Goal: Complete application form: Complete application form

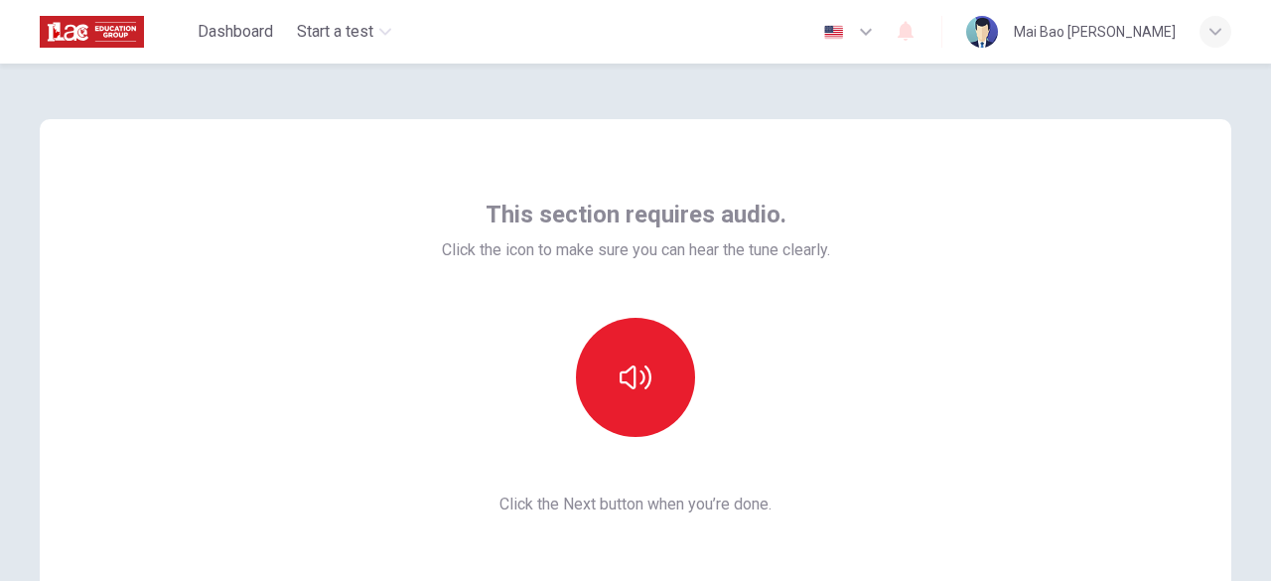
scroll to position [245, 0]
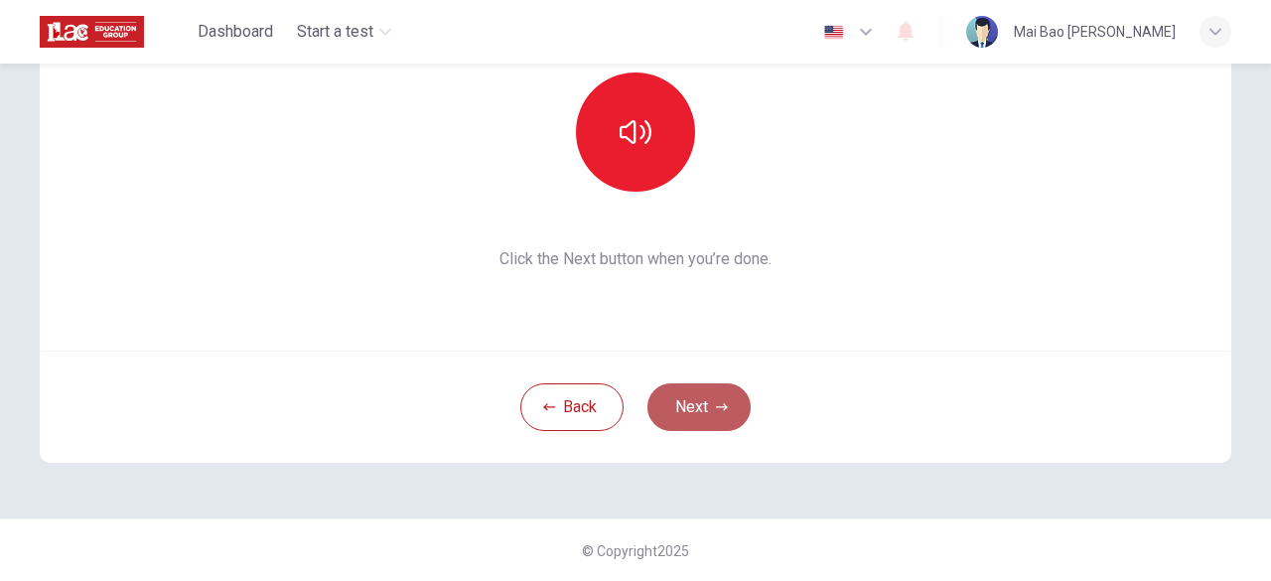
click at [690, 404] on button "Next" at bounding box center [698, 407] width 103 height 48
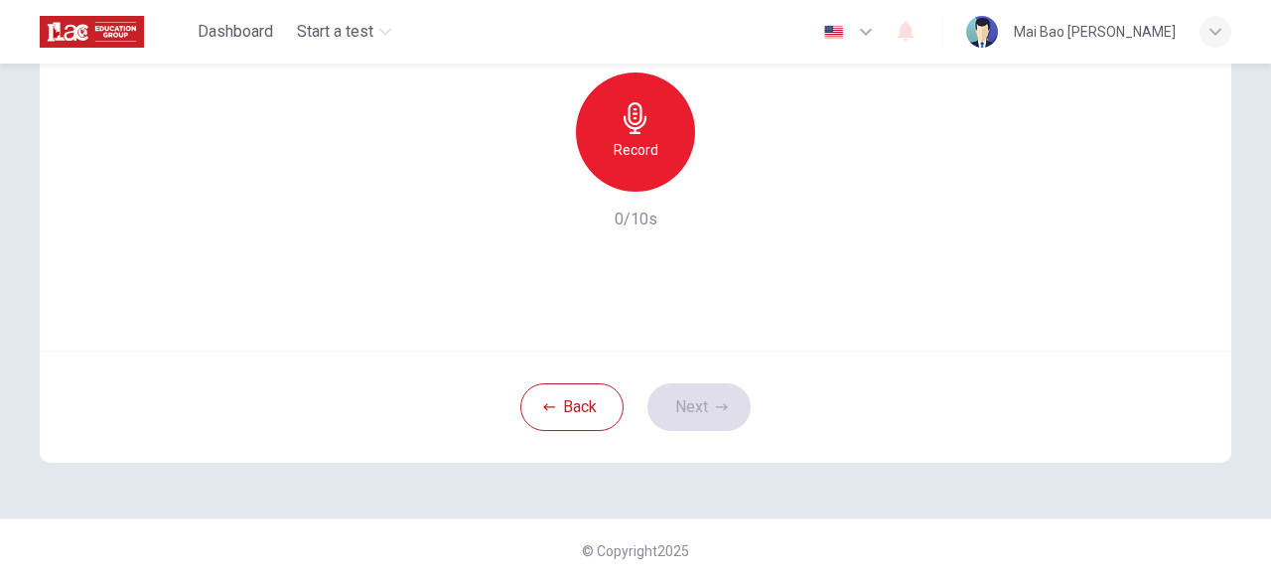
click at [660, 401] on div "Back Next" at bounding box center [635, 406] width 1191 height 112
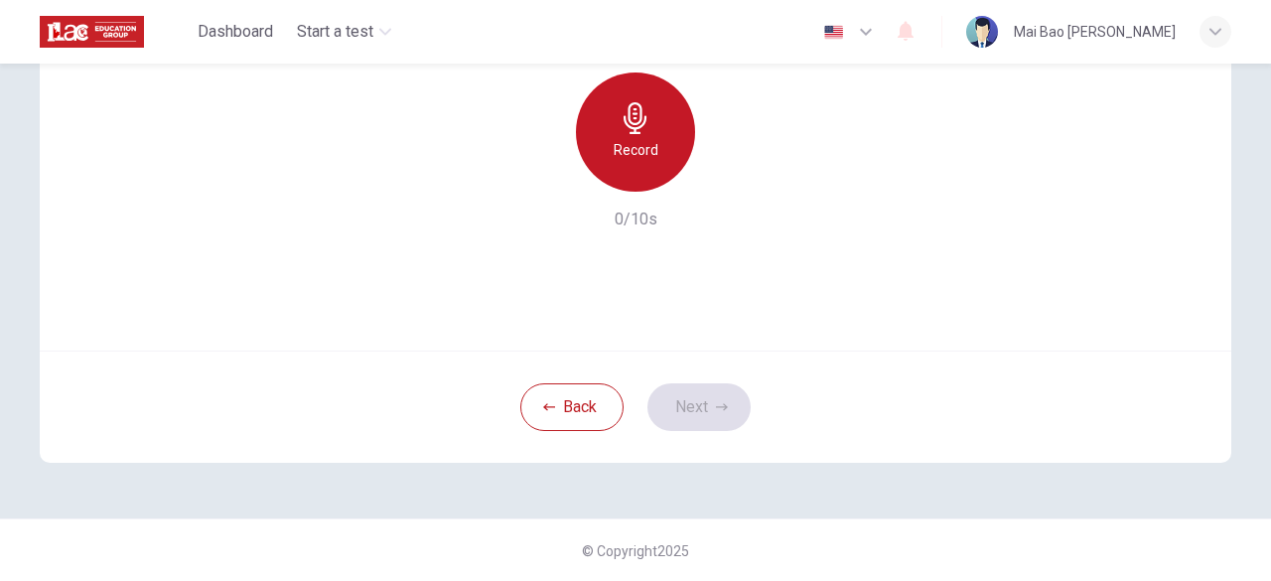
click at [639, 178] on div "Record" at bounding box center [635, 131] width 119 height 119
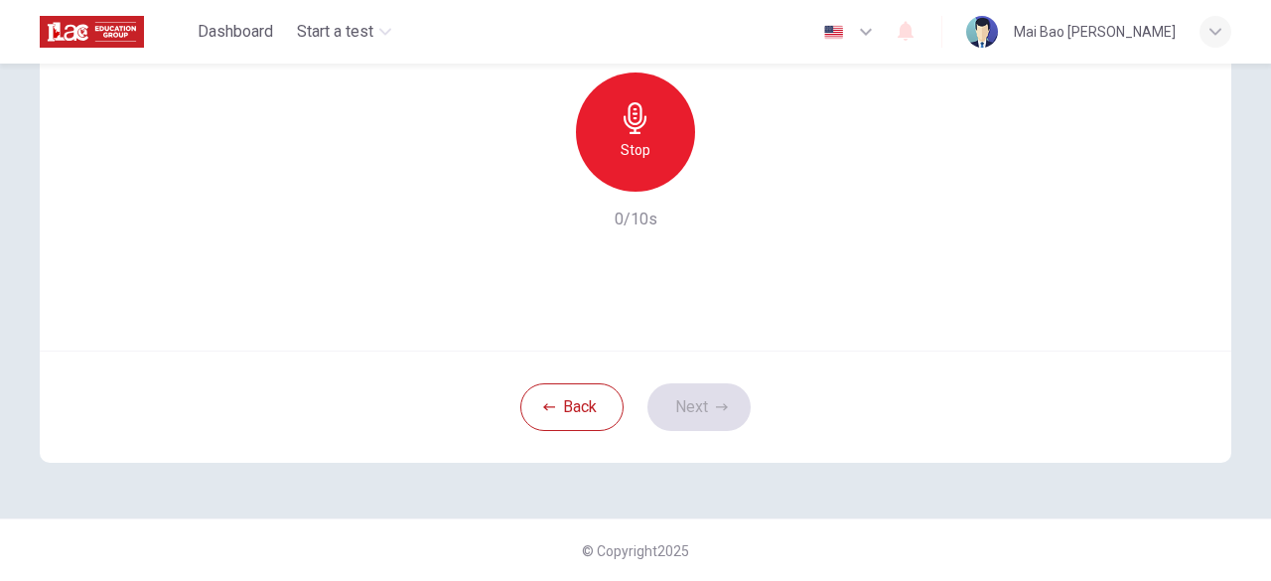
click at [627, 163] on div "Stop" at bounding box center [635, 131] width 119 height 119
click at [681, 389] on button "Next" at bounding box center [698, 407] width 103 height 48
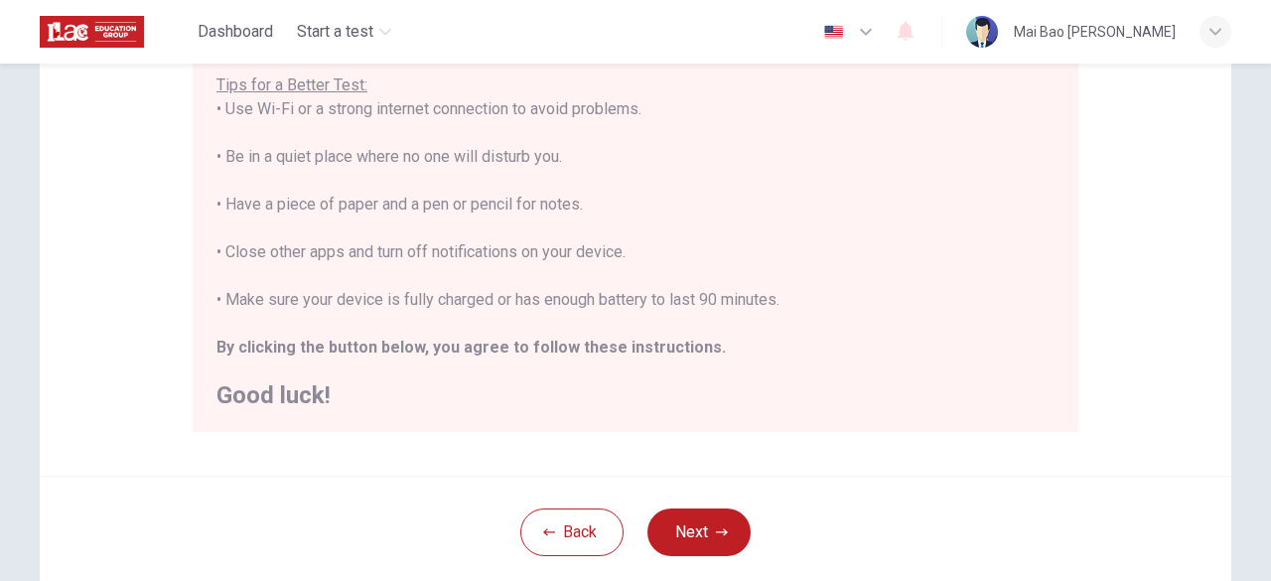
scroll to position [423, 0]
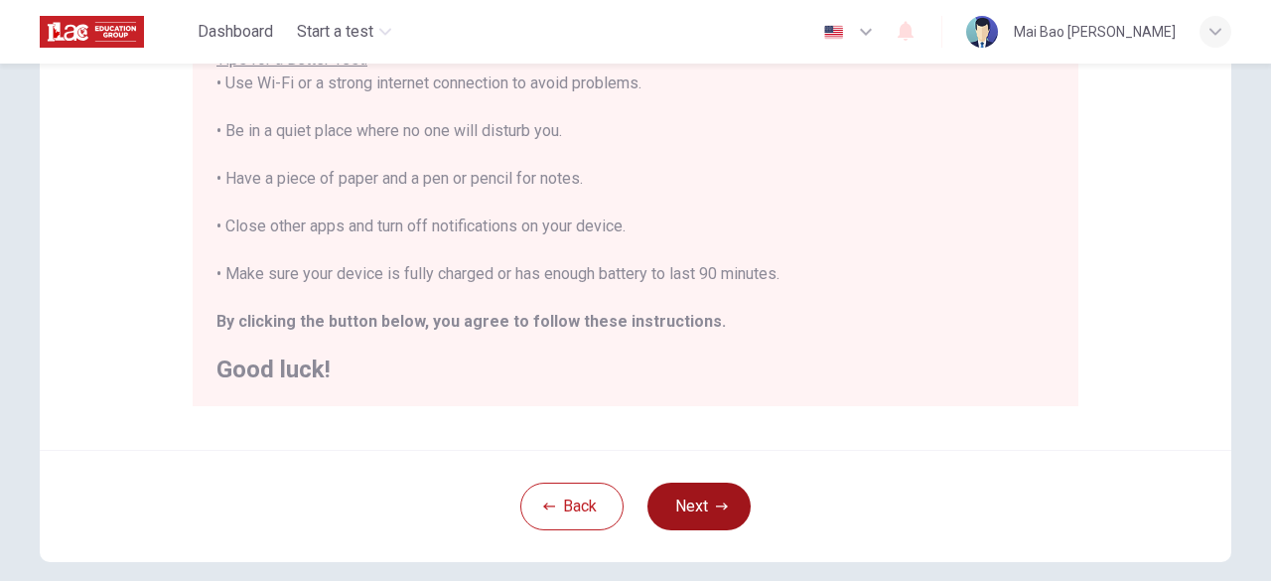
click at [721, 498] on button "Next" at bounding box center [698, 507] width 103 height 48
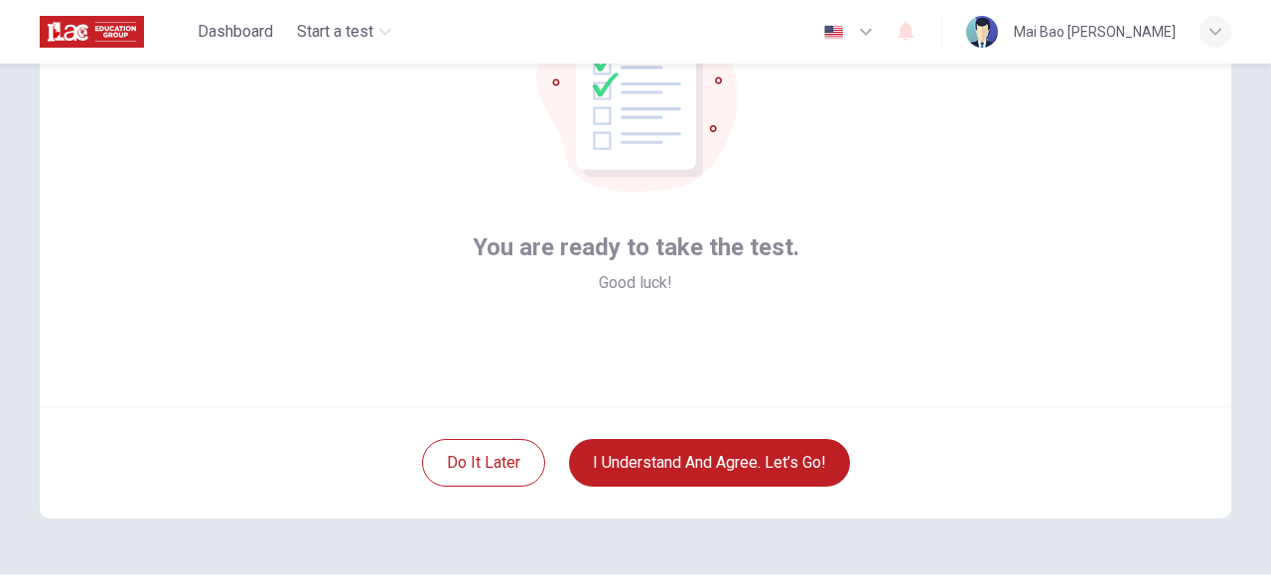
scroll to position [146, 0]
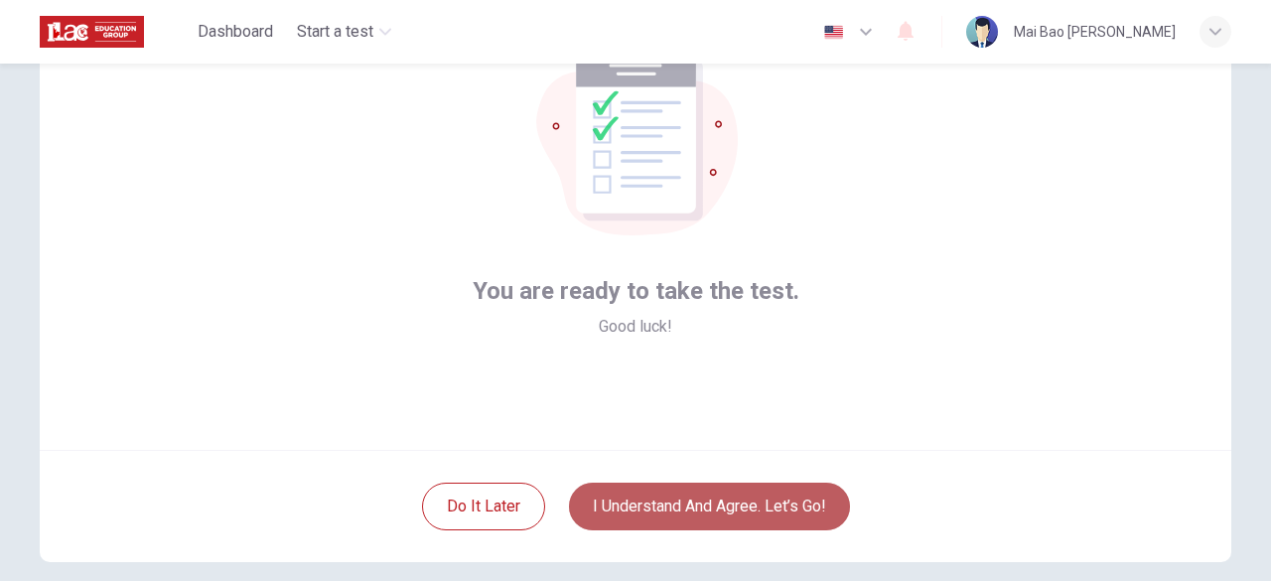
click at [633, 505] on button "I understand and agree. Let’s go!" at bounding box center [709, 507] width 281 height 48
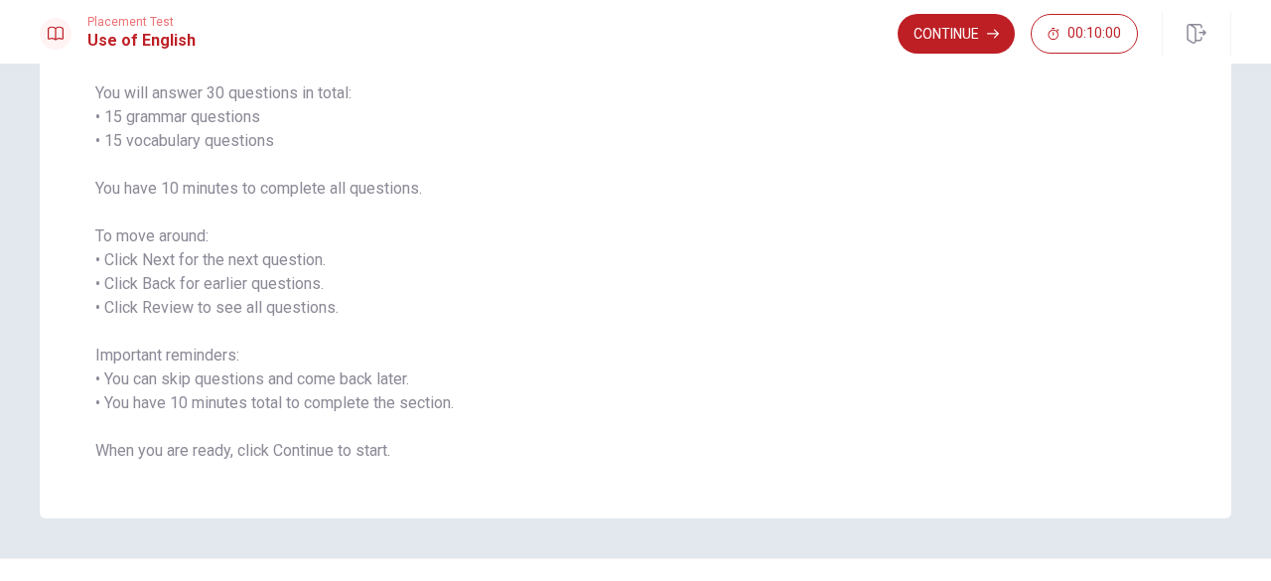
scroll to position [197, 0]
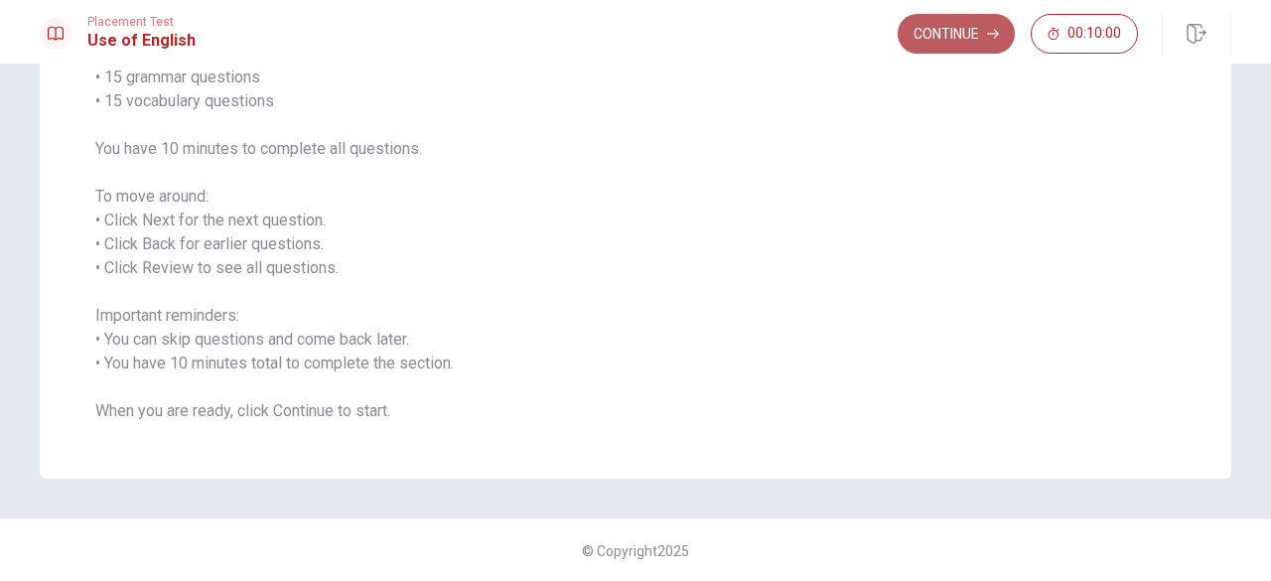
click at [930, 25] on button "Continue" at bounding box center [956, 34] width 117 height 40
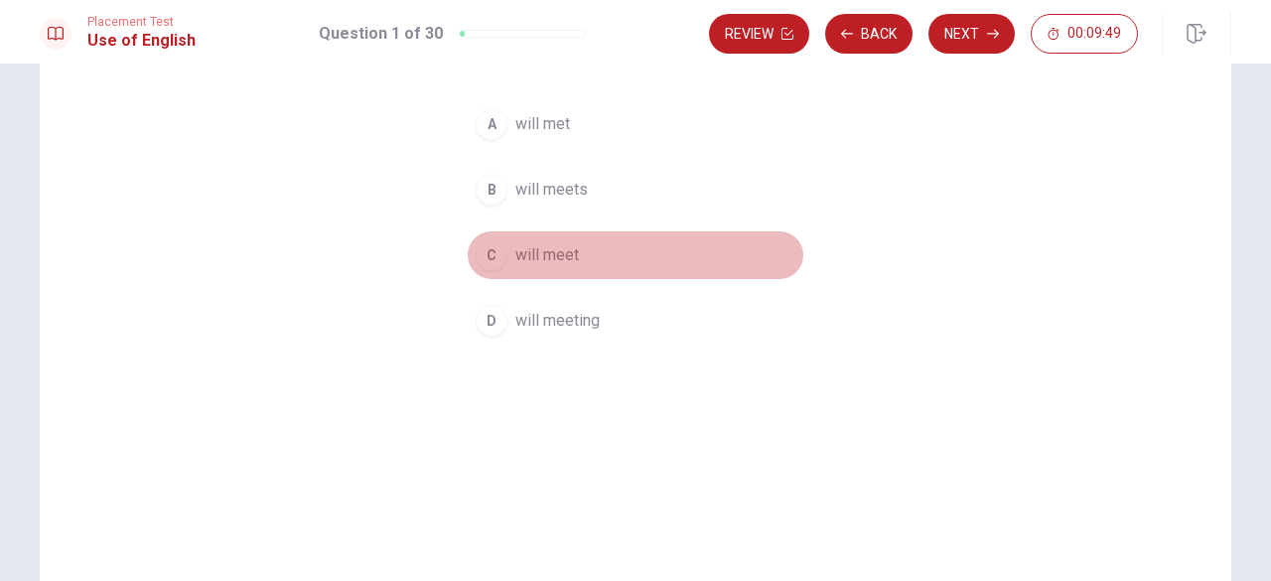
click at [522, 262] on span "will meet" at bounding box center [547, 255] width 64 height 24
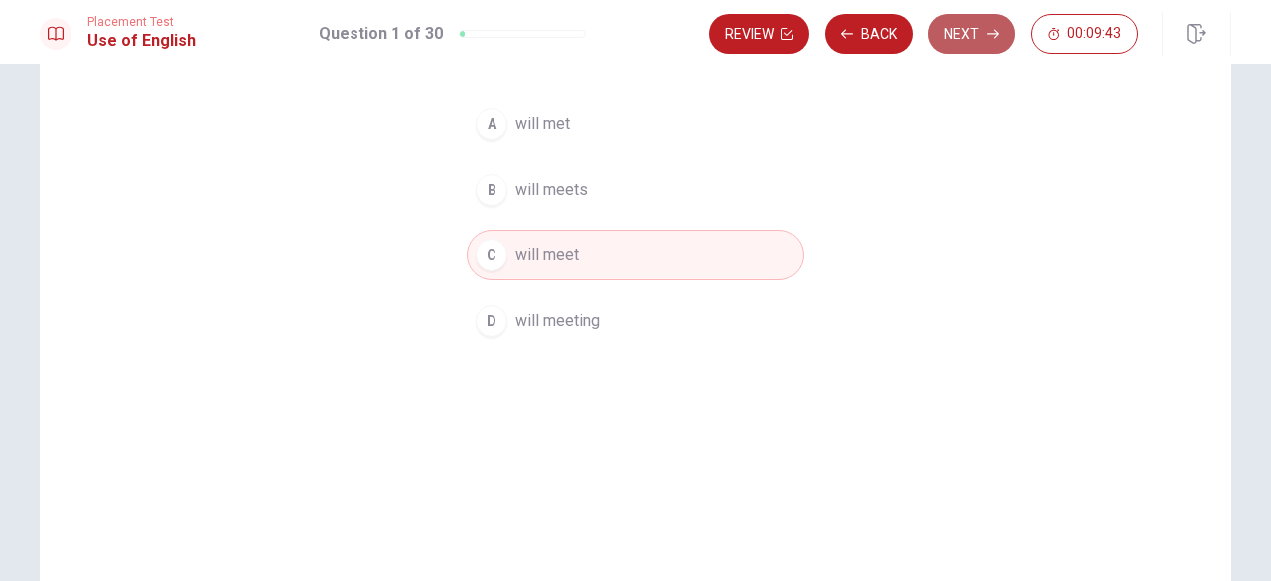
click at [978, 29] on button "Next" at bounding box center [971, 34] width 86 height 40
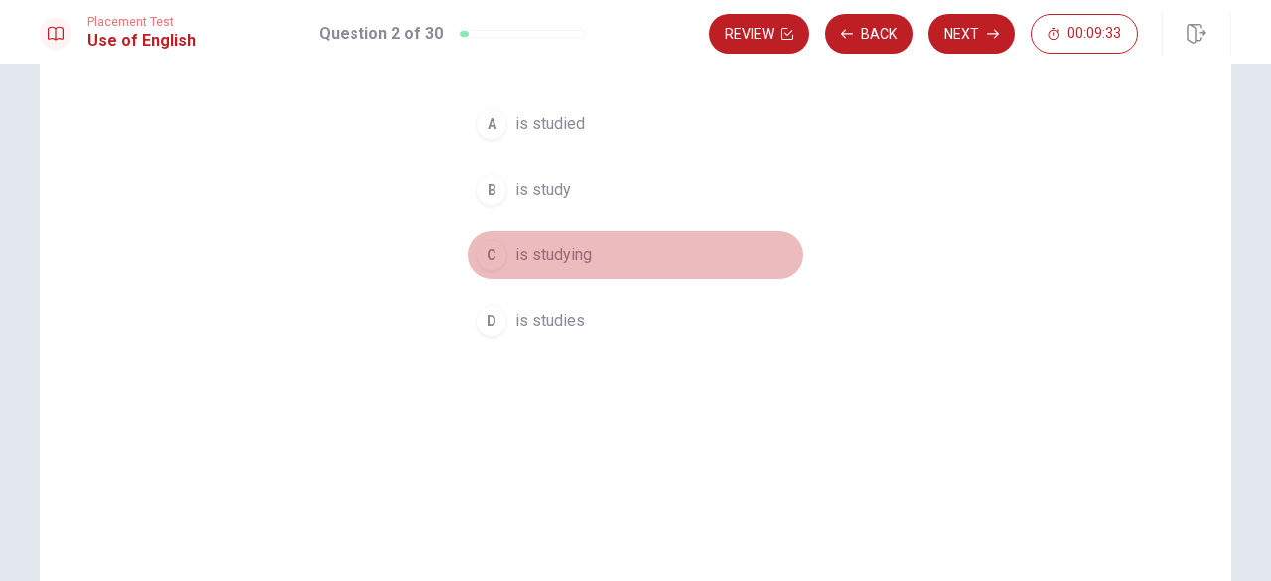
click at [546, 255] on span "is studying" at bounding box center [553, 255] width 76 height 24
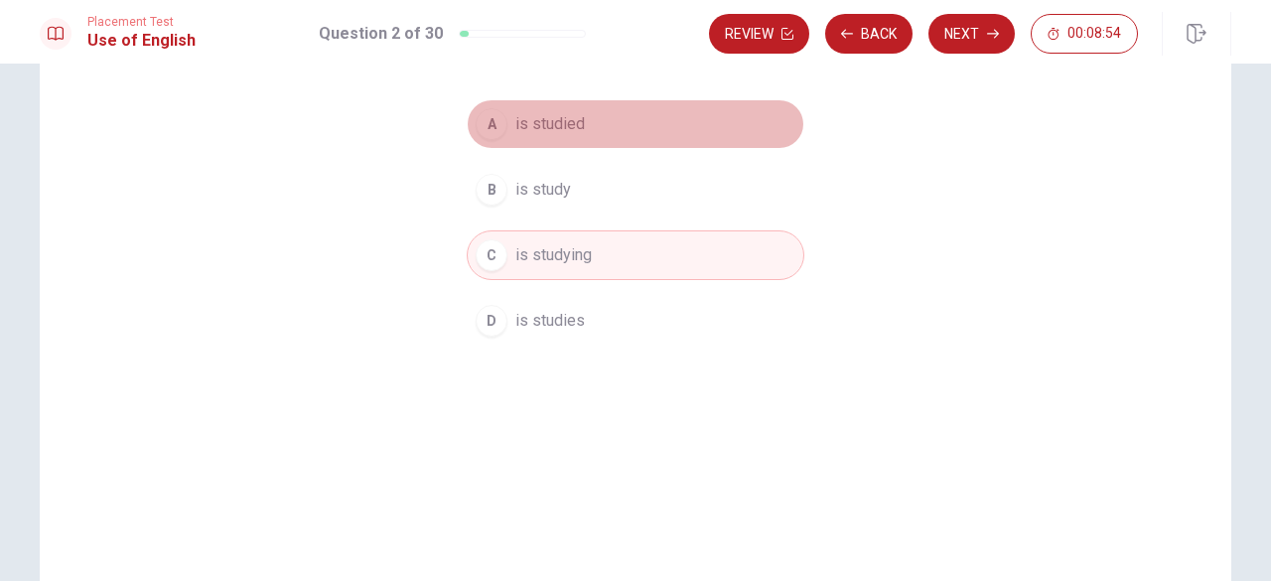
click at [548, 126] on span "is studied" at bounding box center [549, 124] width 69 height 24
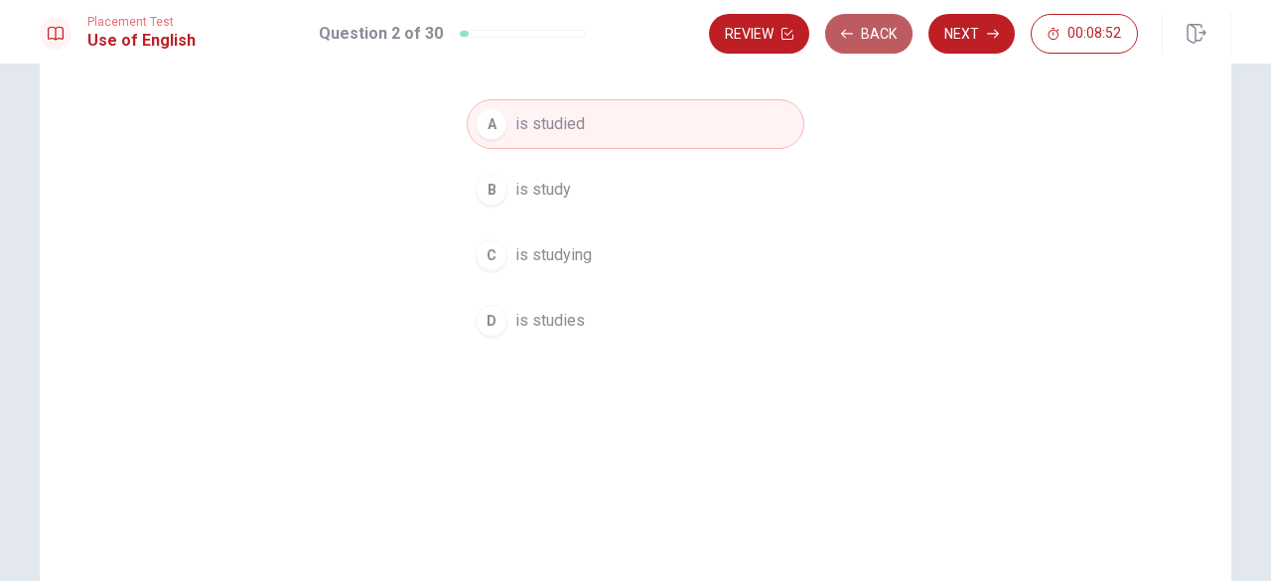
click at [885, 41] on button "Back" at bounding box center [868, 34] width 87 height 40
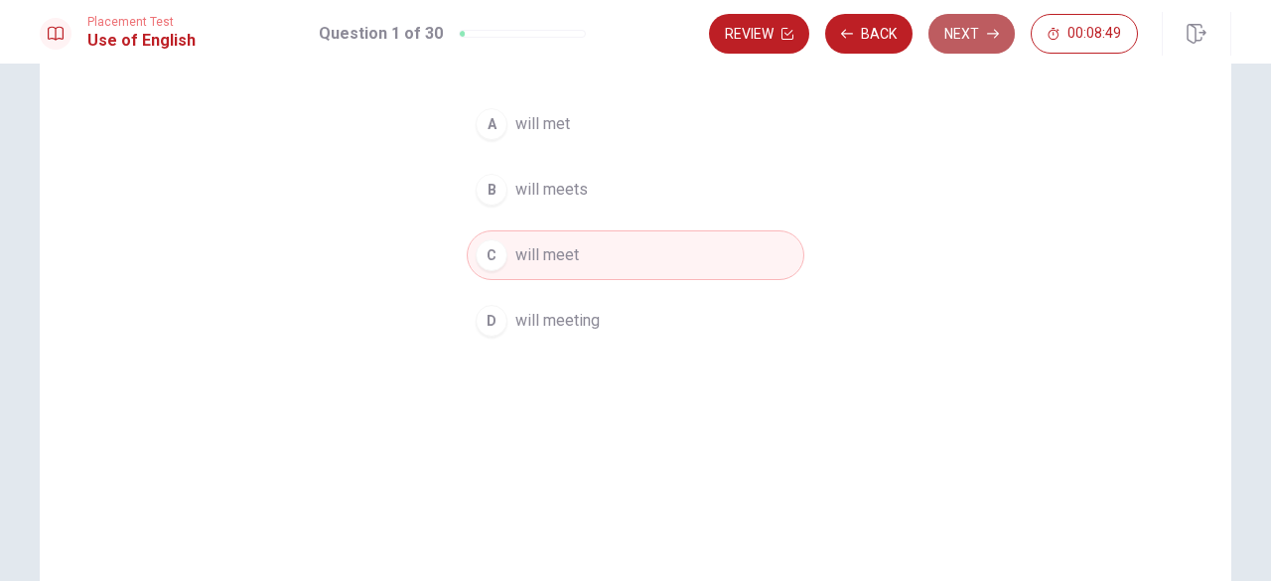
click at [959, 33] on button "Next" at bounding box center [971, 34] width 86 height 40
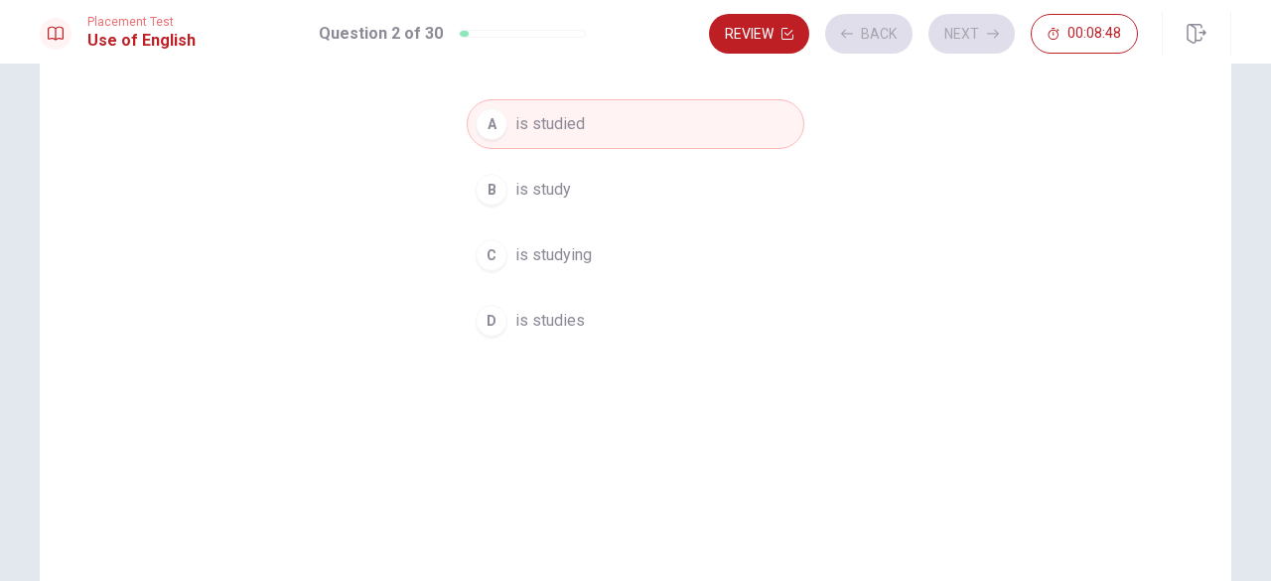
click at [951, 32] on div "Review Back Next 00:08:48" at bounding box center [923, 34] width 429 height 40
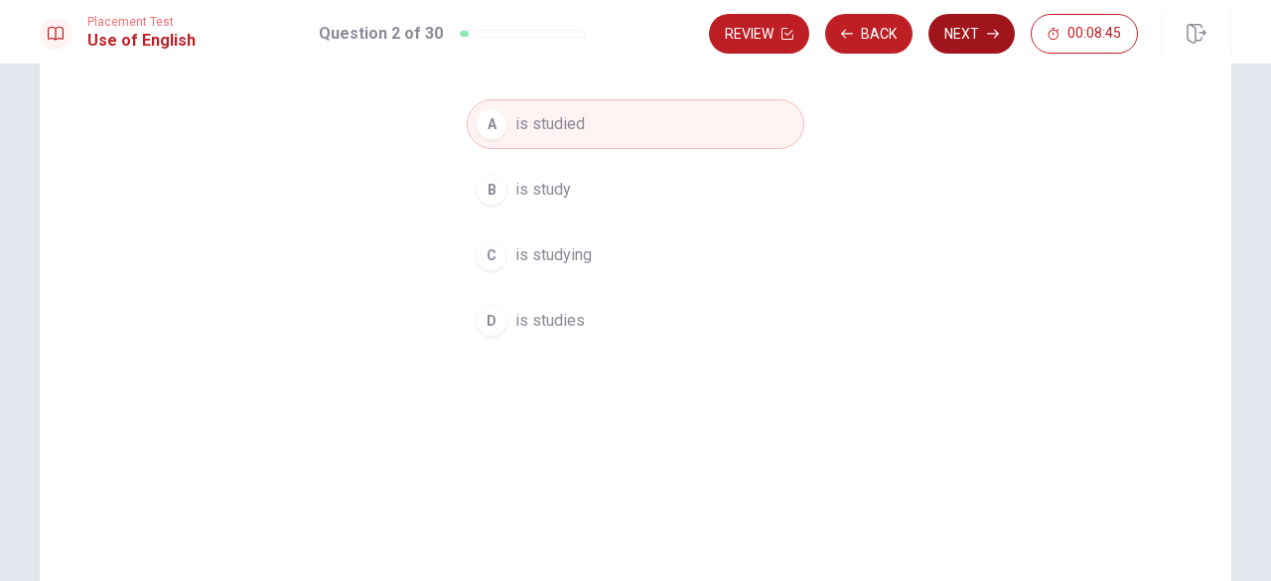
click at [951, 32] on button "Next" at bounding box center [971, 34] width 86 height 40
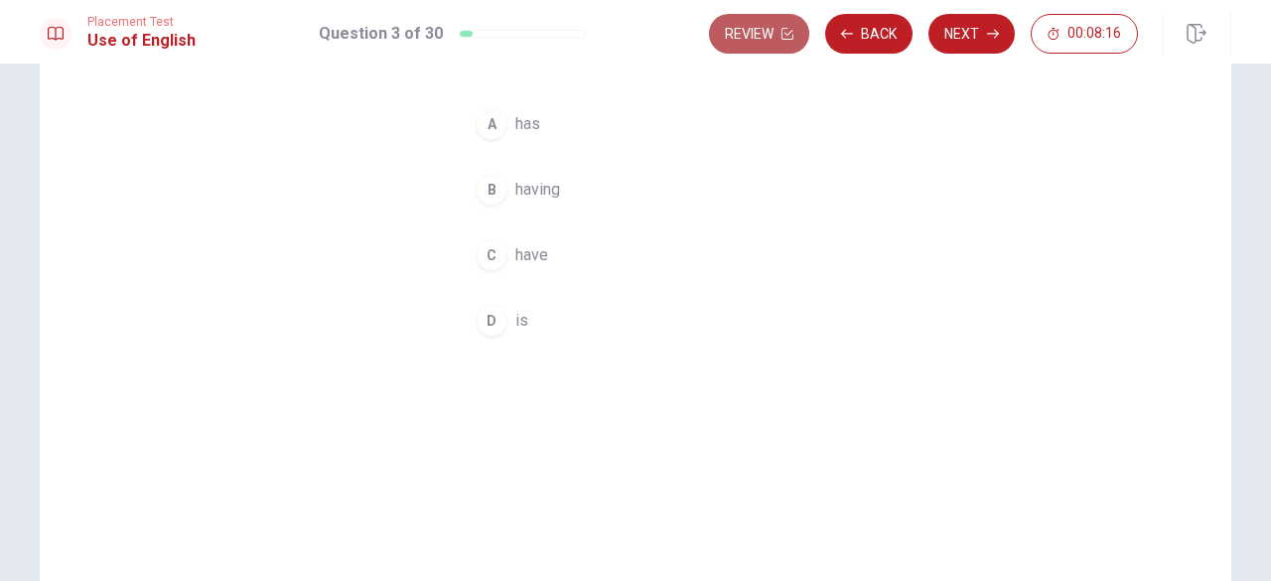
click at [753, 32] on button "Review" at bounding box center [759, 34] width 100 height 40
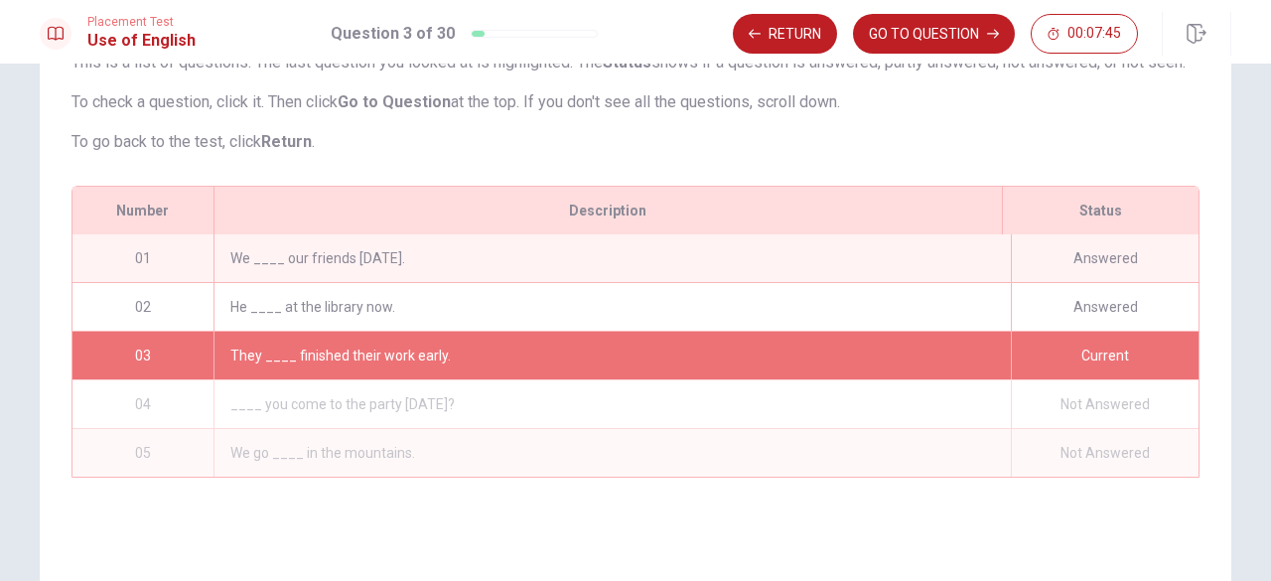
scroll to position [199, 0]
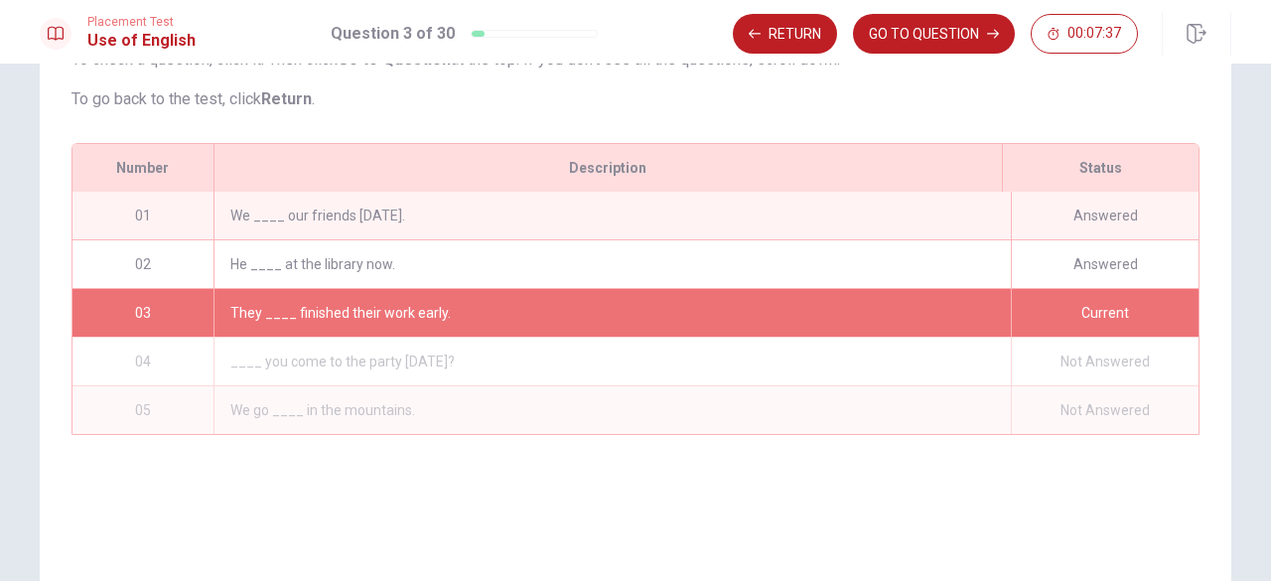
click at [1078, 285] on div "Answered" at bounding box center [1105, 264] width 188 height 48
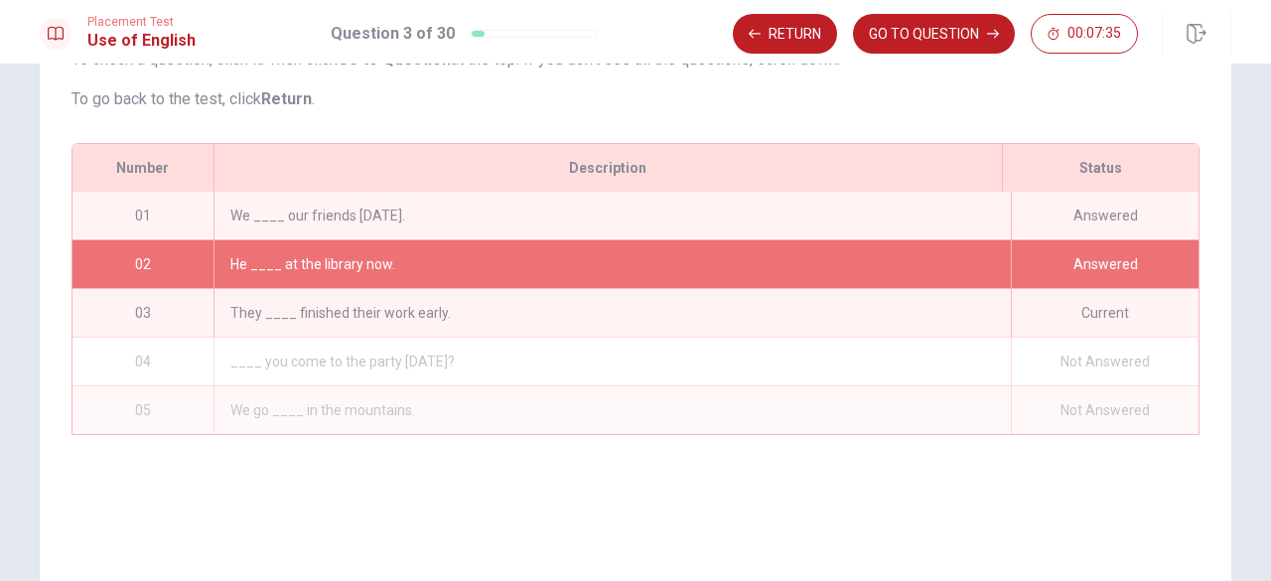
click at [335, 283] on div "He ____ at the library now." at bounding box center [611, 264] width 797 height 48
click at [935, 28] on button "GO TO QUESTION" at bounding box center [934, 34] width 162 height 40
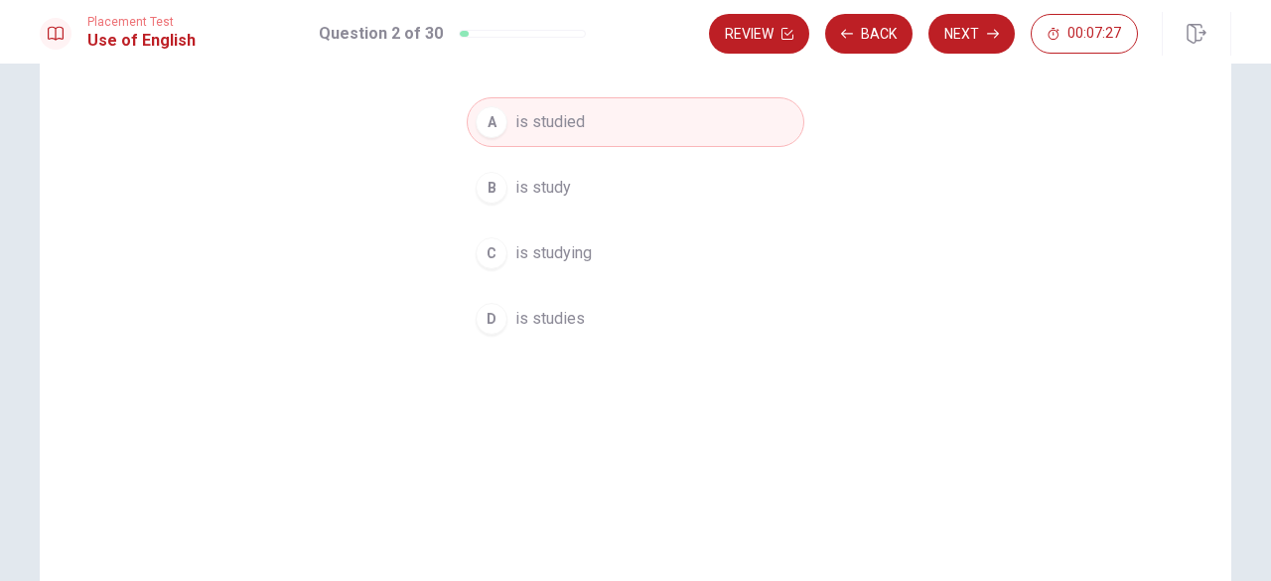
click at [526, 247] on span "is studying" at bounding box center [553, 253] width 76 height 24
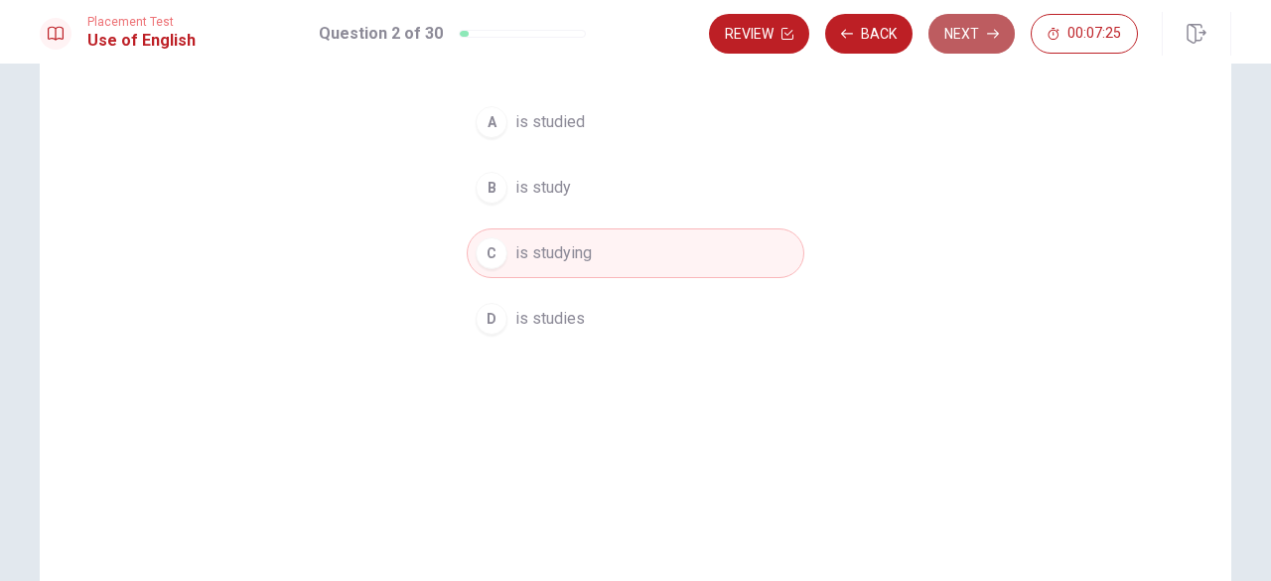
click at [951, 48] on button "Next" at bounding box center [971, 34] width 86 height 40
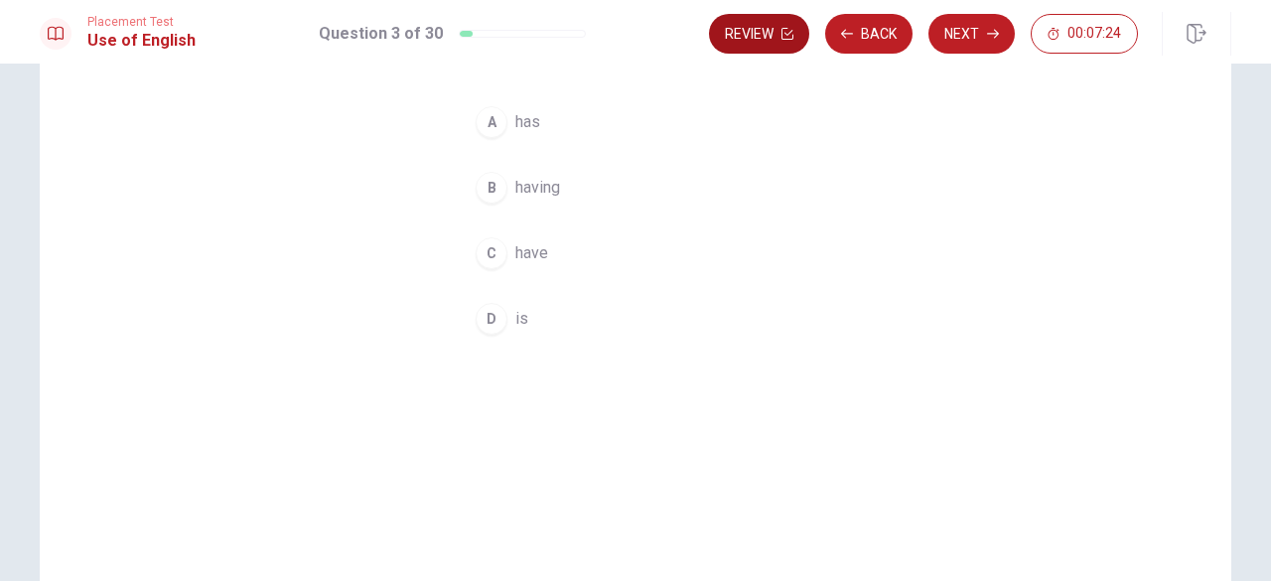
click at [763, 41] on button "Review" at bounding box center [759, 34] width 100 height 40
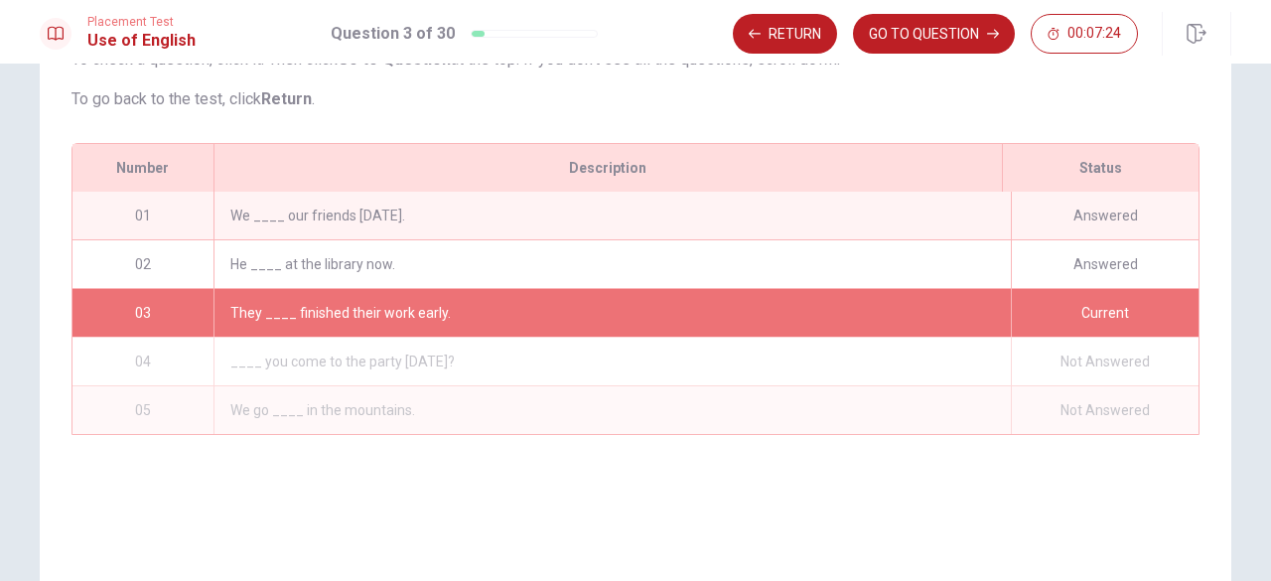
scroll to position [316, 0]
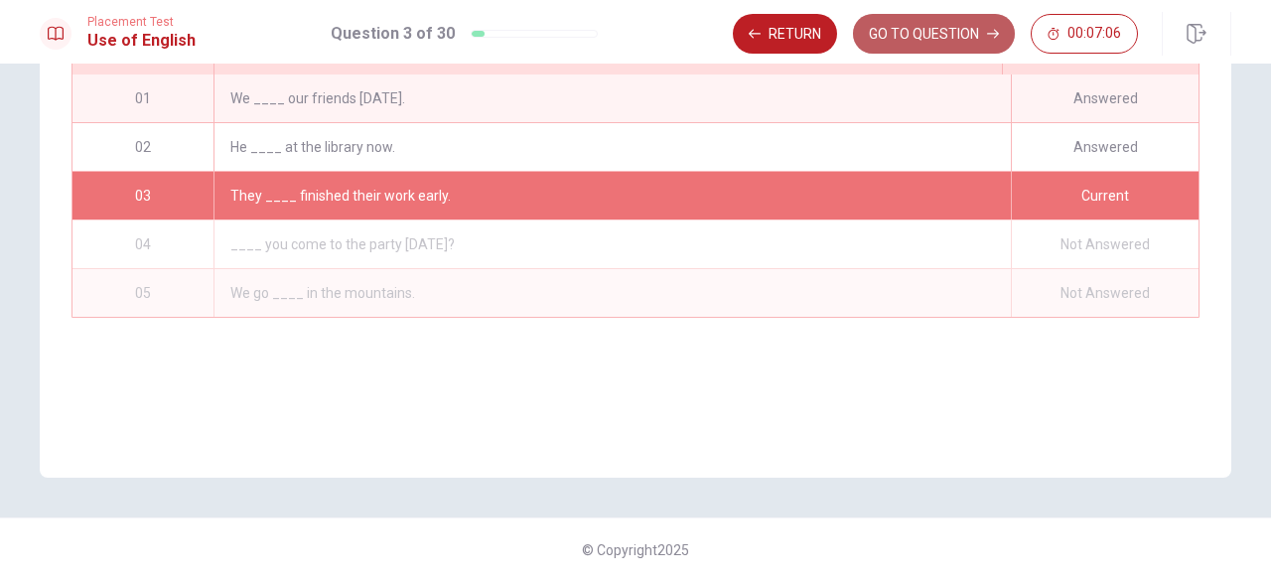
click at [885, 28] on button "GO TO QUESTION" at bounding box center [934, 34] width 162 height 40
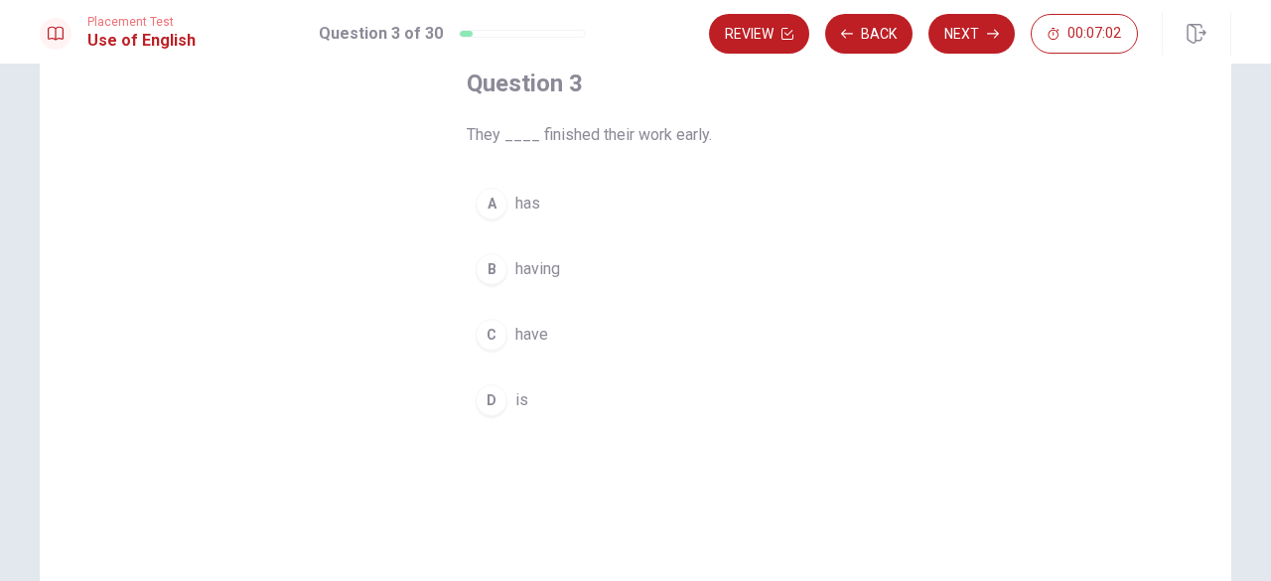
scroll to position [18, 0]
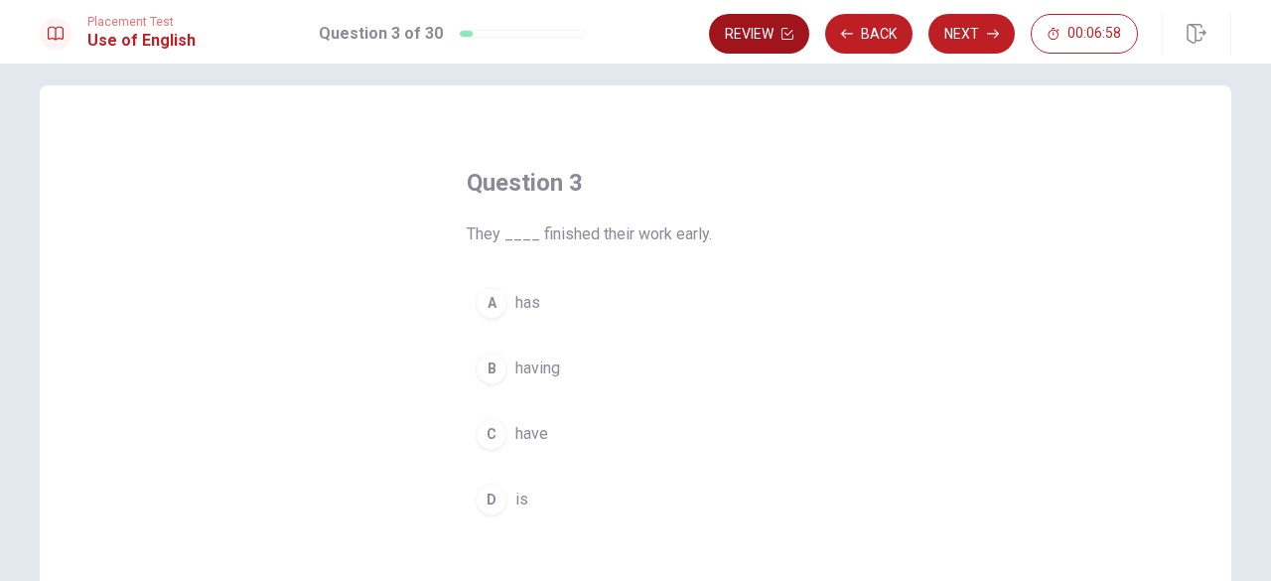
click at [775, 37] on button "Review" at bounding box center [759, 34] width 100 height 40
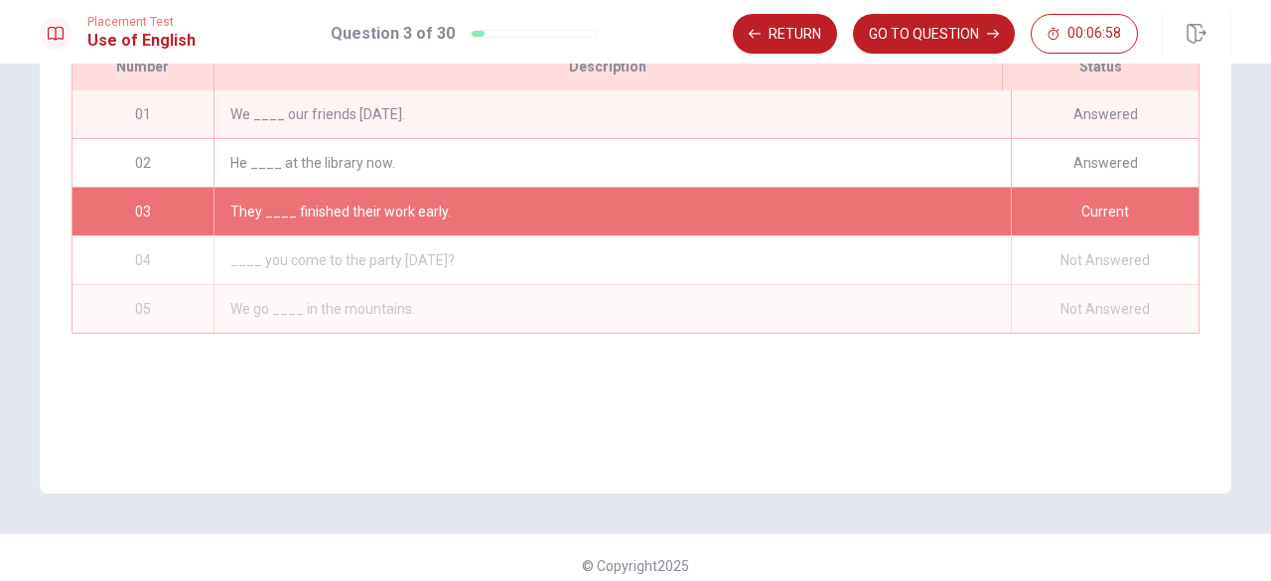
scroll to position [316, 0]
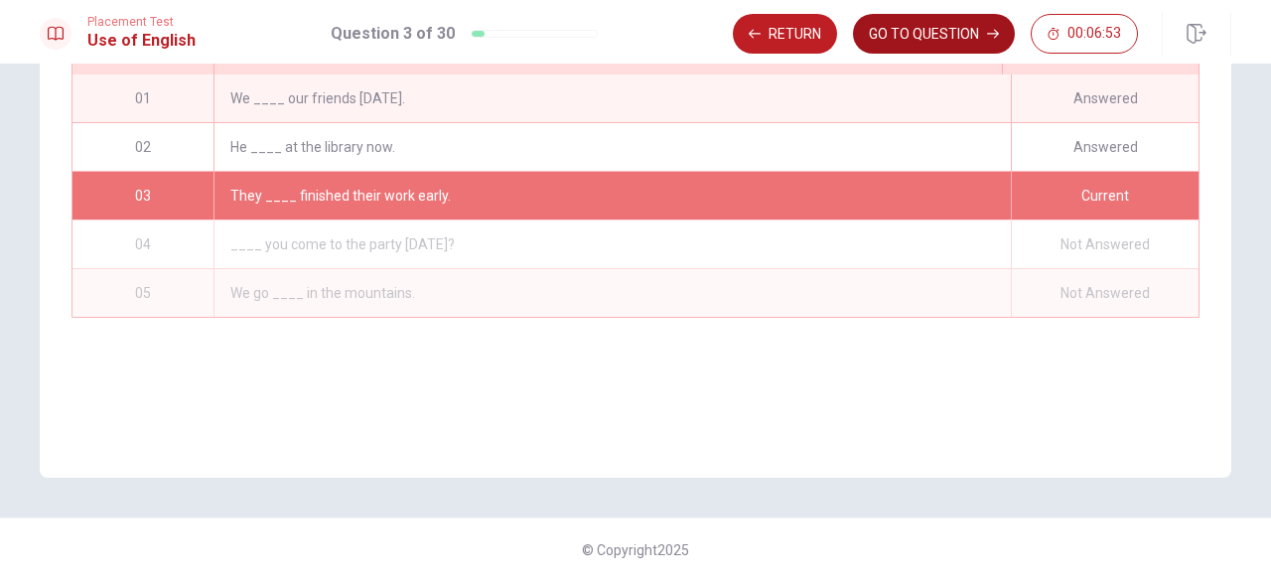
click at [894, 26] on button "GO TO QUESTION" at bounding box center [934, 34] width 162 height 40
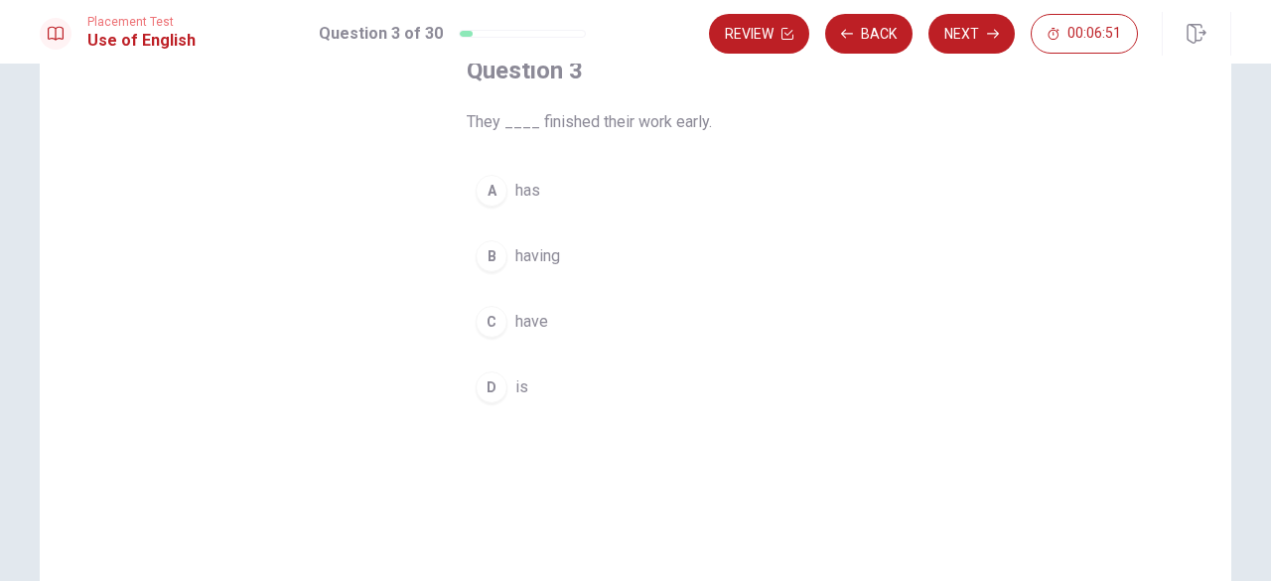
scroll to position [117, 0]
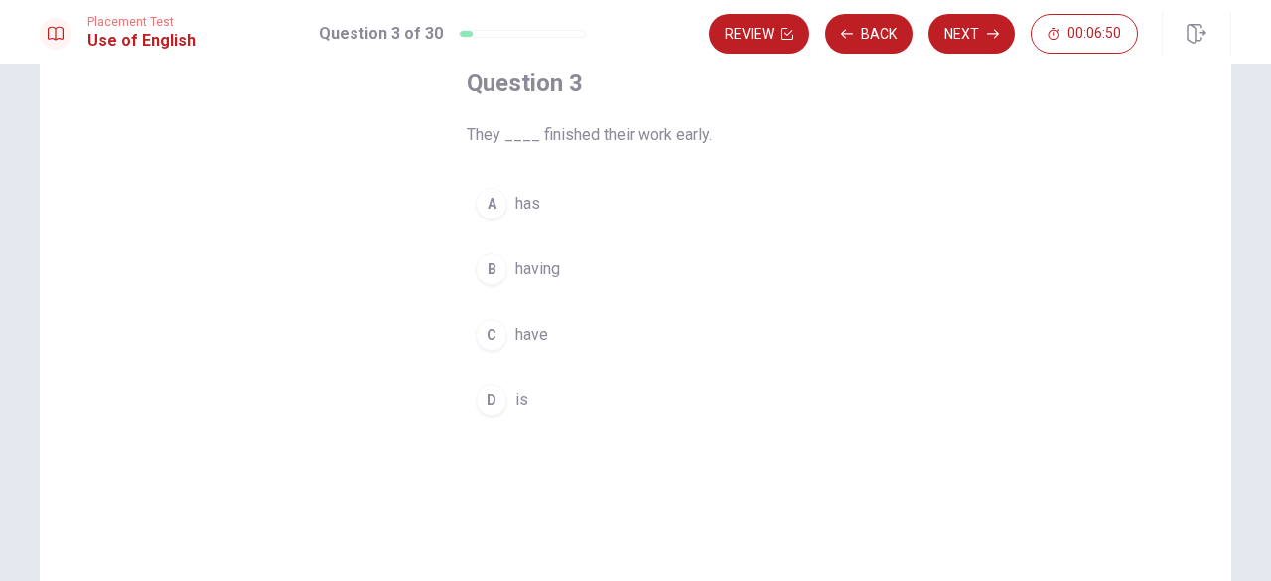
click at [515, 329] on span "have" at bounding box center [531, 335] width 33 height 24
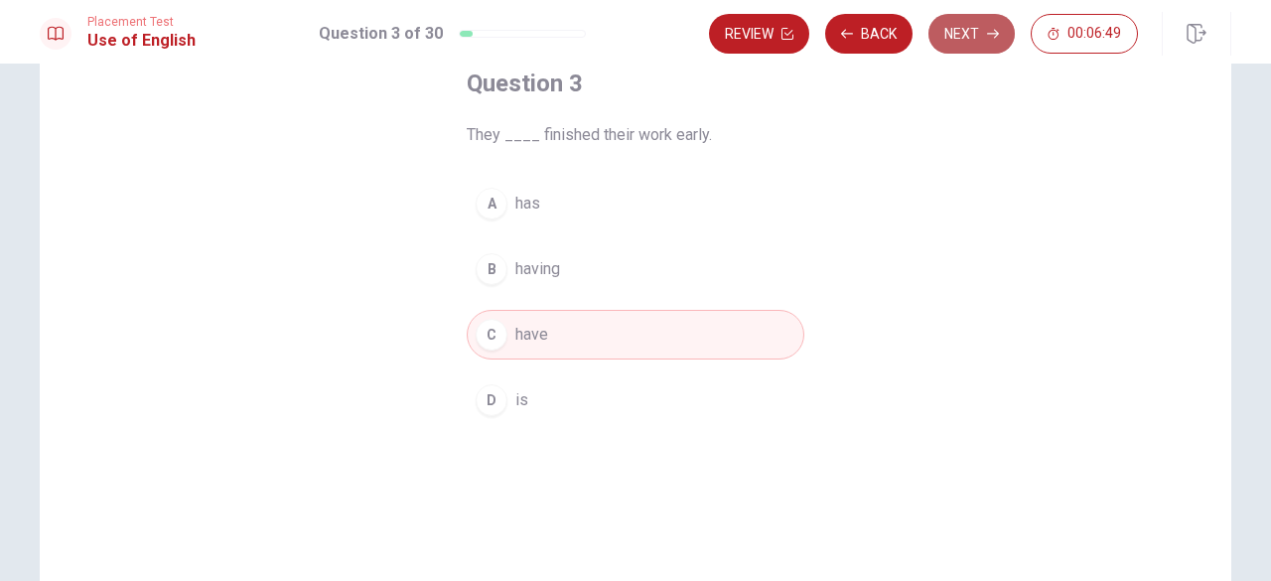
click at [982, 25] on button "Next" at bounding box center [971, 34] width 86 height 40
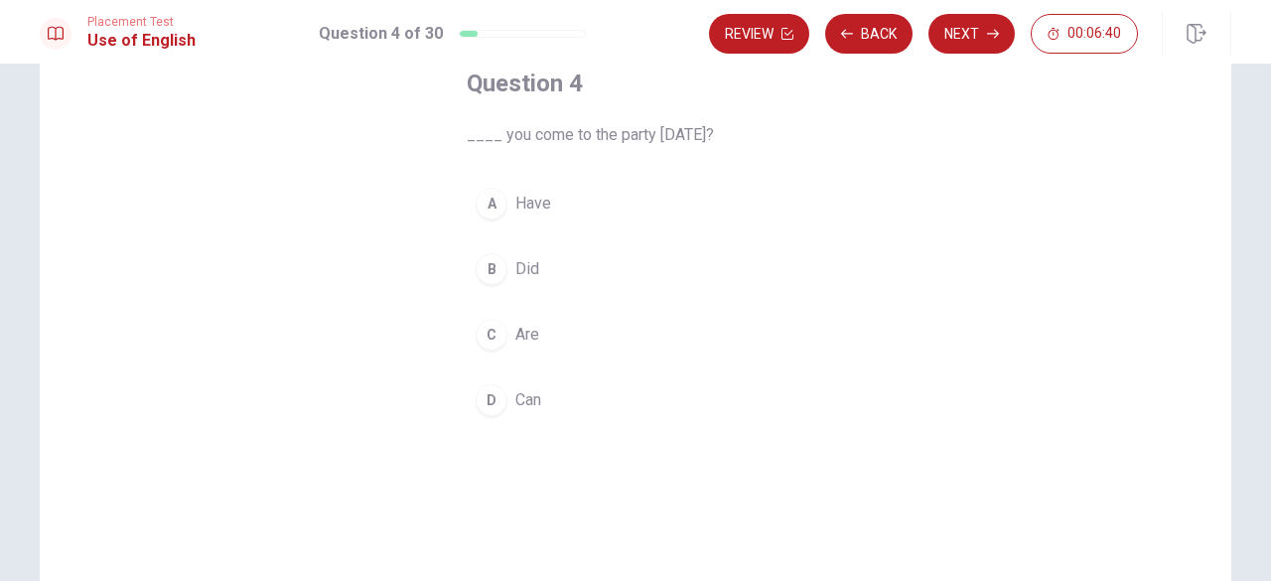
click at [527, 405] on span "Can" at bounding box center [528, 400] width 26 height 24
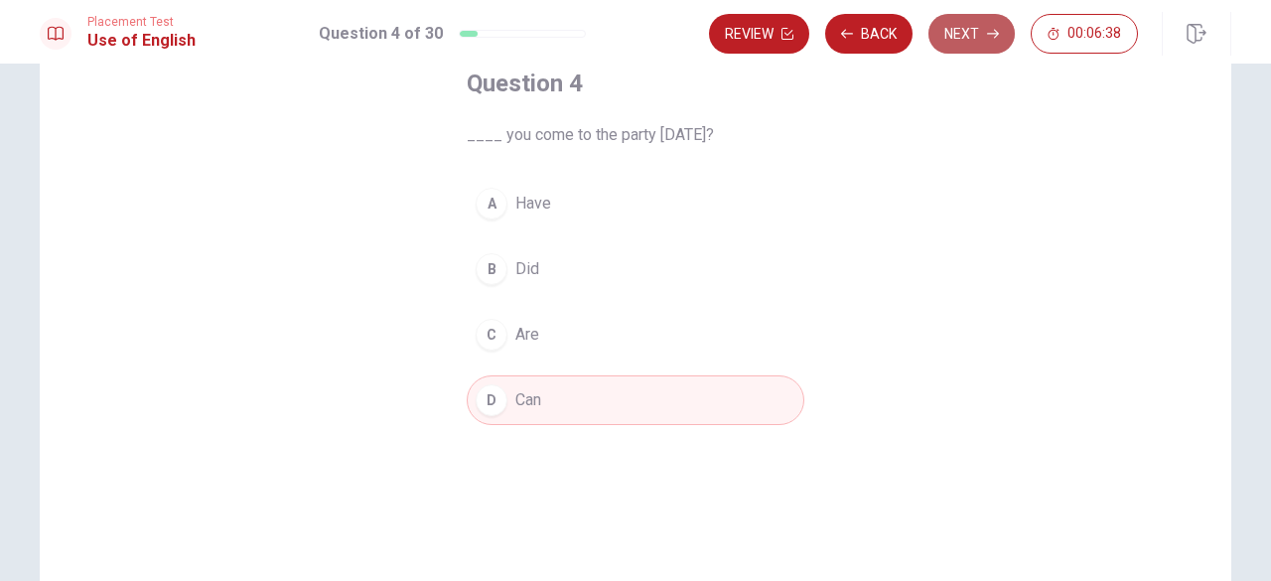
click at [955, 33] on button "Next" at bounding box center [971, 34] width 86 height 40
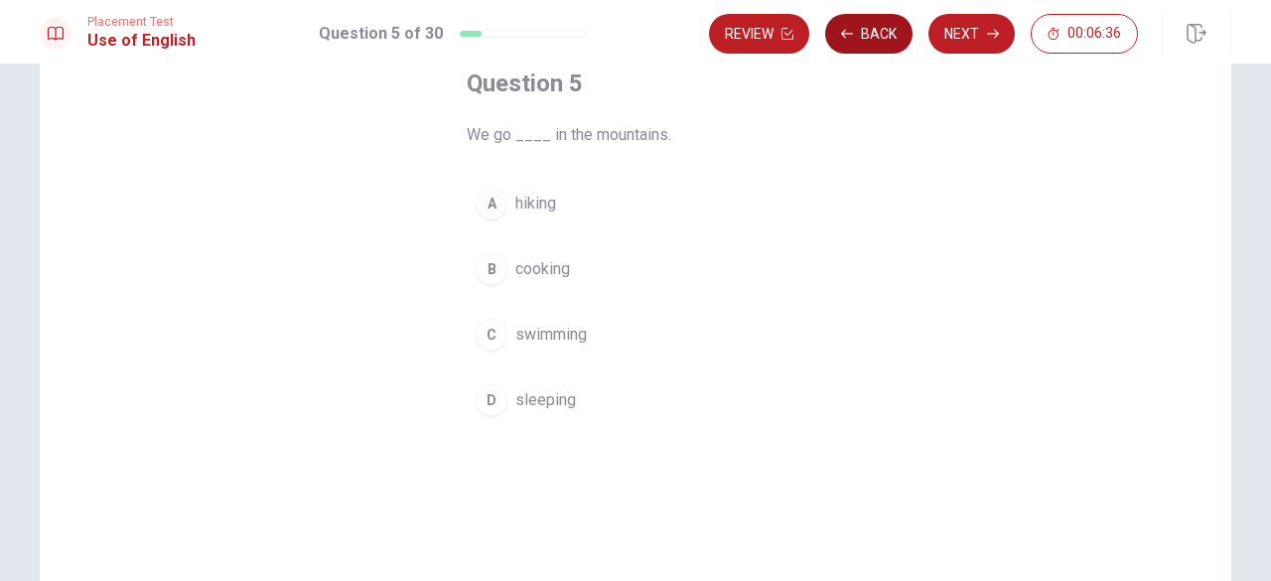
click at [868, 42] on button "Back" at bounding box center [868, 34] width 87 height 40
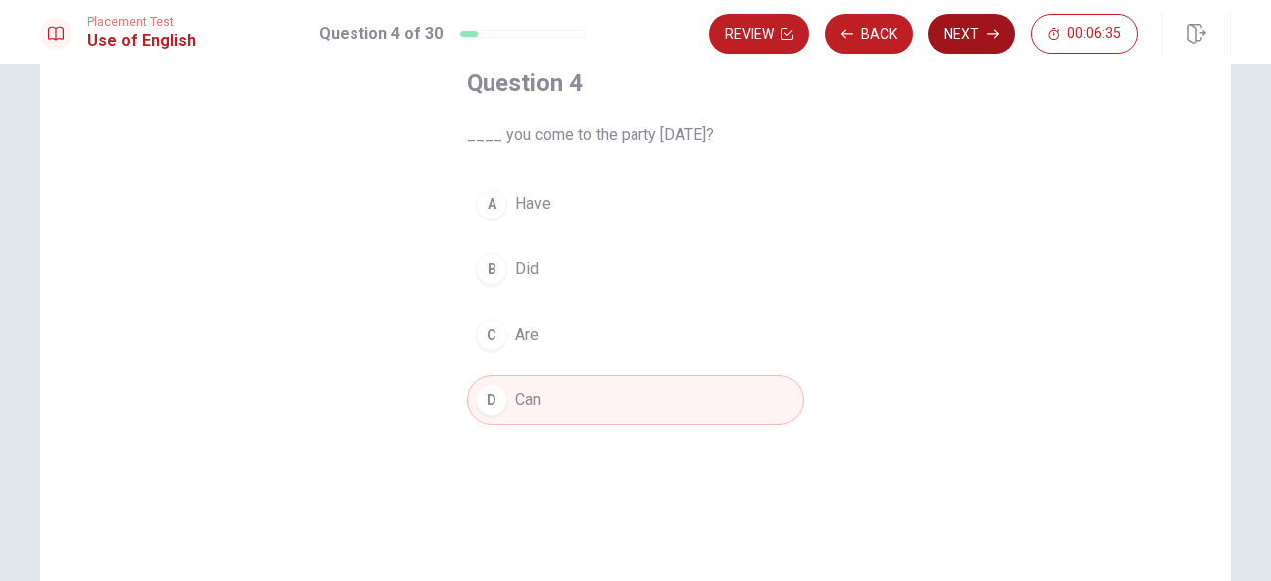
click at [953, 37] on button "Next" at bounding box center [971, 34] width 86 height 40
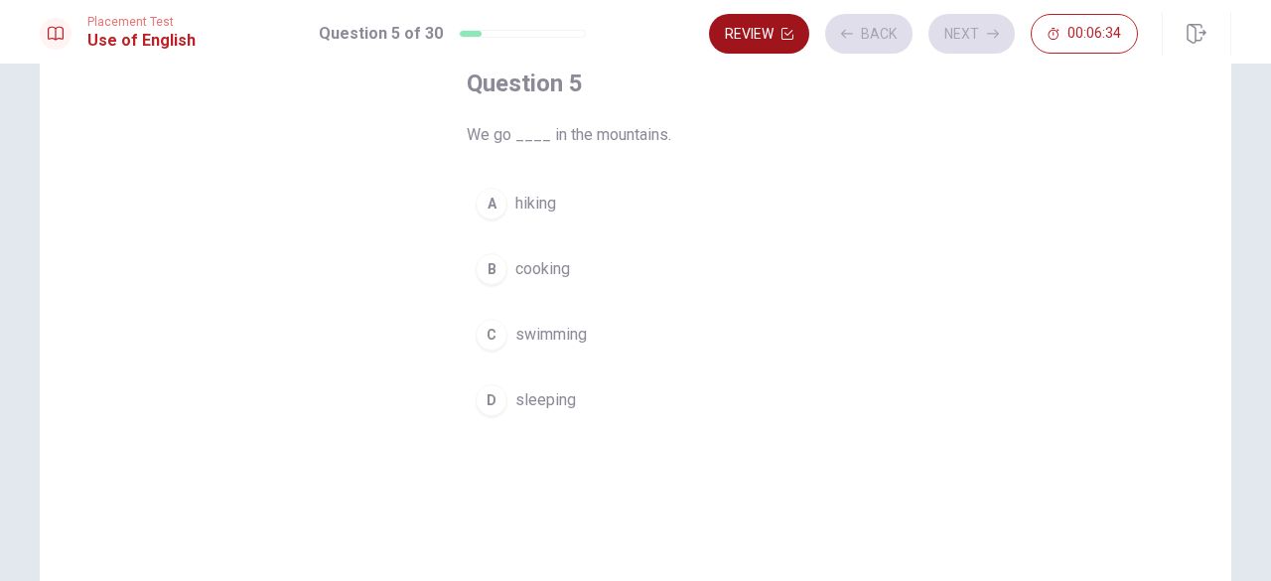
click at [770, 28] on button "Review" at bounding box center [759, 34] width 100 height 40
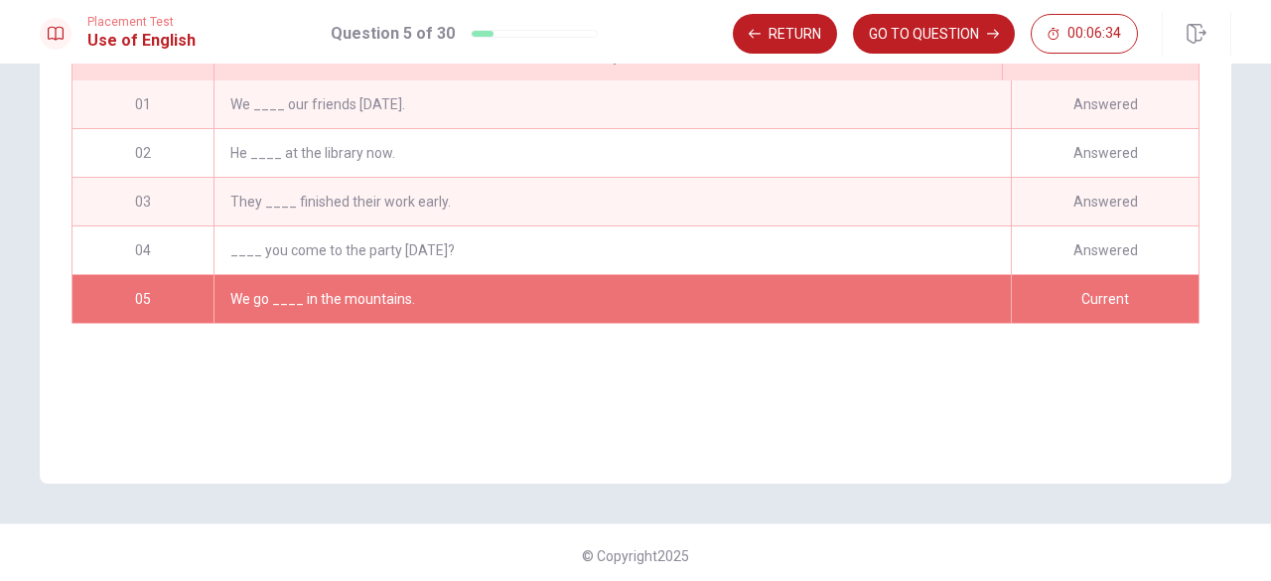
scroll to position [316, 0]
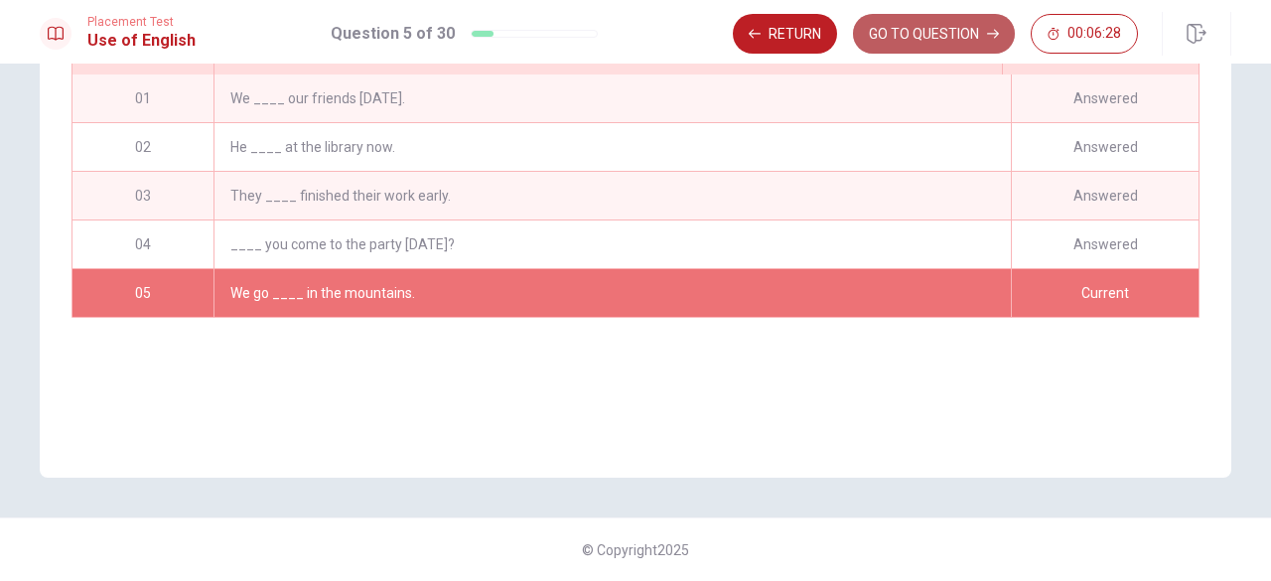
click at [935, 32] on button "GO TO QUESTION" at bounding box center [934, 34] width 162 height 40
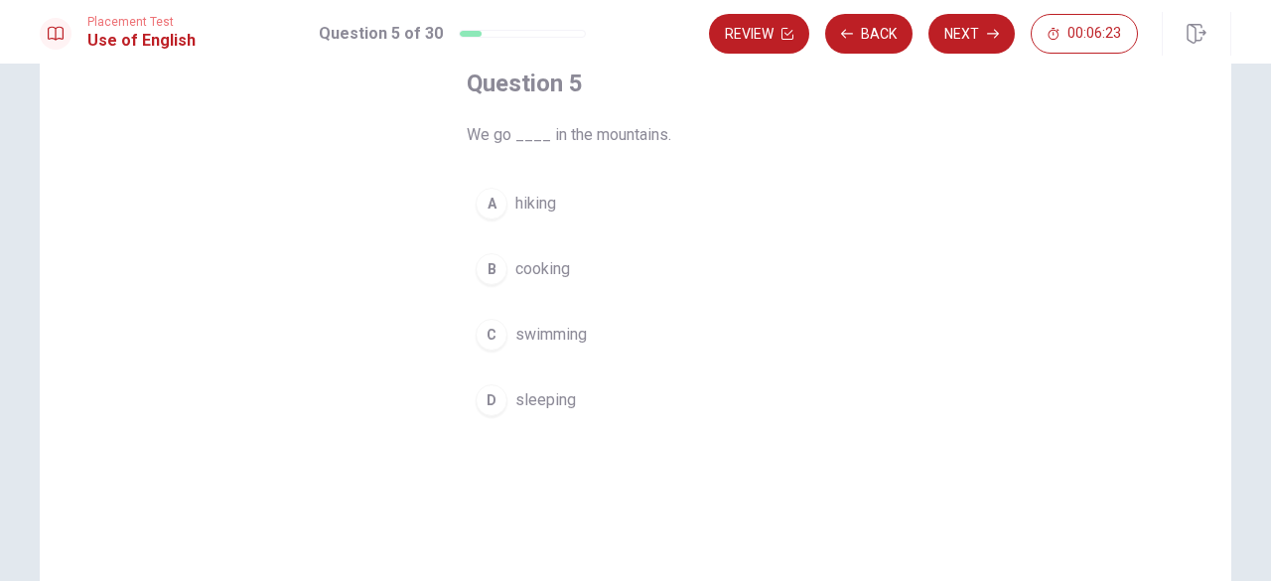
scroll to position [18, 0]
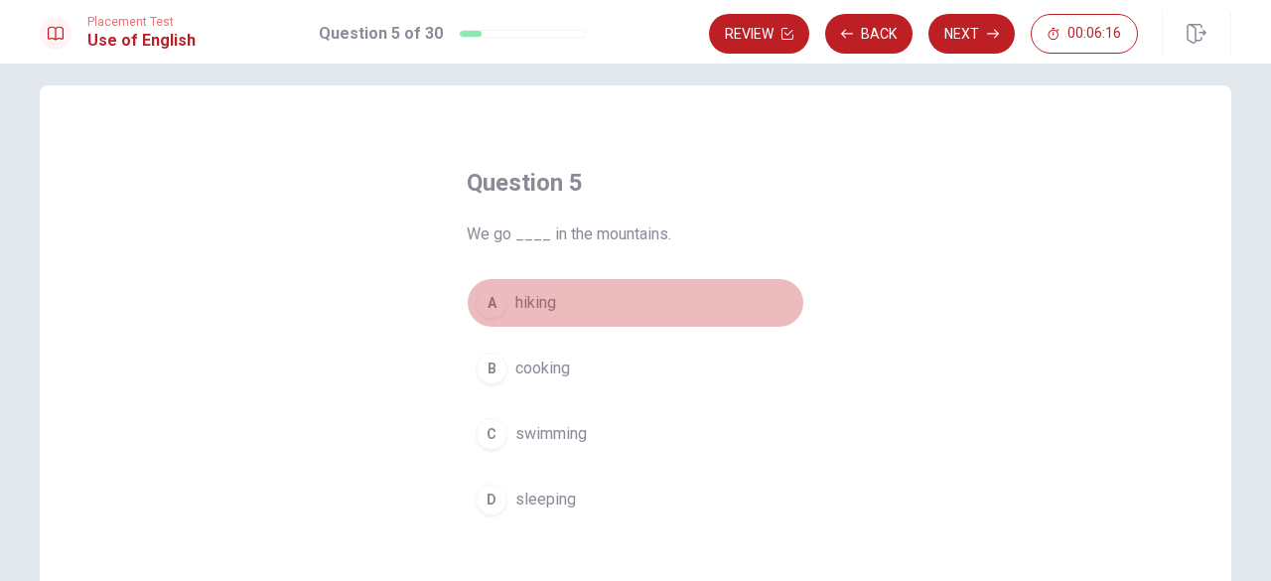
click at [525, 308] on span "hiking" at bounding box center [535, 303] width 41 height 24
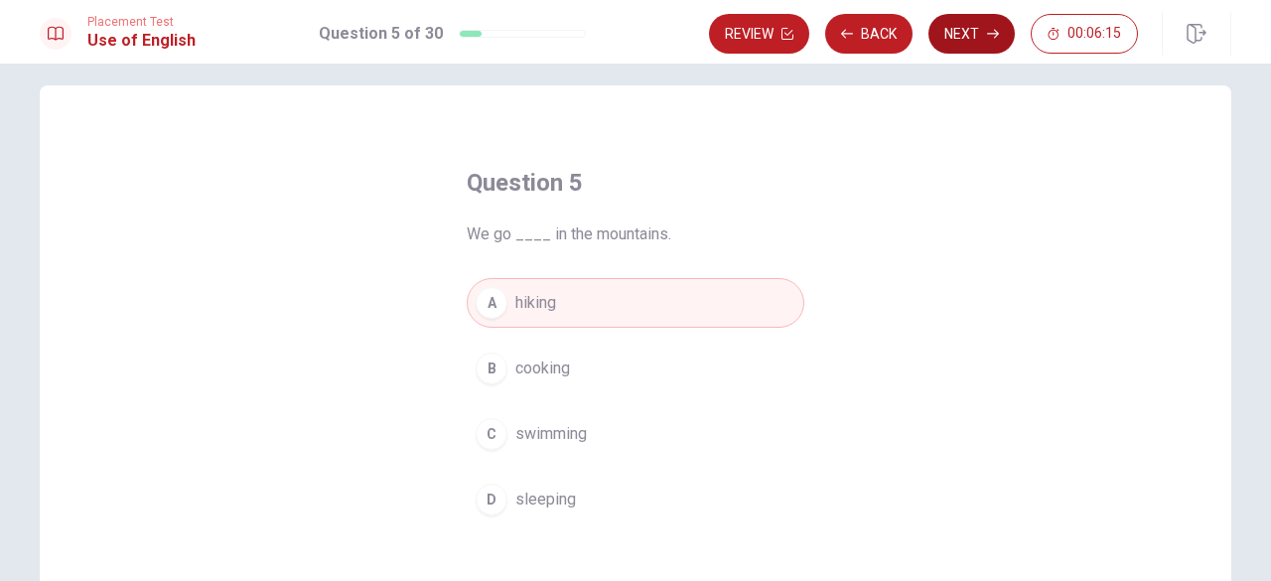
click at [965, 39] on button "Next" at bounding box center [971, 34] width 86 height 40
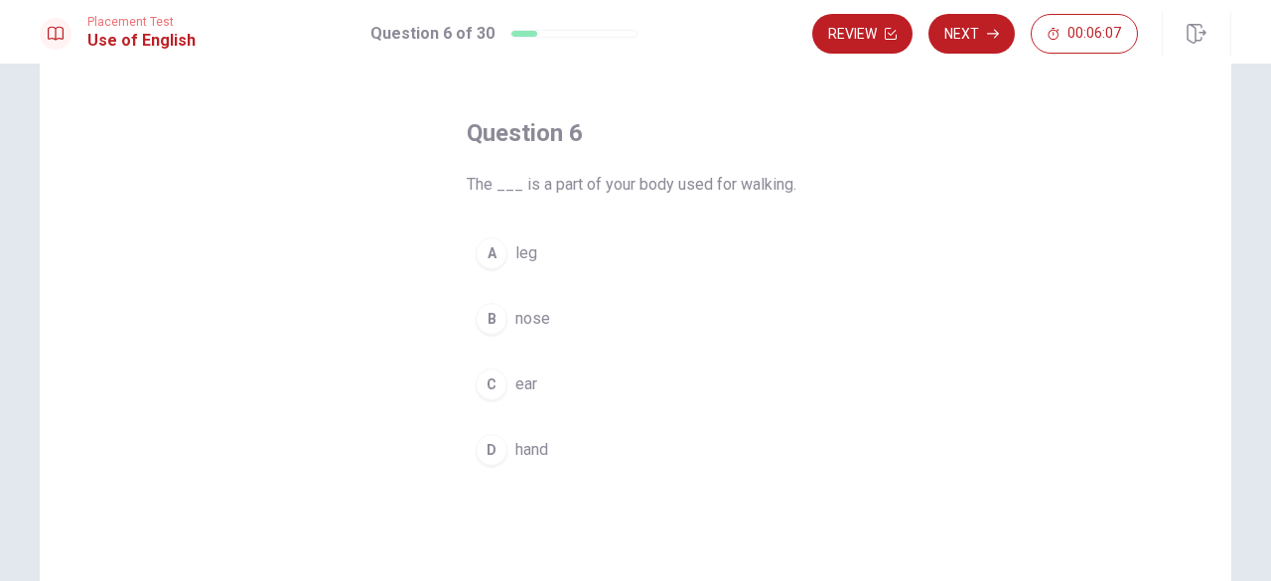
scroll to position [99, 0]
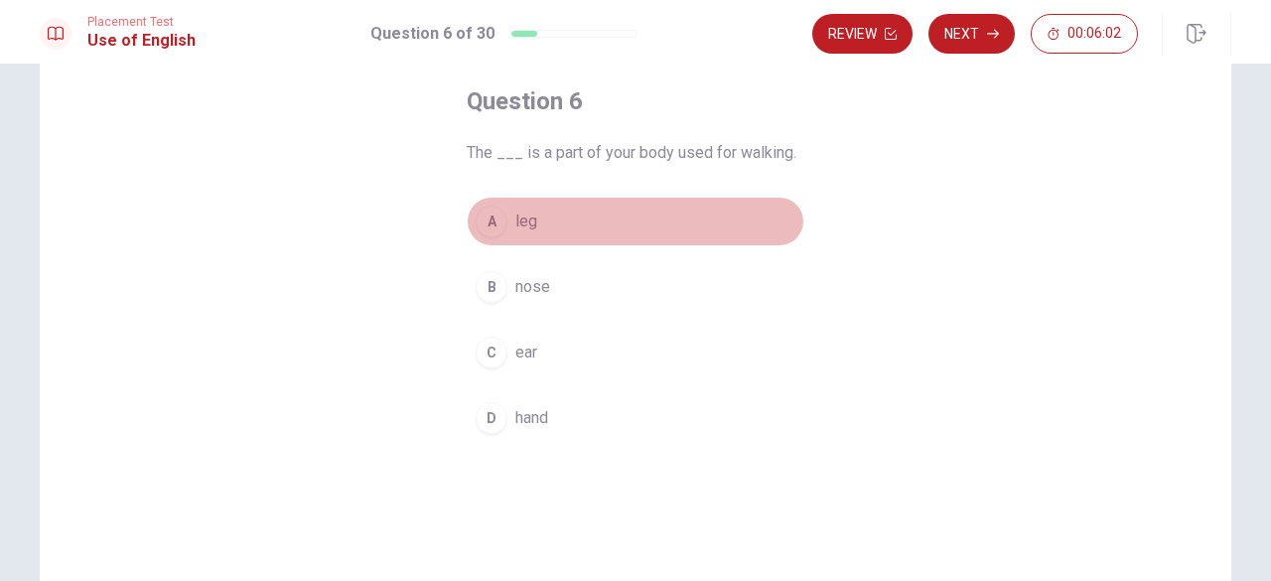
click at [528, 222] on span "leg" at bounding box center [526, 221] width 22 height 24
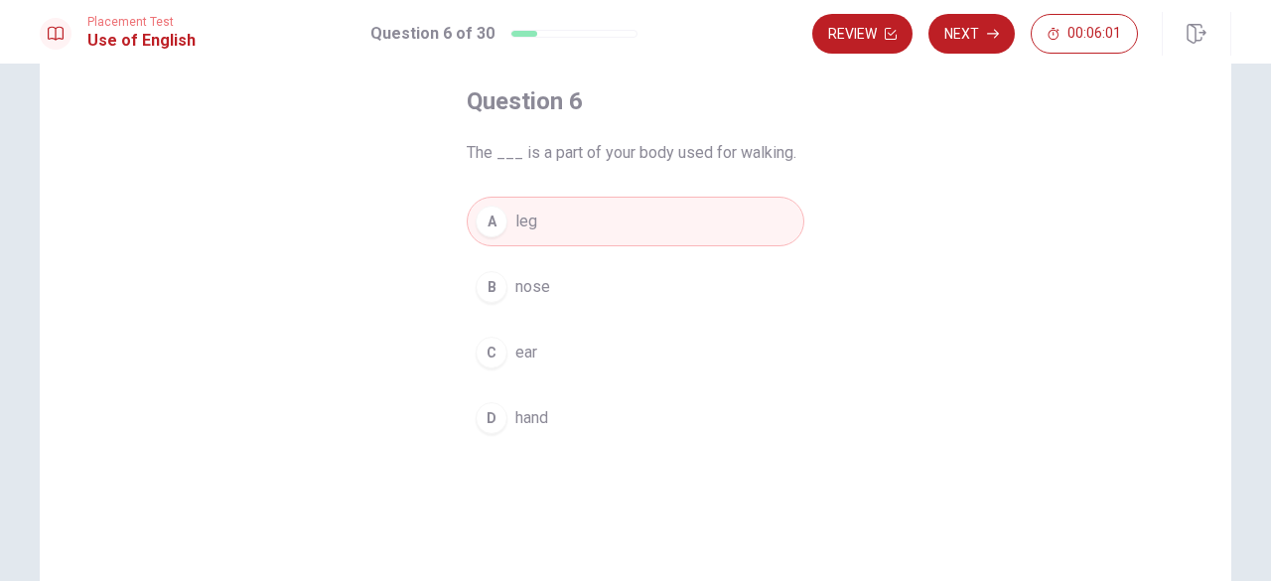
click at [969, 39] on button "Next" at bounding box center [971, 34] width 86 height 40
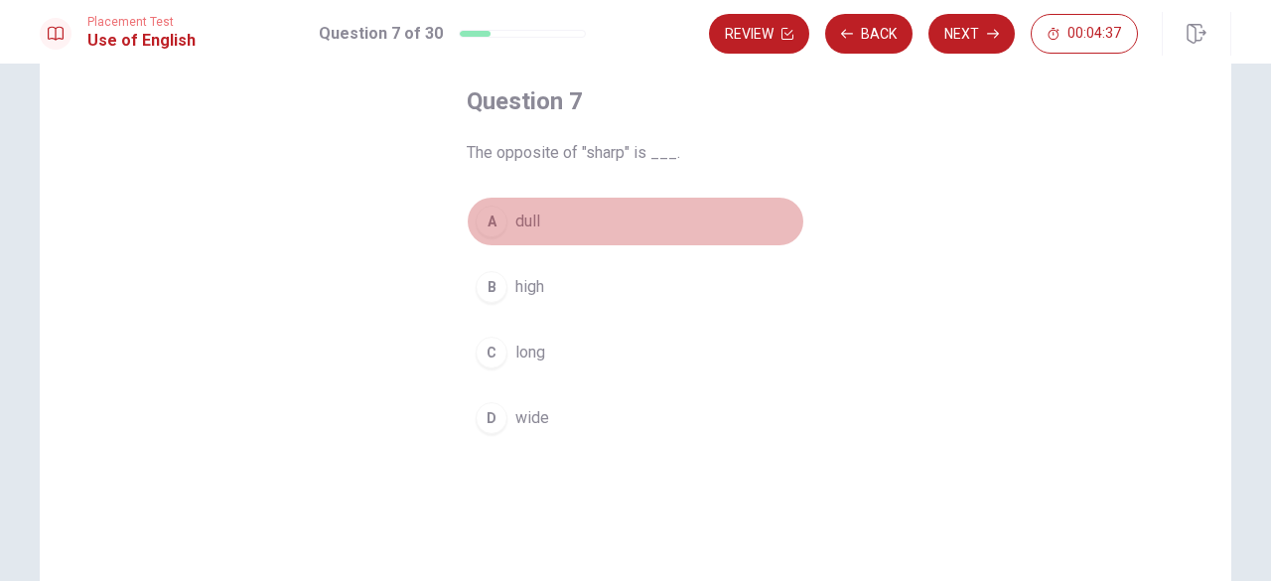
click at [515, 217] on span "dull" at bounding box center [527, 221] width 25 height 24
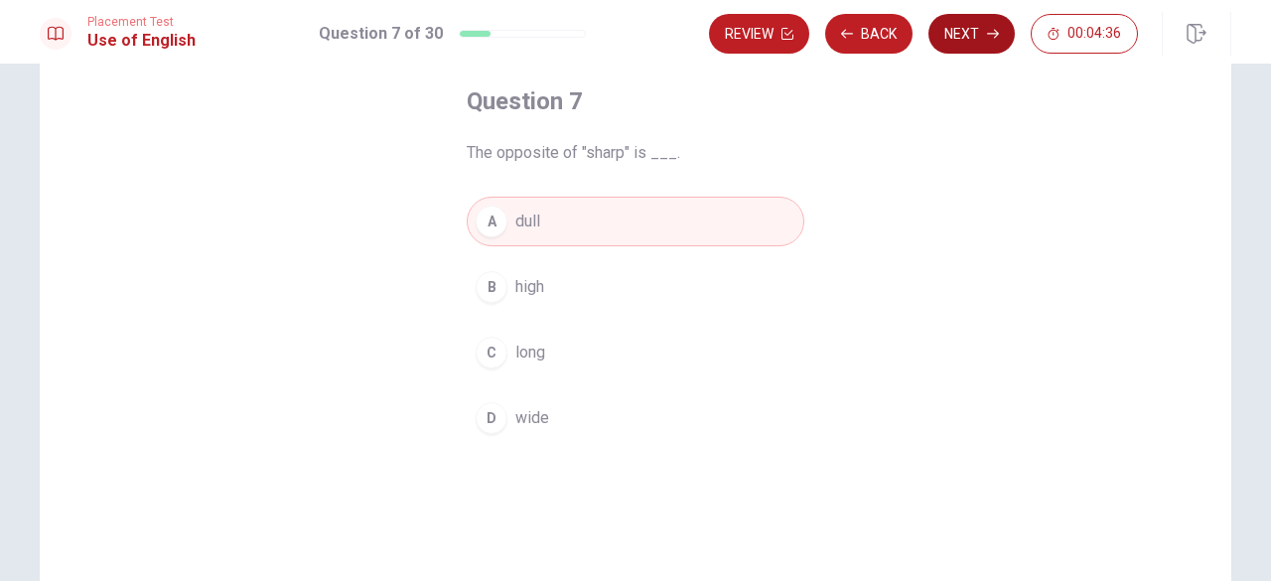
click at [1005, 37] on button "Next" at bounding box center [971, 34] width 86 height 40
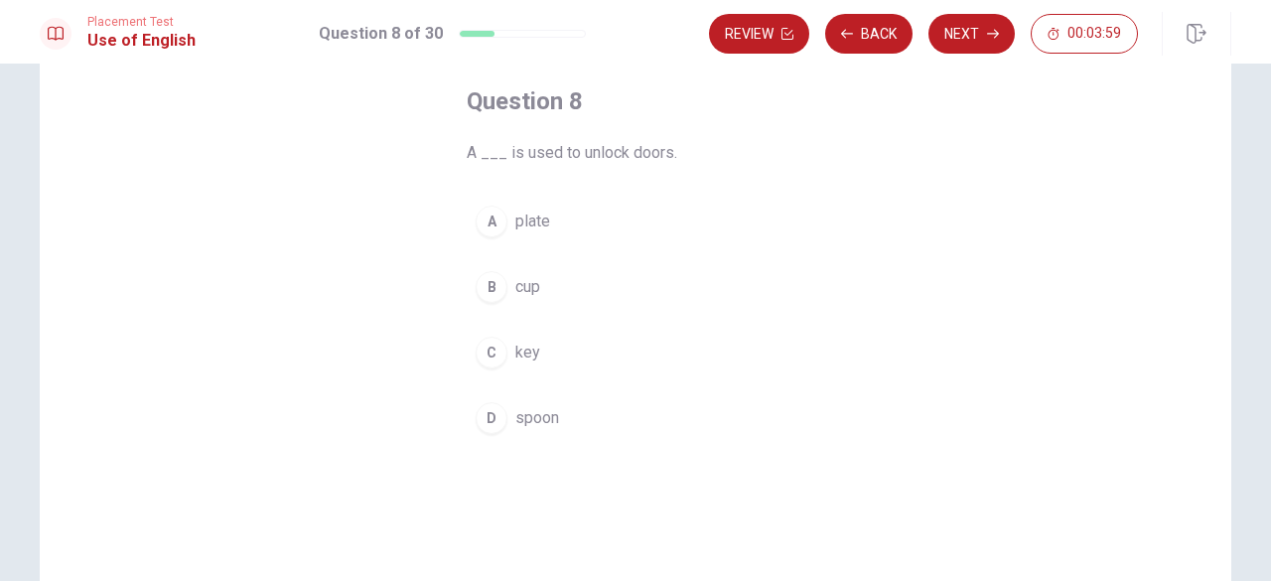
click at [523, 361] on span "key" at bounding box center [527, 353] width 25 height 24
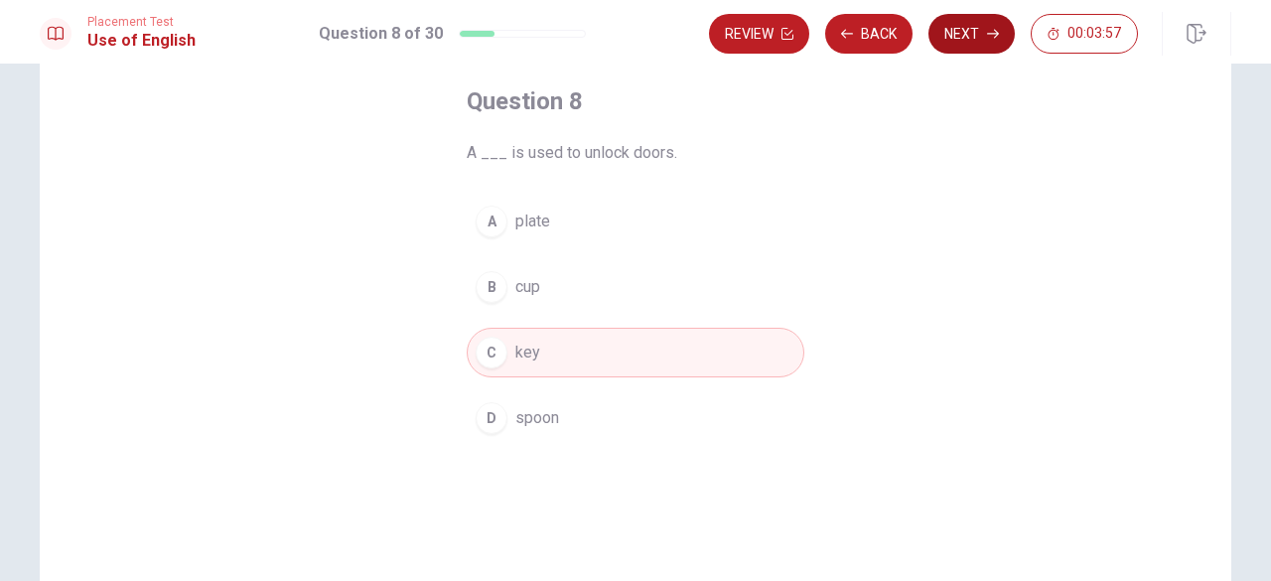
click at [956, 31] on button "Next" at bounding box center [971, 34] width 86 height 40
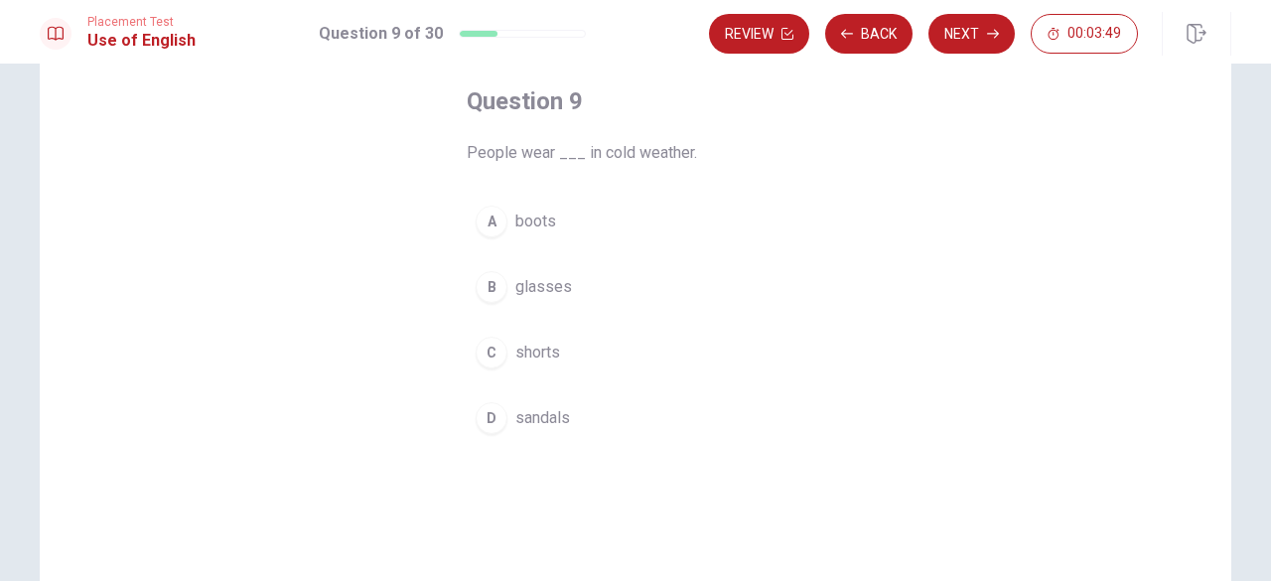
click at [534, 216] on span "boots" at bounding box center [535, 221] width 41 height 24
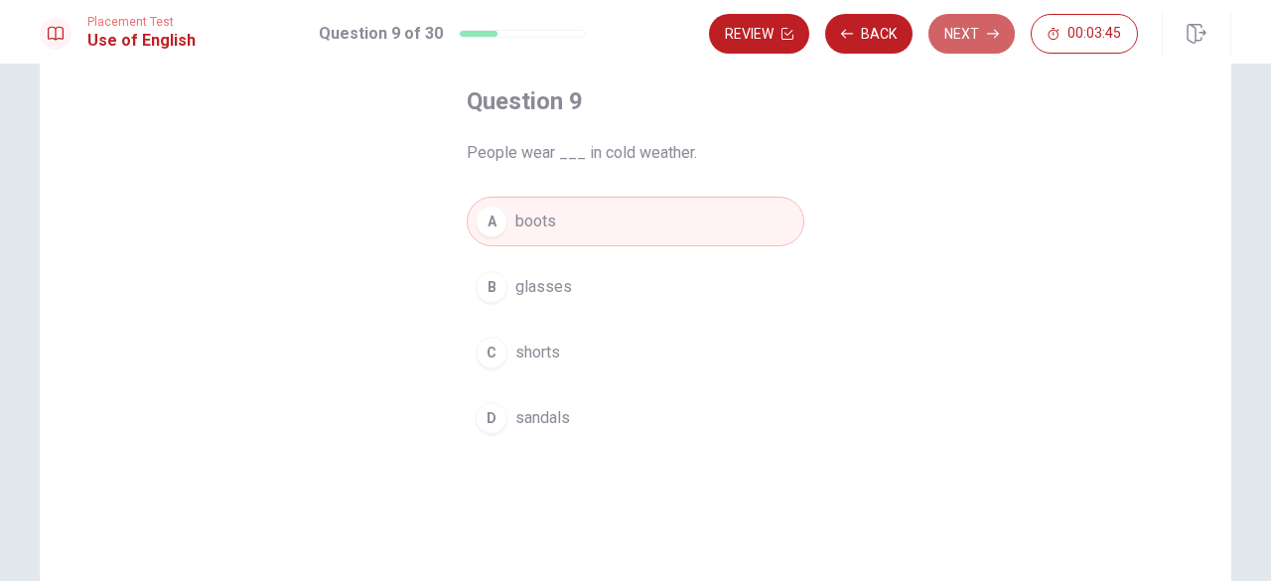
click at [956, 34] on button "Next" at bounding box center [971, 34] width 86 height 40
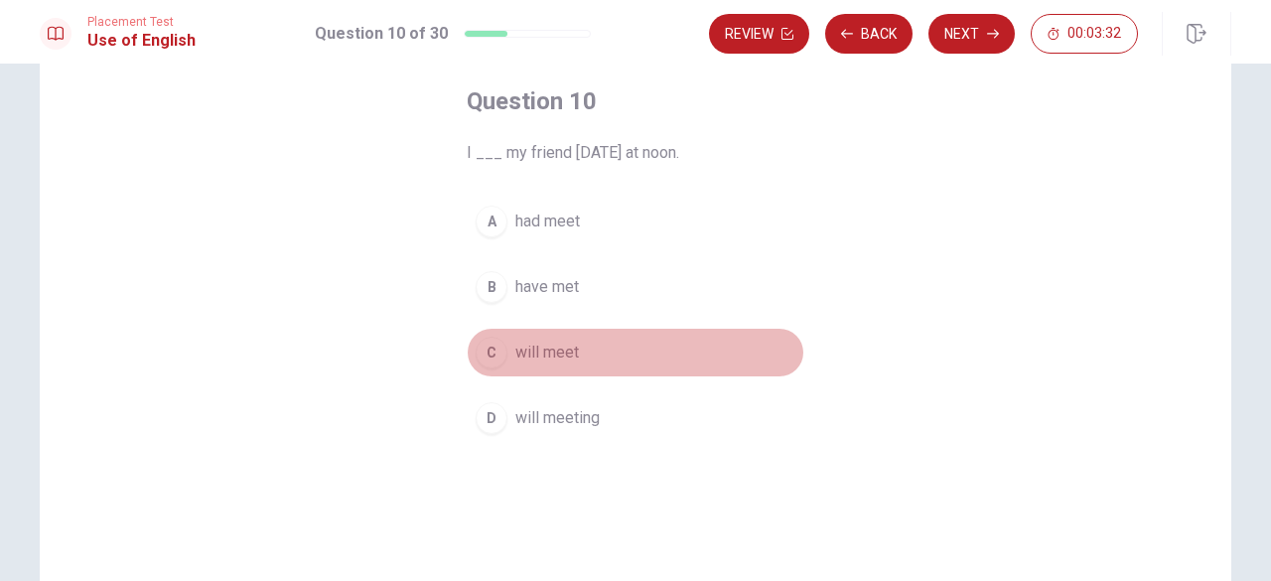
click at [521, 347] on span "will meet" at bounding box center [547, 353] width 64 height 24
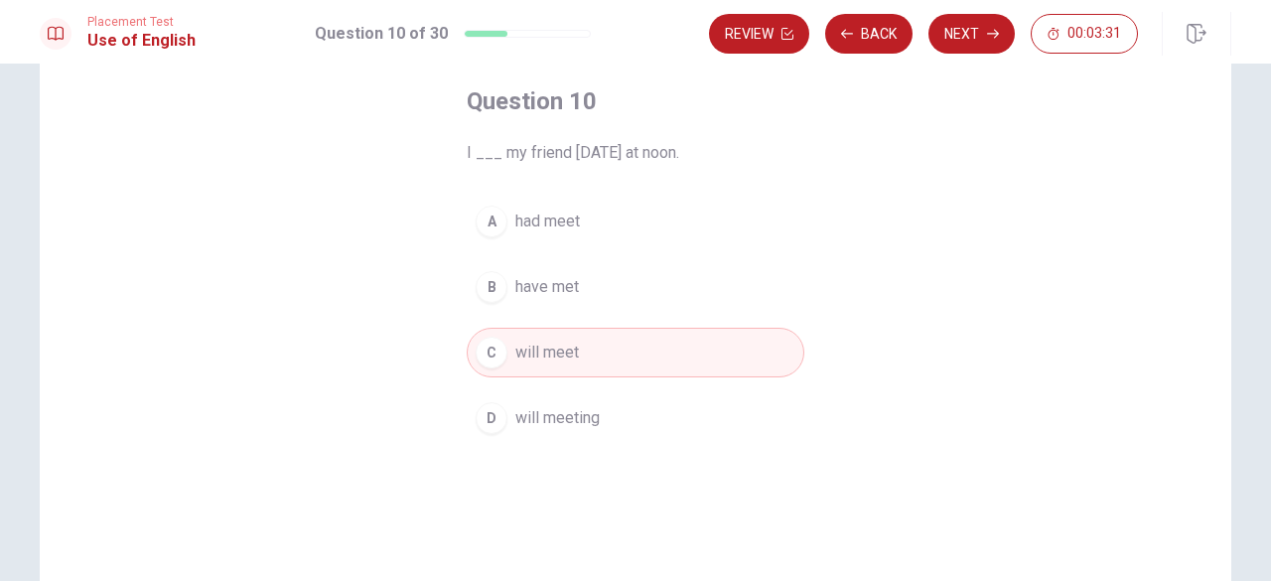
click at [983, 38] on button "Next" at bounding box center [971, 34] width 86 height 40
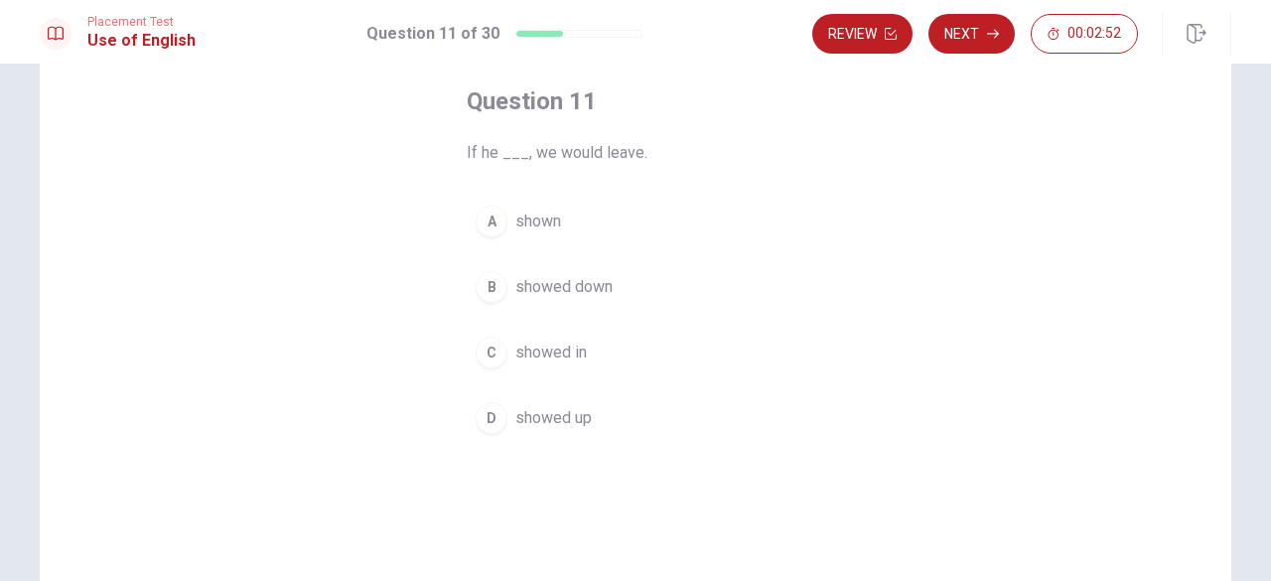
click at [591, 285] on span "showed down" at bounding box center [563, 287] width 97 height 24
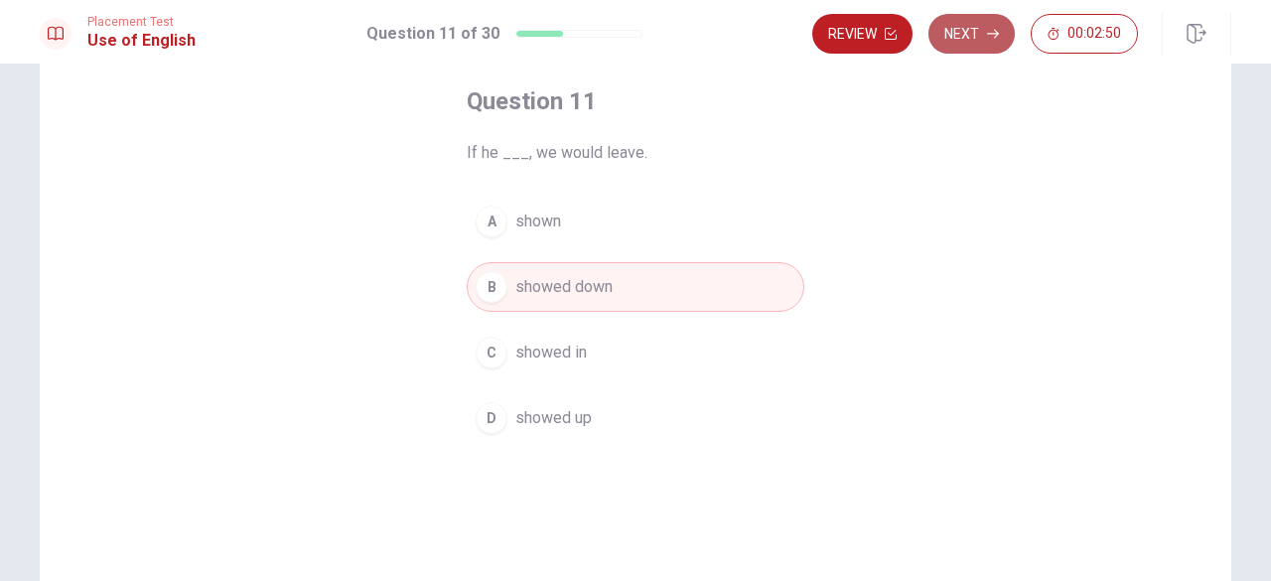
click at [958, 31] on button "Next" at bounding box center [971, 34] width 86 height 40
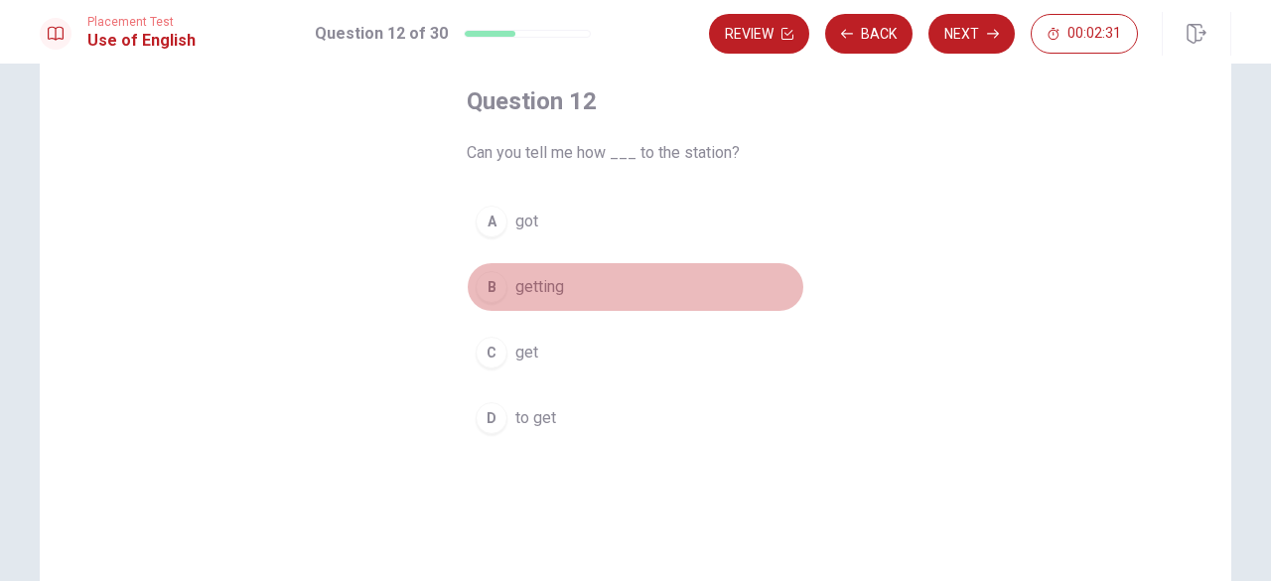
click at [534, 287] on span "getting" at bounding box center [539, 287] width 49 height 24
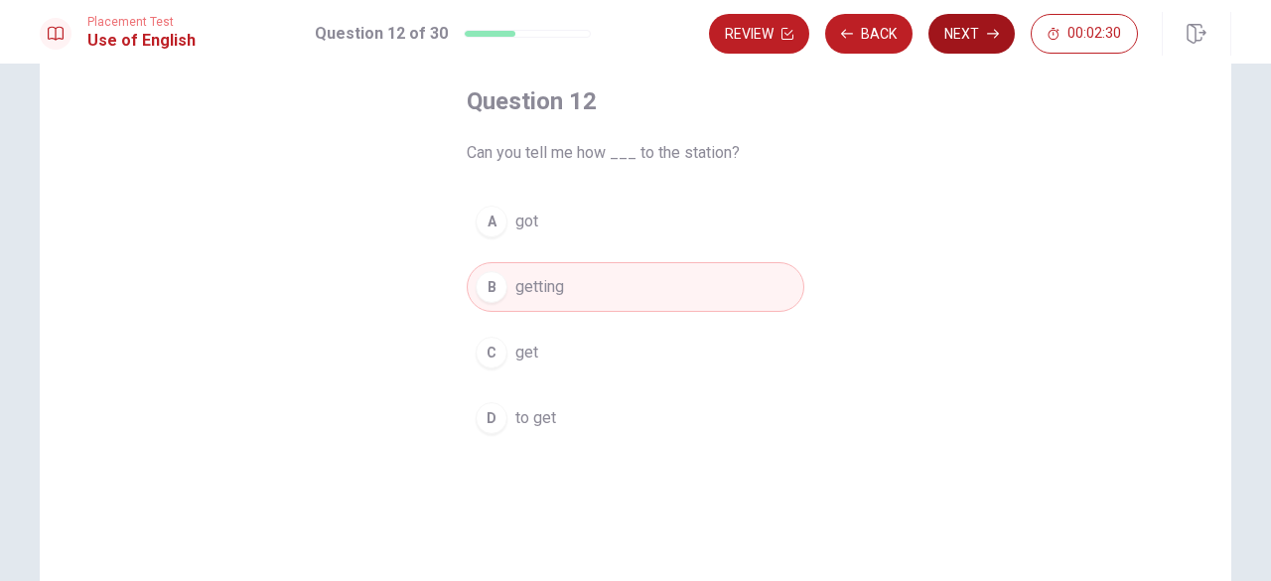
click at [983, 41] on button "Next" at bounding box center [971, 34] width 86 height 40
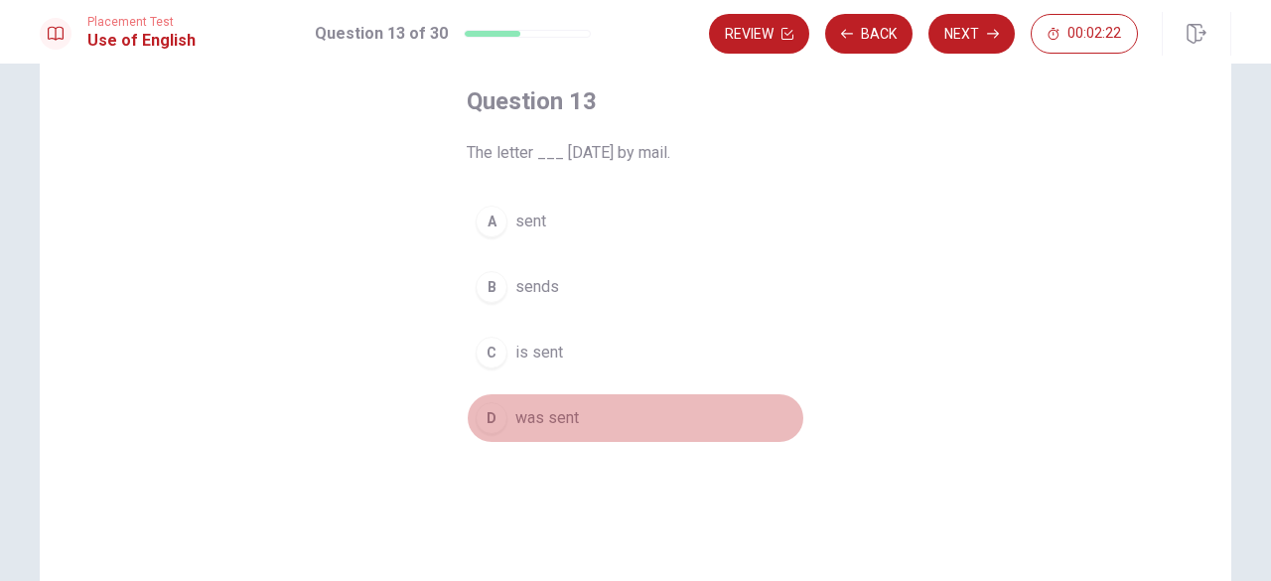
click at [537, 410] on span "was sent" at bounding box center [547, 418] width 64 height 24
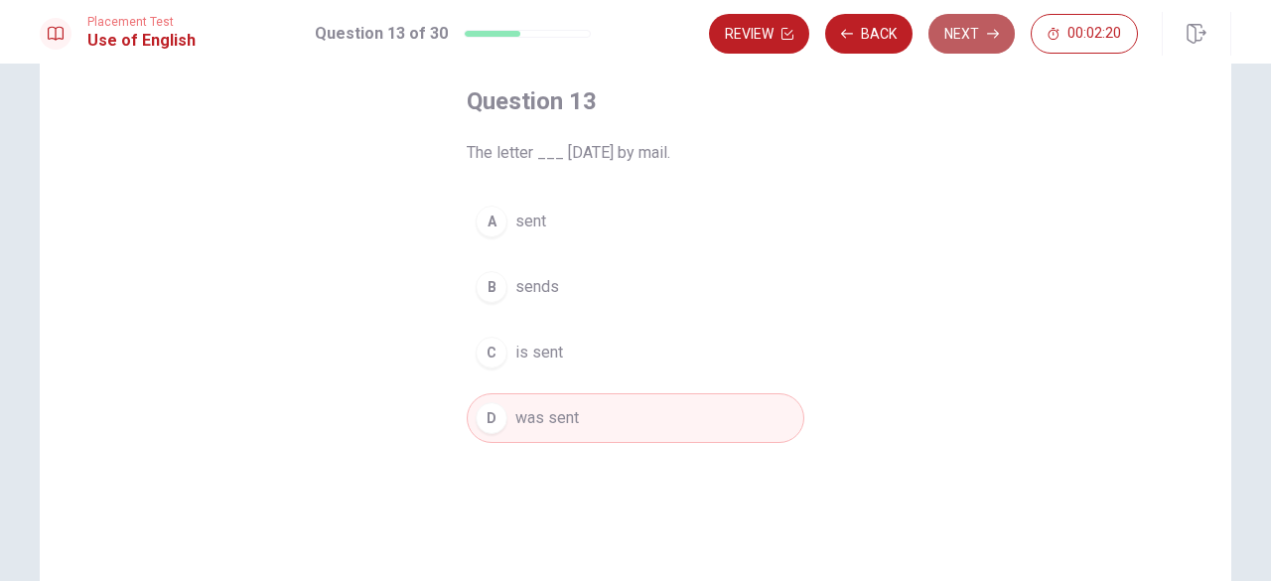
click at [968, 29] on button "Next" at bounding box center [971, 34] width 86 height 40
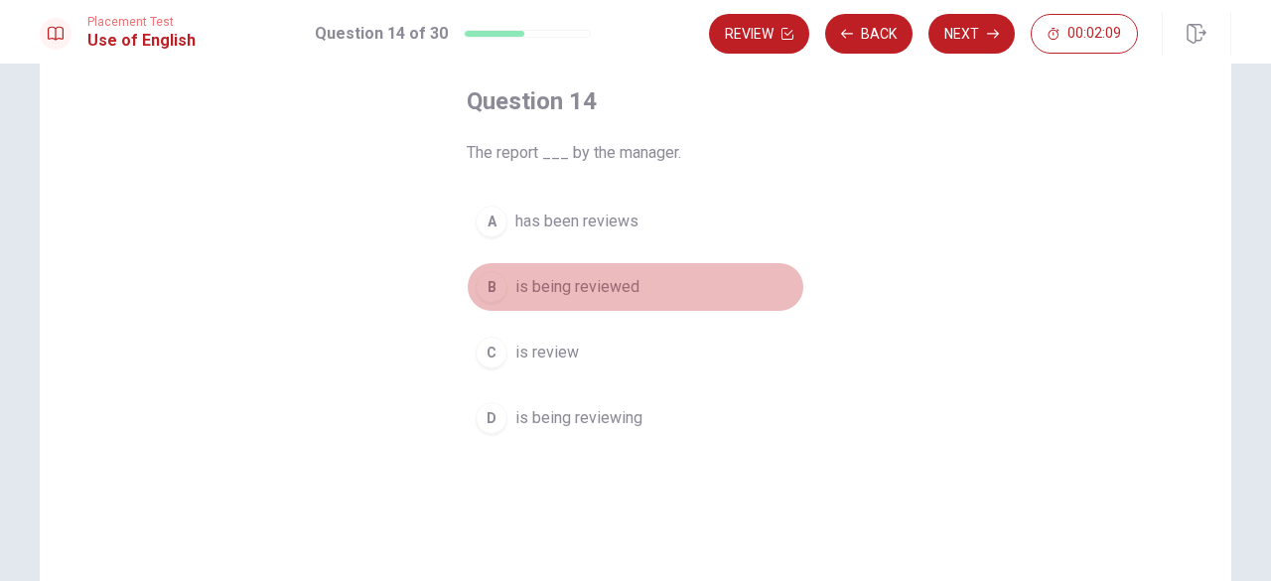
click at [610, 290] on span "is being reviewed" at bounding box center [577, 287] width 124 height 24
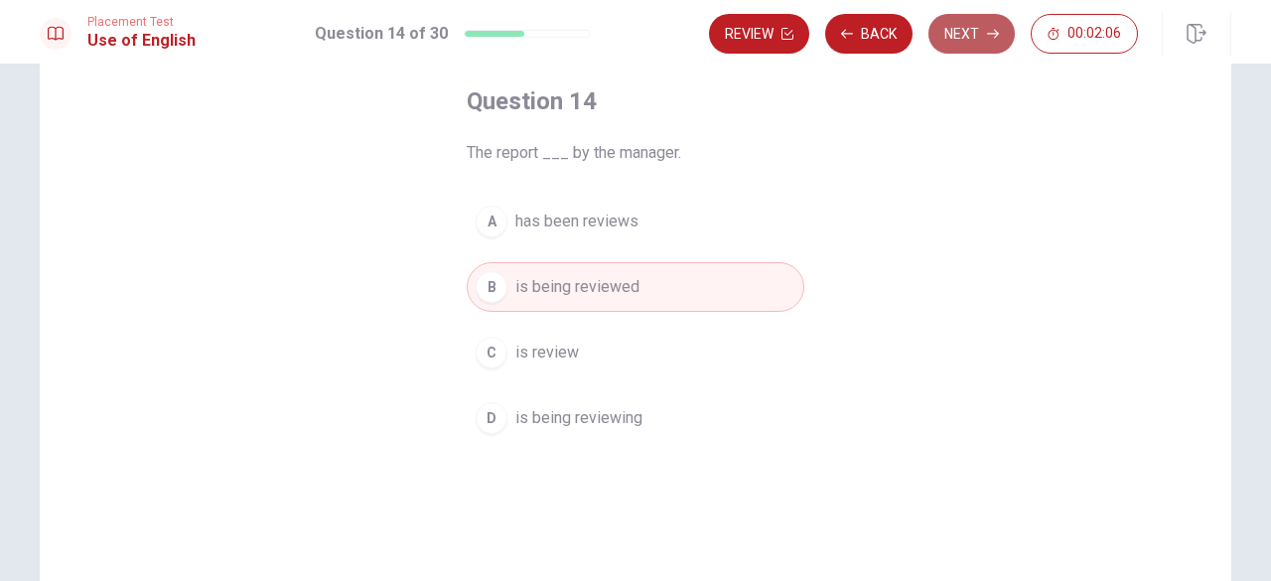
click at [953, 26] on button "Next" at bounding box center [971, 34] width 86 height 40
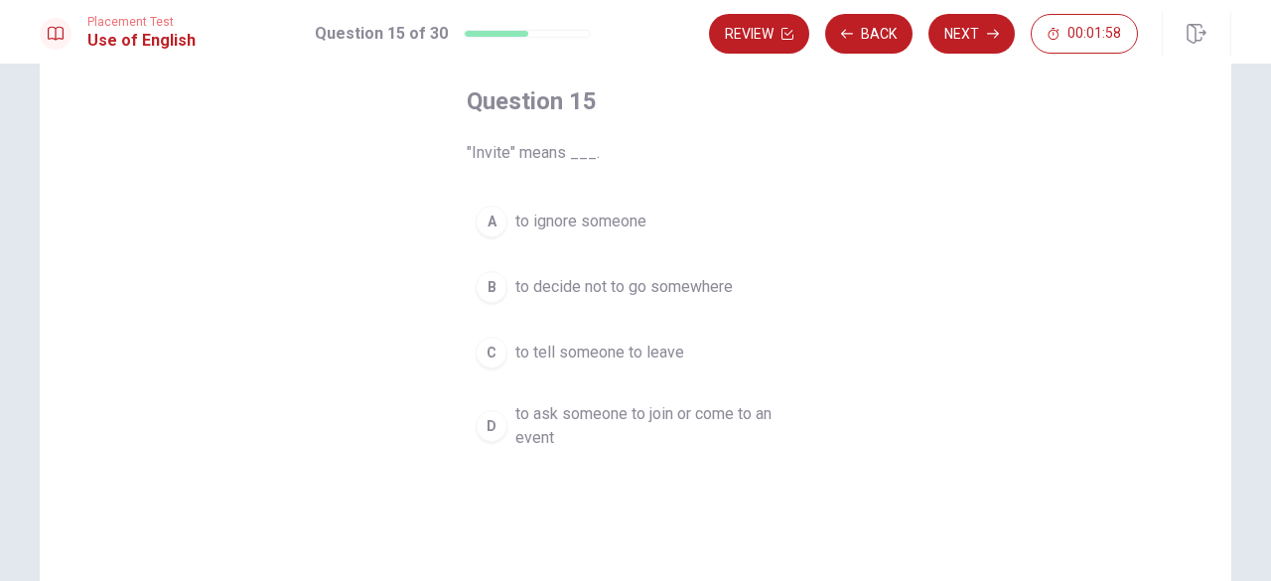
click at [624, 413] on span "to ask someone to join or come to an event" at bounding box center [655, 426] width 280 height 48
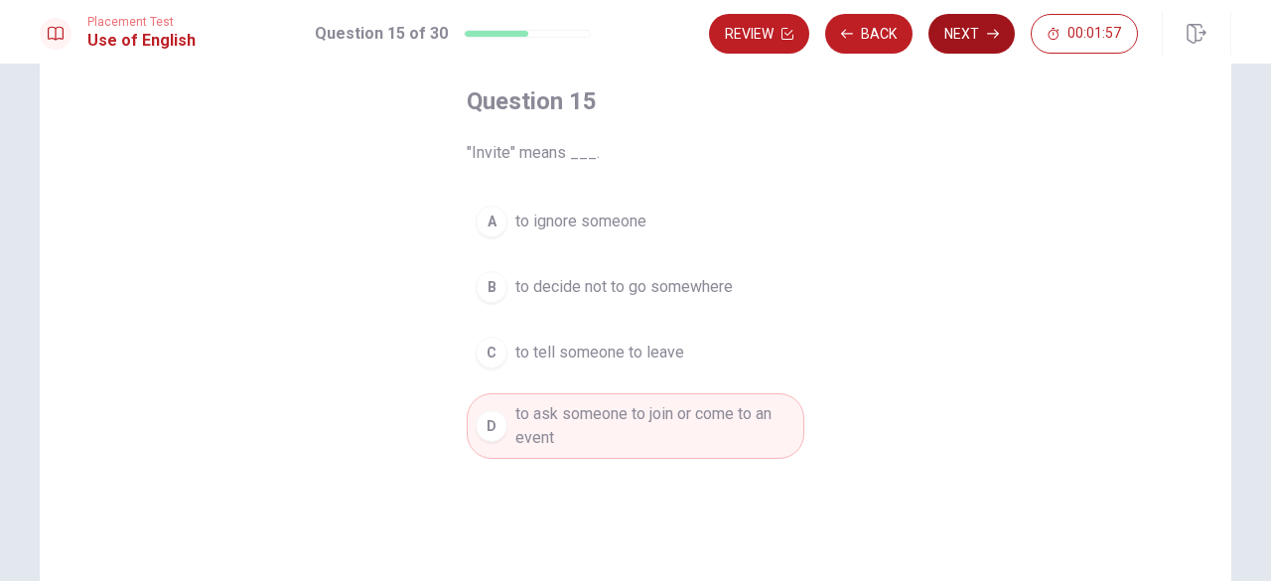
click at [969, 32] on button "Next" at bounding box center [971, 34] width 86 height 40
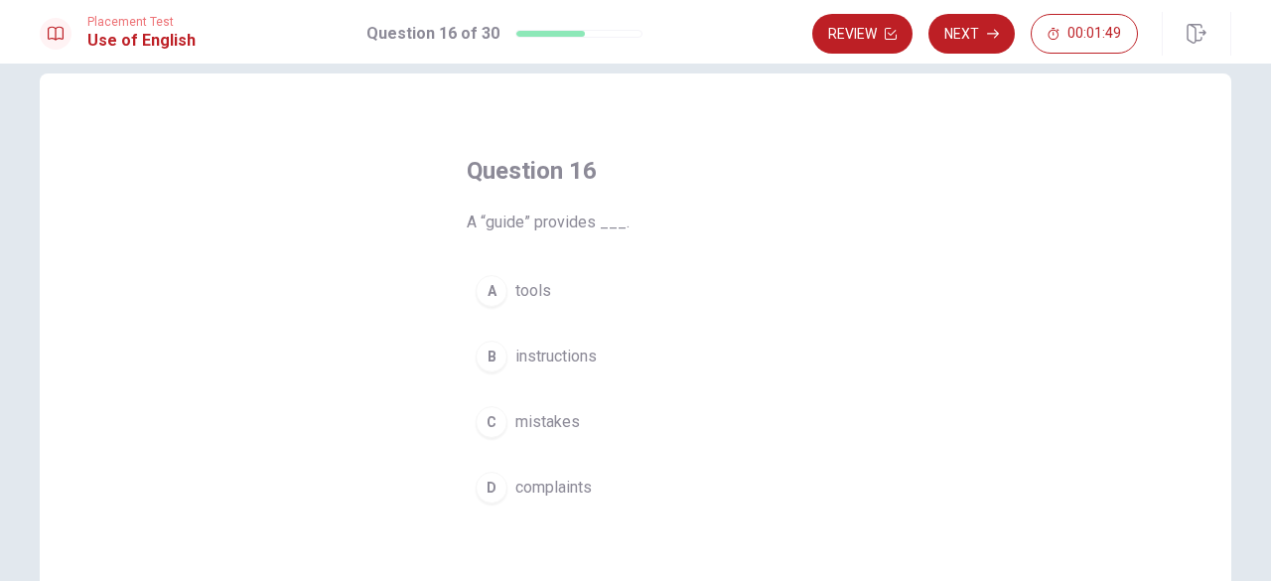
scroll to position [0, 0]
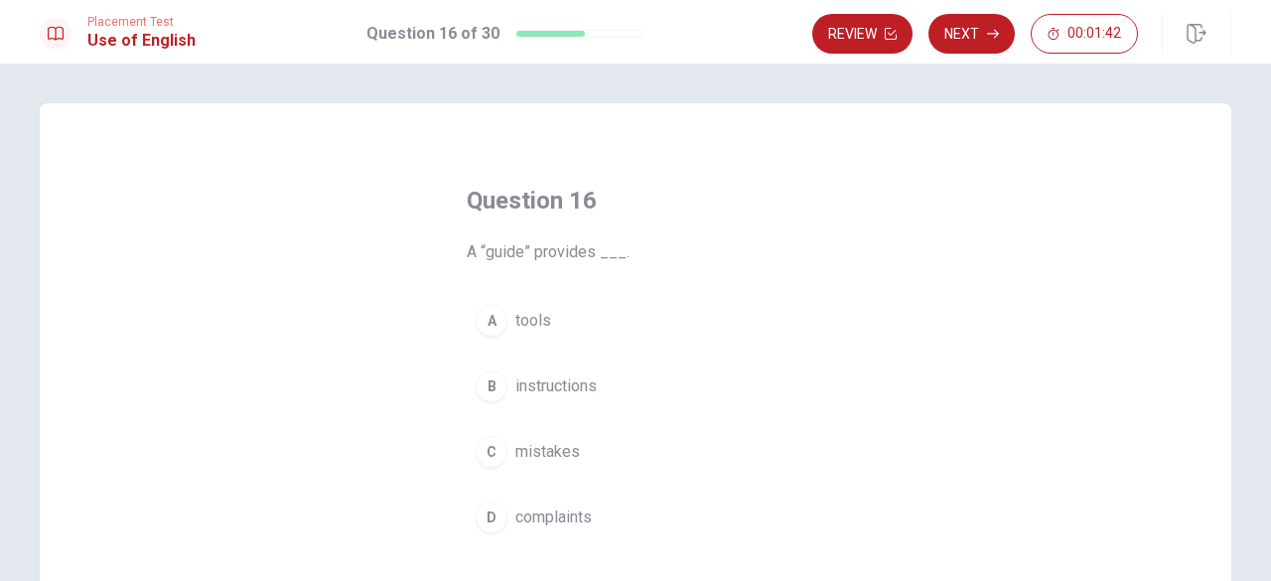
click at [570, 390] on span "instructions" at bounding box center [555, 386] width 81 height 24
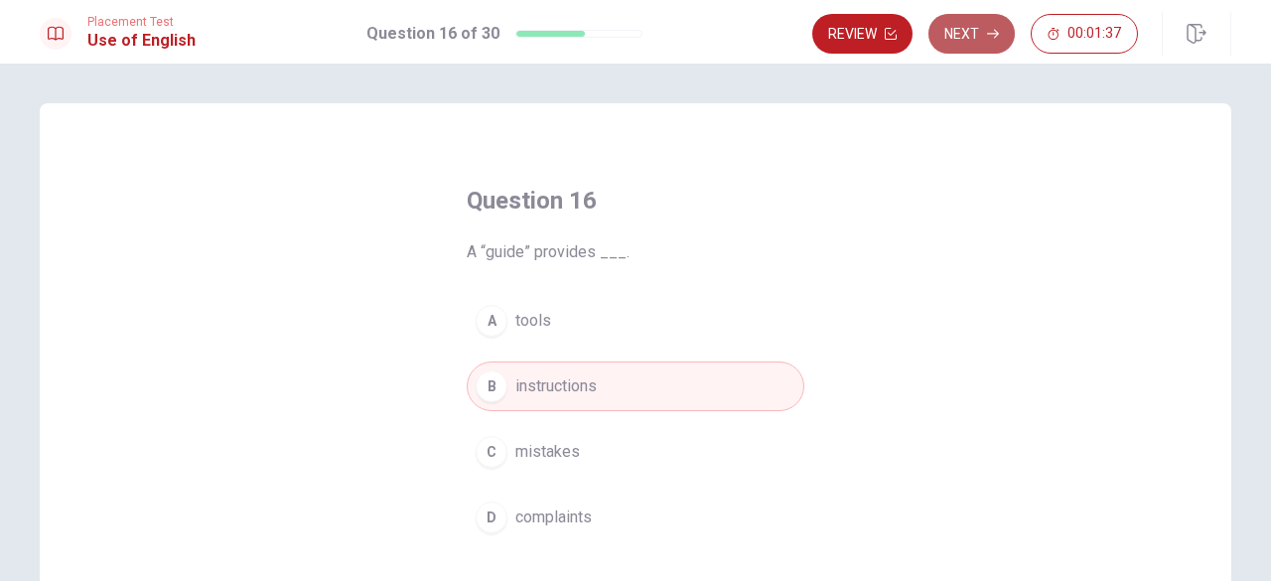
click at [993, 45] on button "Next" at bounding box center [971, 34] width 86 height 40
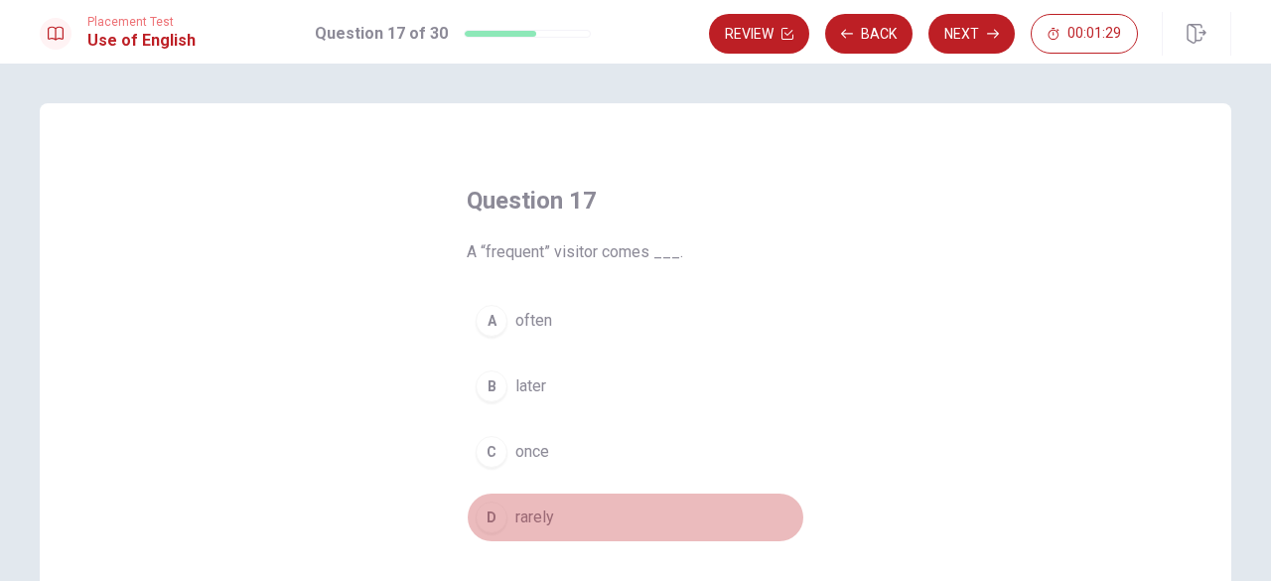
click at [515, 510] on span "rarely" at bounding box center [534, 517] width 39 height 24
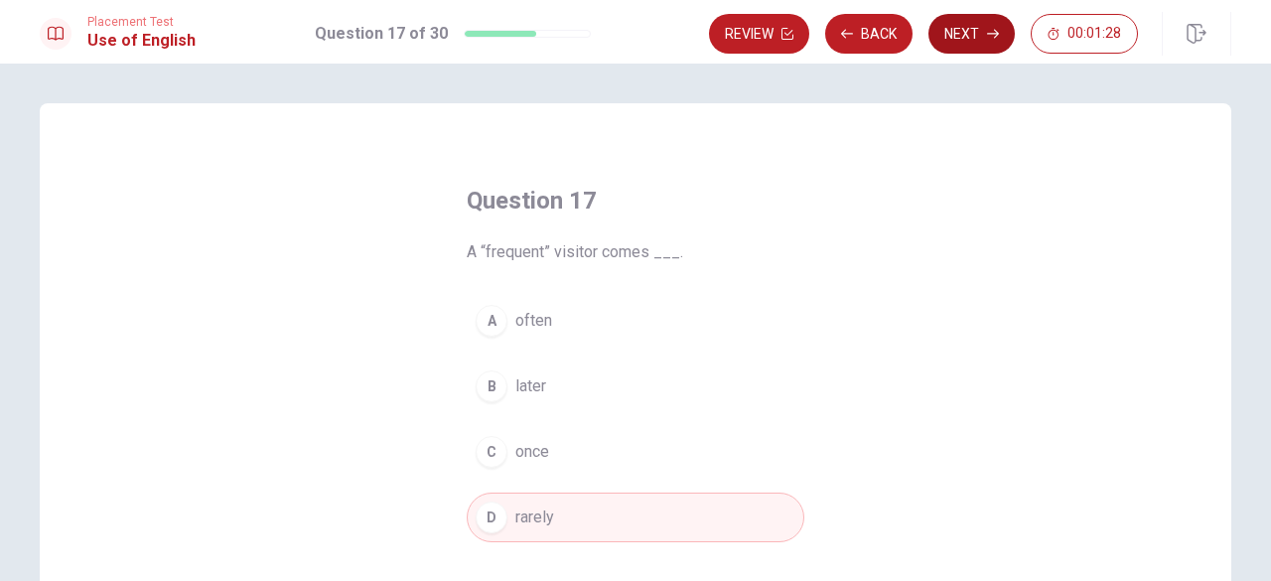
click at [971, 32] on button "Next" at bounding box center [971, 34] width 86 height 40
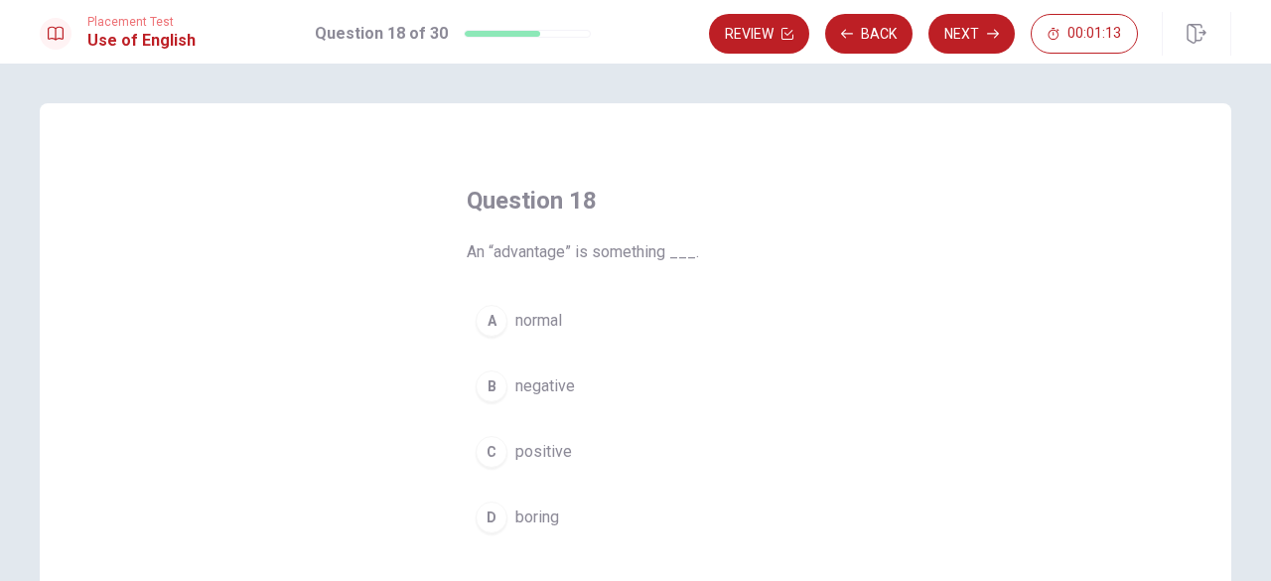
click at [534, 451] on span "positive" at bounding box center [543, 452] width 57 height 24
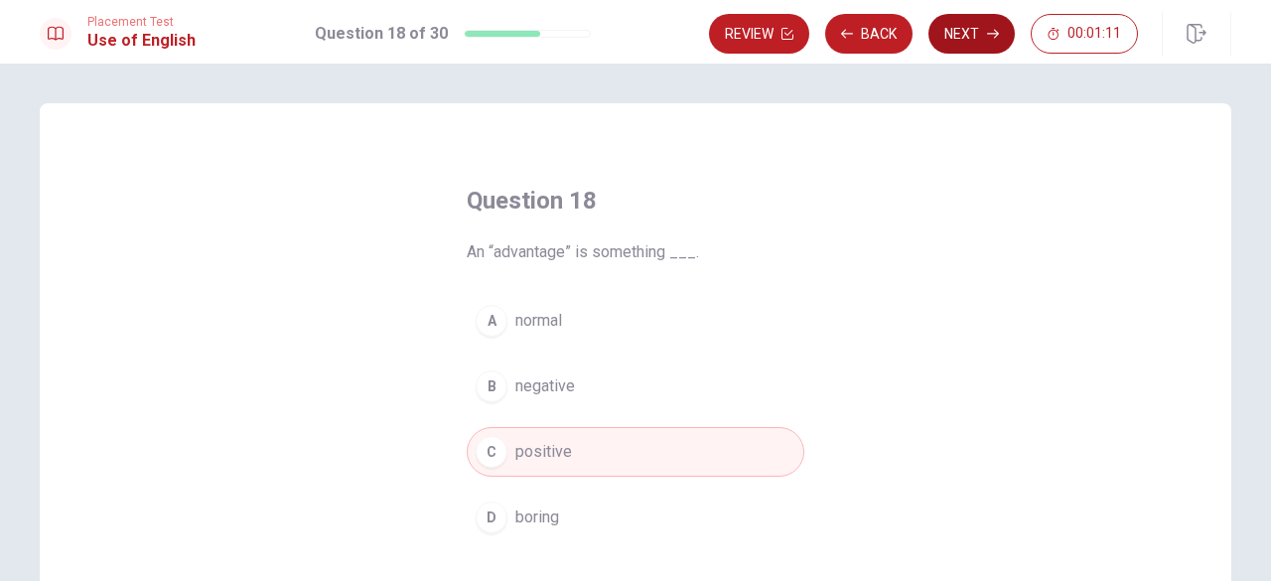
click at [955, 41] on button "Next" at bounding box center [971, 34] width 86 height 40
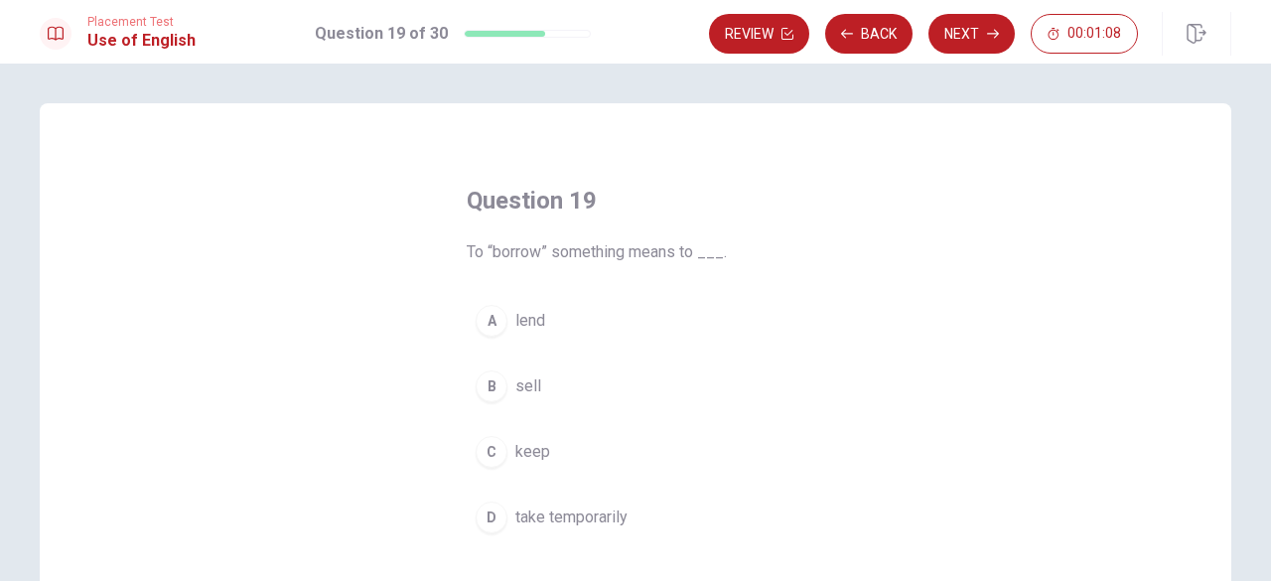
click at [521, 327] on span "lend" at bounding box center [530, 321] width 30 height 24
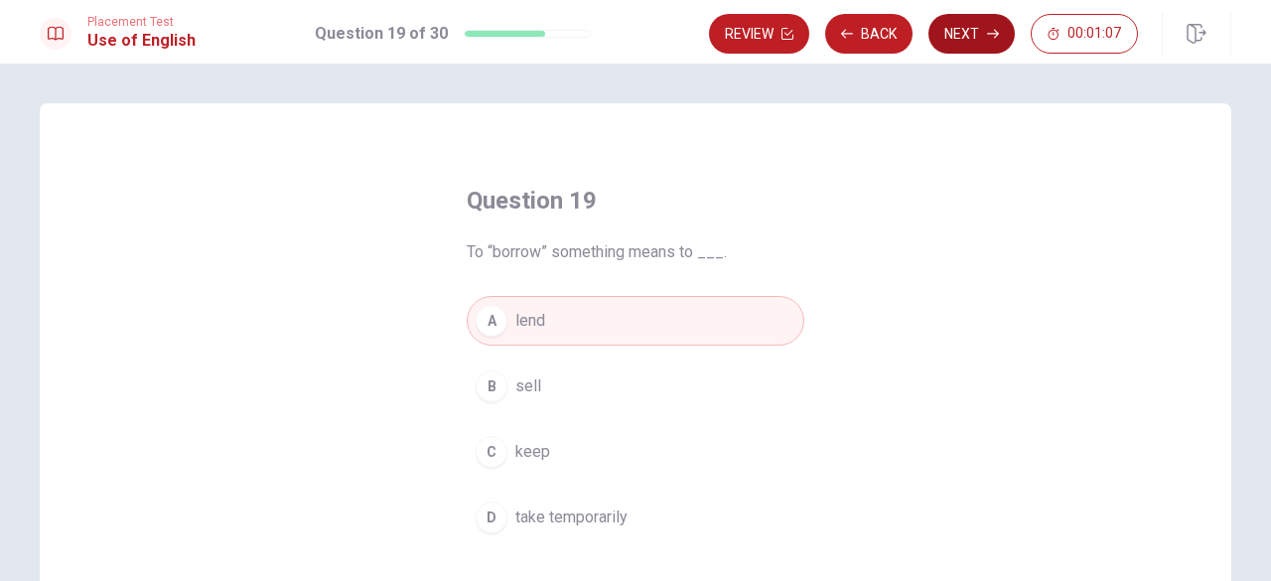
click at [949, 41] on button "Next" at bounding box center [971, 34] width 86 height 40
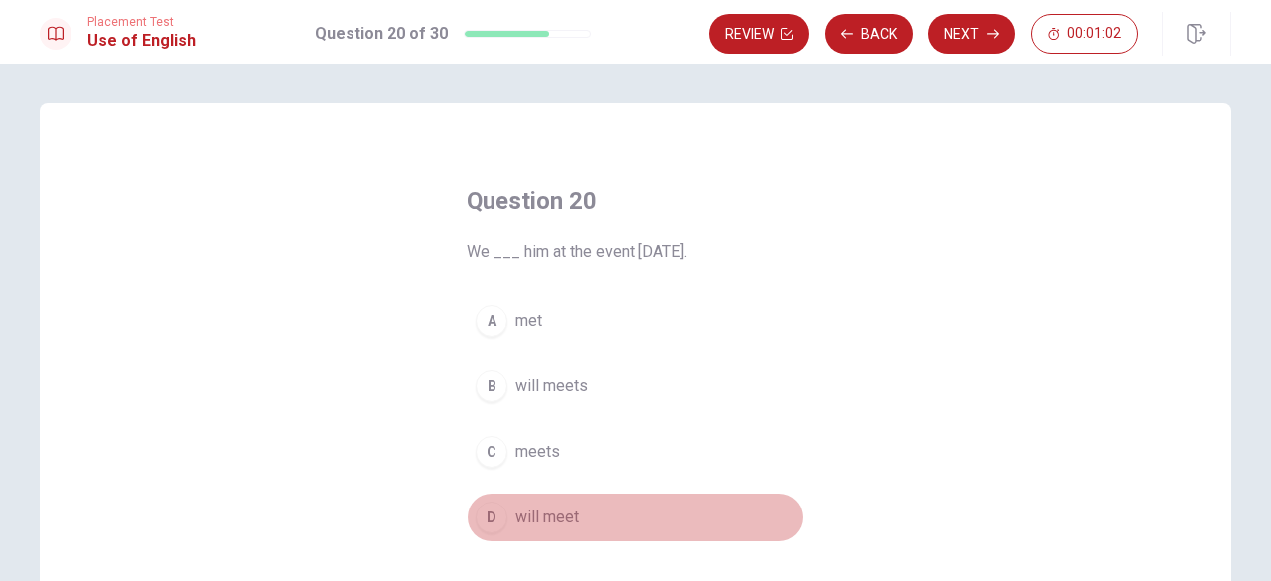
click at [508, 503] on button "D will meet" at bounding box center [636, 517] width 338 height 50
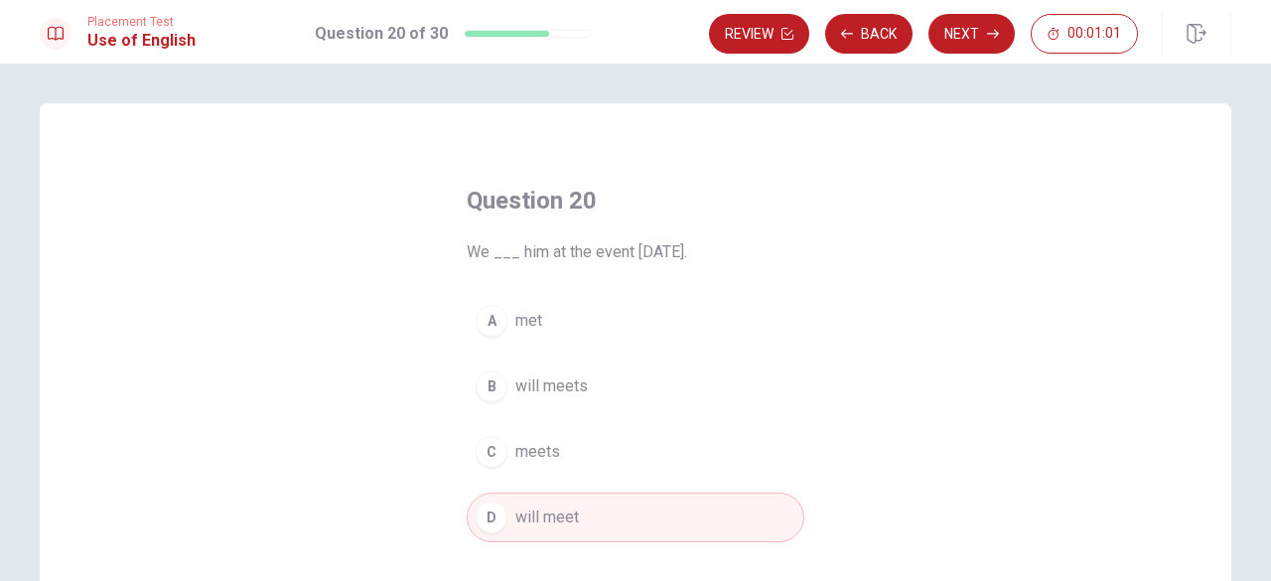
click at [955, 26] on button "Next" at bounding box center [971, 34] width 86 height 40
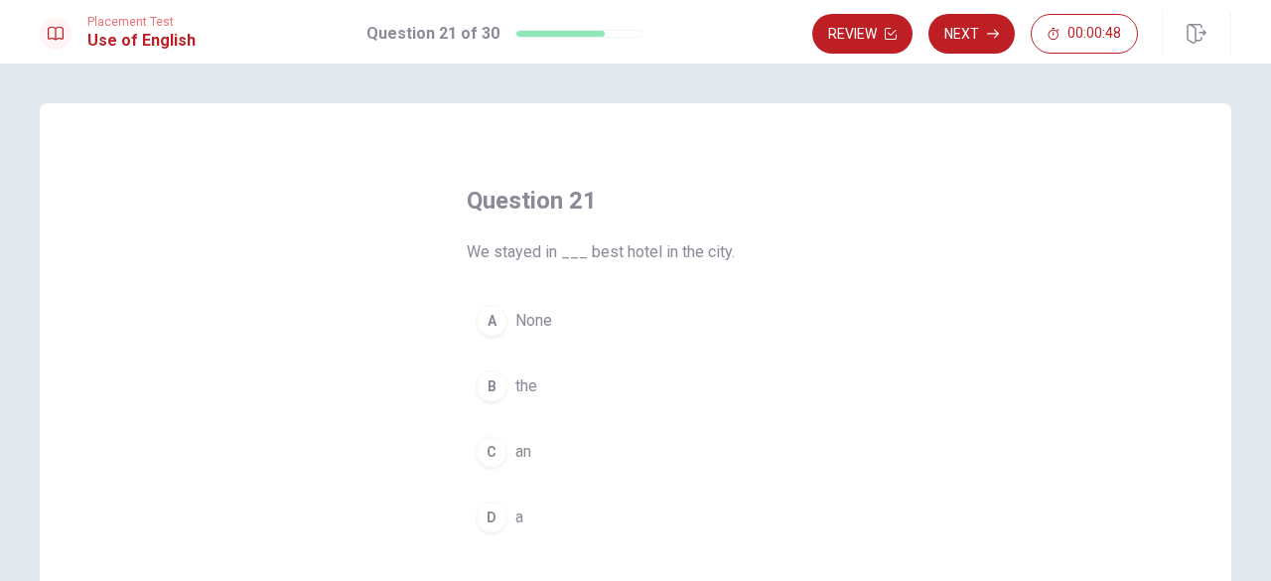
click at [524, 394] on span "the" at bounding box center [526, 386] width 22 height 24
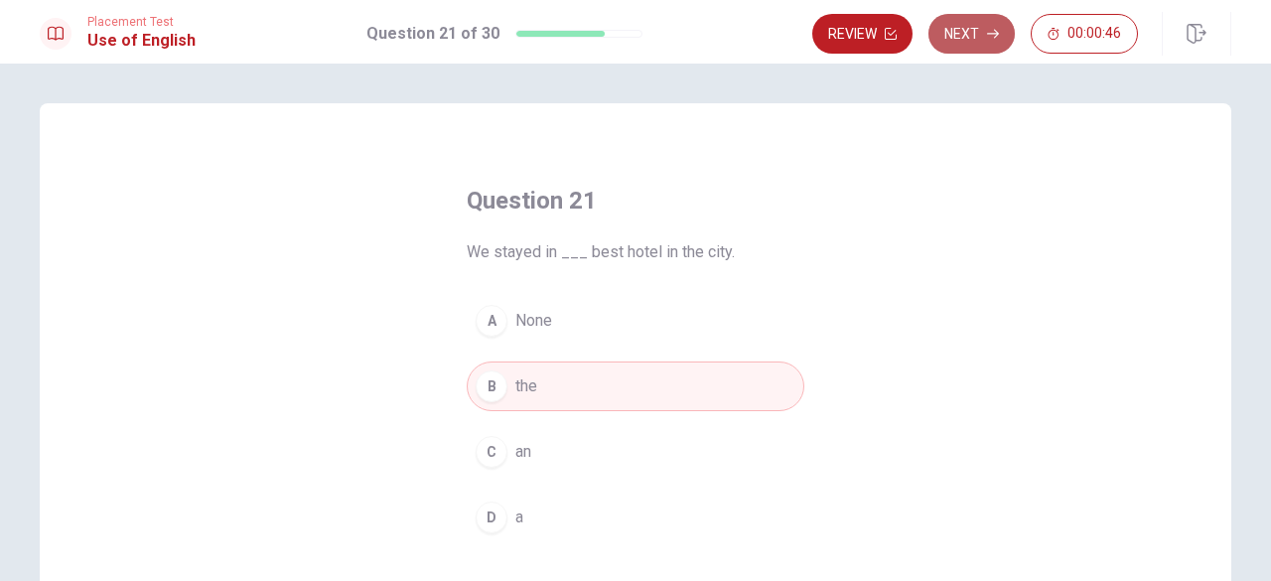
click at [973, 38] on button "Next" at bounding box center [971, 34] width 86 height 40
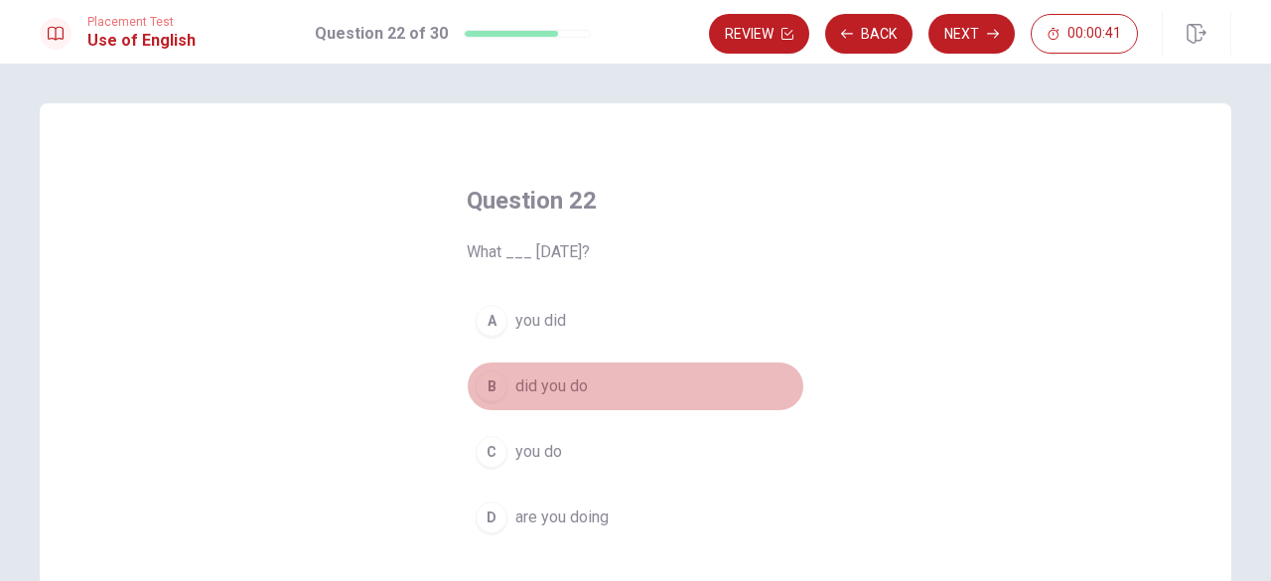
click at [554, 391] on span "did you do" at bounding box center [551, 386] width 72 height 24
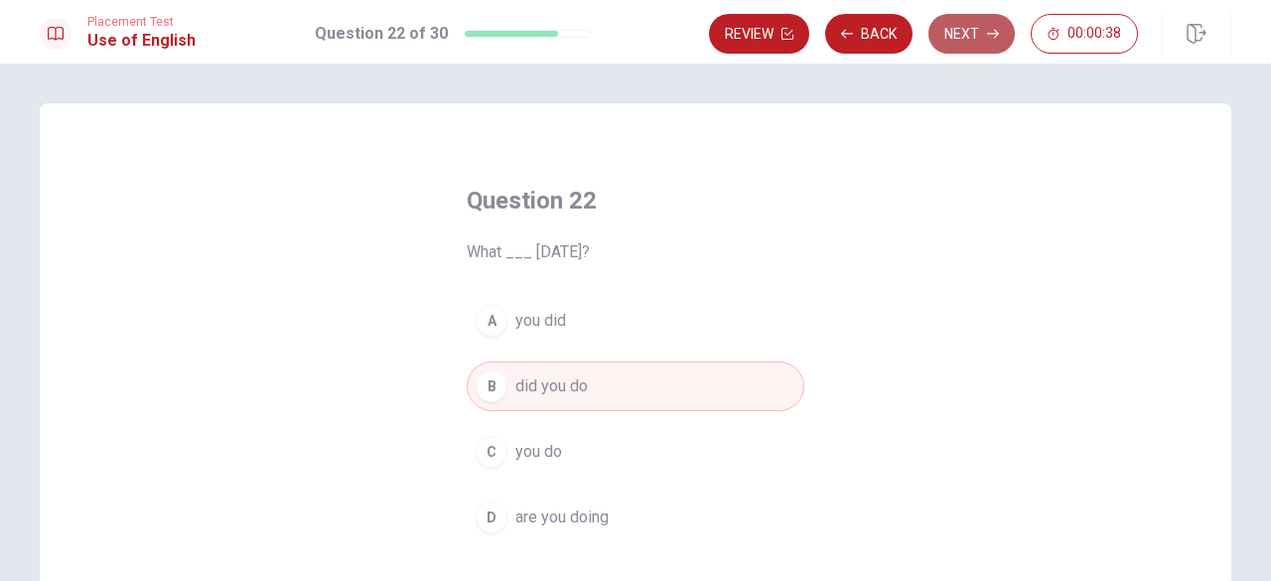
click at [950, 37] on button "Next" at bounding box center [971, 34] width 86 height 40
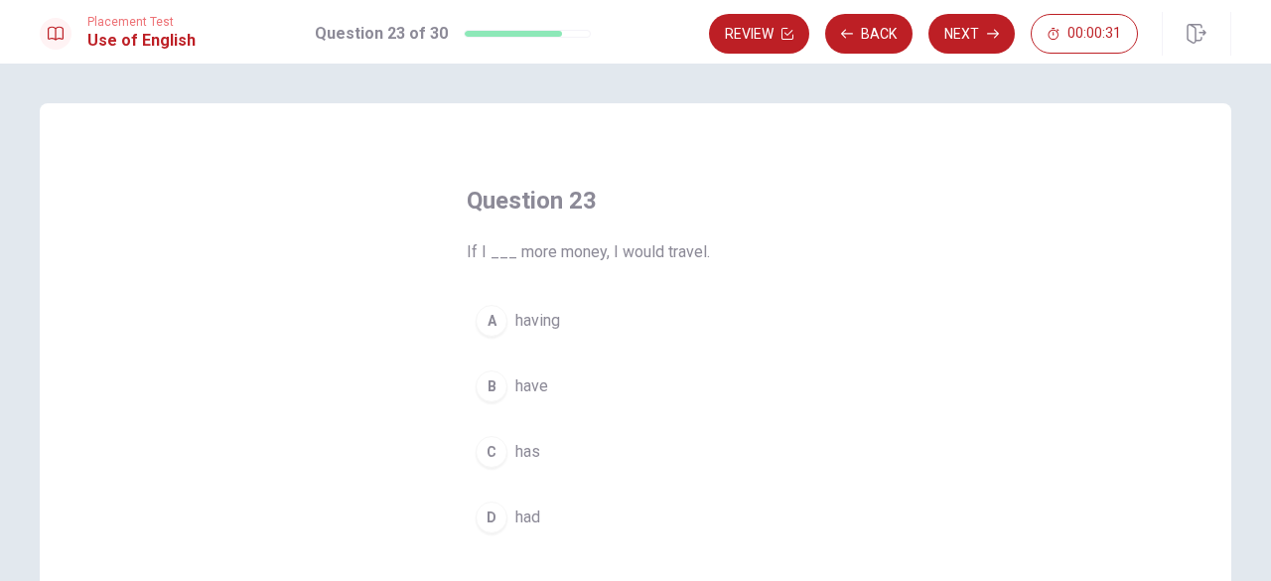
click at [532, 386] on span "have" at bounding box center [531, 386] width 33 height 24
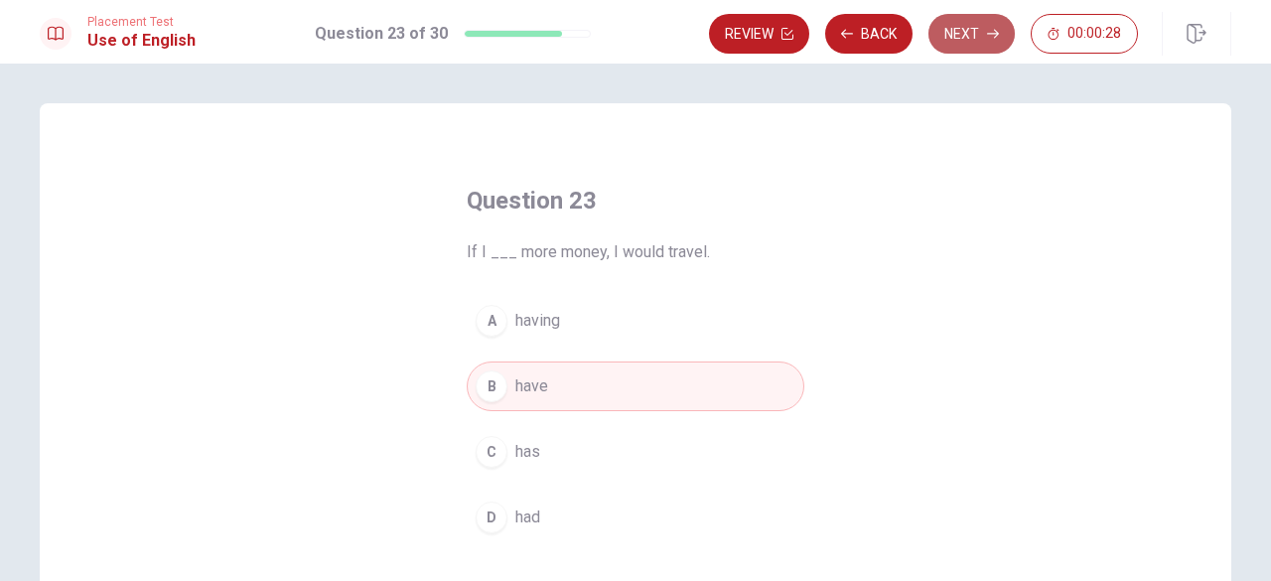
click at [973, 25] on button "Next" at bounding box center [971, 34] width 86 height 40
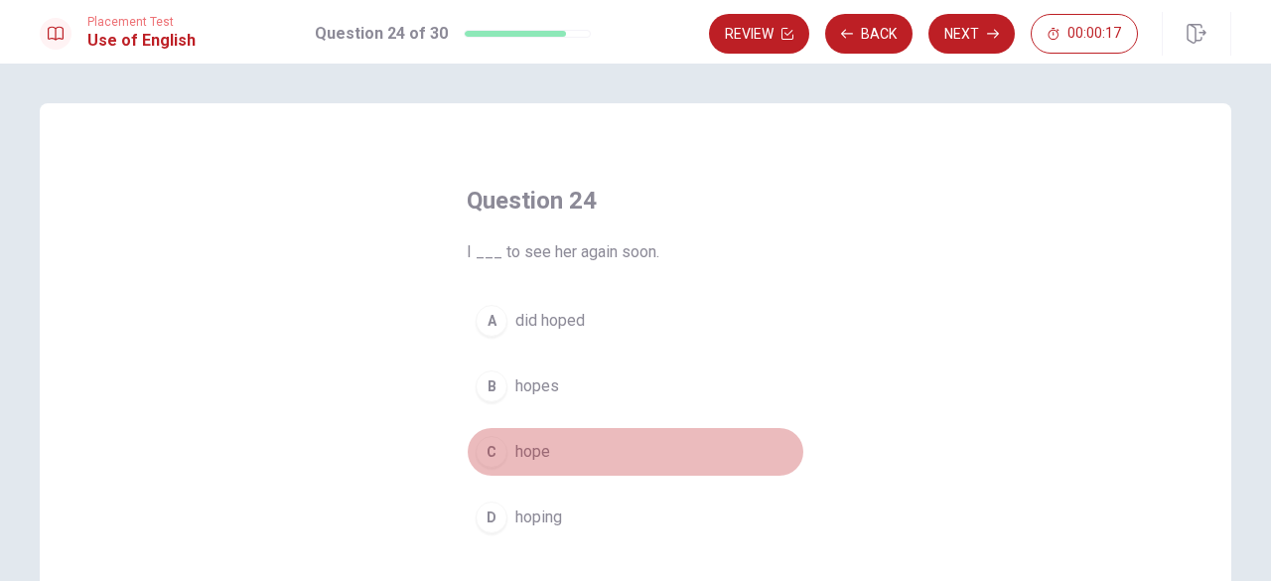
click at [521, 452] on span "hope" at bounding box center [532, 452] width 35 height 24
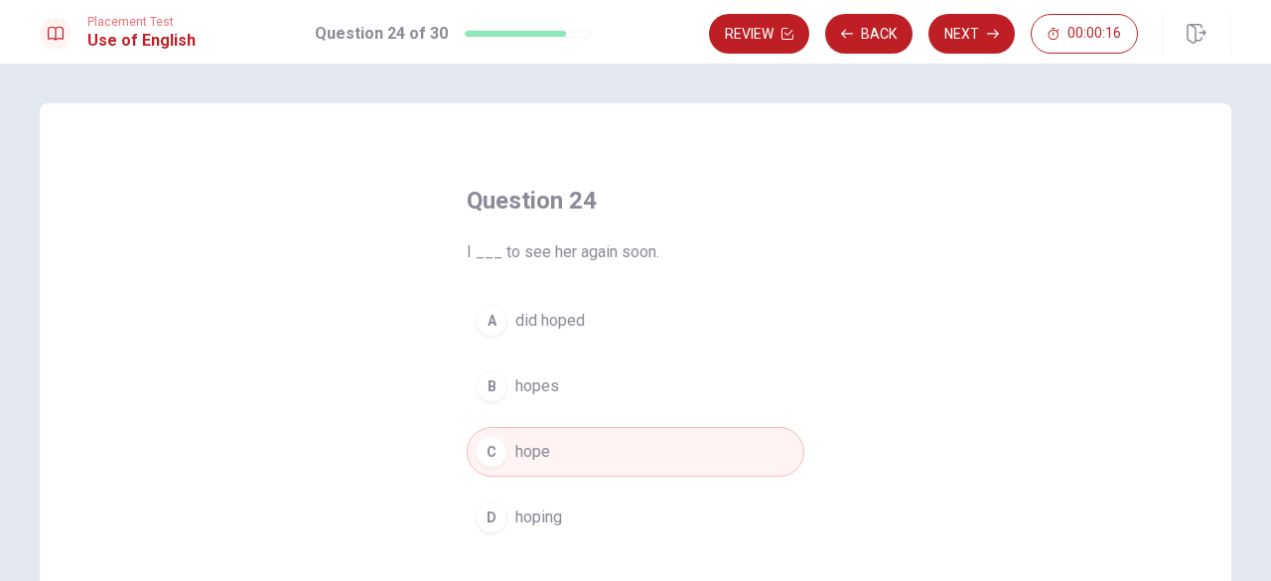
click at [947, 34] on button "Next" at bounding box center [971, 34] width 86 height 40
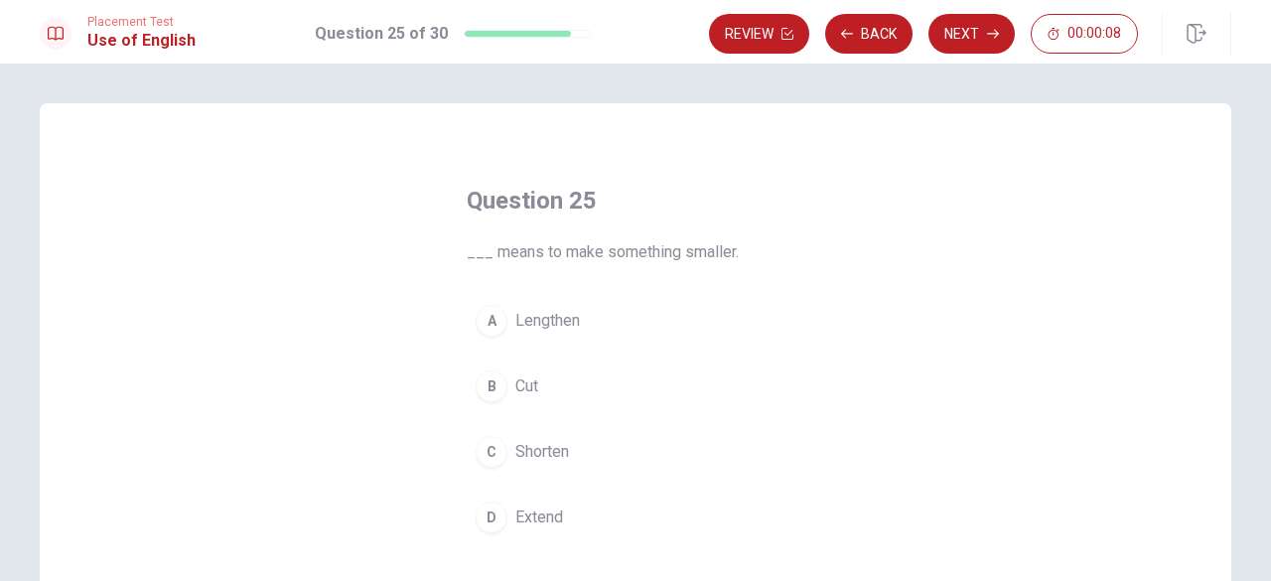
click at [536, 446] on span "Shorten" at bounding box center [542, 452] width 54 height 24
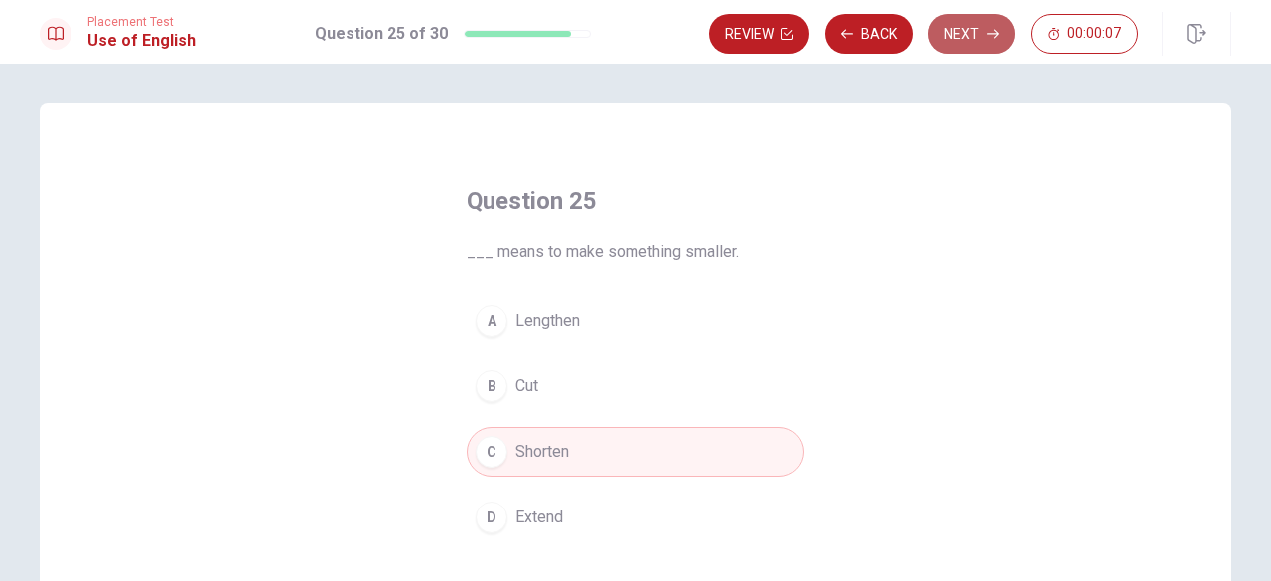
click at [960, 35] on button "Next" at bounding box center [971, 34] width 86 height 40
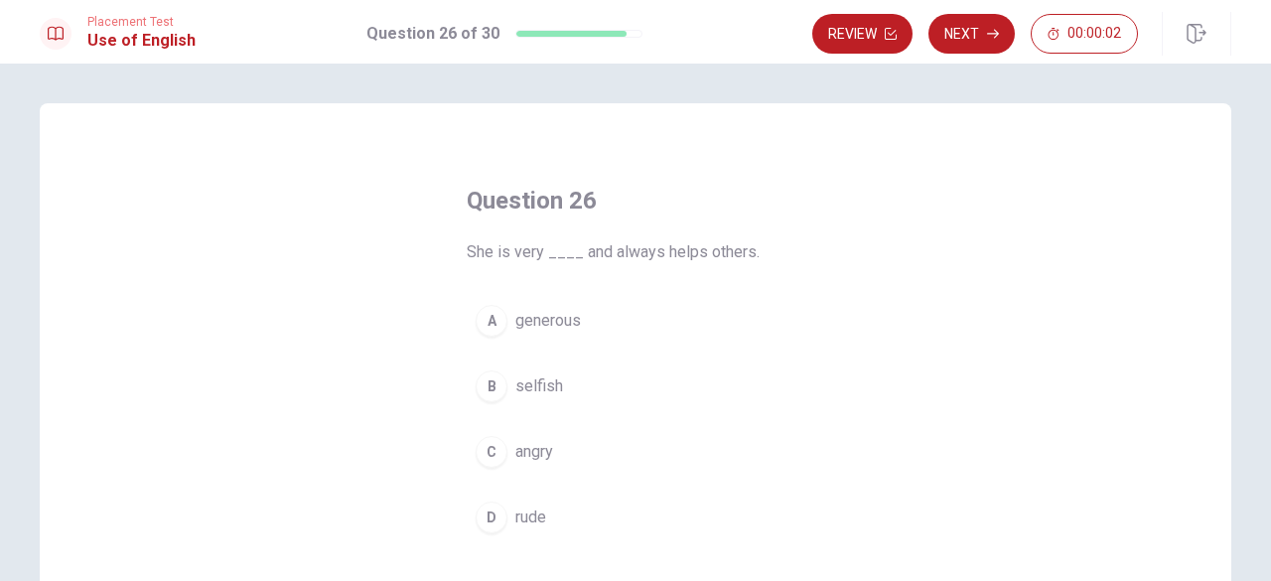
scroll to position [99, 0]
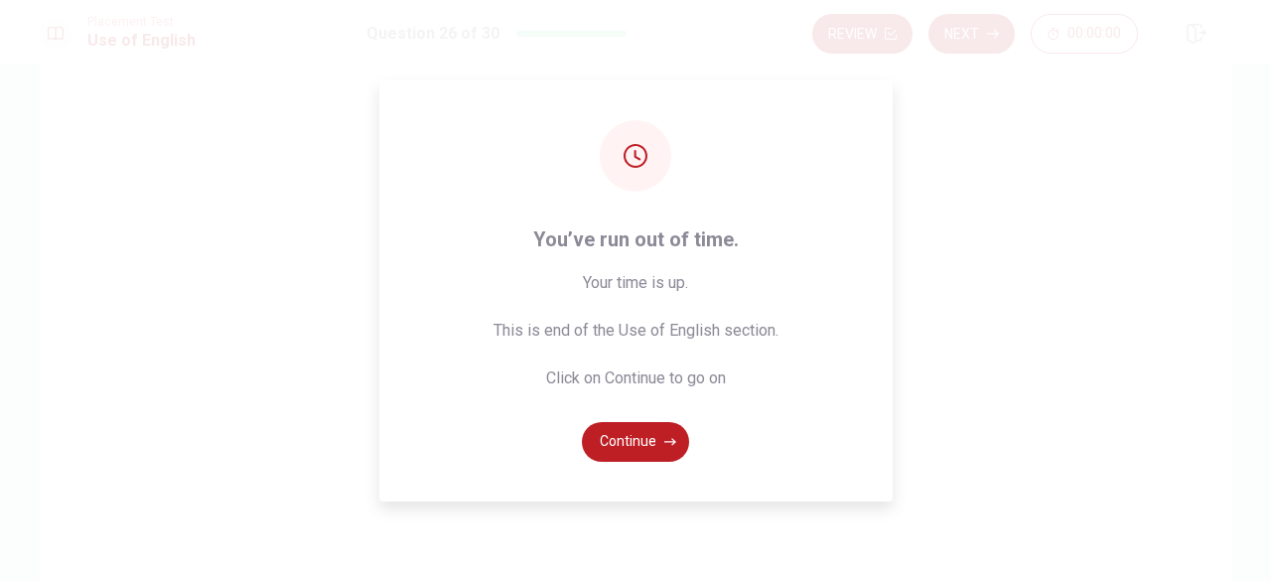
click at [568, 228] on span "You’ve run out of time." at bounding box center [635, 239] width 285 height 32
click at [597, 427] on button "Continue" at bounding box center [635, 442] width 107 height 40
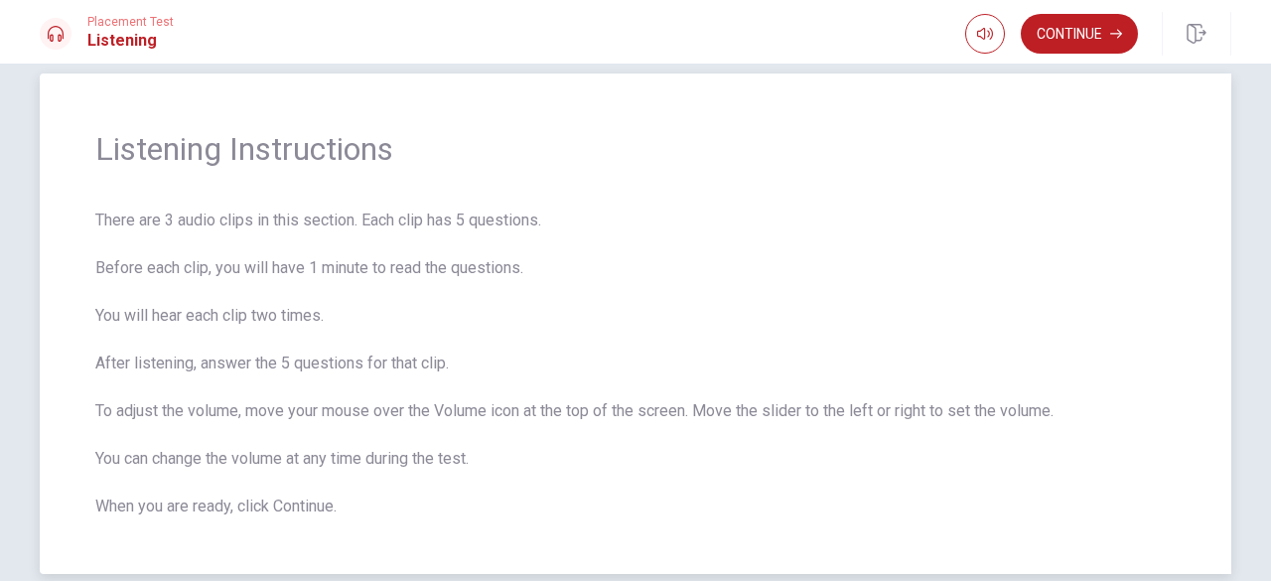
scroll to position [0, 0]
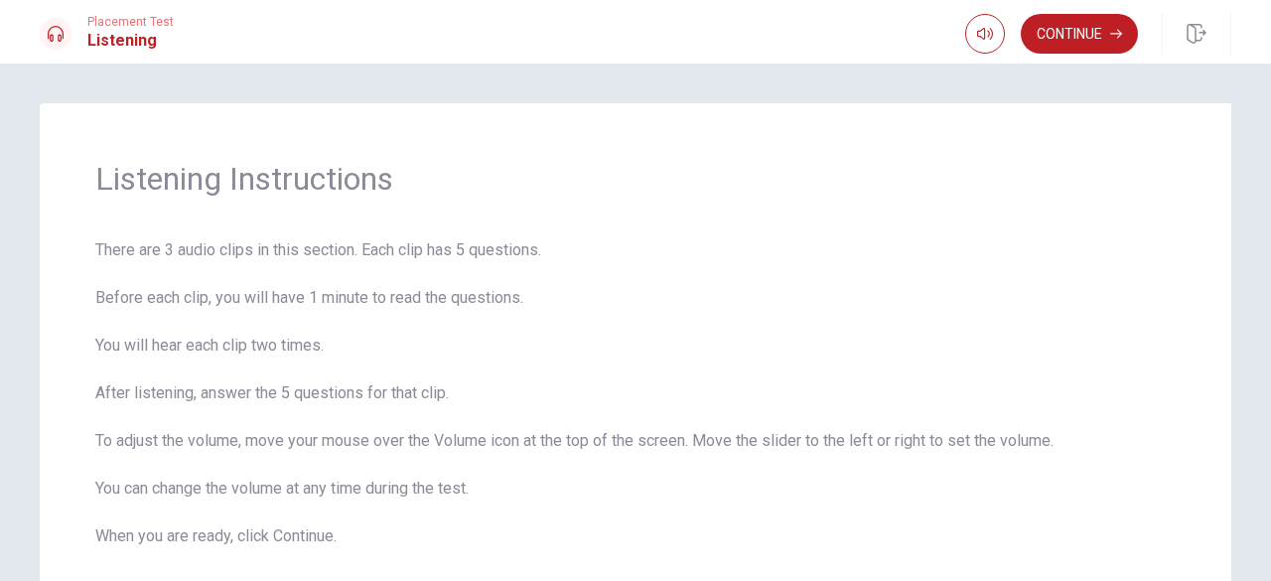
click at [1069, 38] on button "Continue" at bounding box center [1079, 34] width 117 height 40
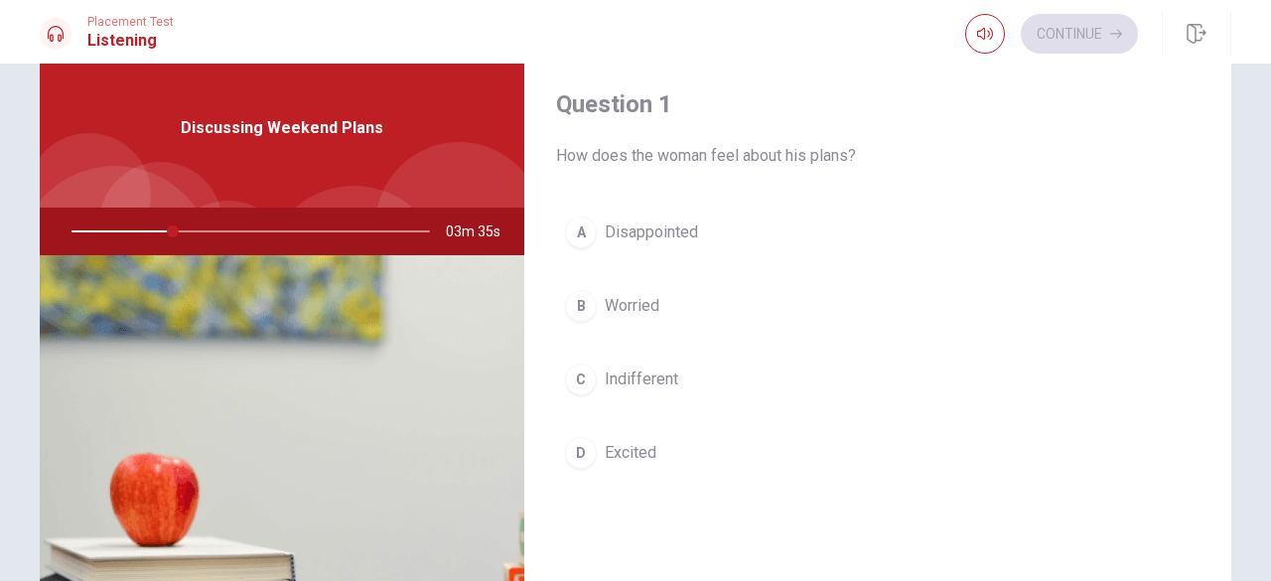
scroll to position [18, 0]
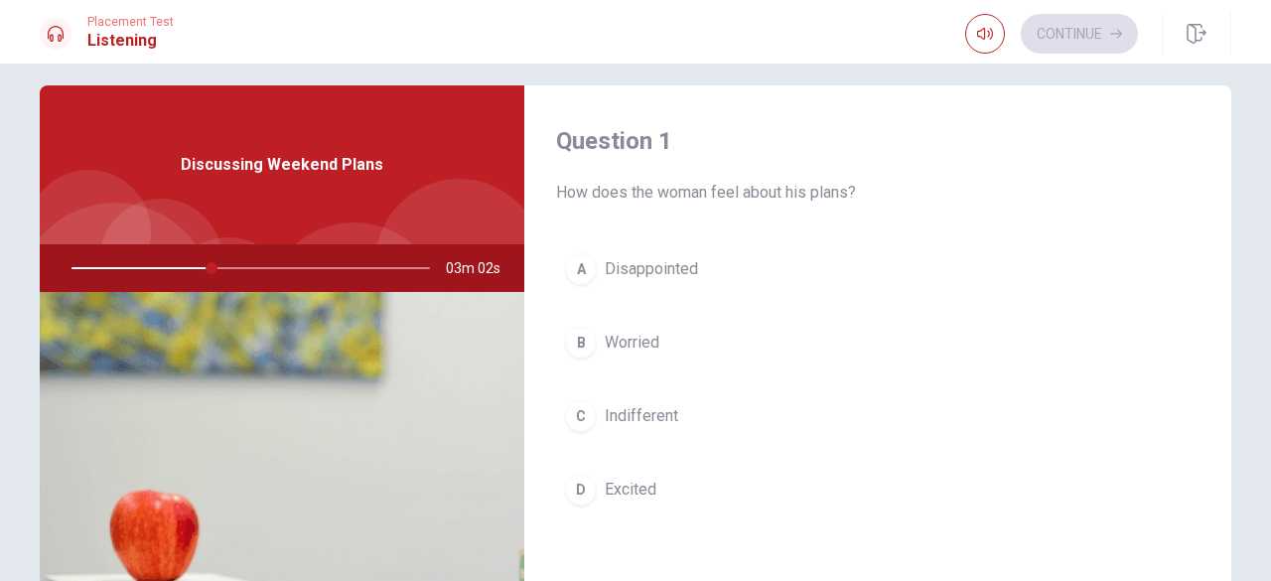
click at [612, 484] on span "Excited" at bounding box center [631, 490] width 52 height 24
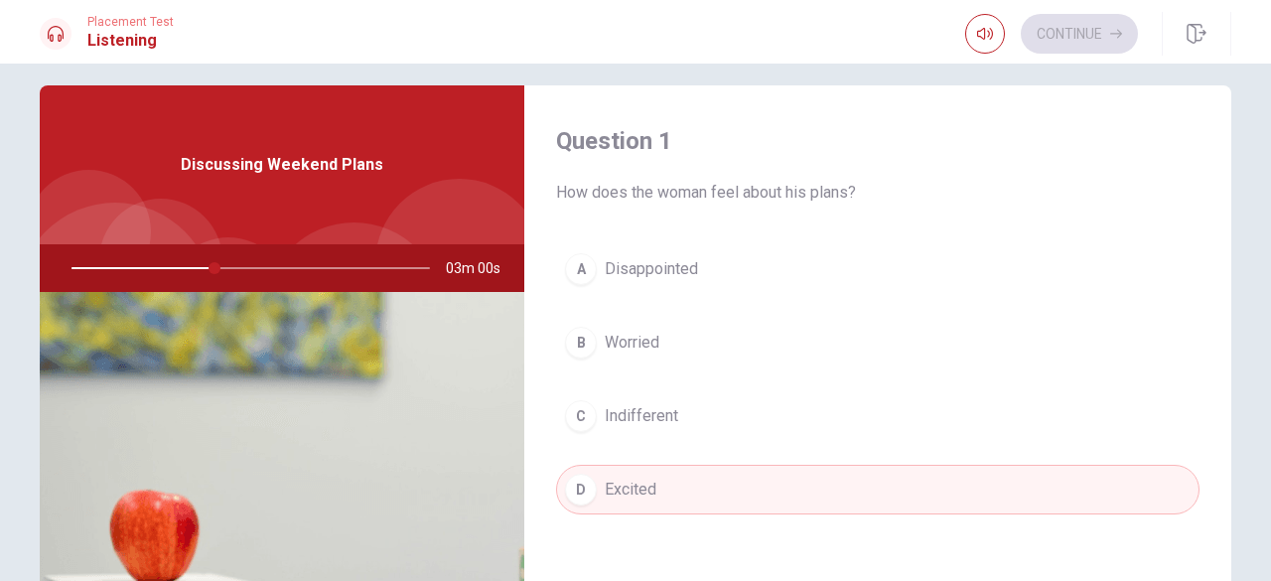
scroll to position [604, 0]
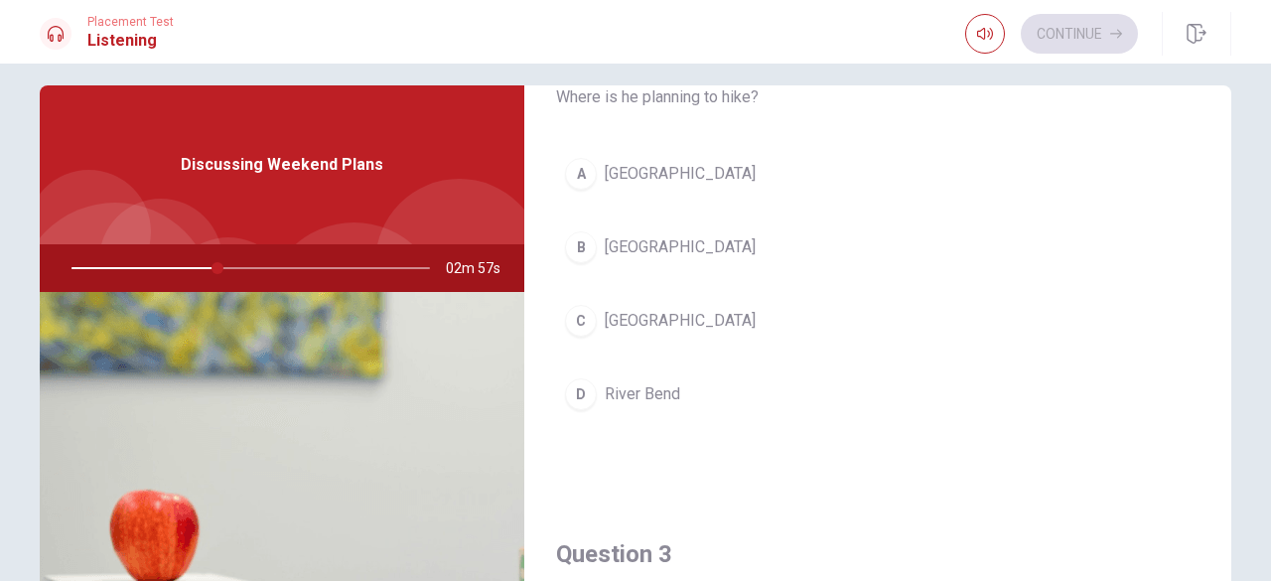
click at [605, 245] on span "[GEOGRAPHIC_DATA]" at bounding box center [680, 247] width 151 height 24
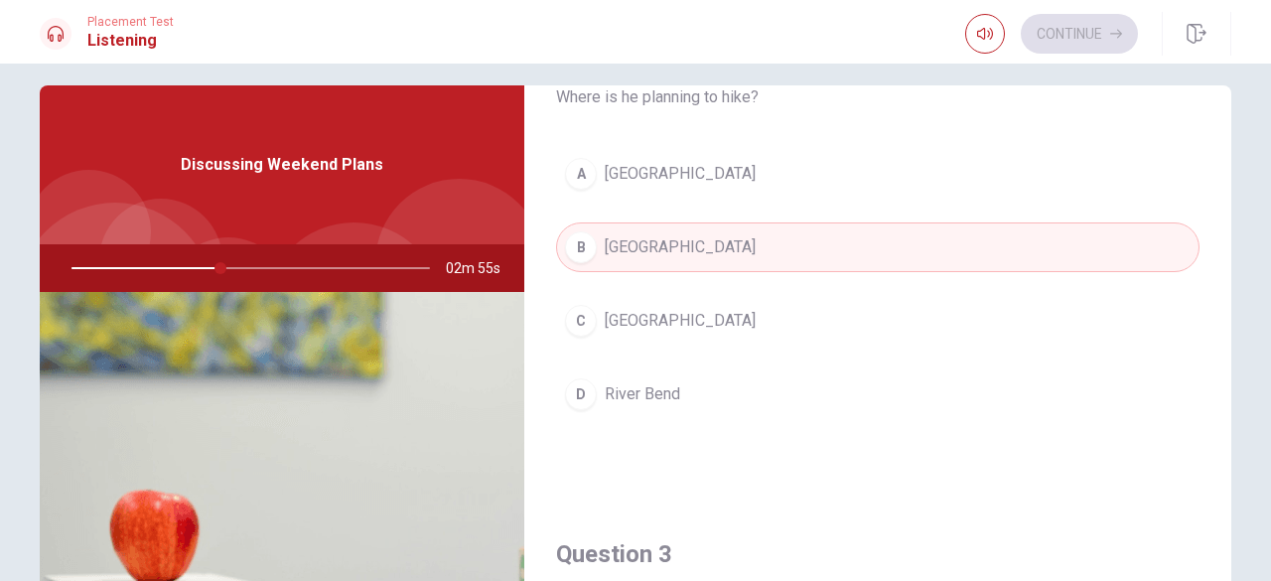
scroll to position [1207, 0]
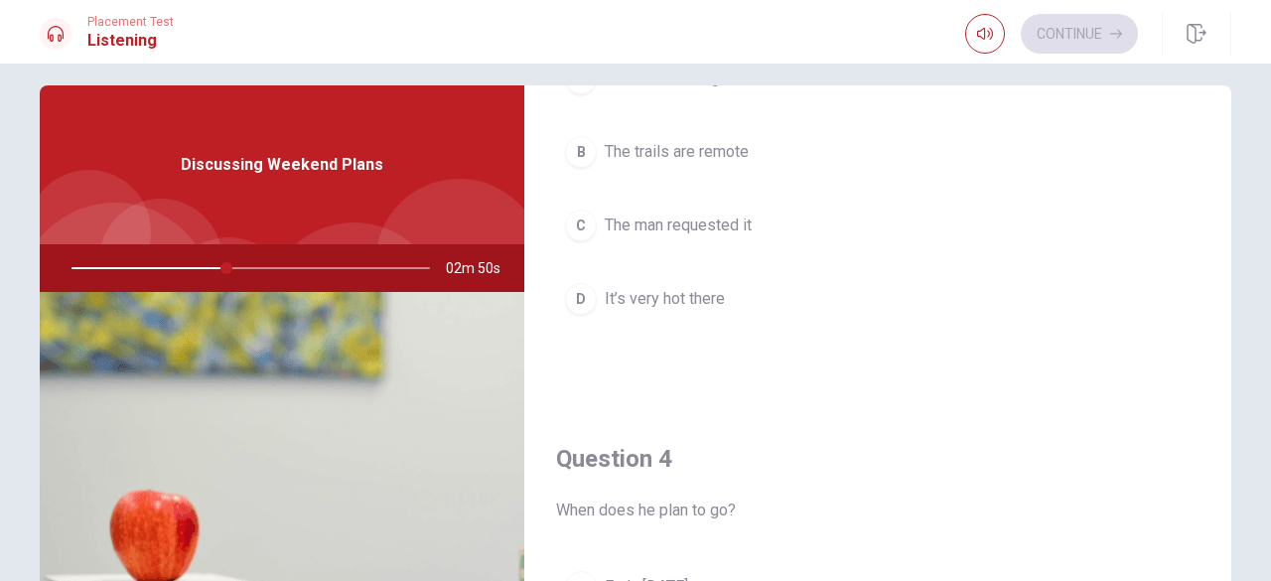
click at [1215, 204] on div "Question 3 Why does the woman suggest bringing water? A She thinks it might rai…" at bounding box center [877, 149] width 707 height 508
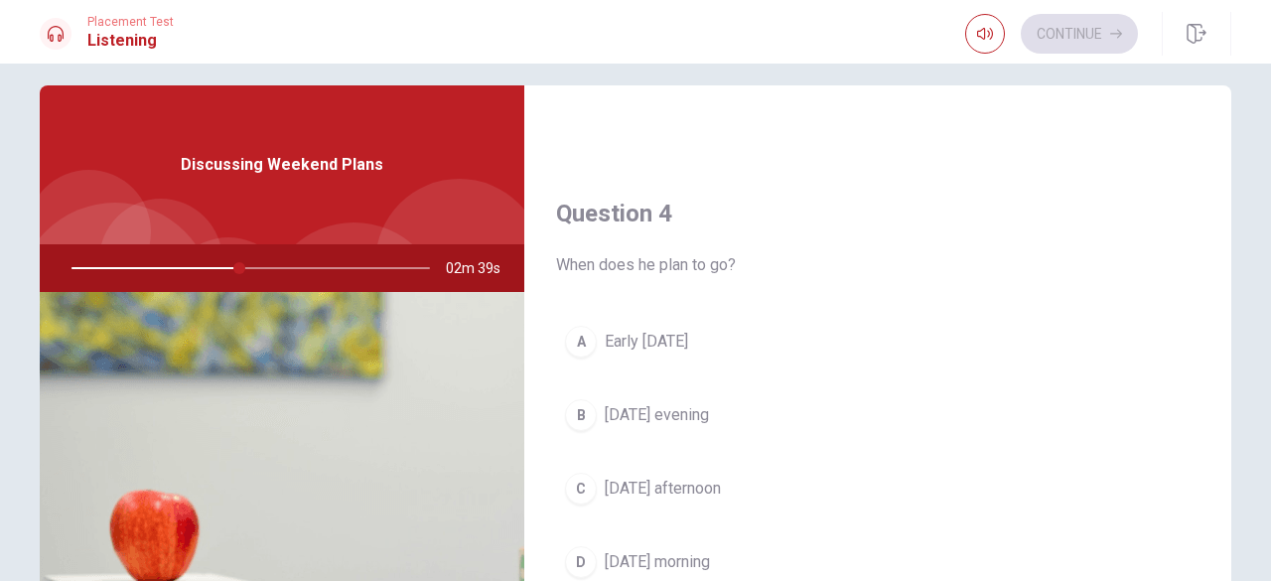
scroll to position [1485, 0]
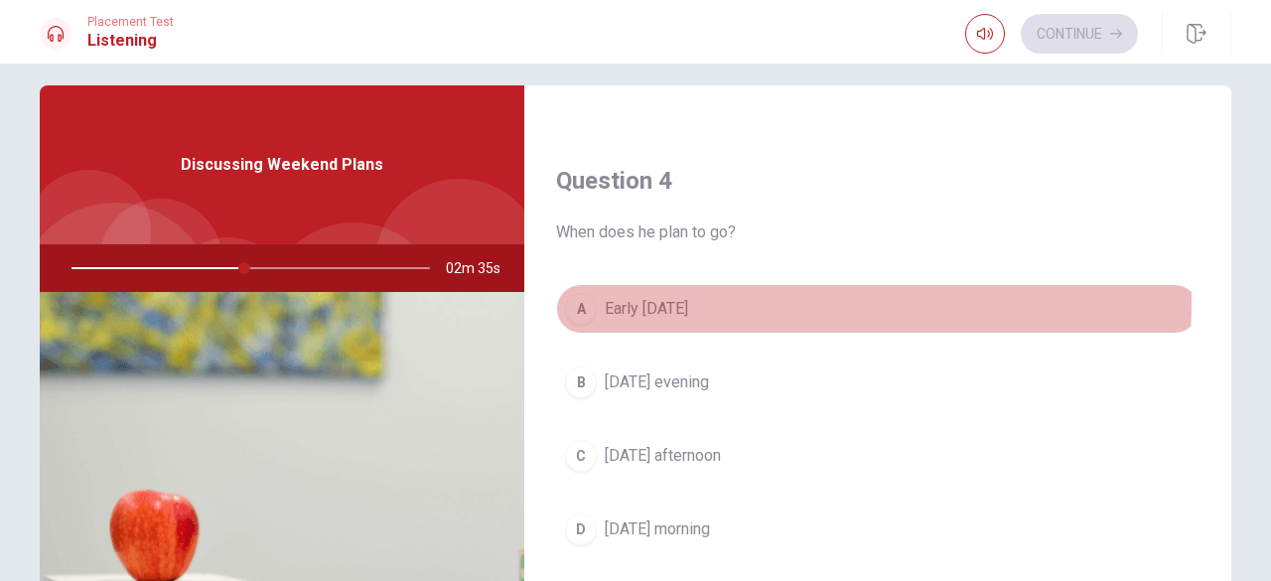
click at [663, 297] on span "Early [DATE]" at bounding box center [646, 309] width 83 height 24
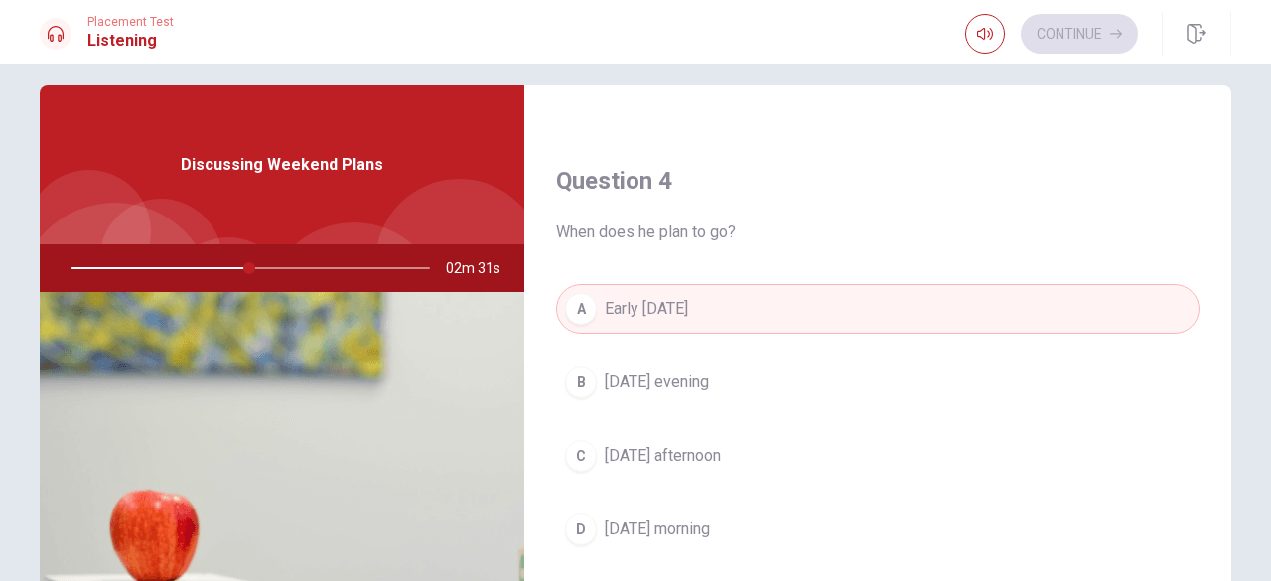
type input "50"
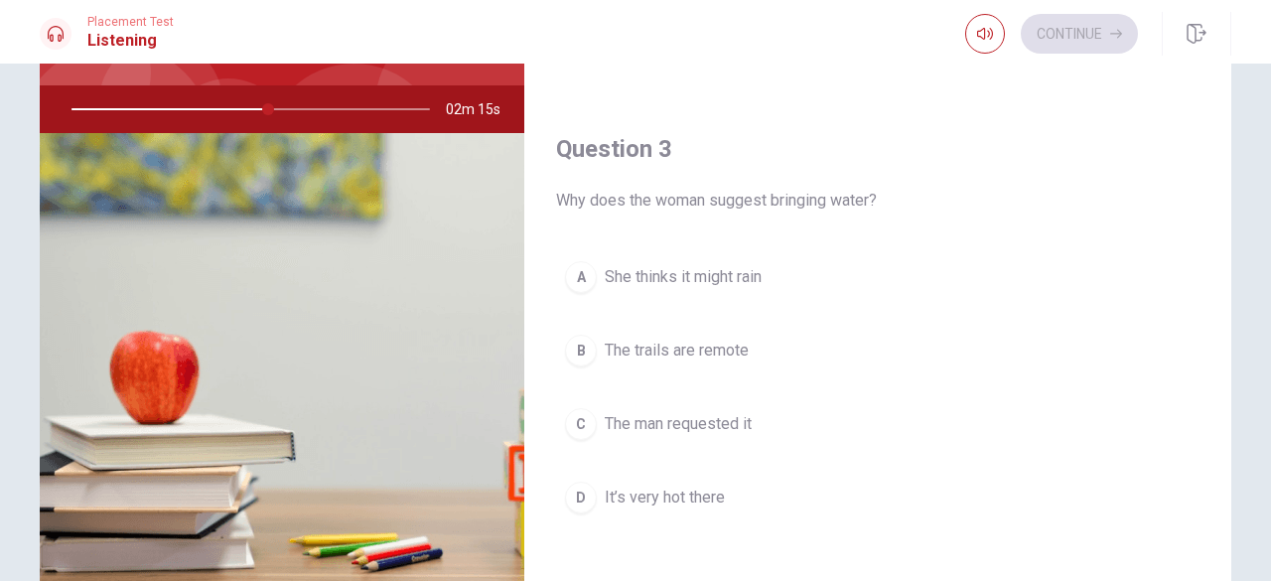
scroll to position [845, 0]
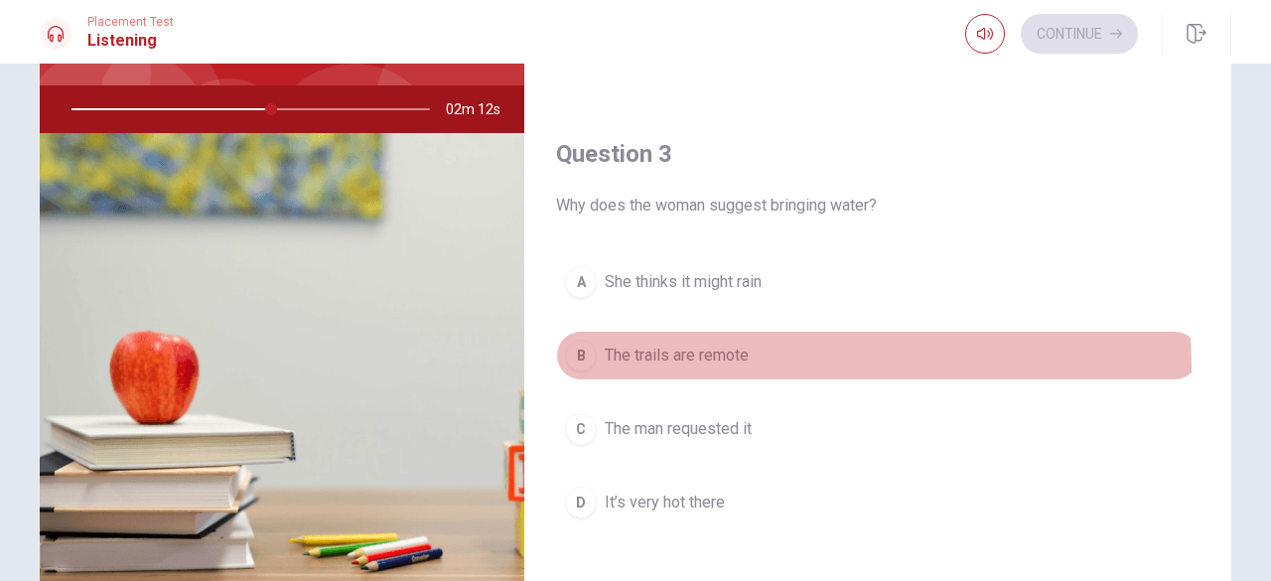
click at [679, 361] on button "B The trails are remote" at bounding box center [877, 356] width 643 height 50
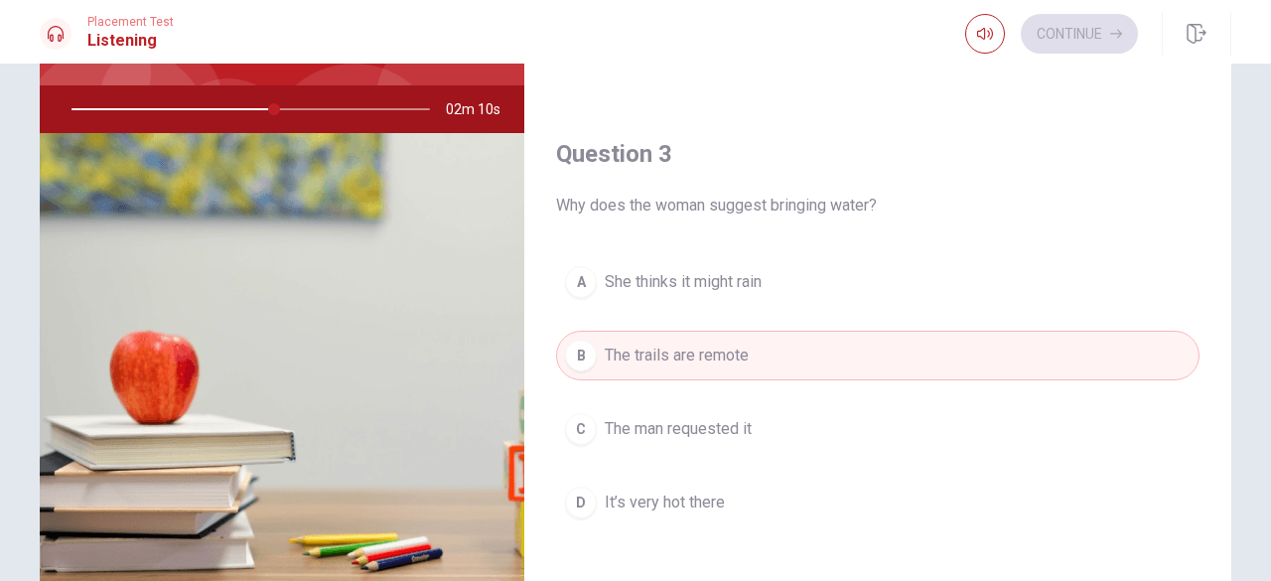
scroll to position [0, 0]
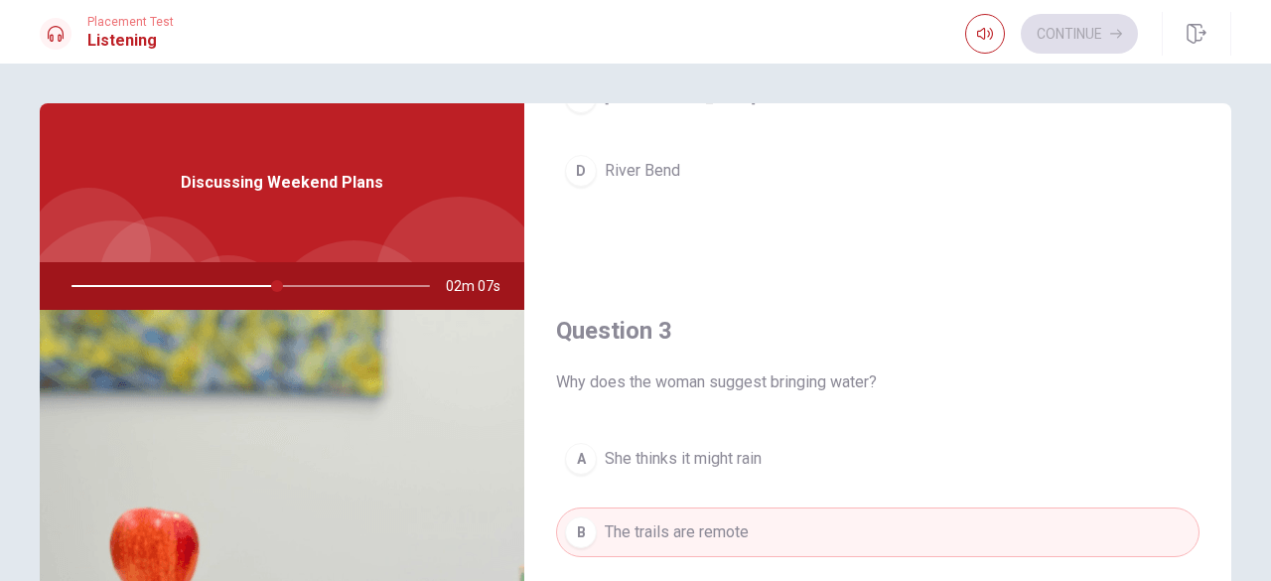
type input "57"
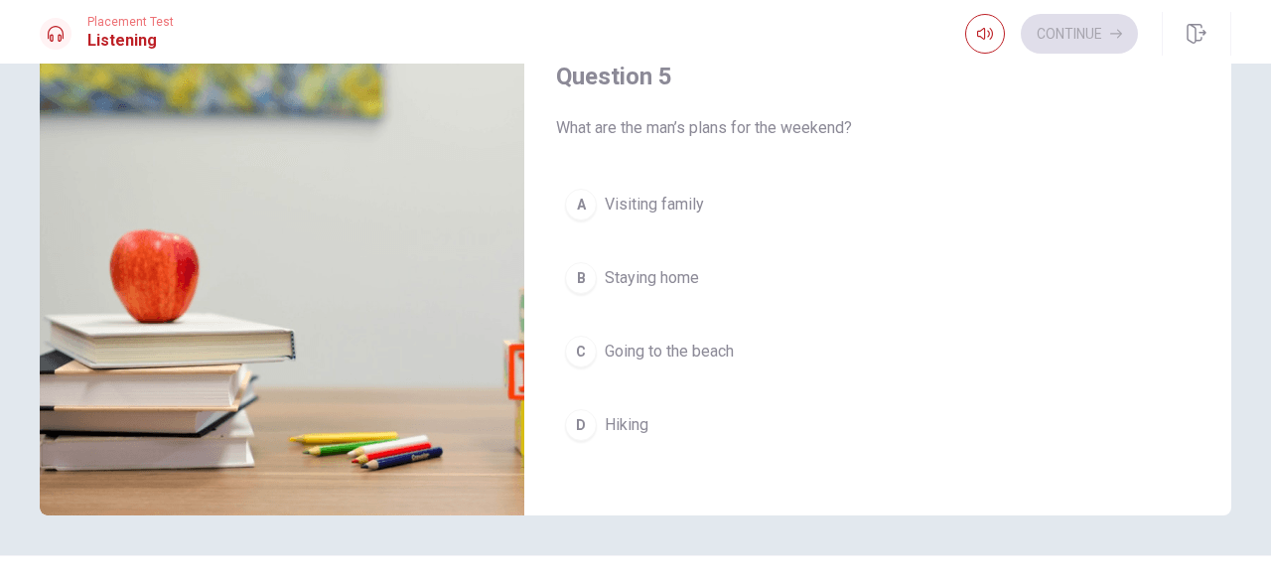
scroll to position [316, 0]
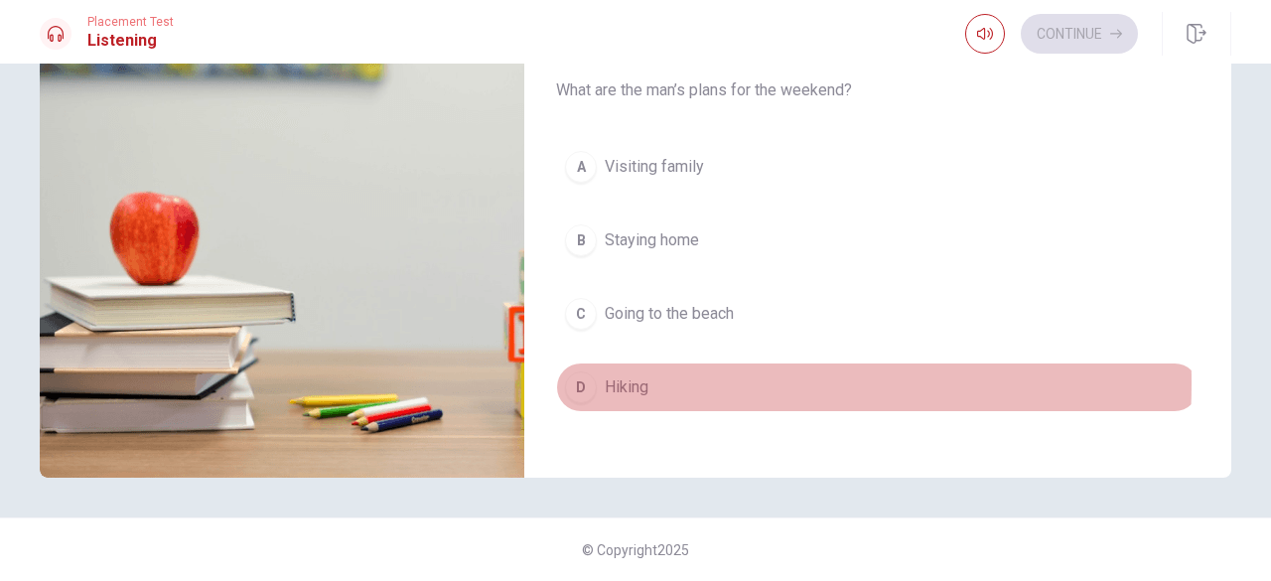
click at [629, 375] on span "Hiking" at bounding box center [627, 387] width 44 height 24
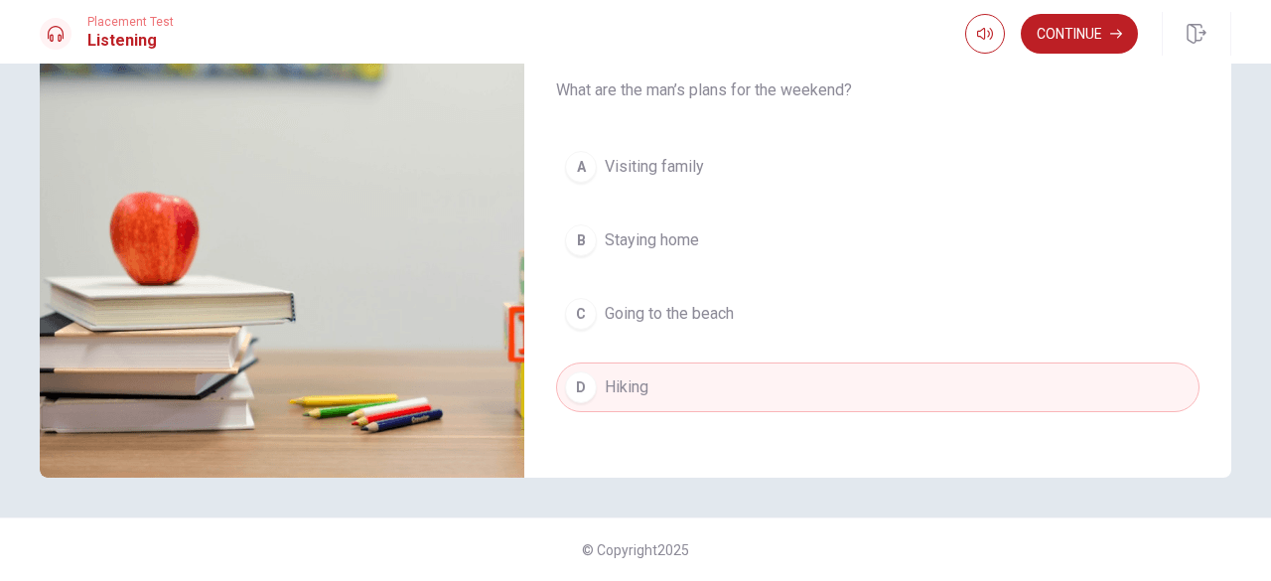
click at [850, 396] on button "D Hiking" at bounding box center [877, 387] width 643 height 50
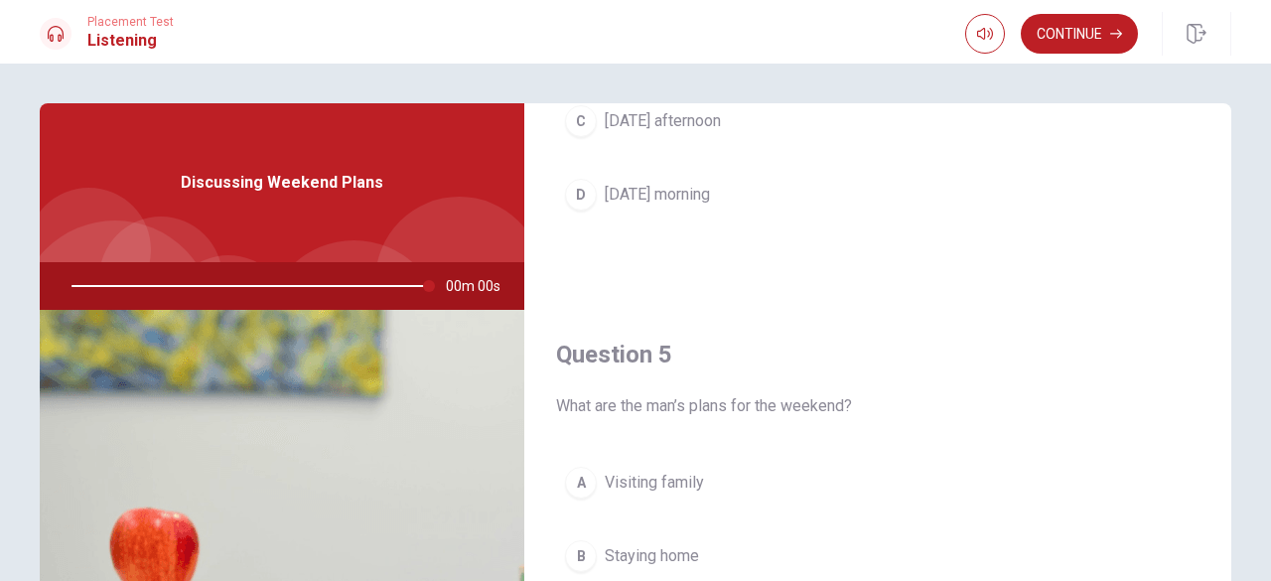
scroll to position [216, 0]
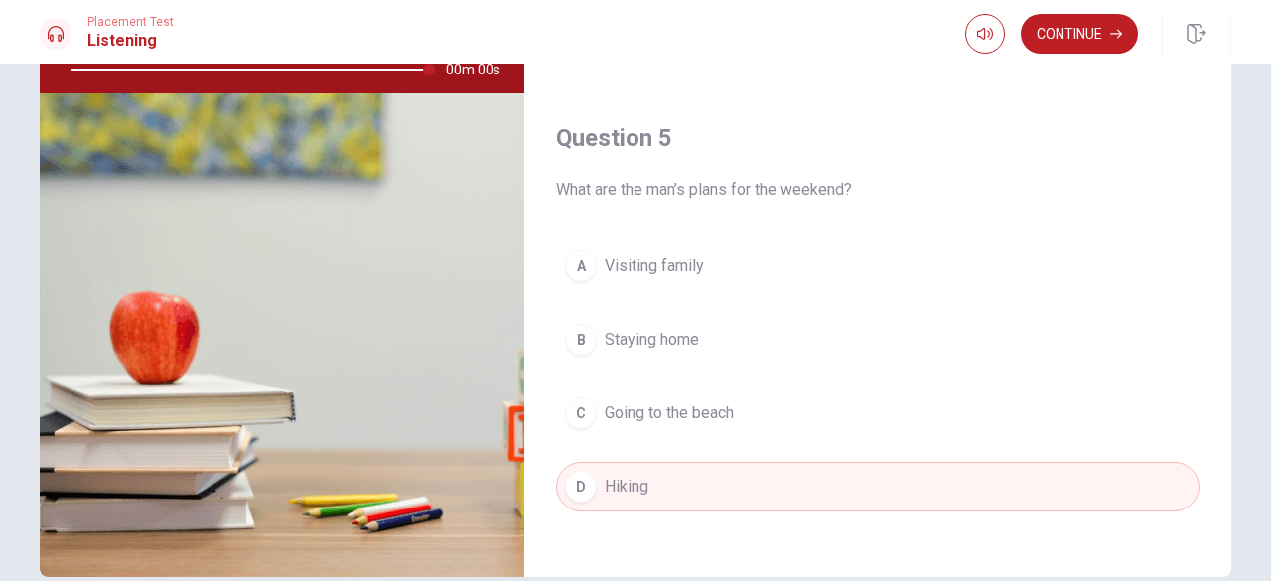
type input "0"
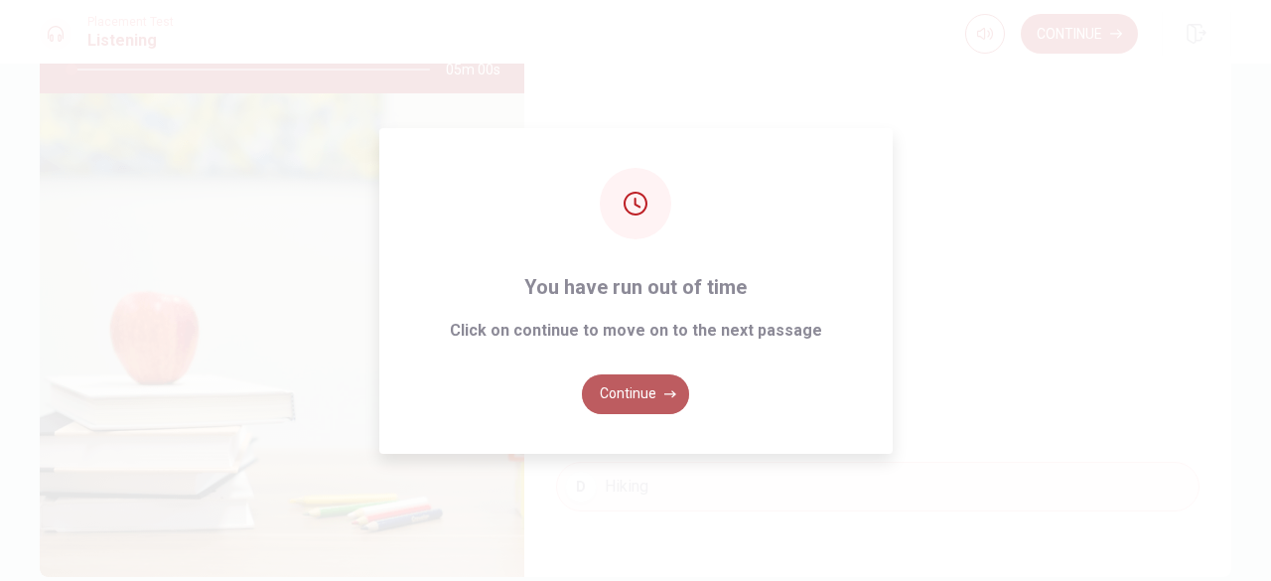
click at [625, 383] on button "Continue" at bounding box center [635, 394] width 107 height 40
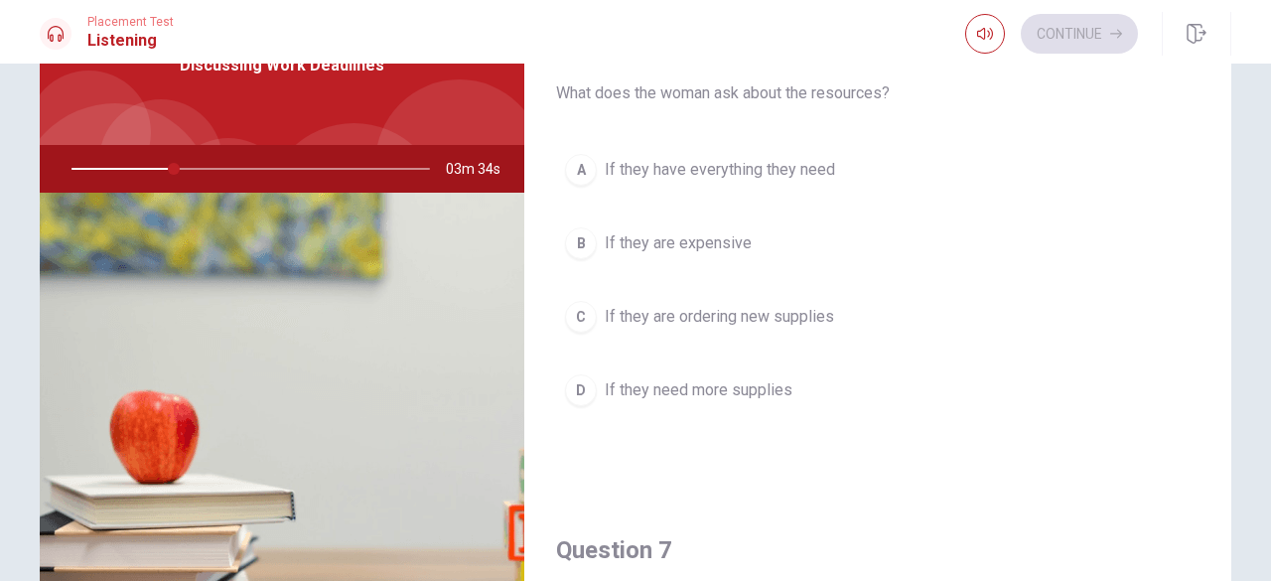
scroll to position [0, 0]
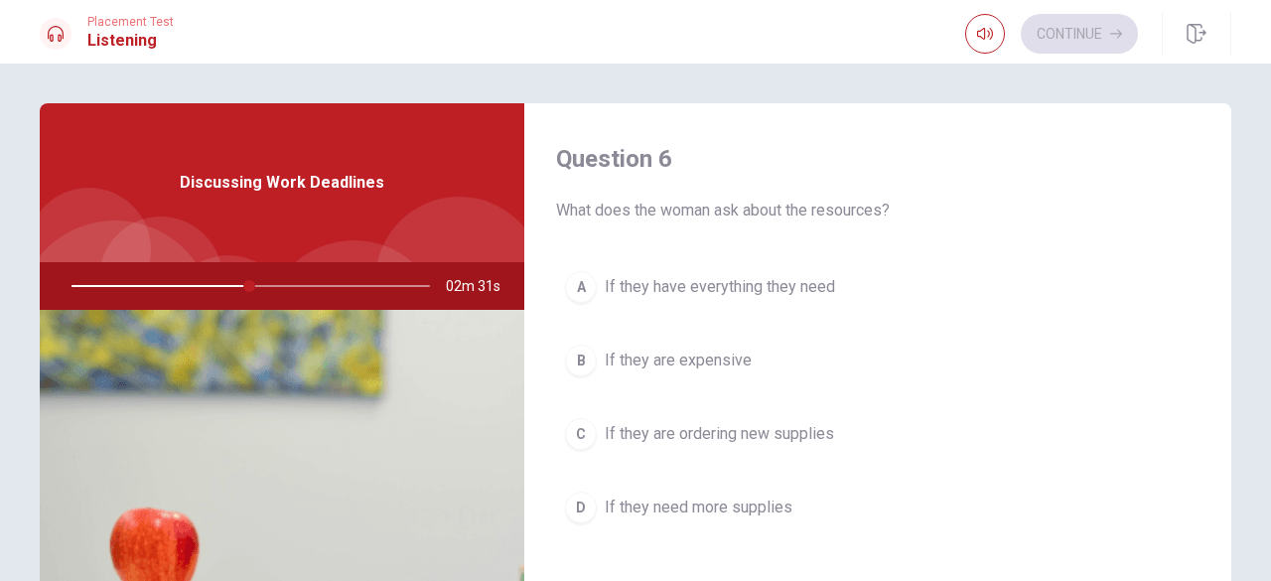
drag, startPoint x: 1225, startPoint y: 182, endPoint x: 1219, endPoint y: 168, distance: 15.1
click at [1219, 168] on div "Question 6 What does the woman ask about the resources? A If they have everythi…" at bounding box center [877, 448] width 707 height 690
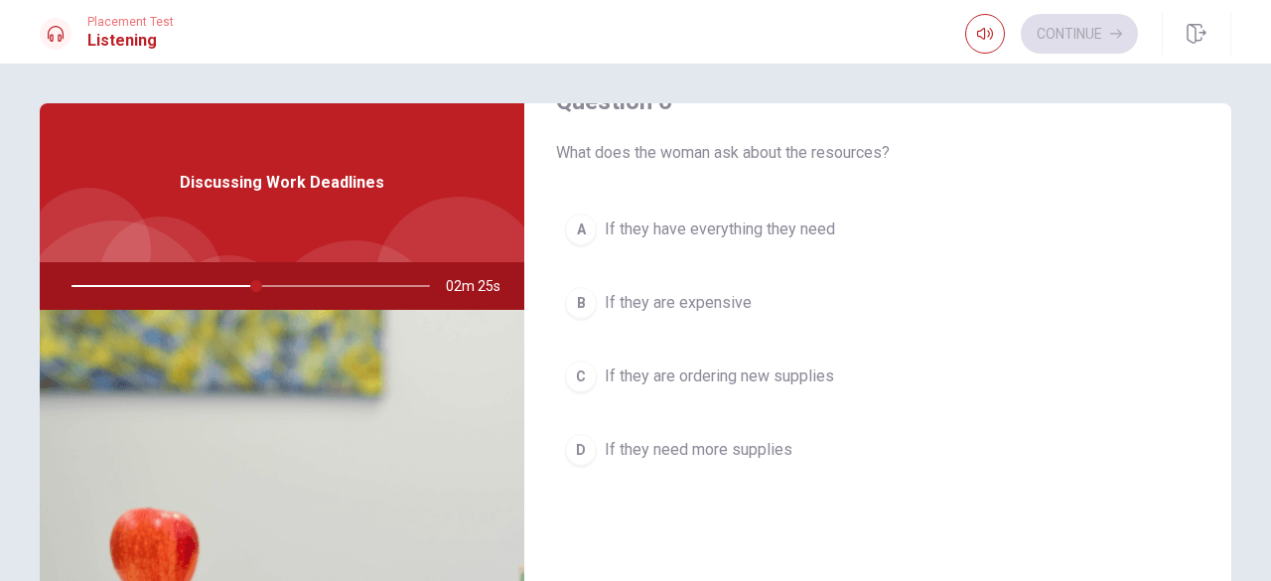
scroll to position [99, 0]
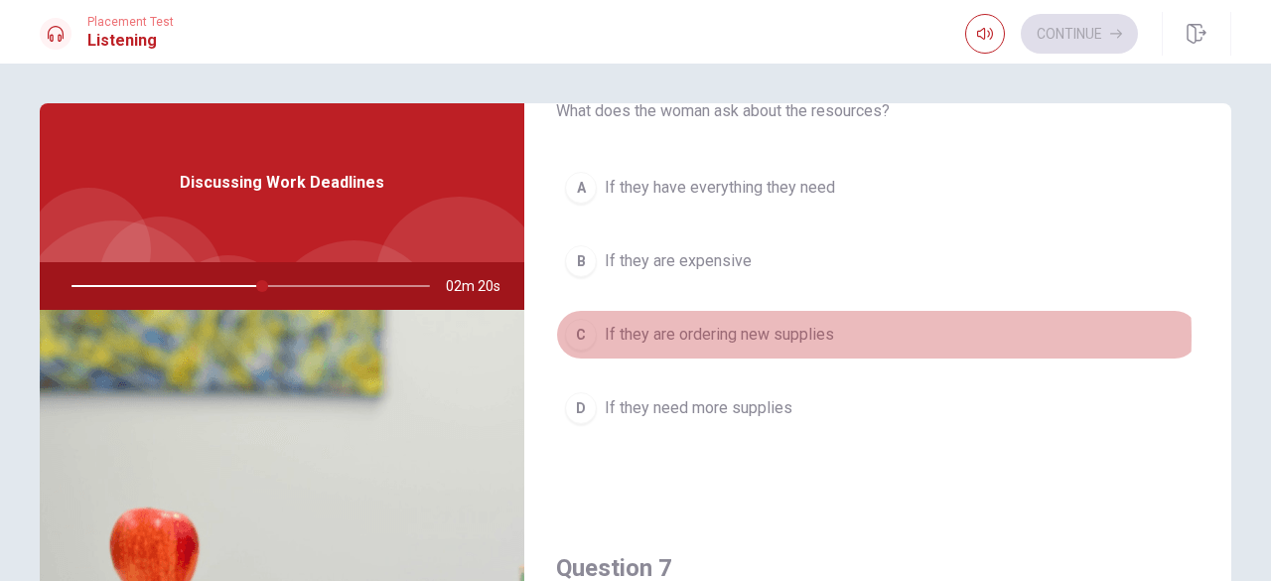
click at [794, 334] on span "If they are ordering new supplies" at bounding box center [719, 335] width 229 height 24
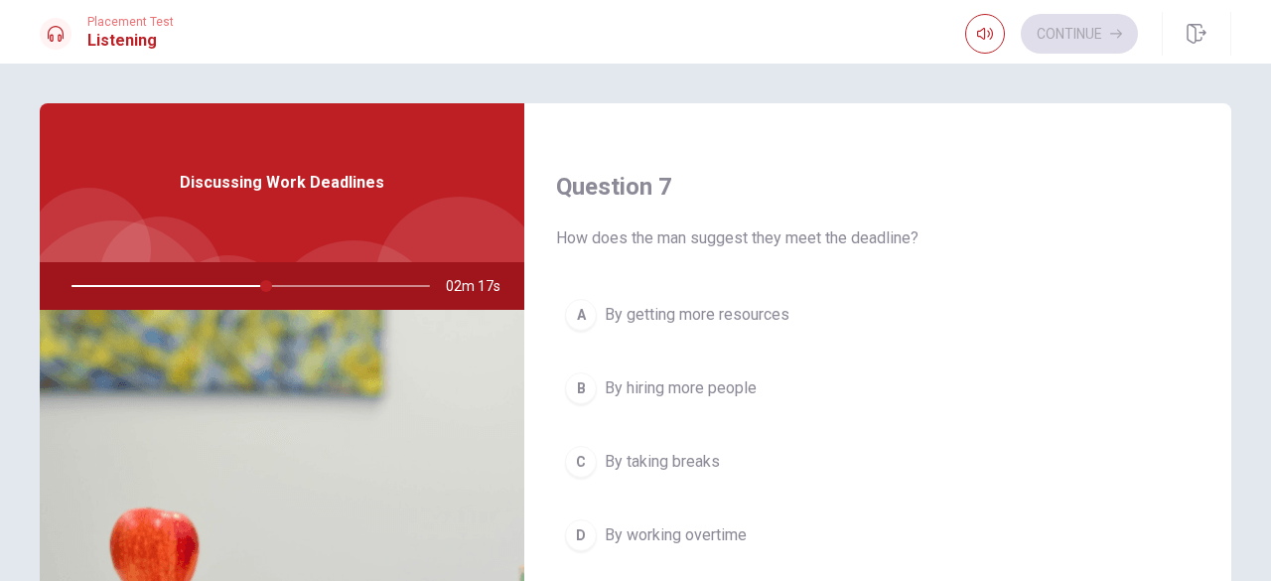
scroll to position [496, 0]
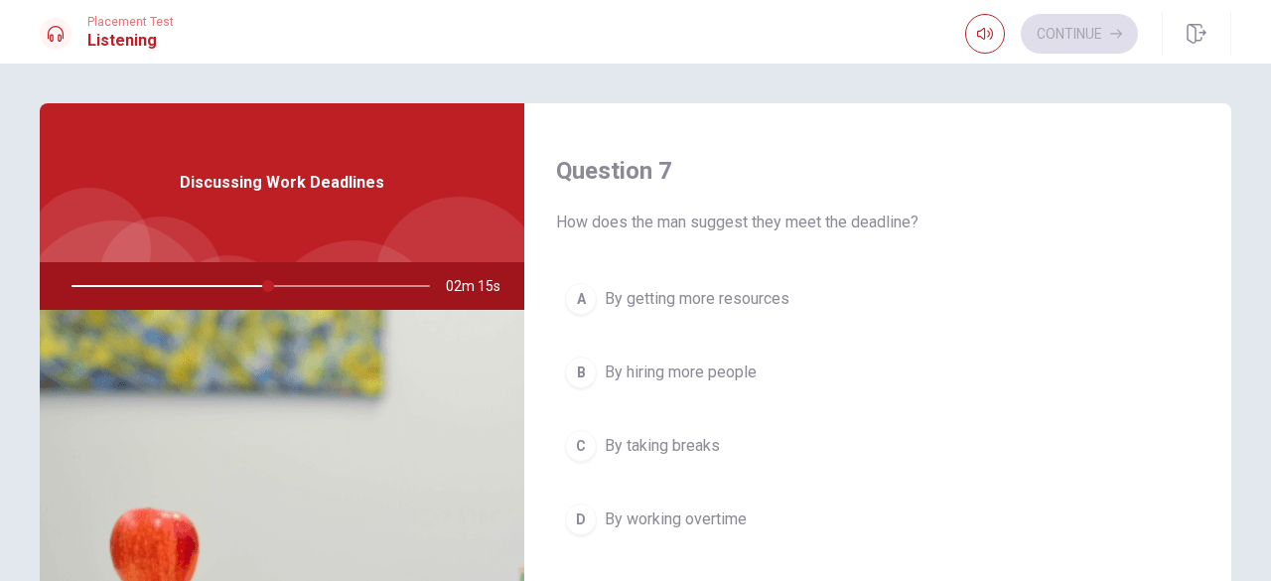
click at [723, 295] on span "By getting more resources" at bounding box center [697, 299] width 185 height 24
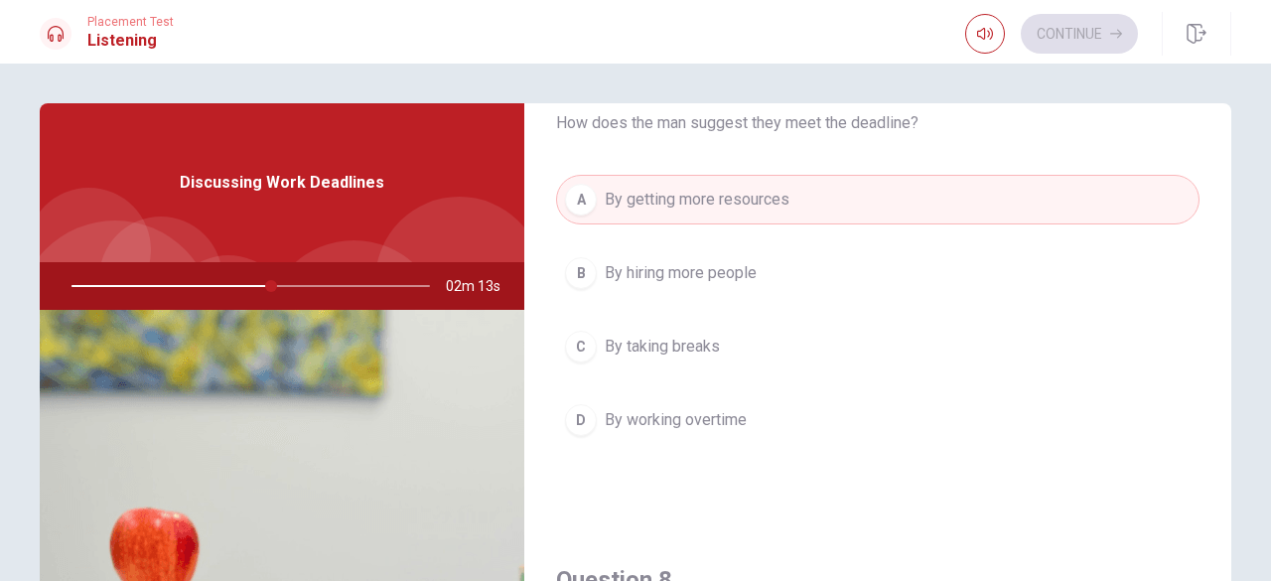
click at [675, 408] on span "By working overtime" at bounding box center [676, 420] width 142 height 24
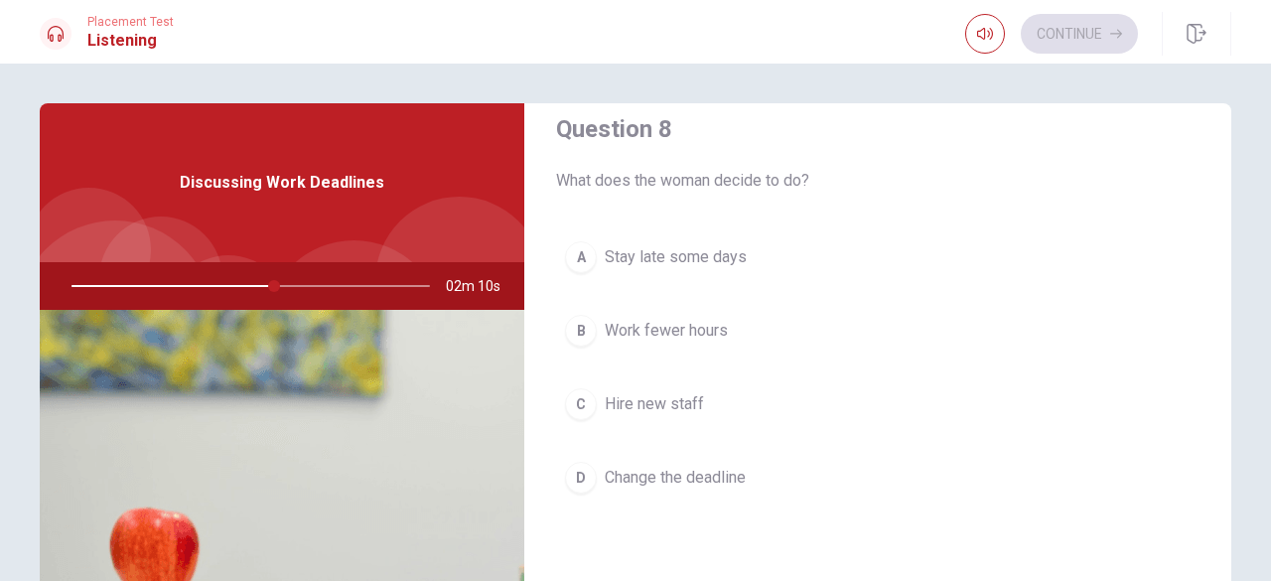
scroll to position [1092, 0]
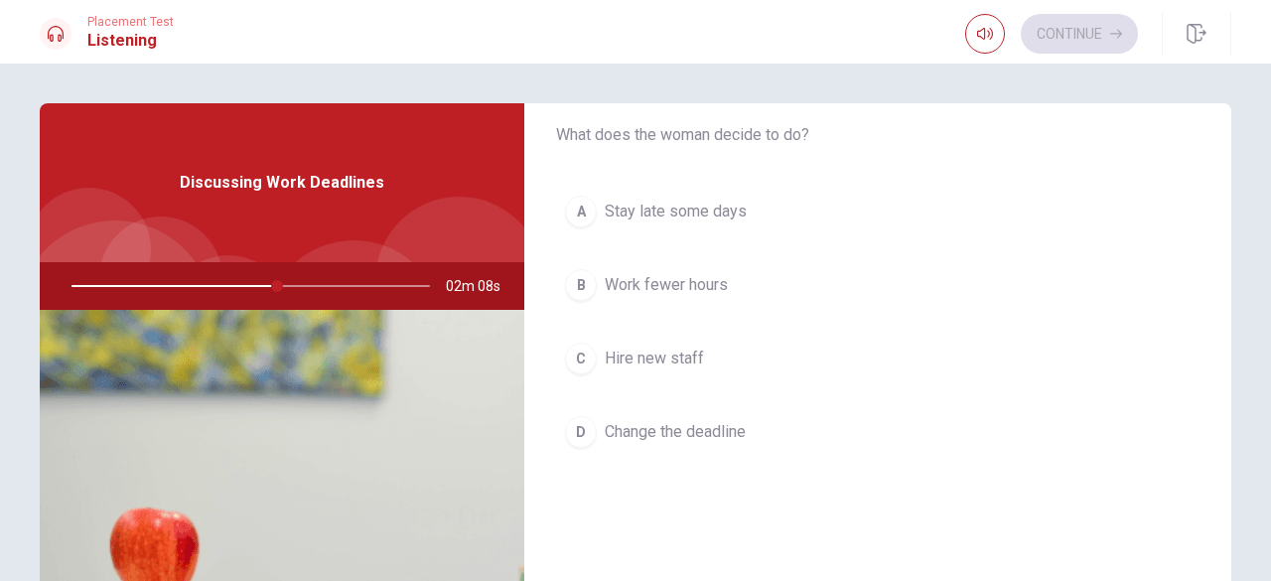
click at [687, 420] on span "Change the deadline" at bounding box center [675, 432] width 141 height 24
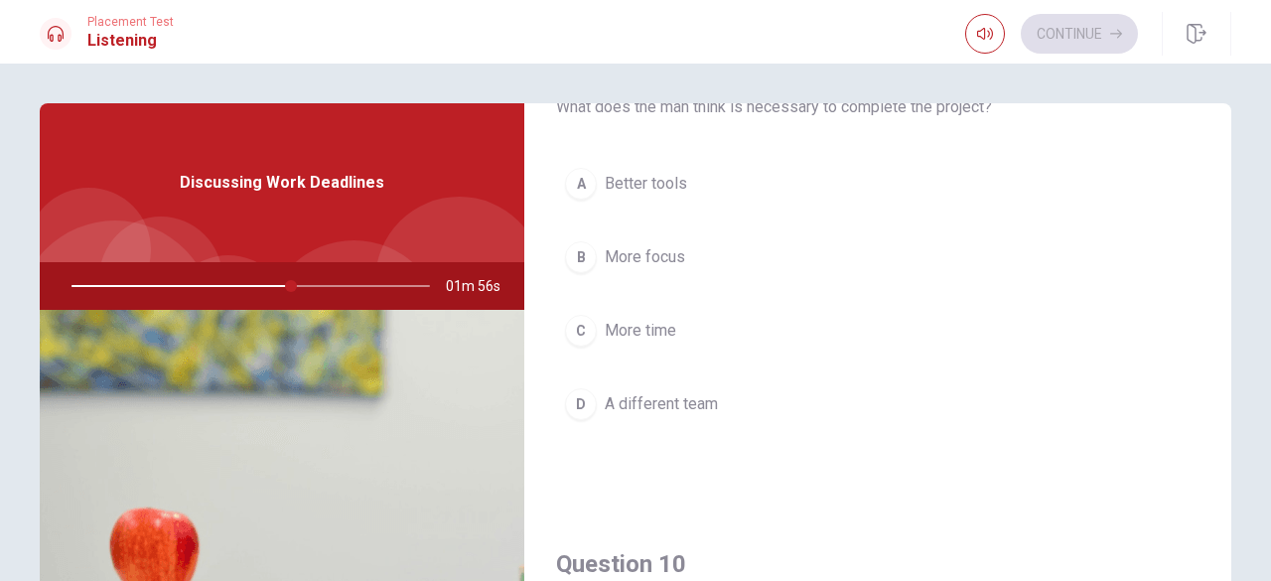
scroll to position [1589, 0]
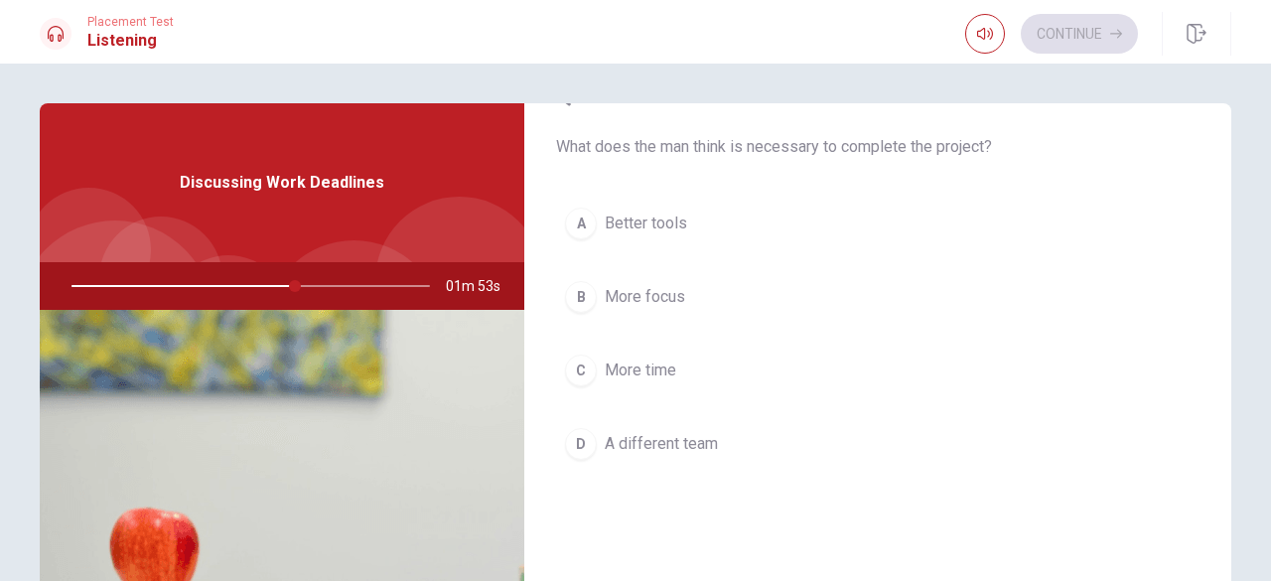
click at [613, 364] on span "More time" at bounding box center [640, 370] width 71 height 24
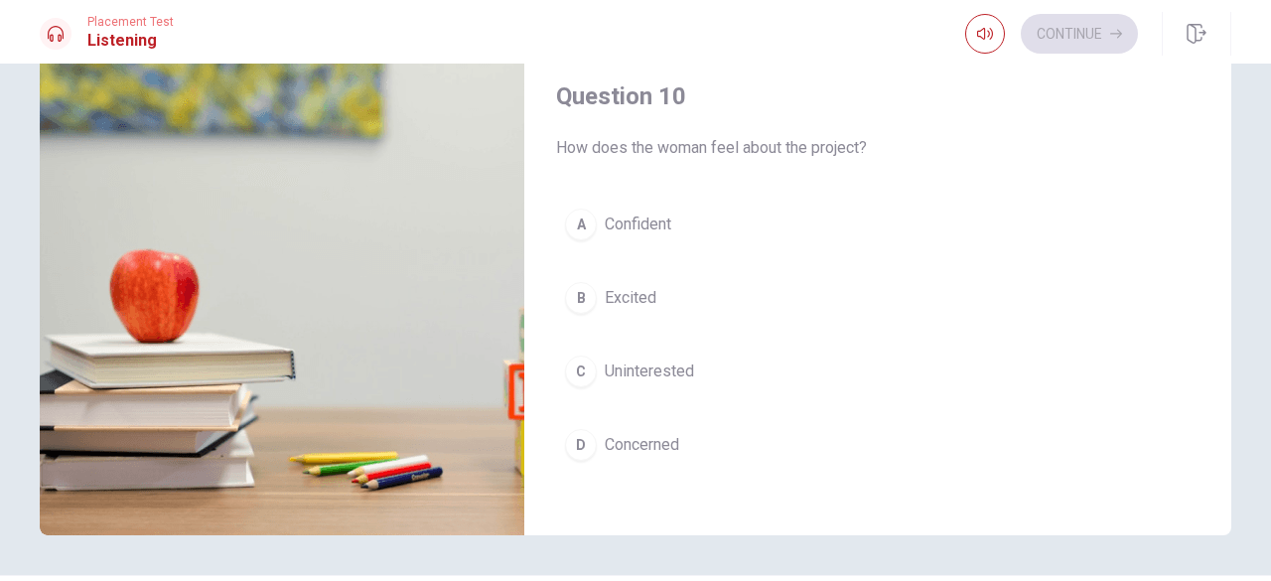
scroll to position [298, 0]
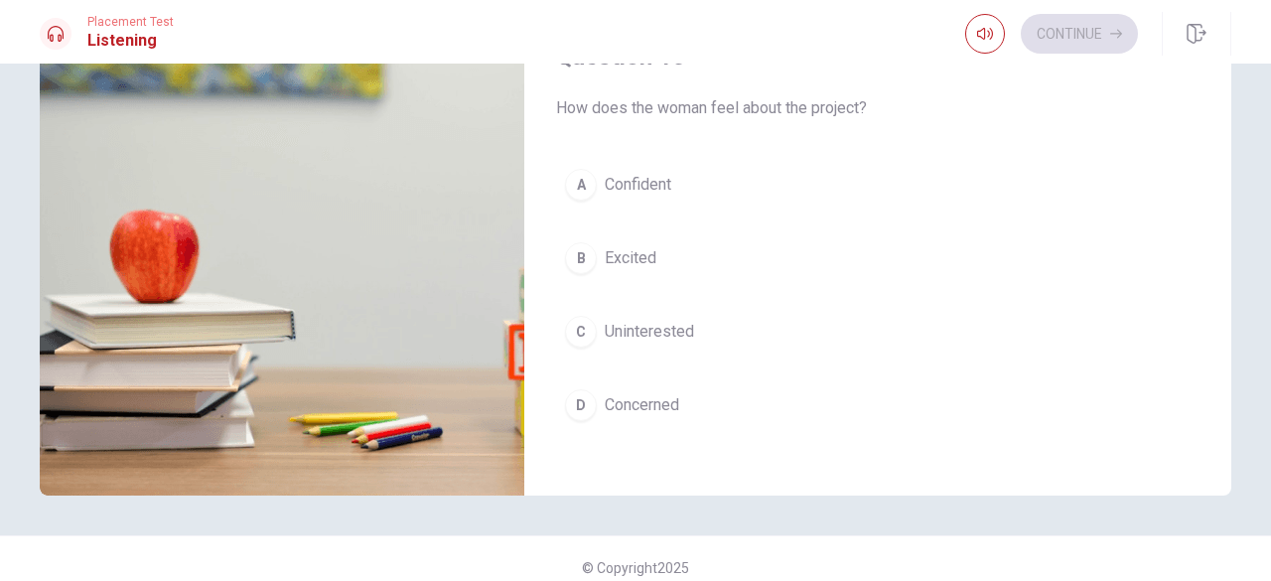
click at [667, 396] on span "Concerned" at bounding box center [642, 405] width 74 height 24
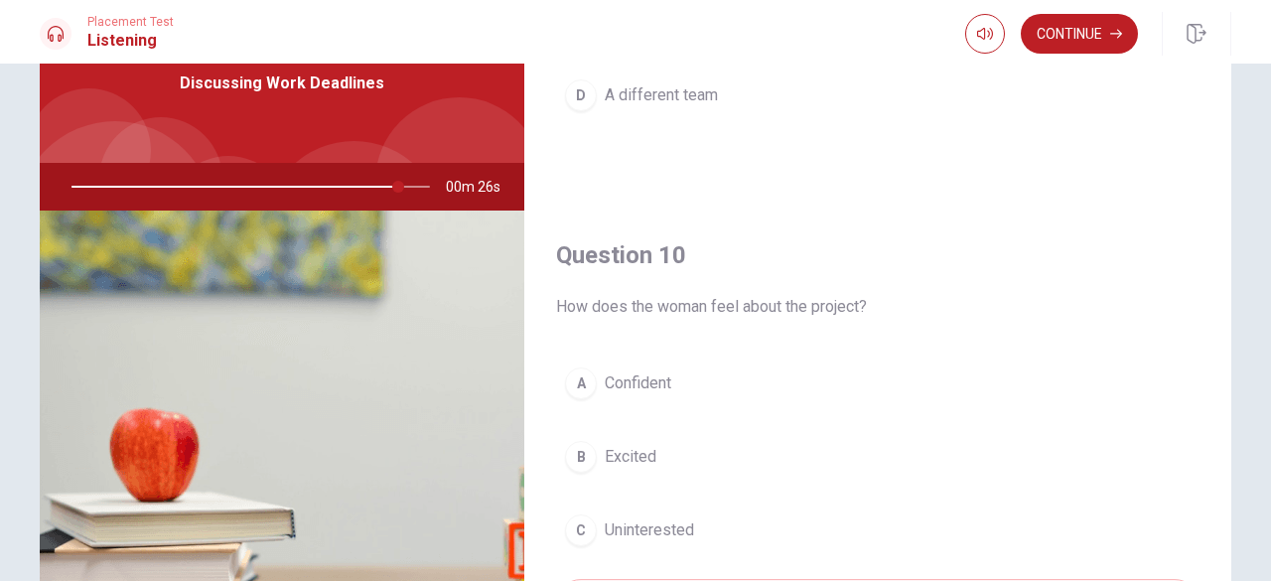
scroll to position [199, 0]
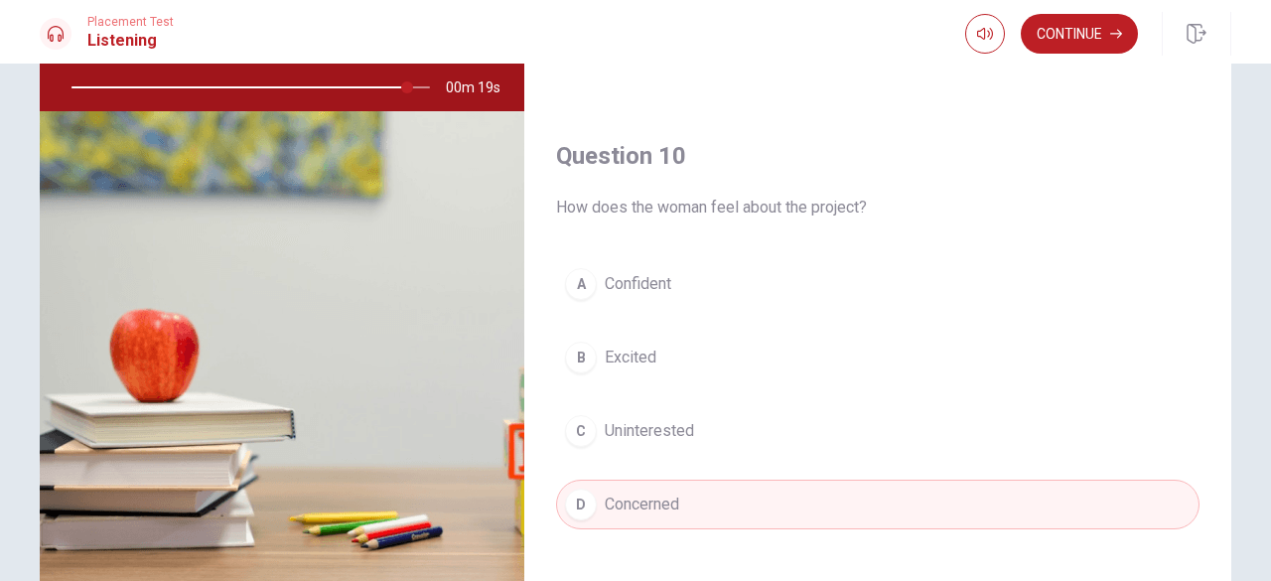
click at [640, 277] on span "Confident" at bounding box center [638, 284] width 67 height 24
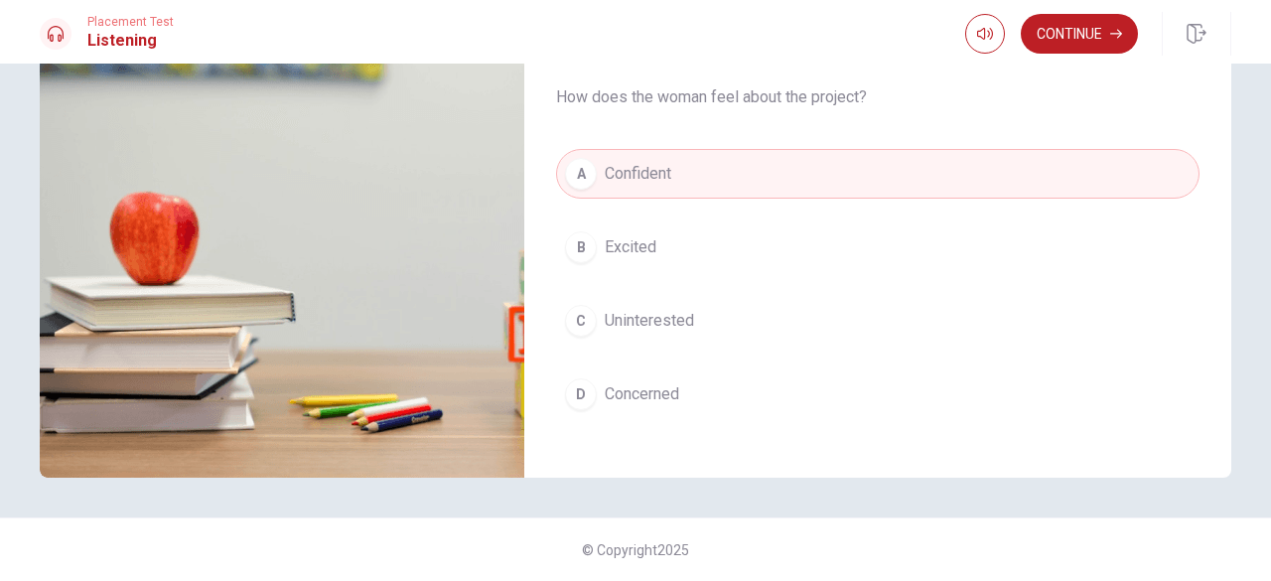
scroll to position [1838, 0]
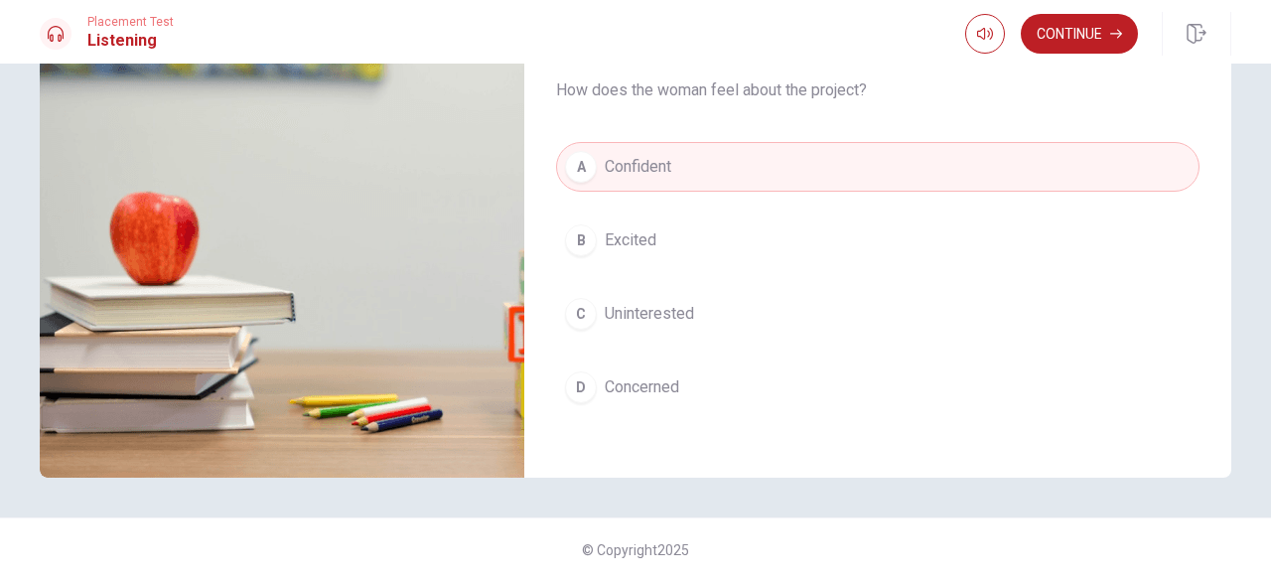
type input "0"
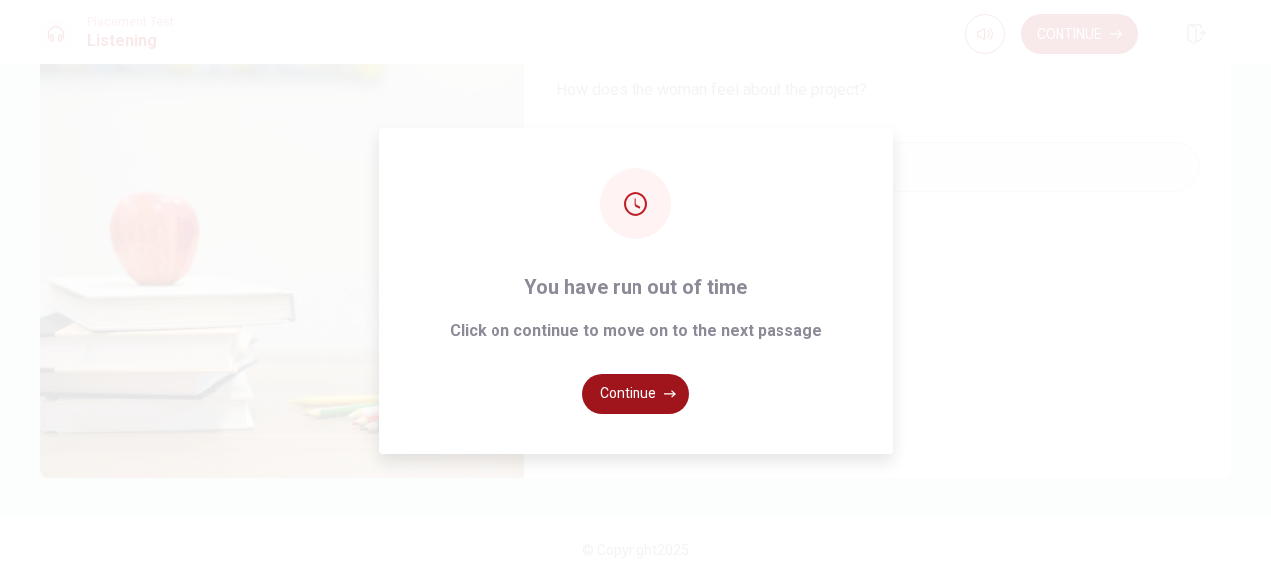
click at [635, 386] on button "Continue" at bounding box center [635, 394] width 107 height 40
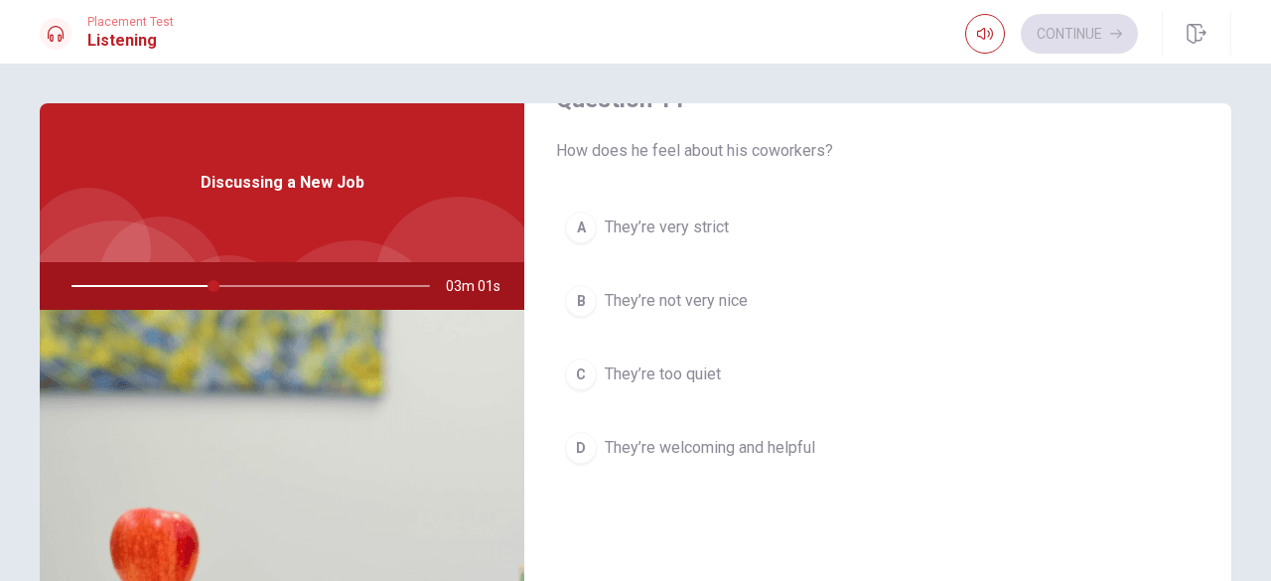
scroll to position [99, 0]
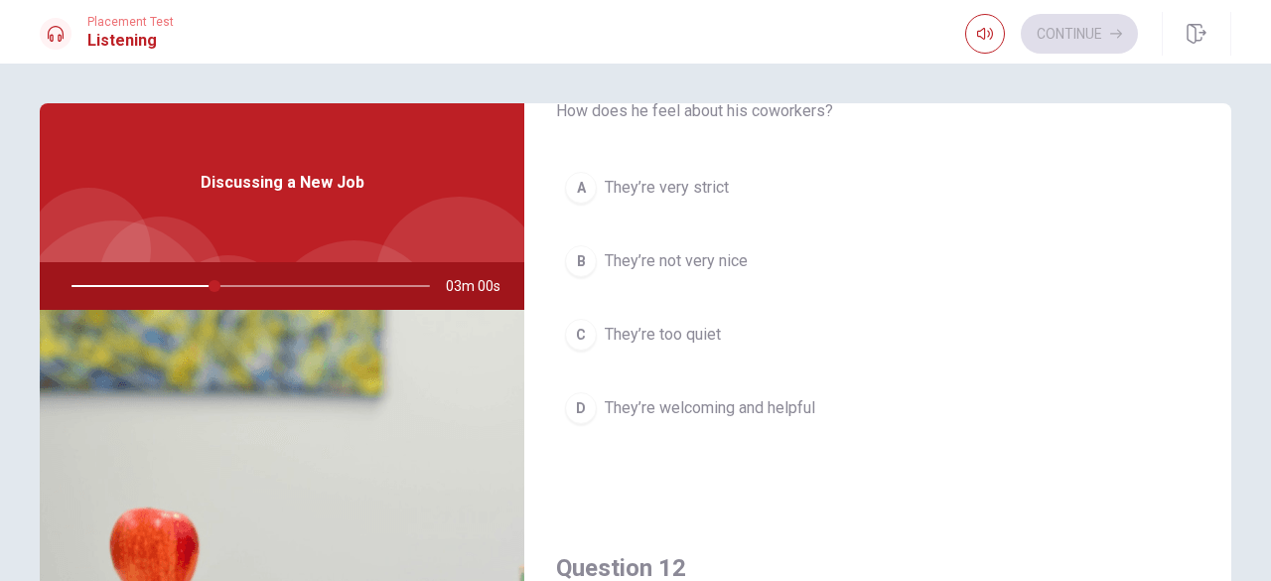
click at [701, 407] on span "They’re welcoming and helpful" at bounding box center [710, 408] width 210 height 24
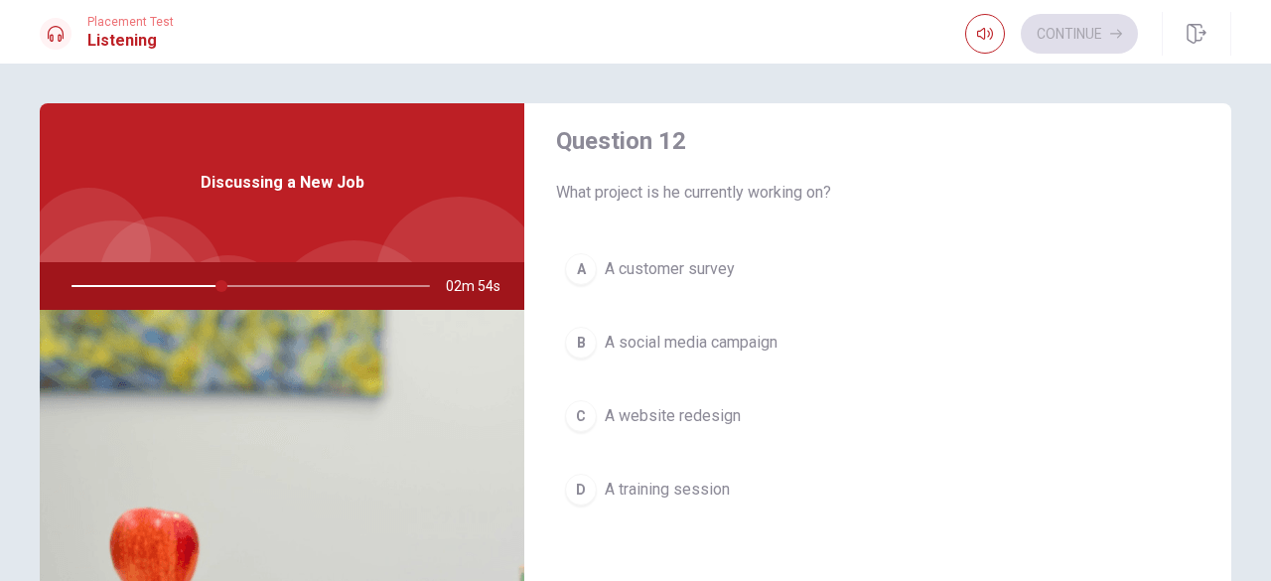
scroll to position [496, 0]
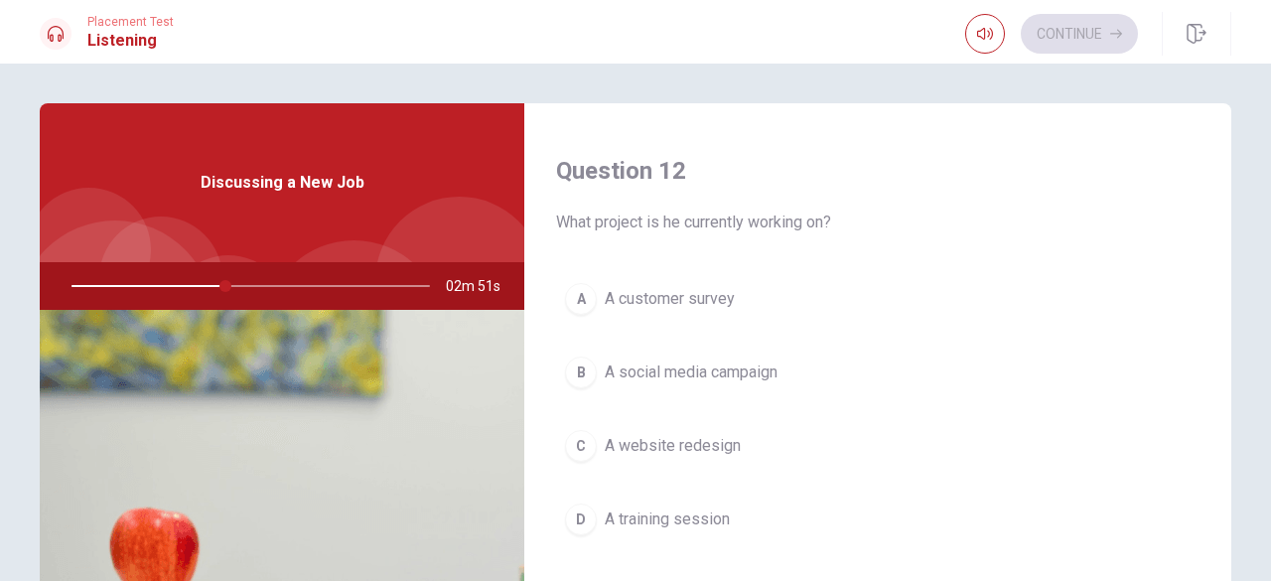
click at [717, 364] on span "A social media campaign" at bounding box center [691, 372] width 173 height 24
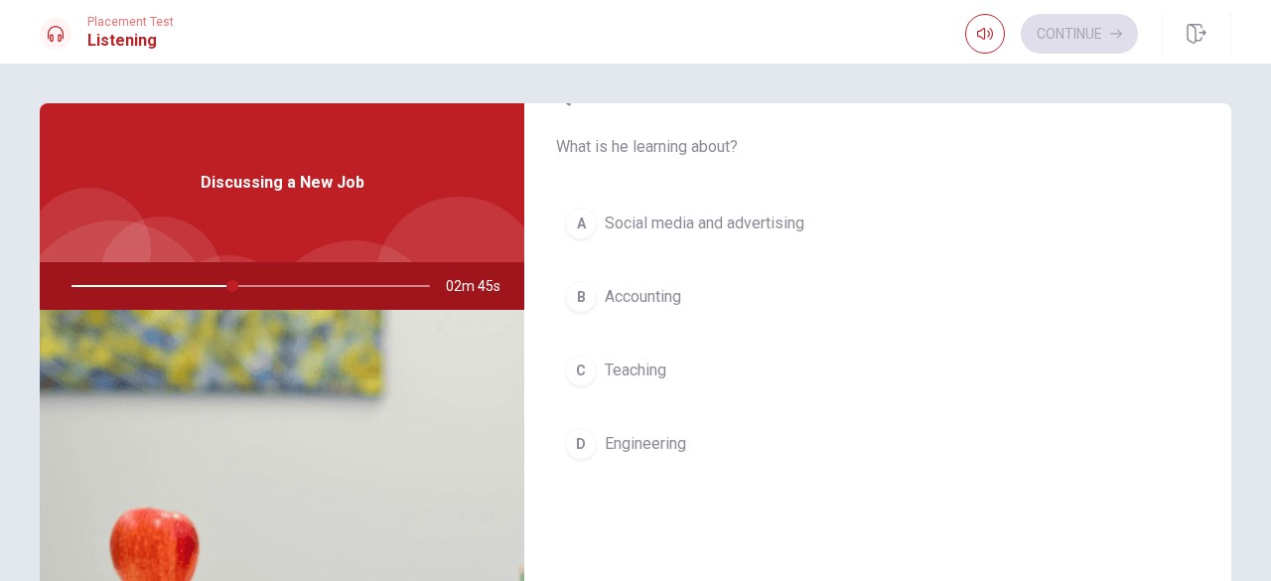
scroll to position [1489, 0]
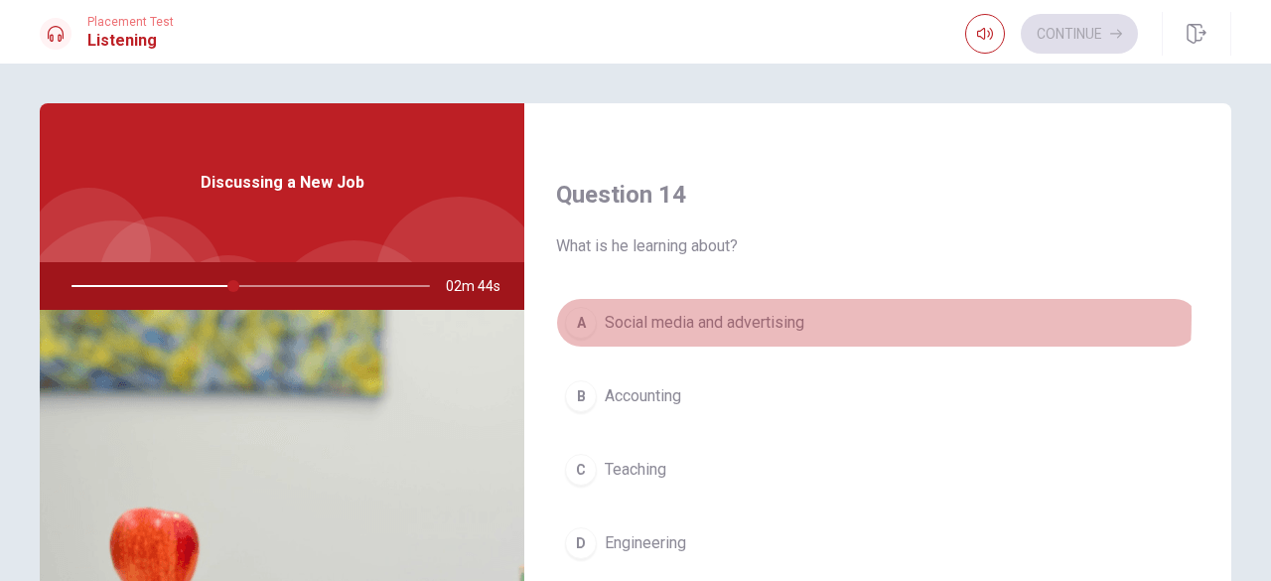
click at [767, 311] on span "Social media and advertising" at bounding box center [705, 323] width 200 height 24
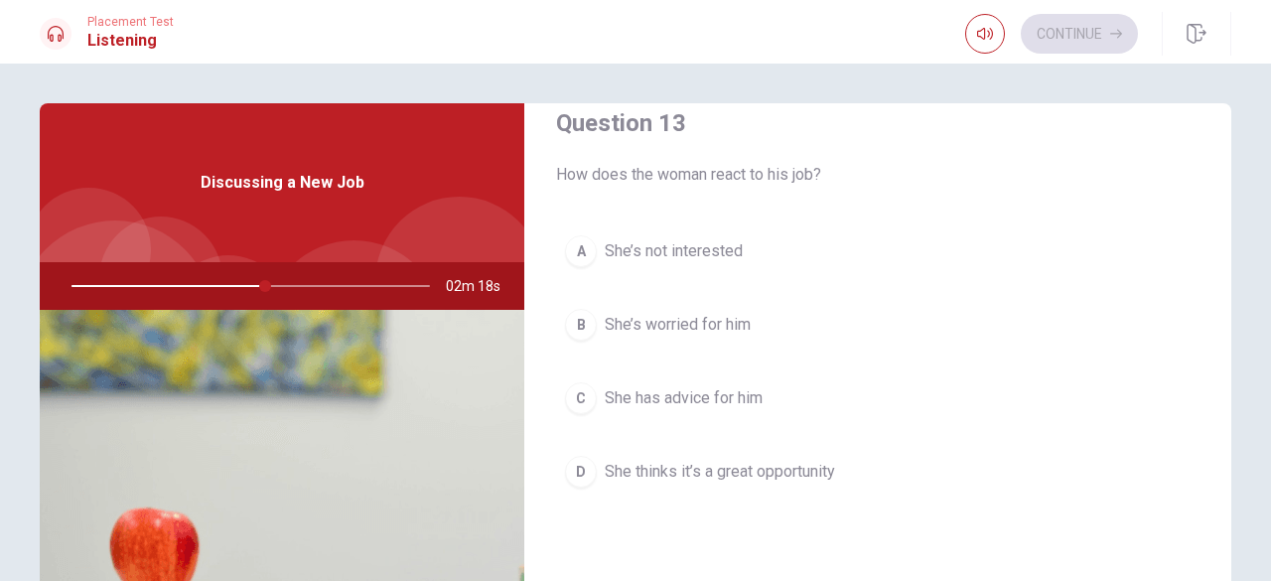
scroll to position [1092, 0]
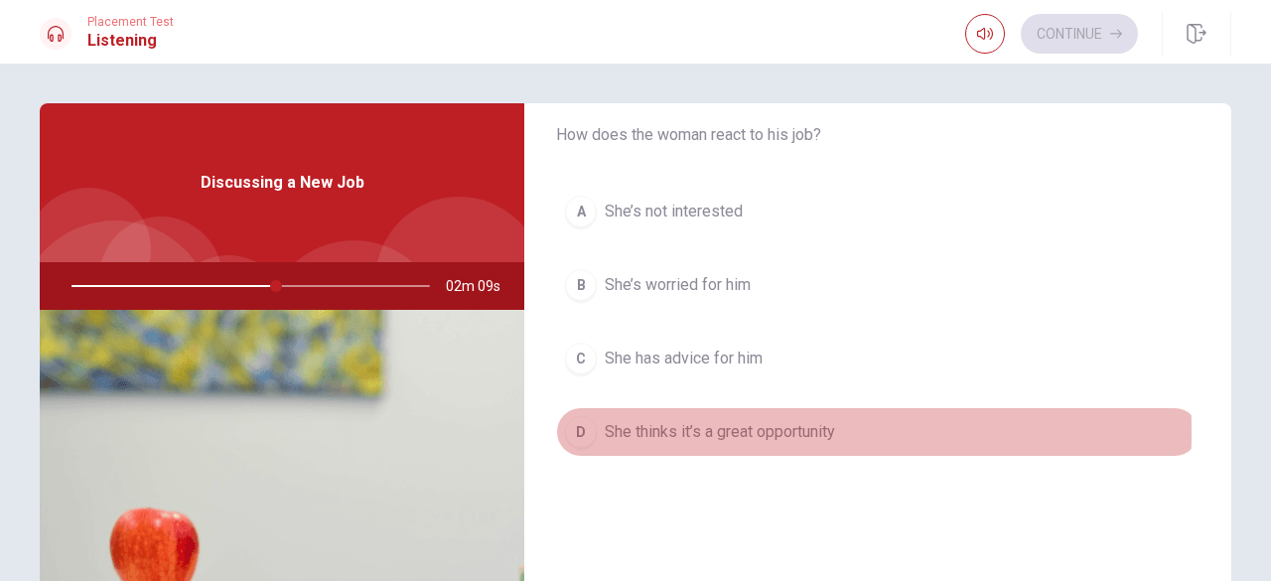
click at [633, 424] on span "She thinks it’s a great opportunity" at bounding box center [720, 432] width 230 height 24
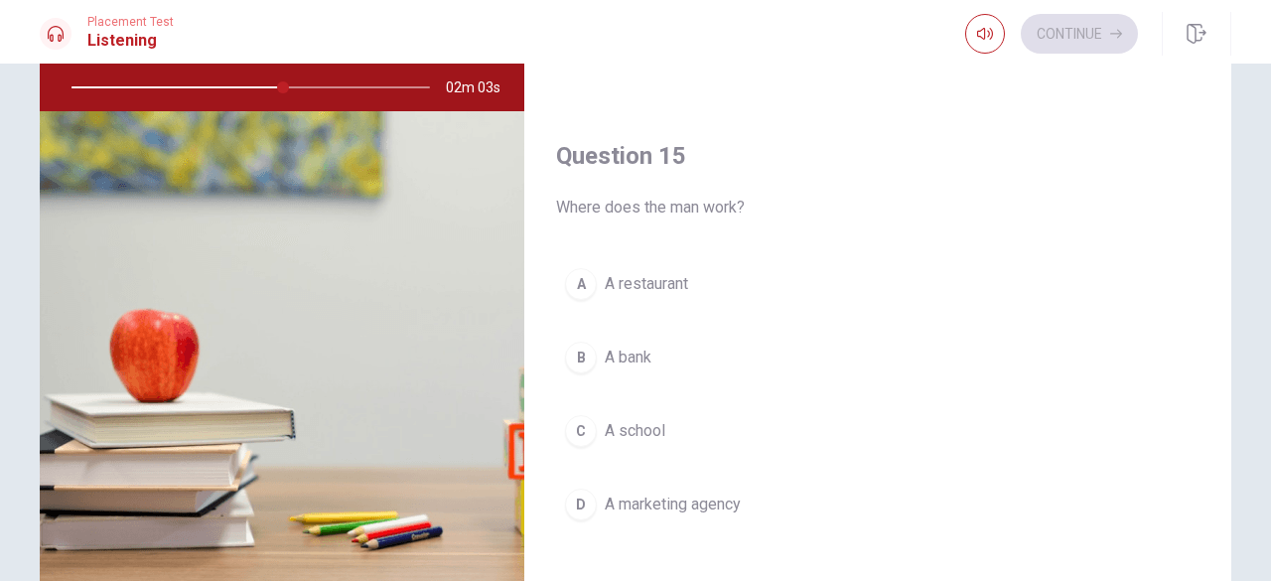
scroll to position [298, 0]
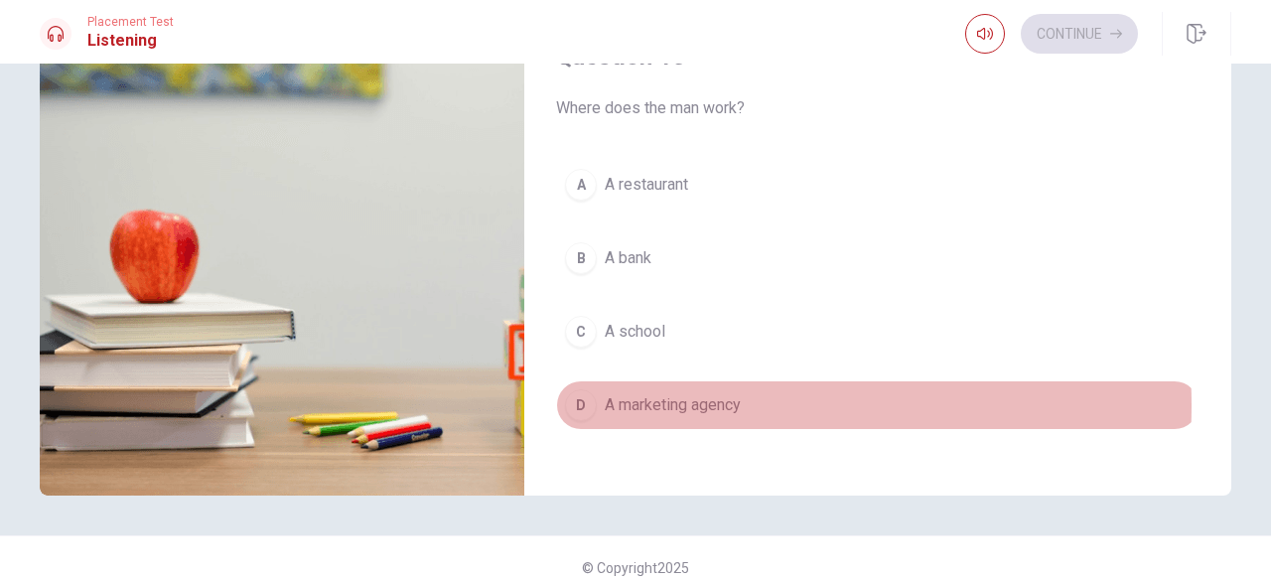
click at [657, 393] on span "A marketing agency" at bounding box center [673, 405] width 136 height 24
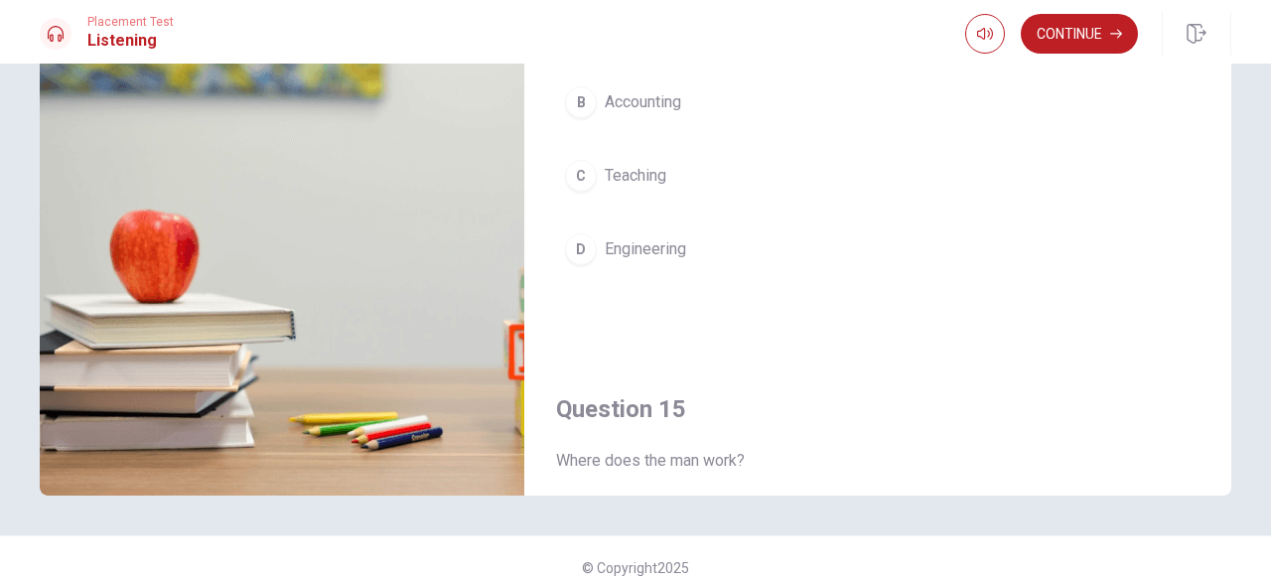
scroll to position [1441, 0]
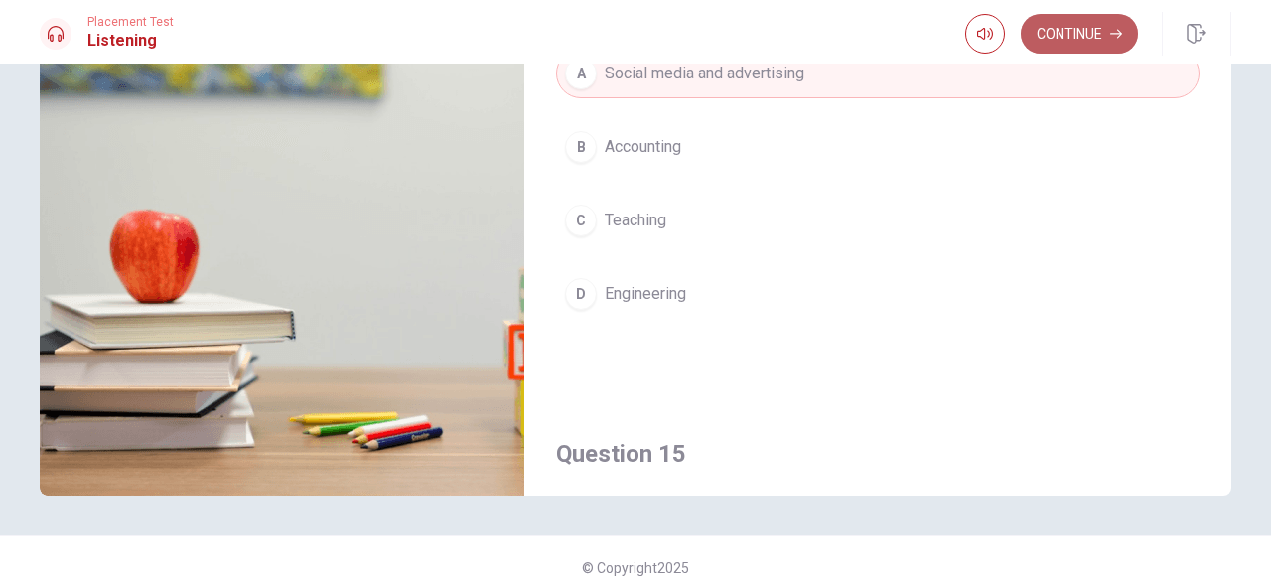
click at [1086, 33] on button "Continue" at bounding box center [1079, 34] width 117 height 40
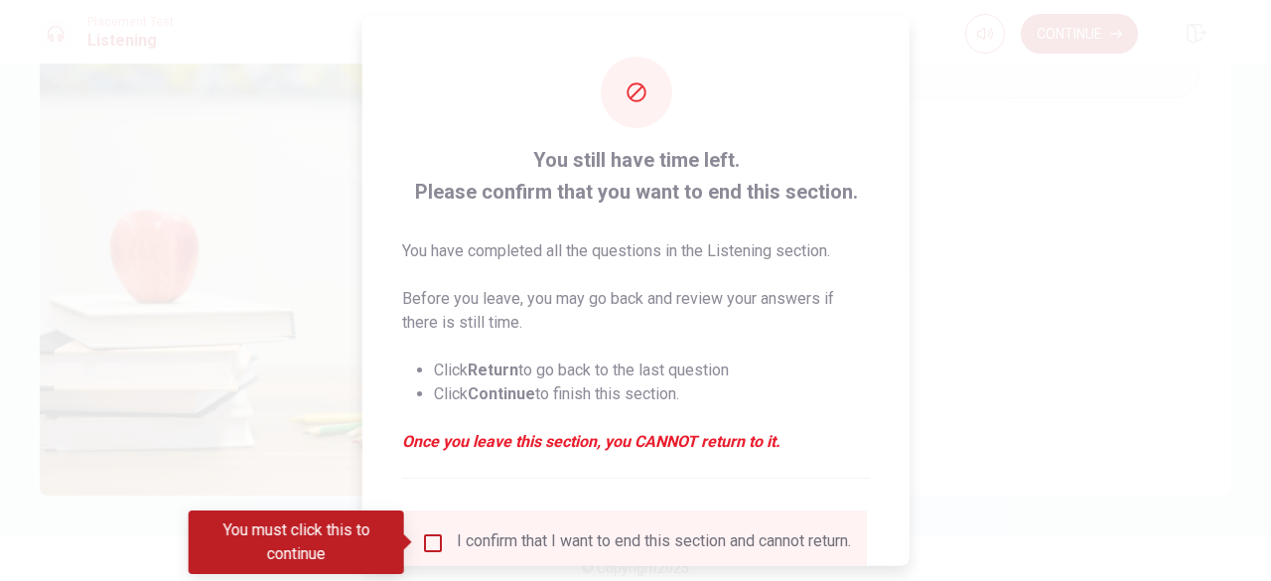
click at [1161, 381] on div at bounding box center [635, 290] width 1271 height 581
click at [1011, 212] on div at bounding box center [635, 290] width 1271 height 581
drag, startPoint x: 1059, startPoint y: 92, endPoint x: 1060, endPoint y: 76, distance: 15.9
click at [1060, 78] on div at bounding box center [635, 290] width 1271 height 581
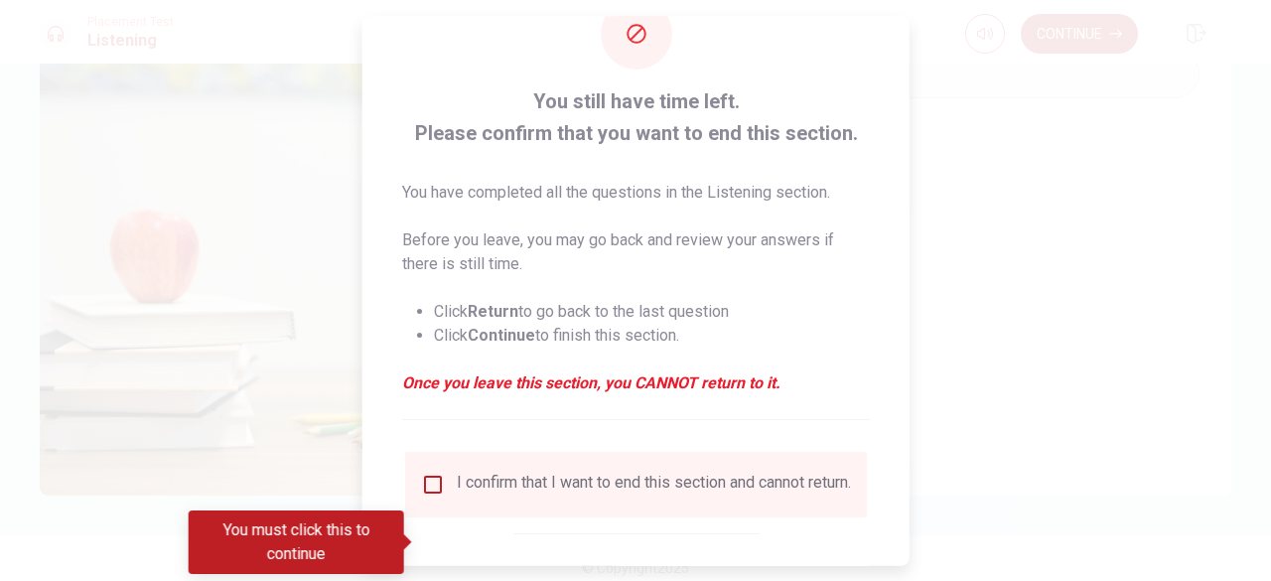
scroll to position [99, 0]
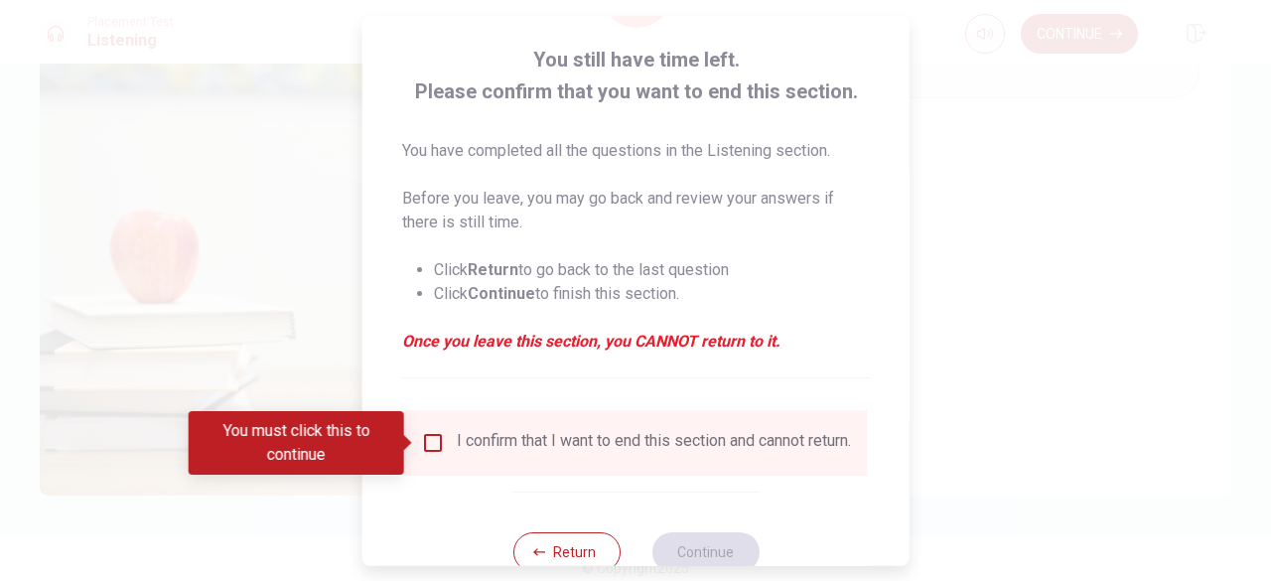
click at [645, 348] on em "Once you leave this section, you CANNOT return to it." at bounding box center [636, 342] width 468 height 24
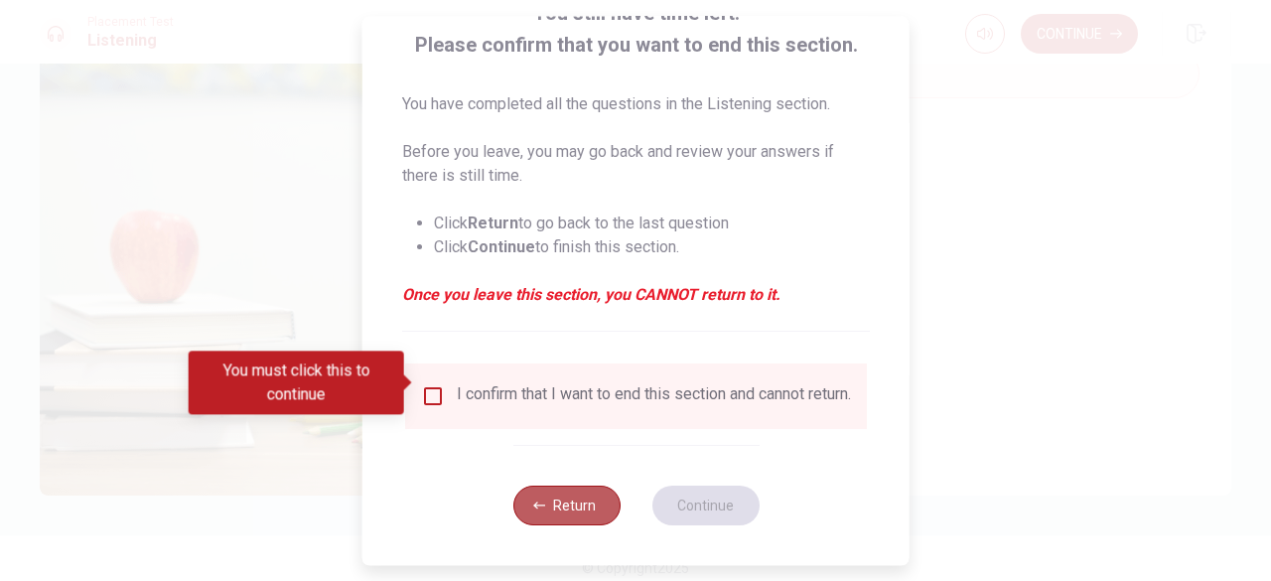
click at [584, 493] on button "Return" at bounding box center [565, 506] width 107 height 40
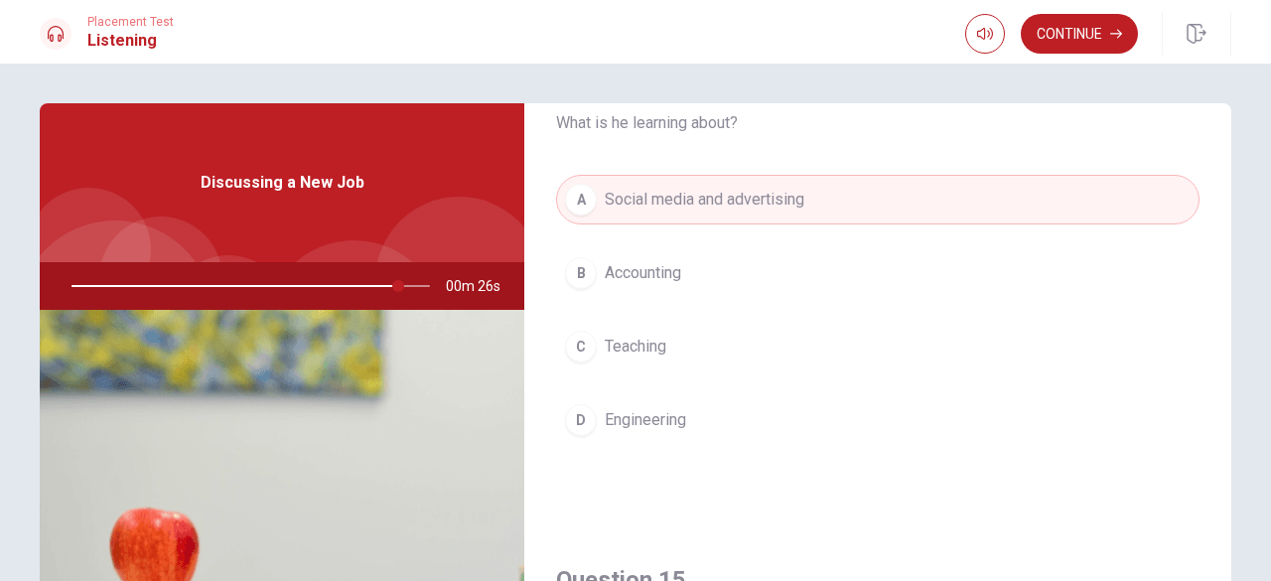
scroll to position [1414, 0]
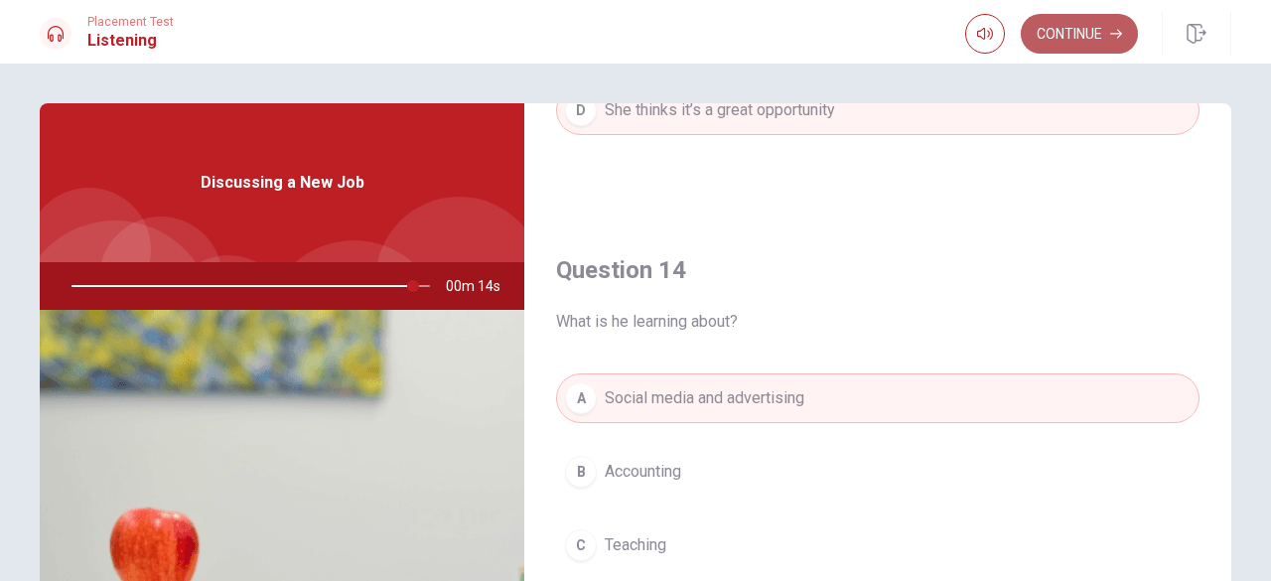
click at [1051, 34] on button "Continue" at bounding box center [1079, 34] width 117 height 40
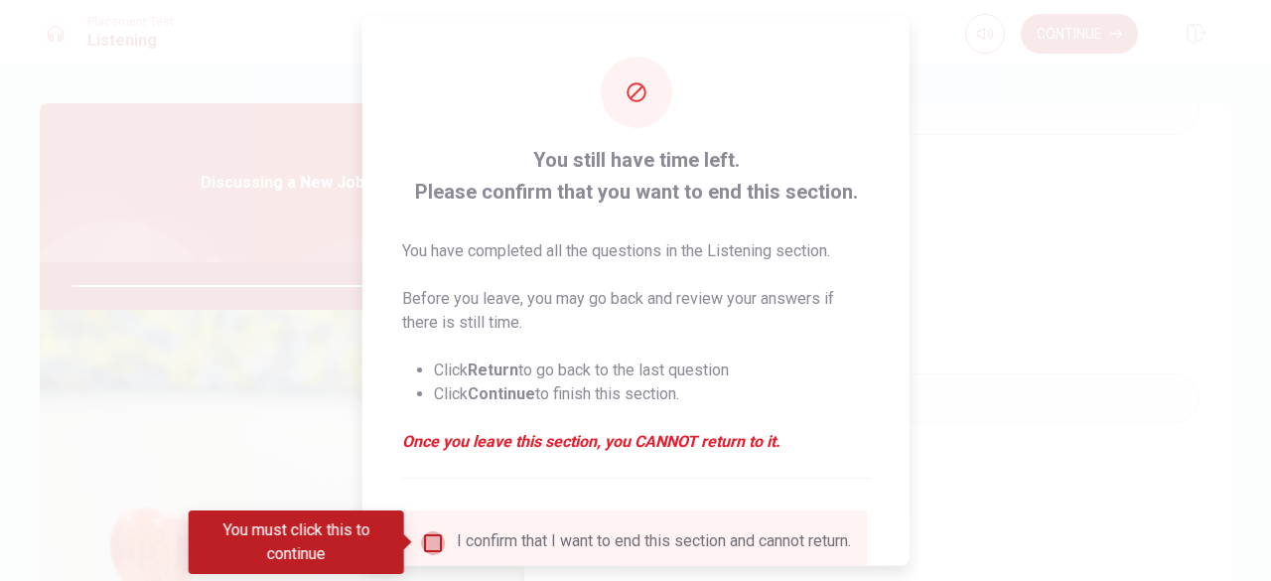
click at [423, 533] on input "You must click this to continue" at bounding box center [433, 542] width 24 height 24
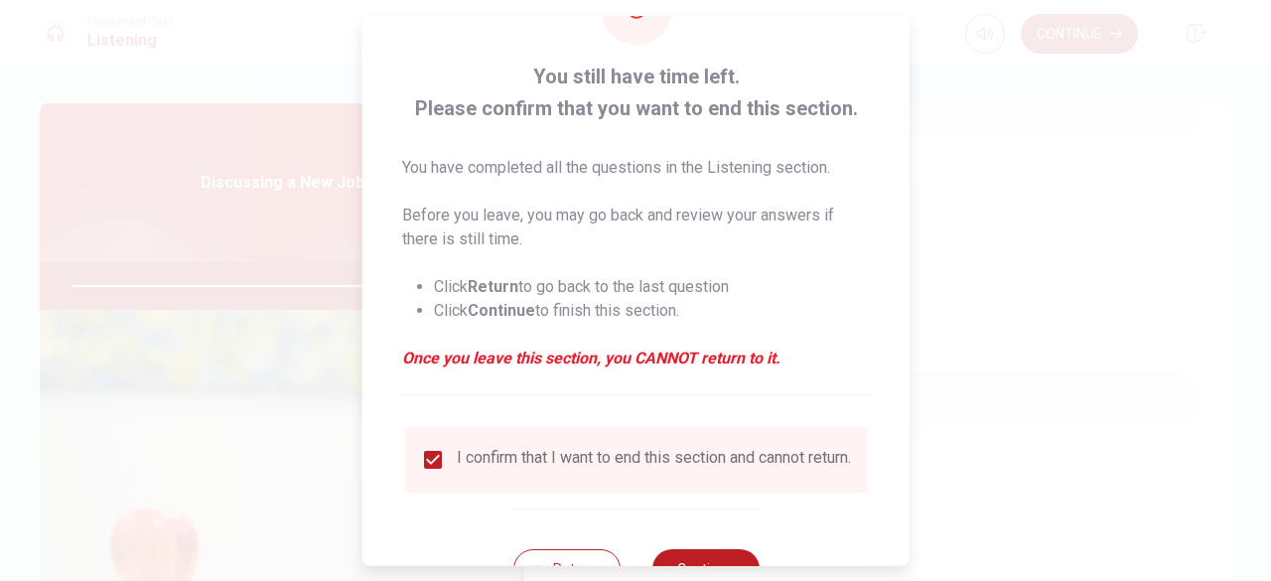
scroll to position [159, 0]
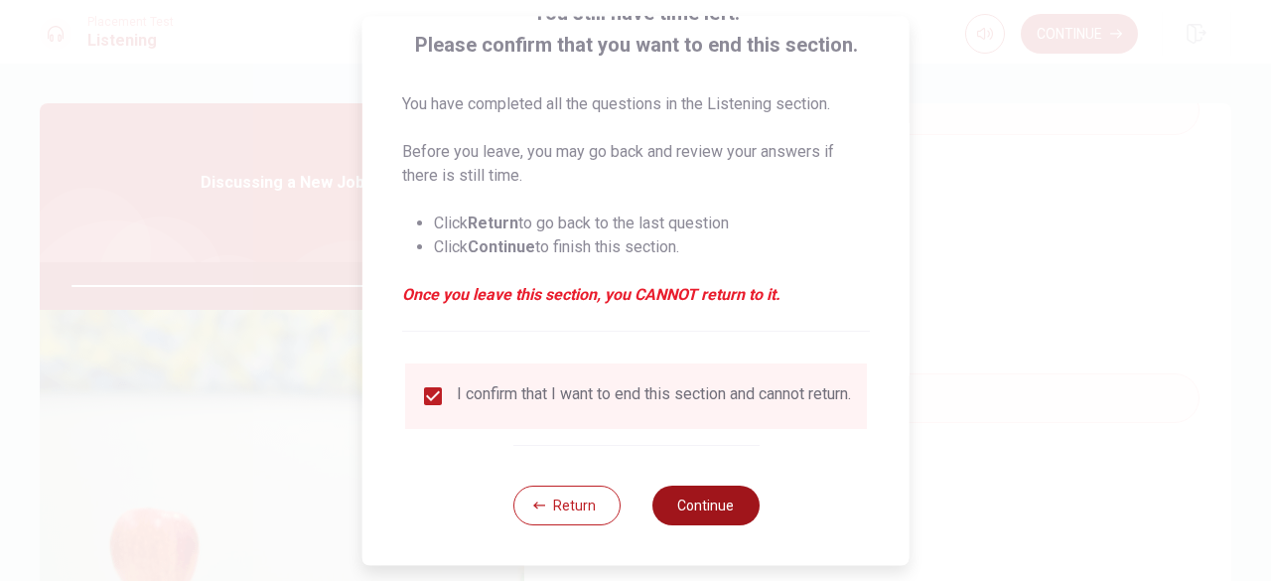
click at [723, 501] on button "Continue" at bounding box center [704, 506] width 107 height 40
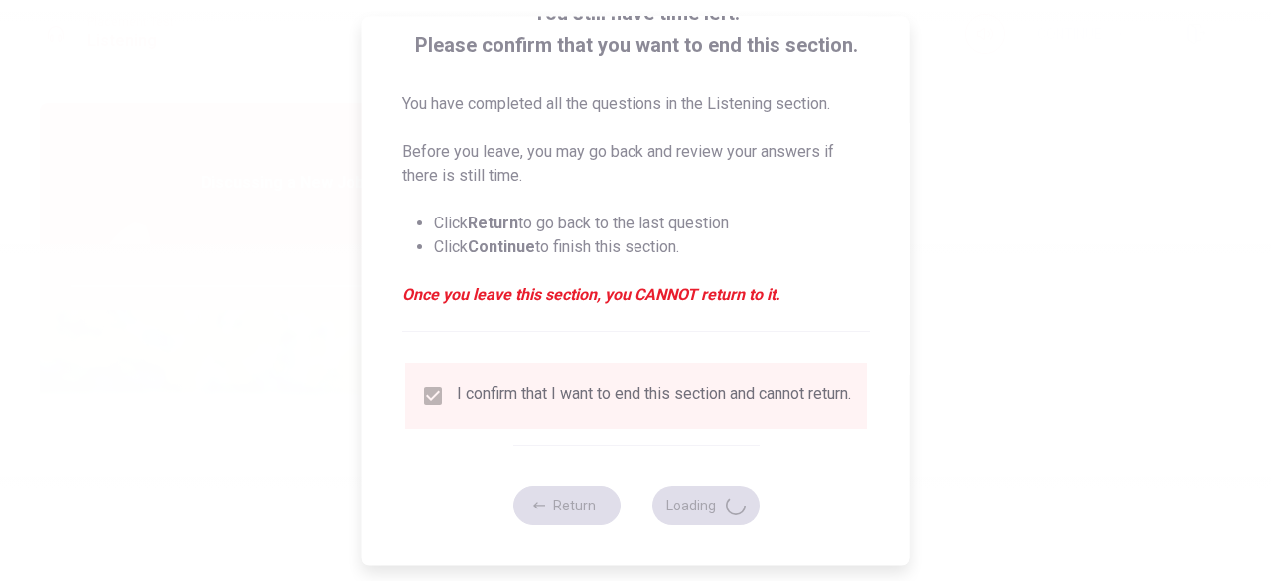
type input "98"
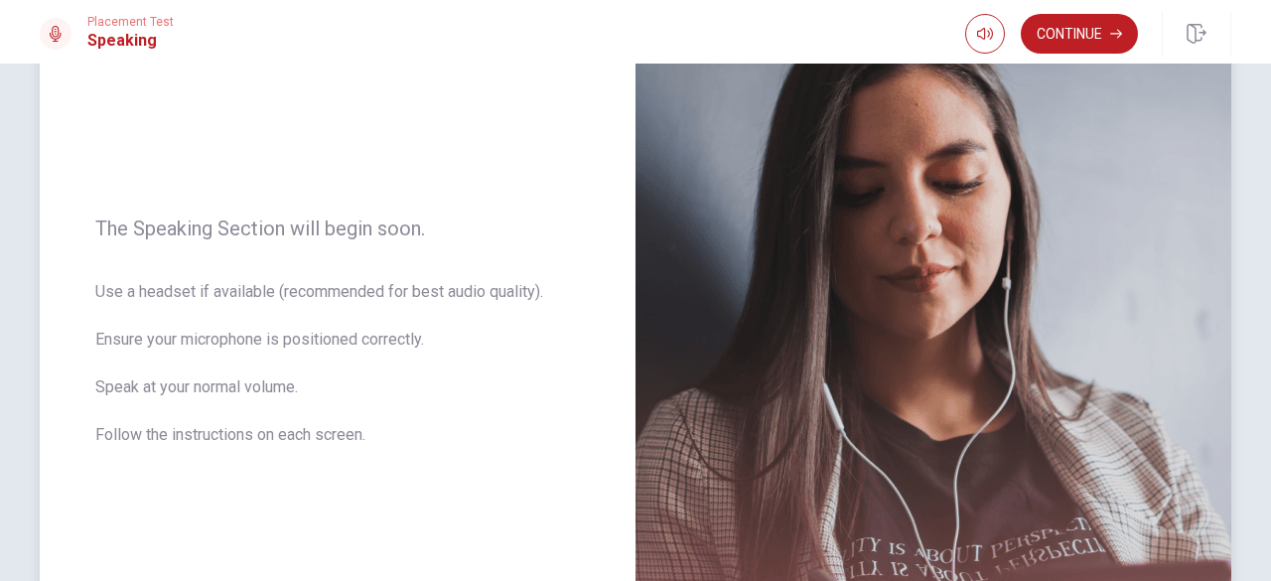
scroll to position [0, 0]
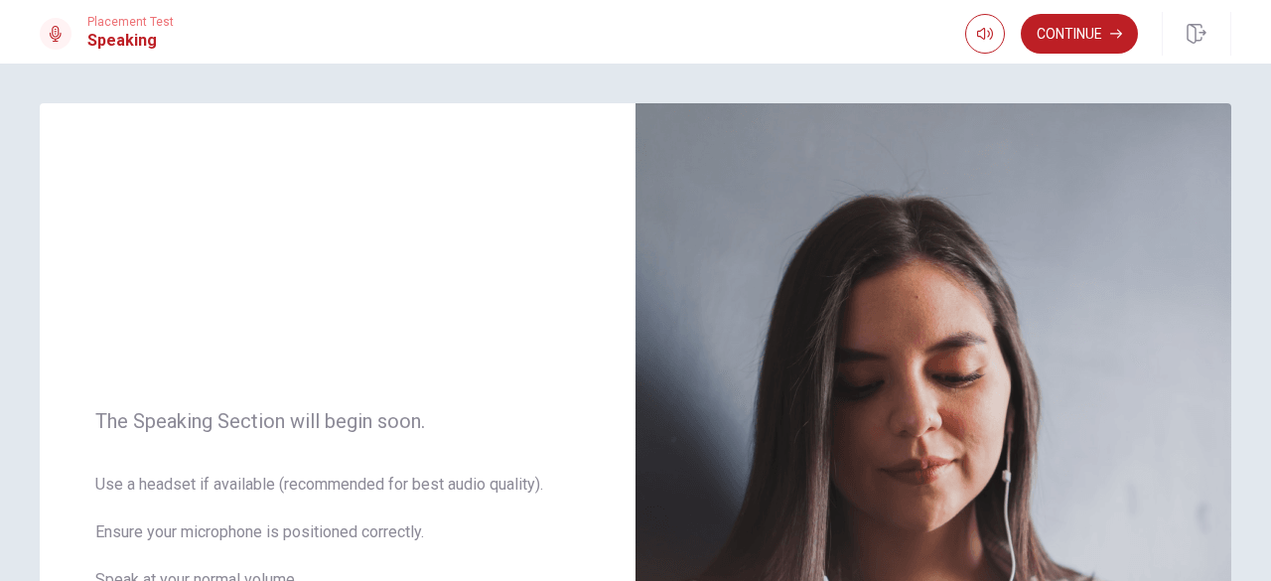
click at [1065, 31] on button "Continue" at bounding box center [1079, 34] width 117 height 40
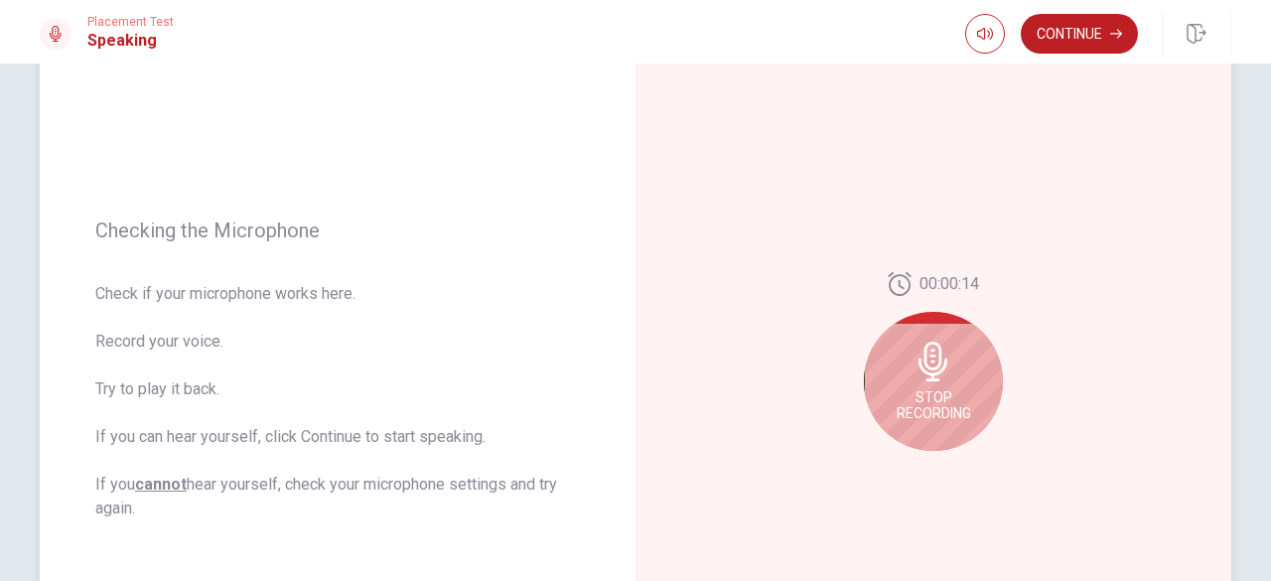
scroll to position [199, 0]
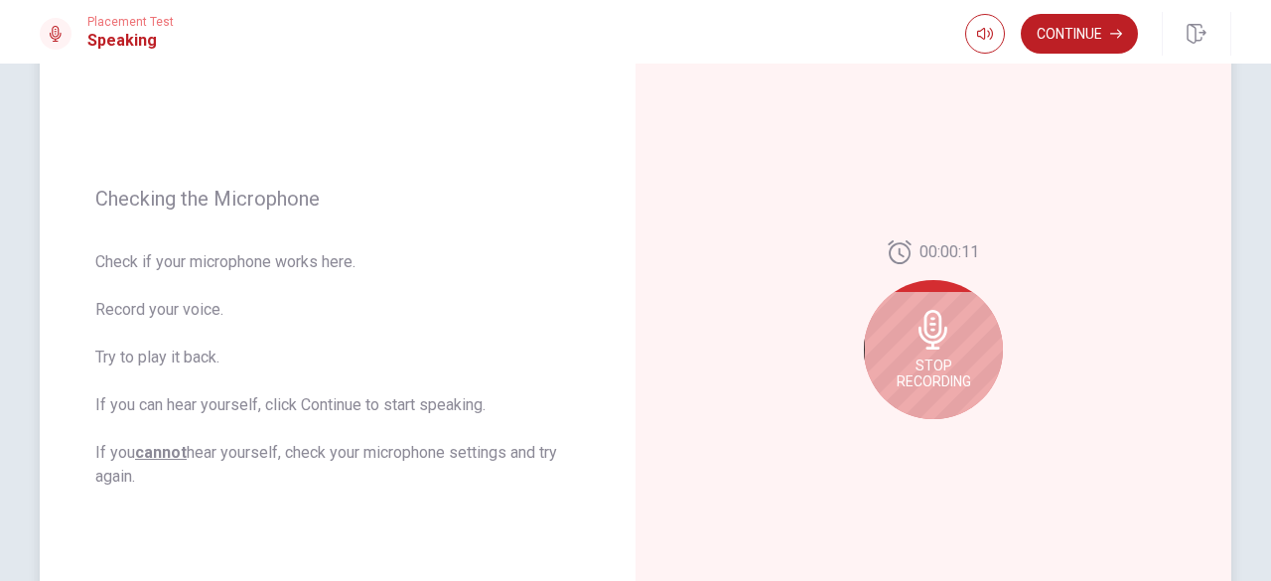
click at [917, 380] on span "Stop Recording" at bounding box center [934, 373] width 74 height 32
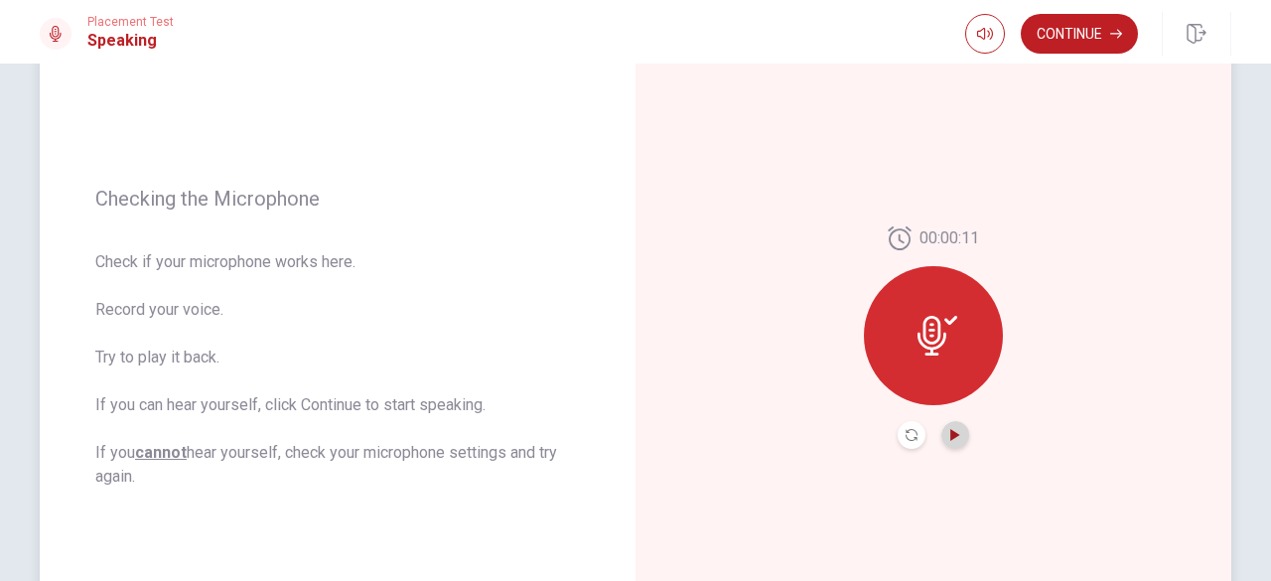
click at [950, 432] on icon "Play Audio" at bounding box center [954, 435] width 9 height 12
click at [950, 433] on icon "Play Audio" at bounding box center [954, 435] width 9 height 12
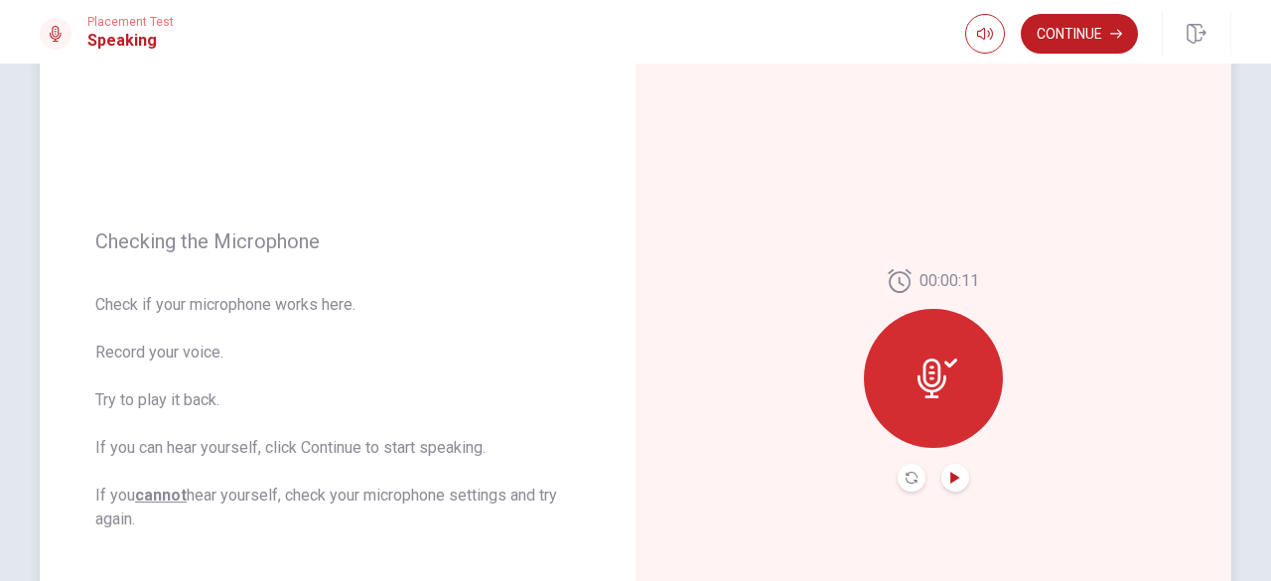
scroll to position [93, 0]
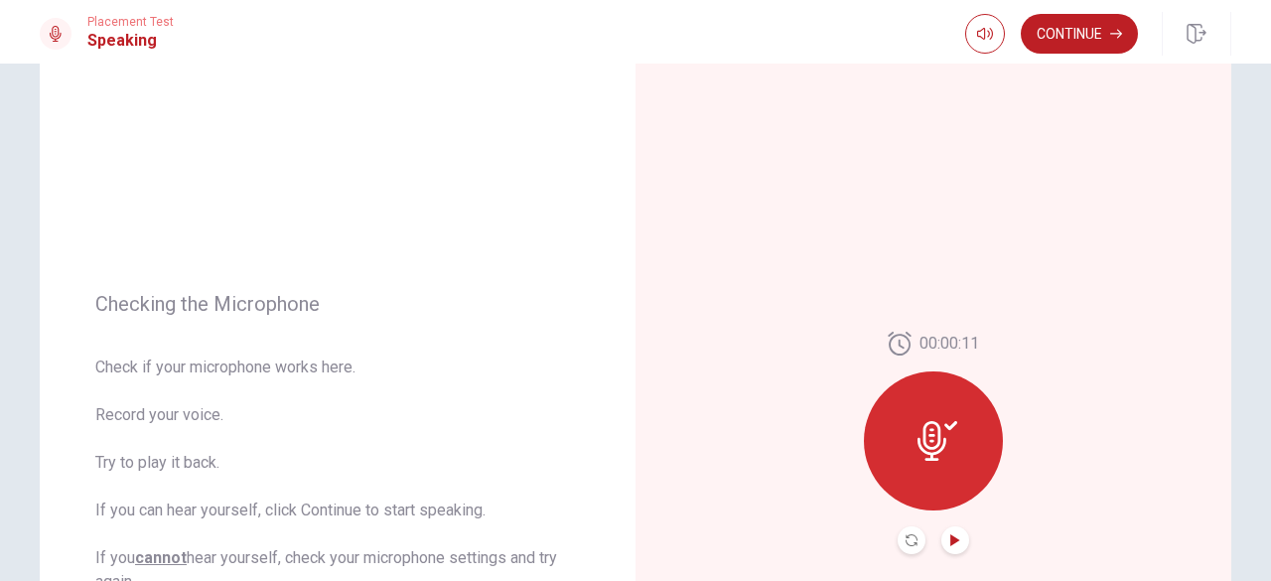
click at [925, 440] on icon at bounding box center [931, 441] width 29 height 40
click at [950, 535] on icon "Play Audio" at bounding box center [954, 540] width 9 height 12
click at [908, 541] on icon "Record Again" at bounding box center [911, 540] width 12 height 12
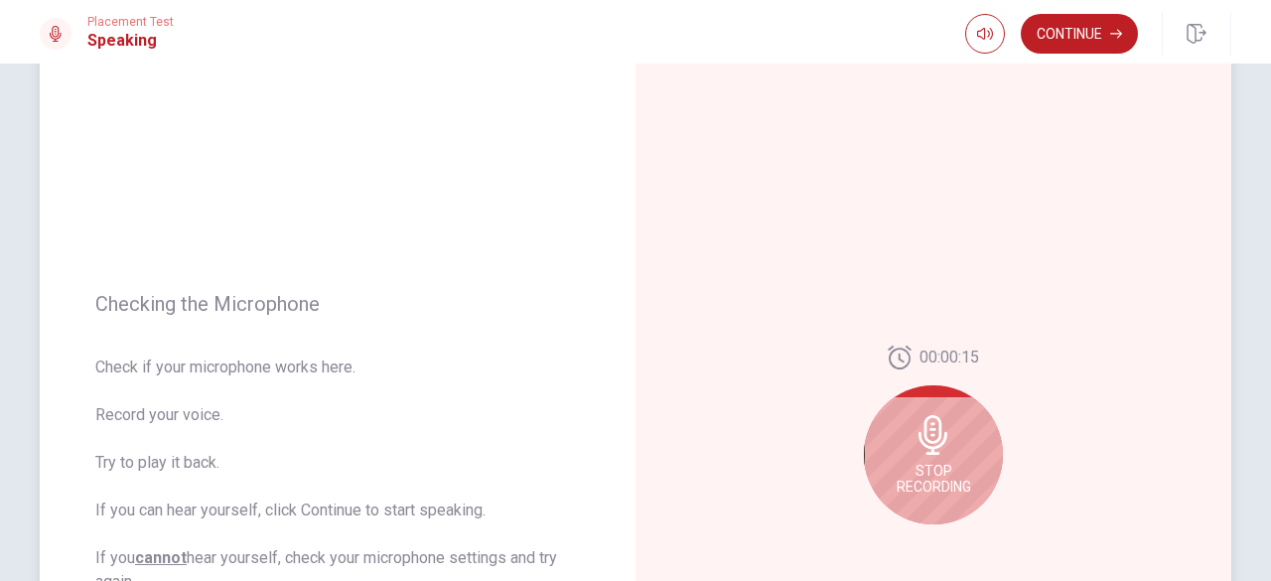
click at [938, 495] on div "Stop Recording" at bounding box center [933, 454] width 139 height 139
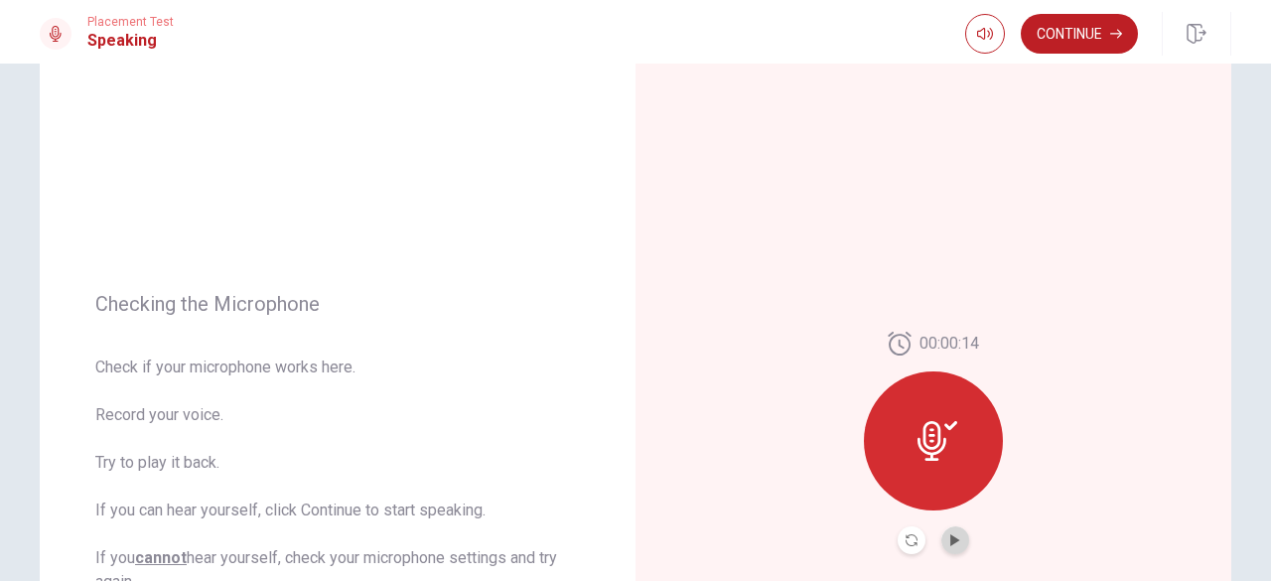
click at [958, 542] on button "Play Audio" at bounding box center [955, 540] width 28 height 28
click at [952, 535] on icon "Play Audio" at bounding box center [955, 540] width 12 height 12
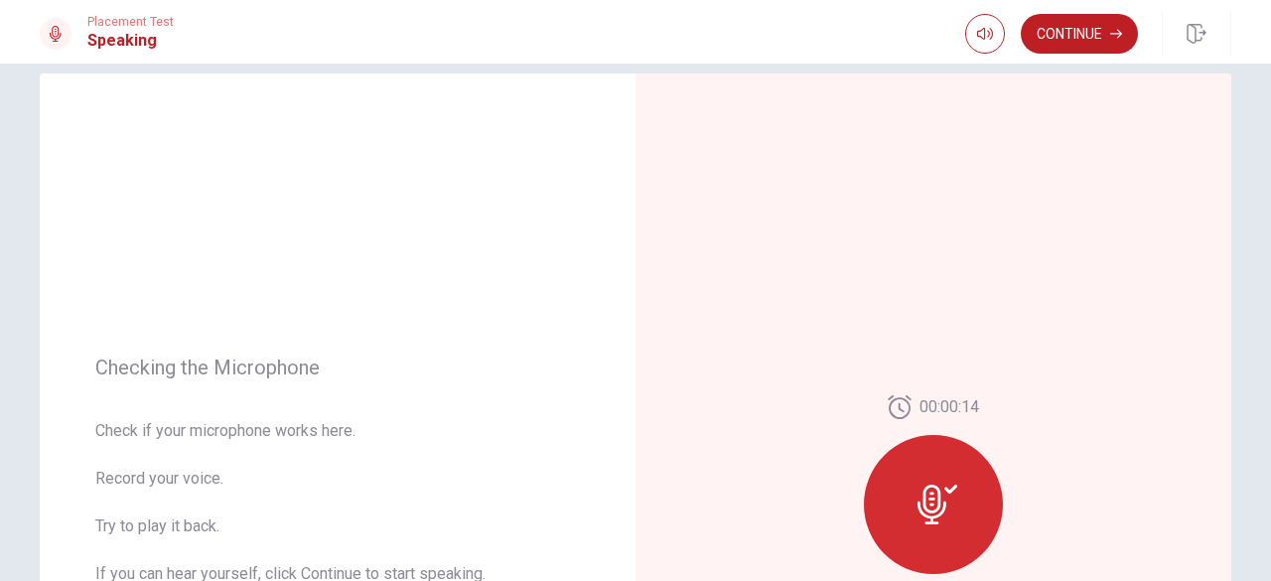
scroll to position [0, 0]
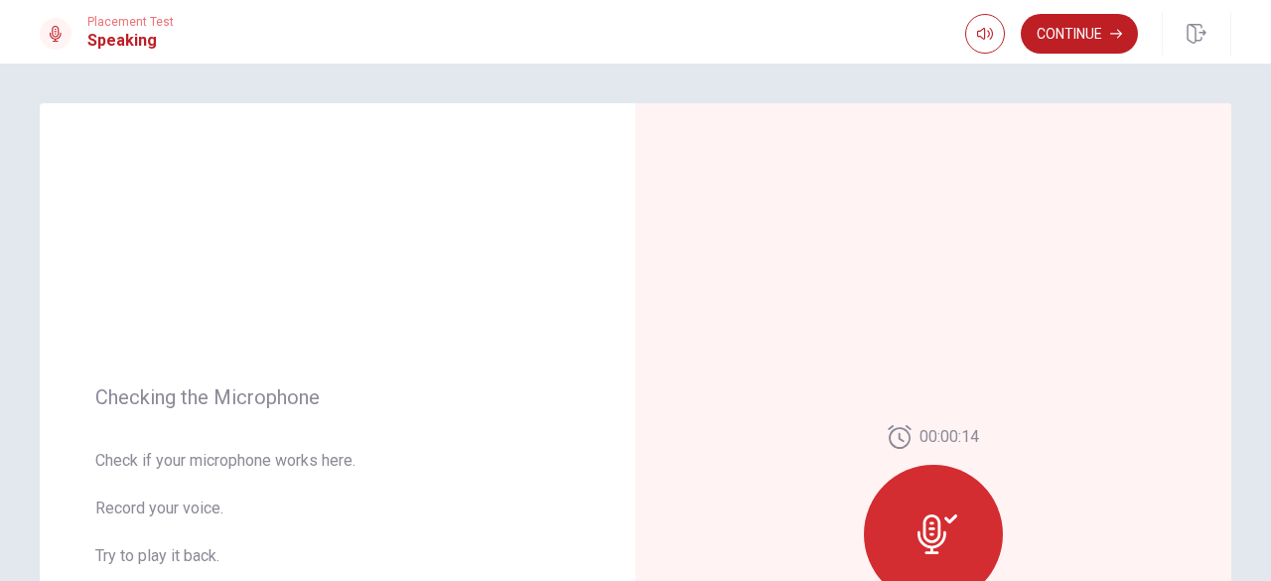
drag, startPoint x: 1080, startPoint y: 37, endPoint x: 1065, endPoint y: 49, distance: 19.1
click at [1080, 36] on button "Continue" at bounding box center [1079, 34] width 117 height 40
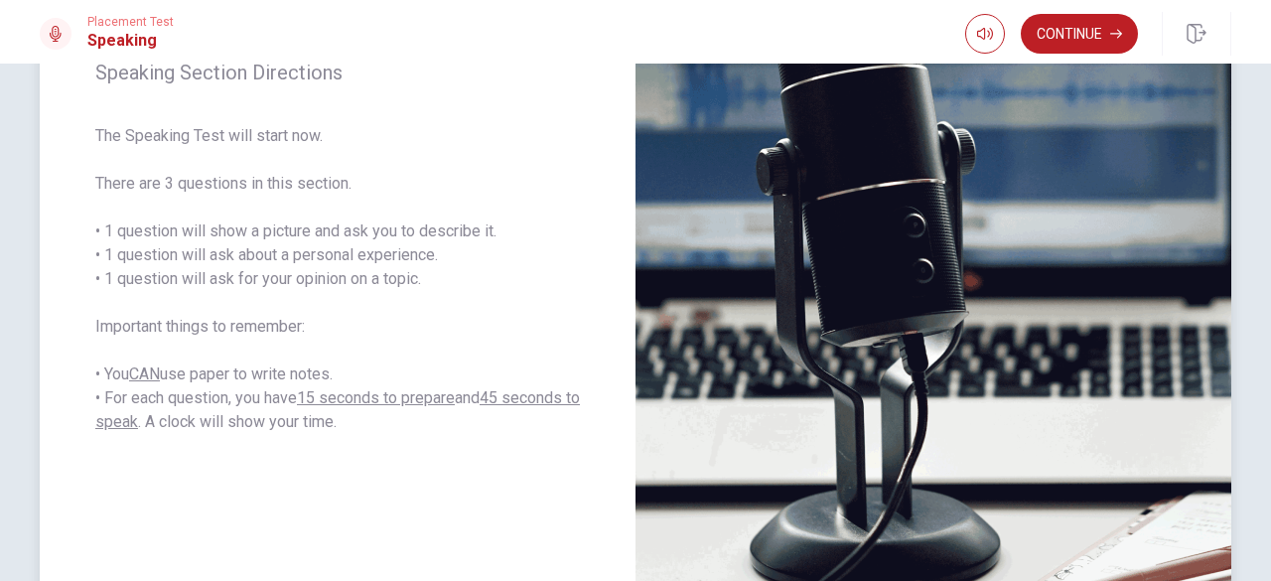
scroll to position [292, 0]
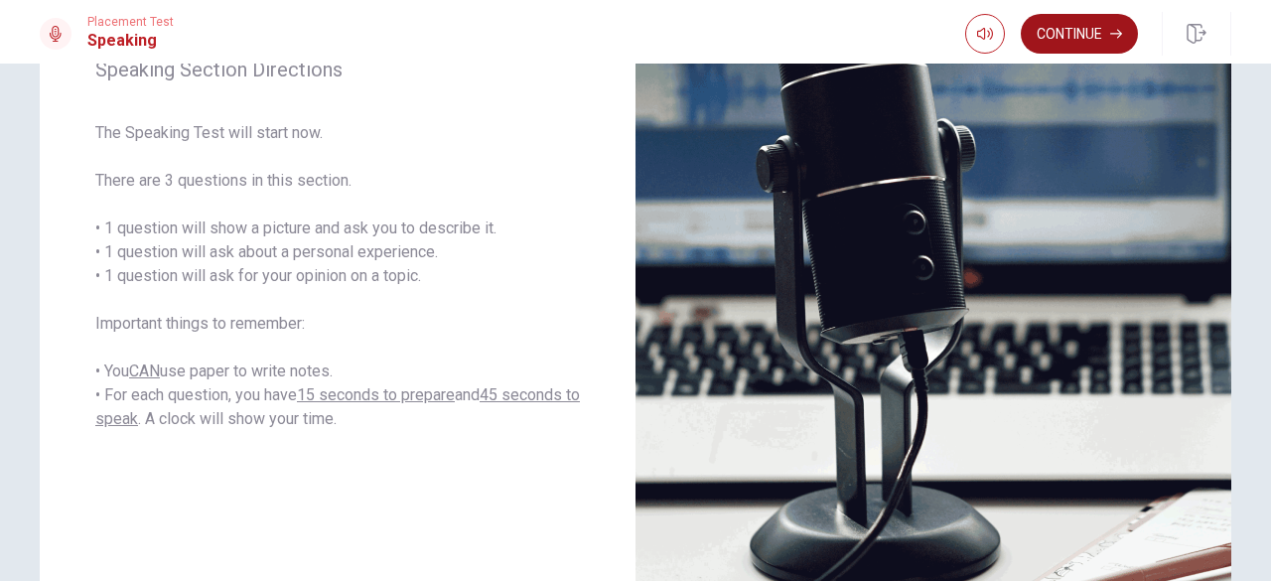
click at [1082, 32] on button "Continue" at bounding box center [1079, 34] width 117 height 40
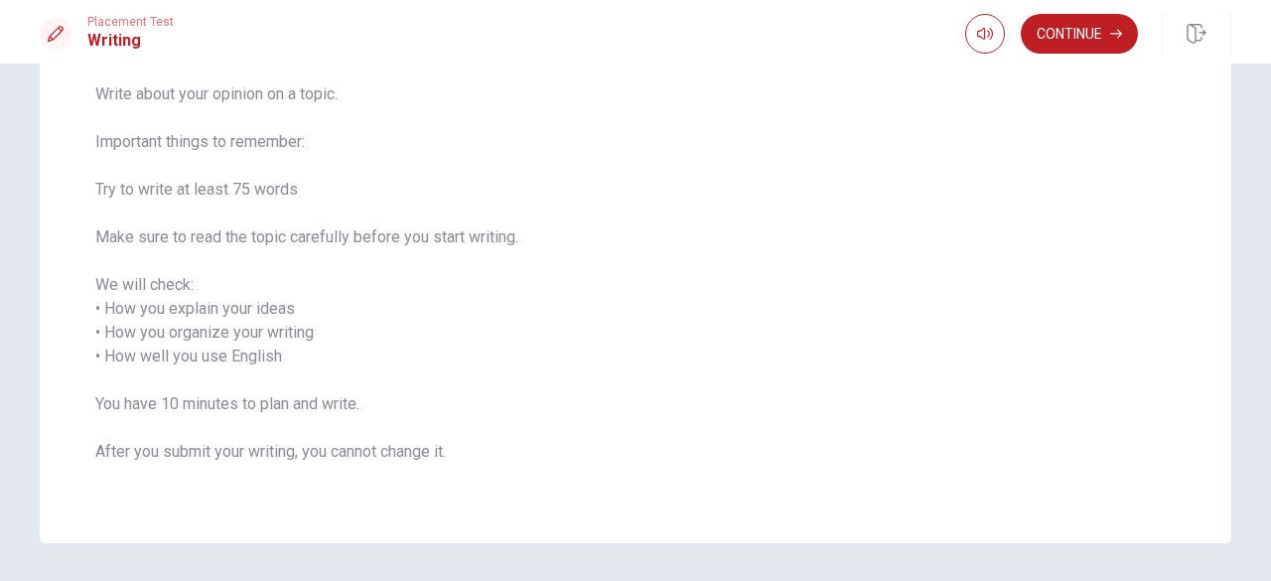
scroll to position [199, 0]
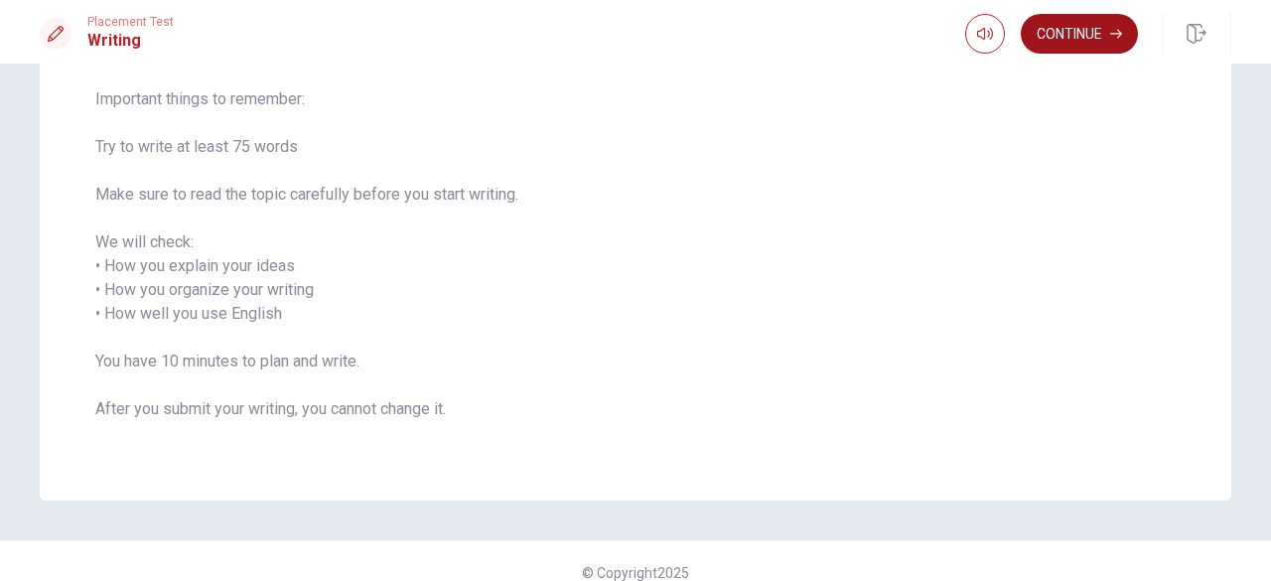
click at [1064, 28] on button "Continue" at bounding box center [1079, 34] width 117 height 40
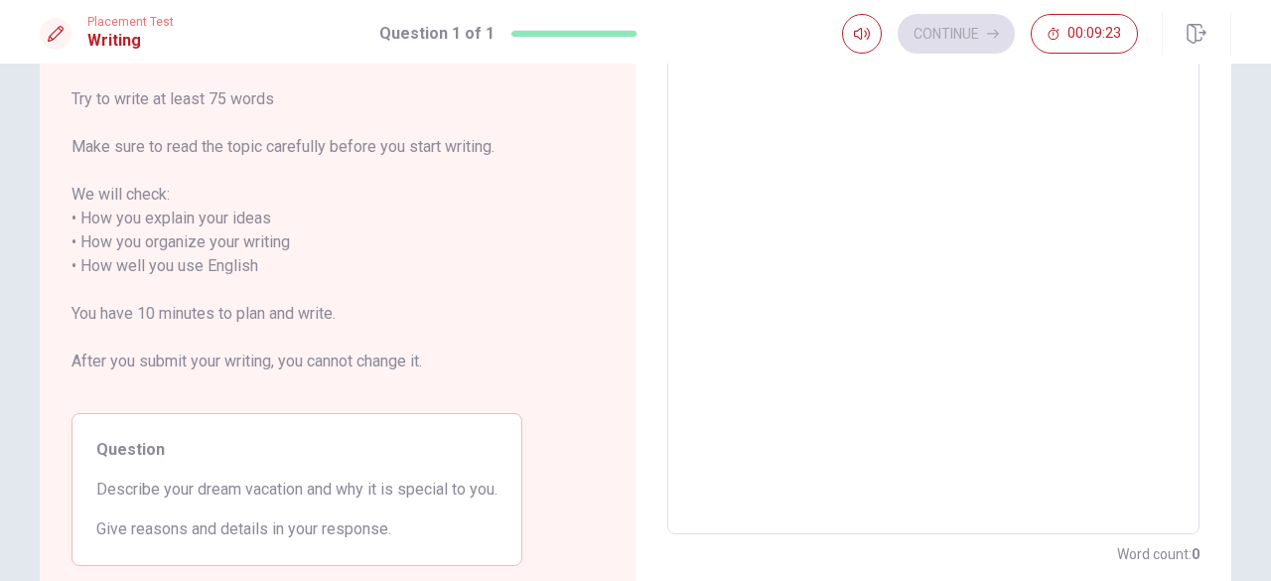
click at [793, 150] on textarea at bounding box center [933, 254] width 504 height 527
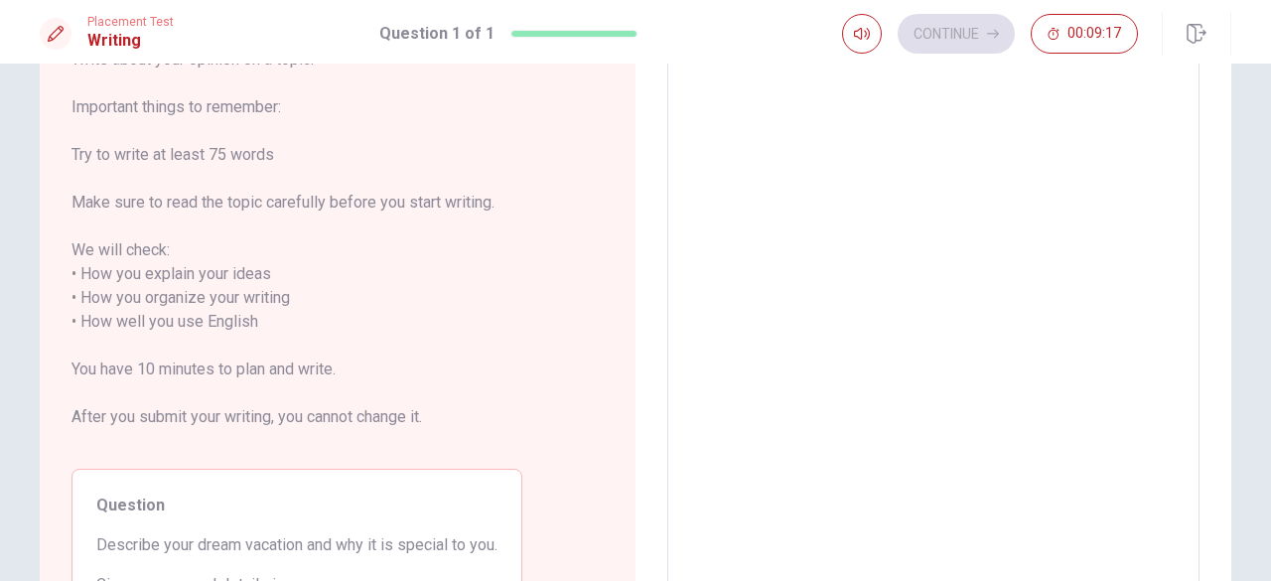
scroll to position [99, 0]
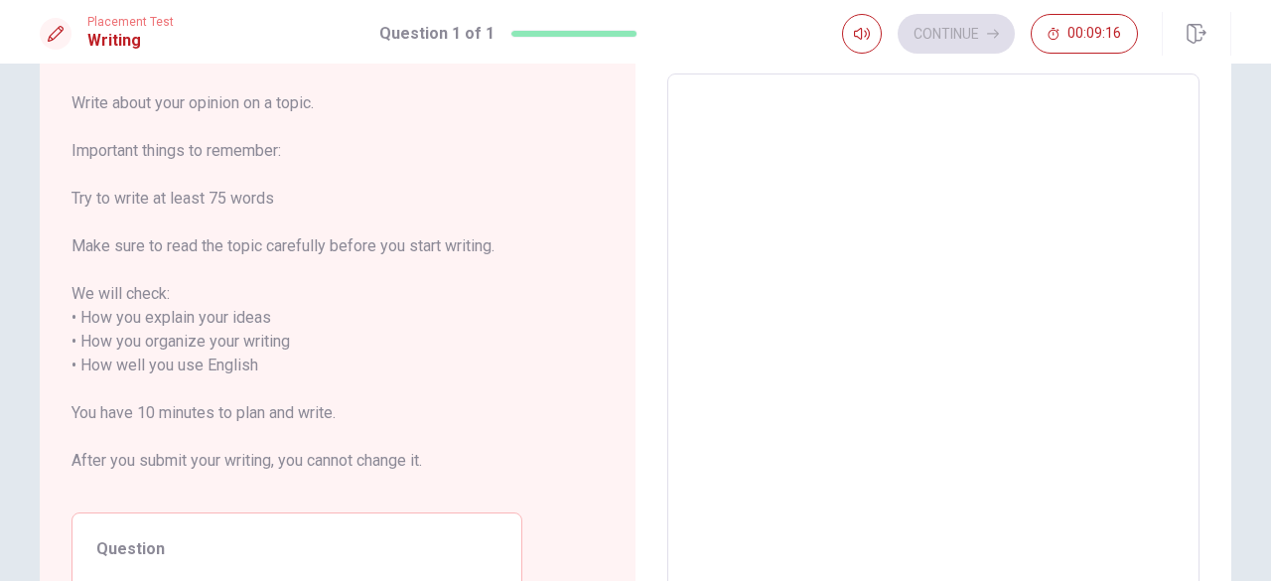
type textarea "M"
type textarea "x"
type textarea "My"
type textarea "x"
type textarea "My"
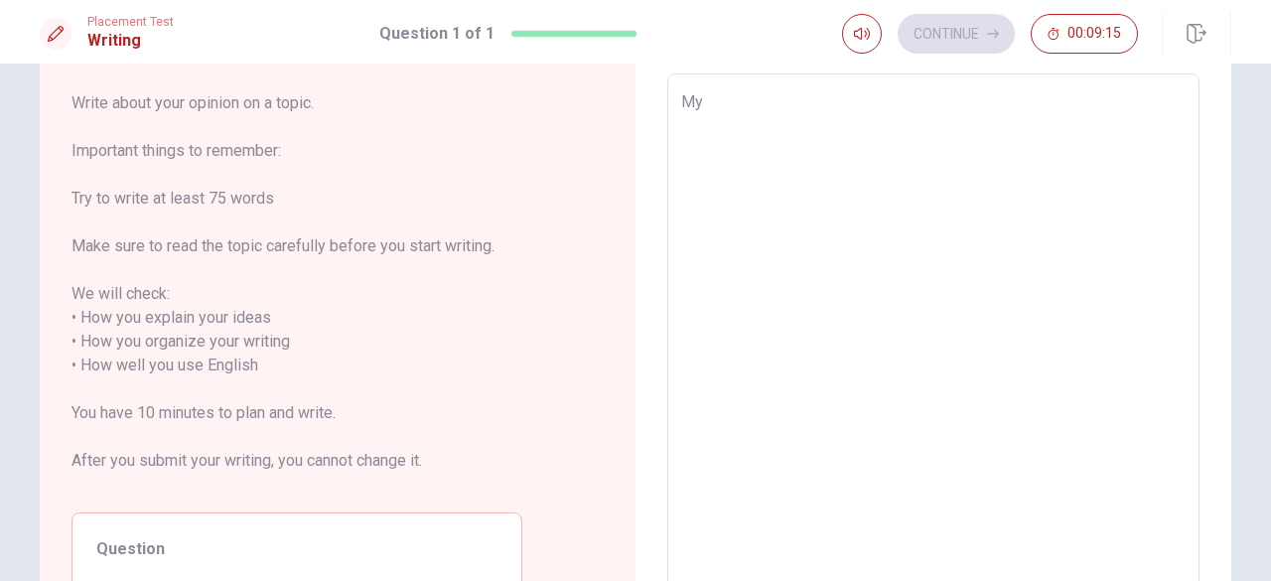
type textarea "x"
type textarea "My d"
type textarea "x"
type textarea "My dr"
type textarea "x"
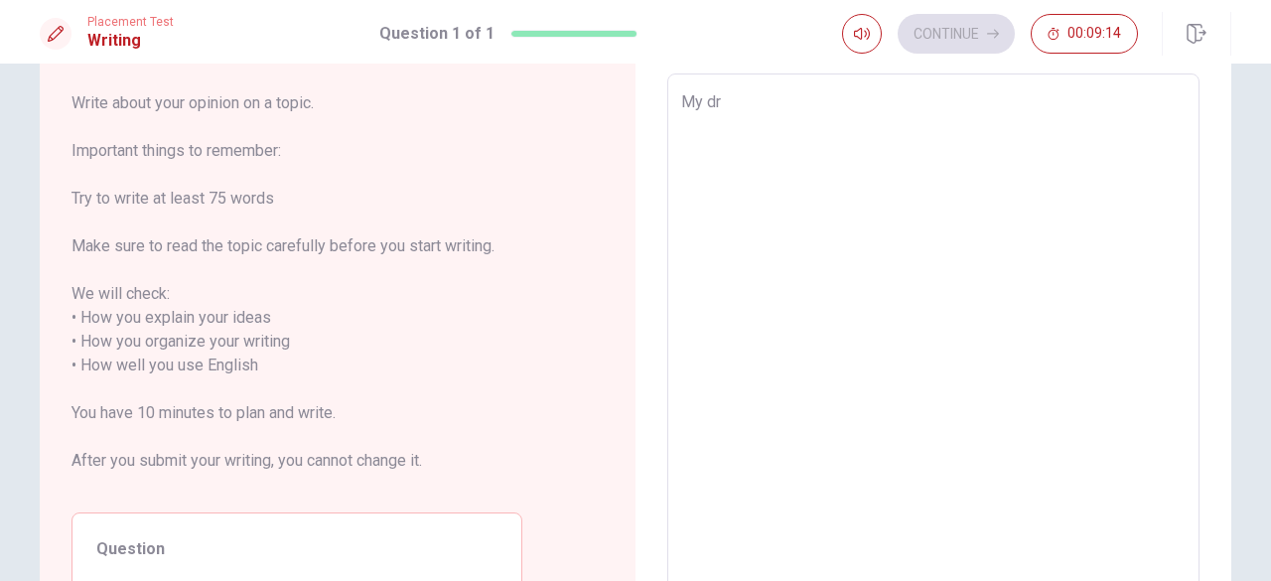
type textarea "My dre"
type textarea "x"
type textarea "My drea"
type textarea "x"
type textarea "My drean"
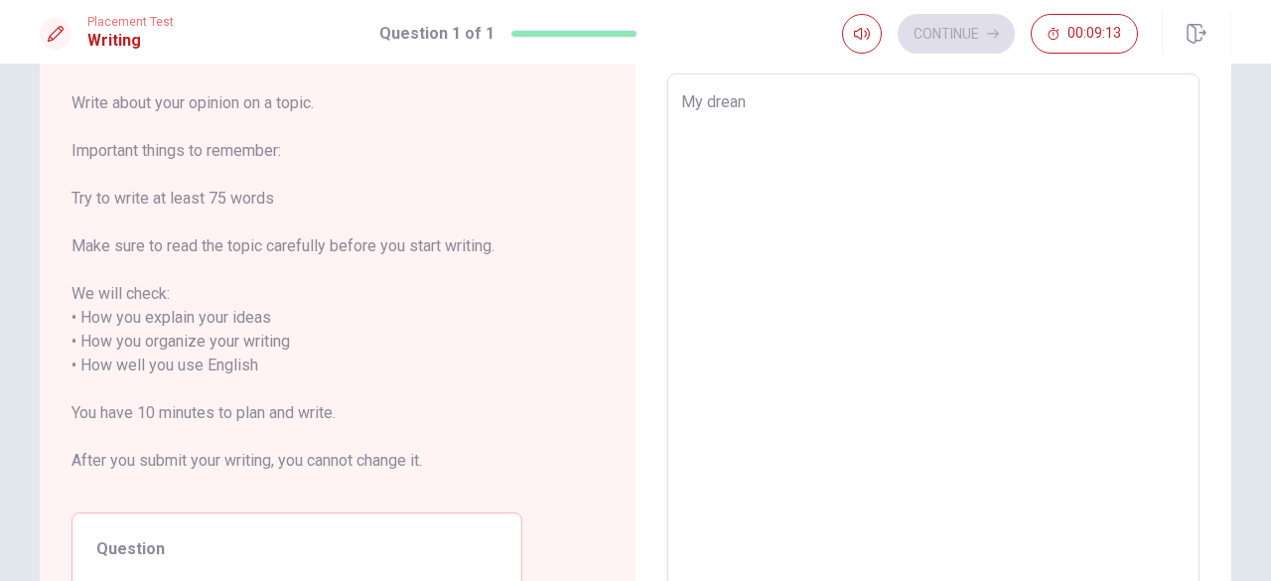
type textarea "x"
type textarea "My drean"
type textarea "x"
type textarea "My drean"
type textarea "x"
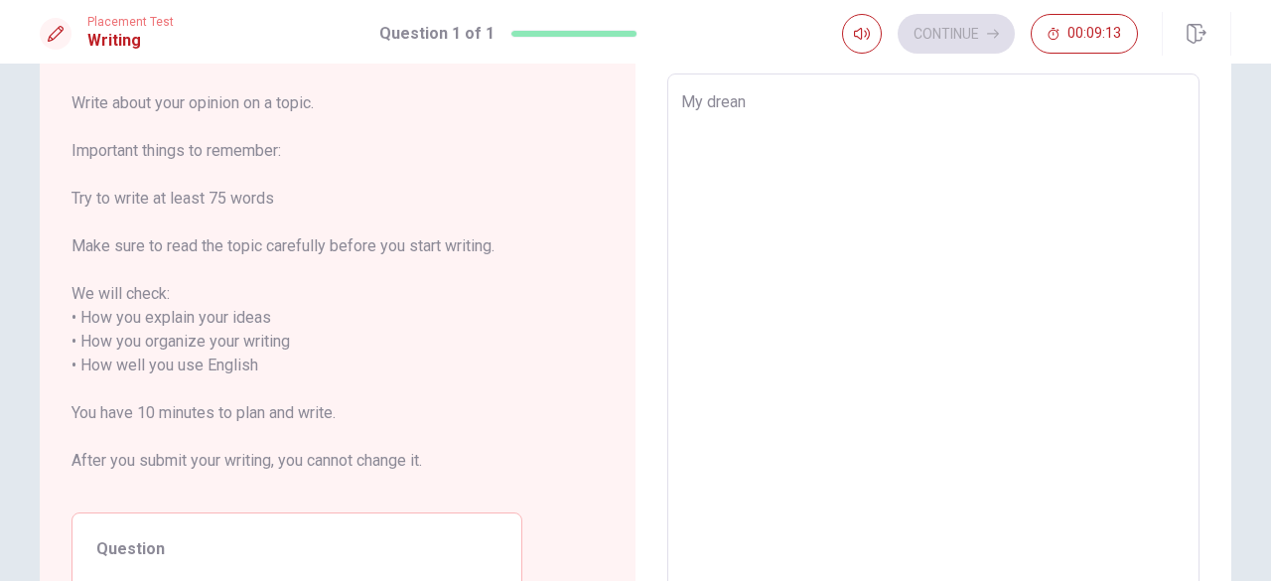
type textarea "My drea"
type textarea "x"
type textarea "My dream"
type textarea "x"
type textarea "My dream"
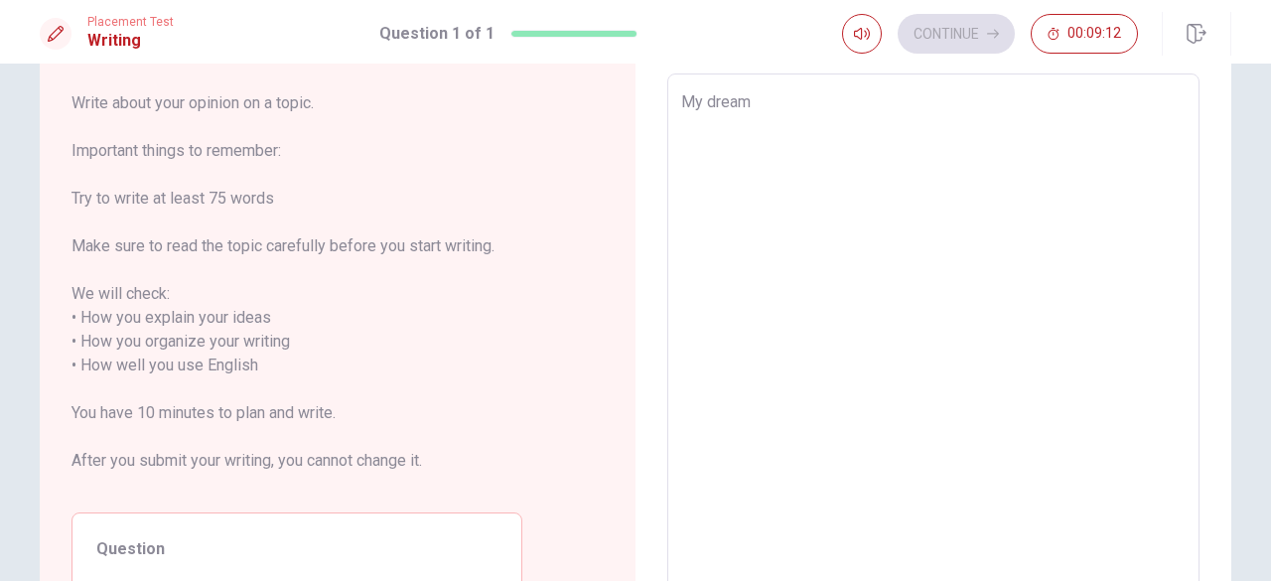
type textarea "x"
type textarea "My dream v"
type textarea "x"
type textarea "My dream va"
type textarea "x"
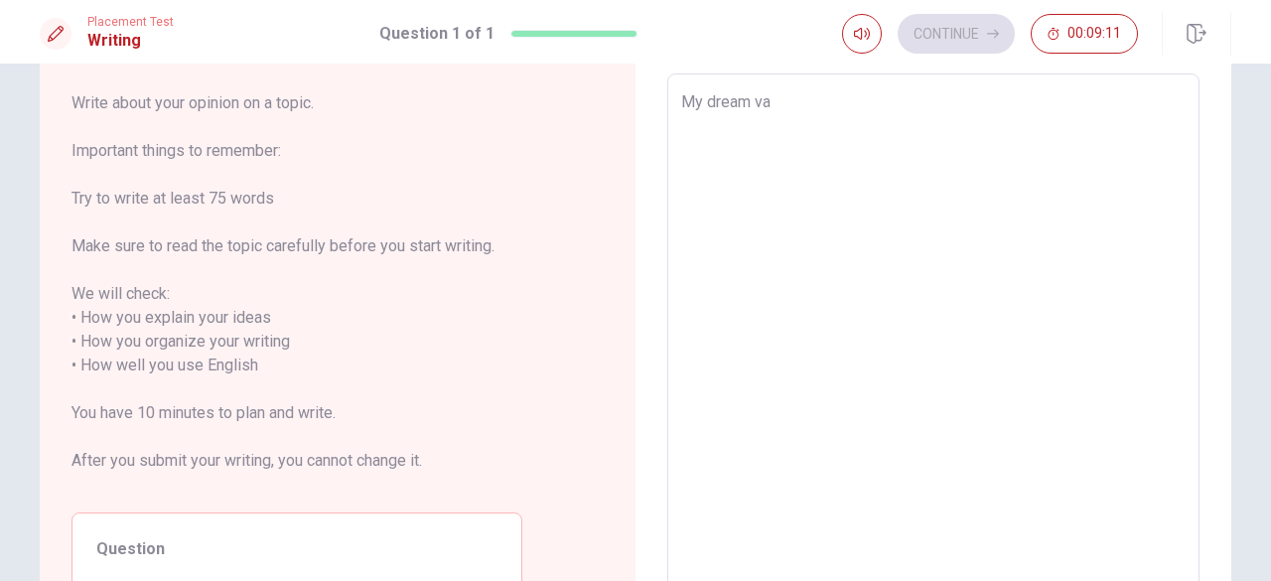
type textarea "My dream vac"
type textarea "x"
type textarea "My dream [PERSON_NAME]"
type textarea "x"
type textarea "My dream vacat"
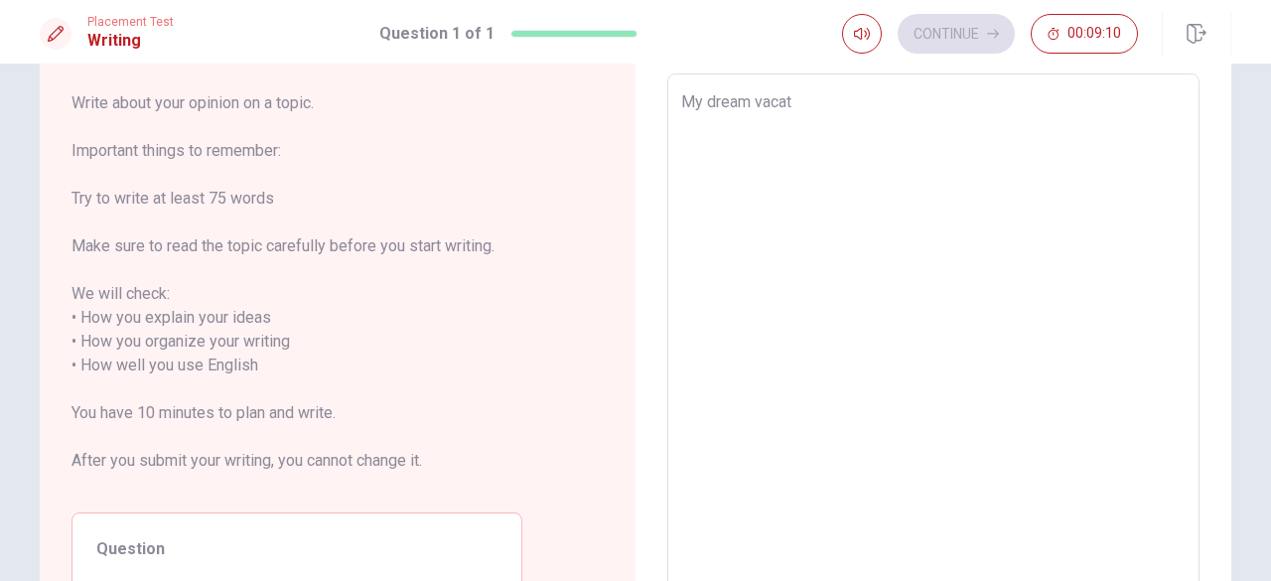
type textarea "x"
type textarea "My dream vacatu"
type textarea "x"
type textarea "My dream vacat"
type textarea "x"
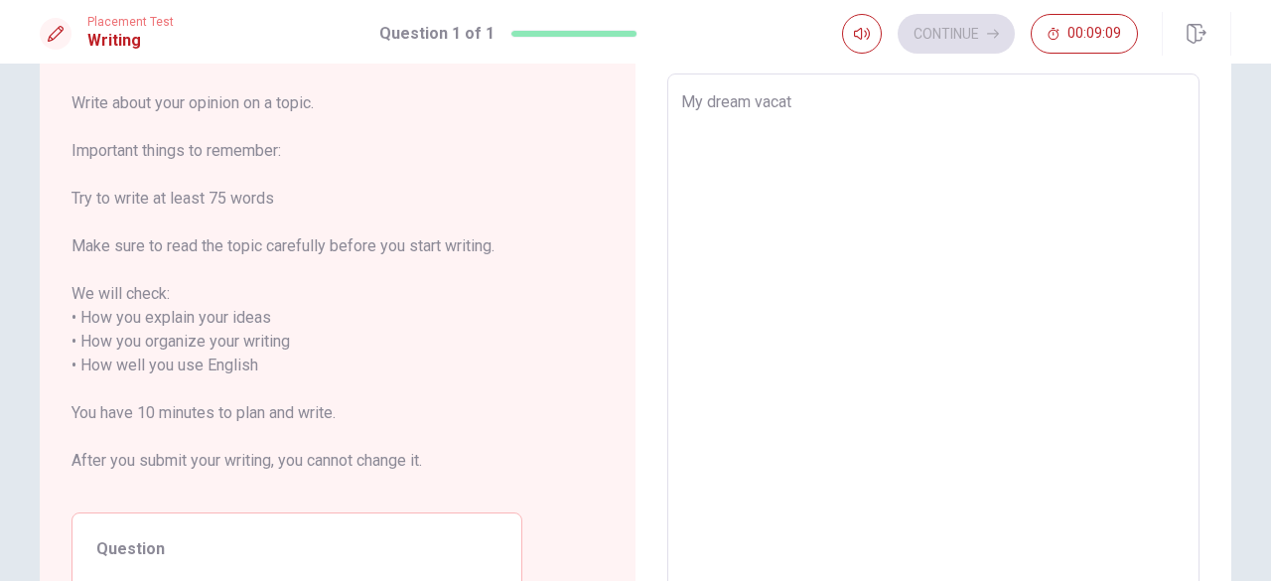
type textarea "My dream vacati"
type textarea "x"
type textarea "My dream vacatio"
type textarea "x"
type textarea "My dream vacation"
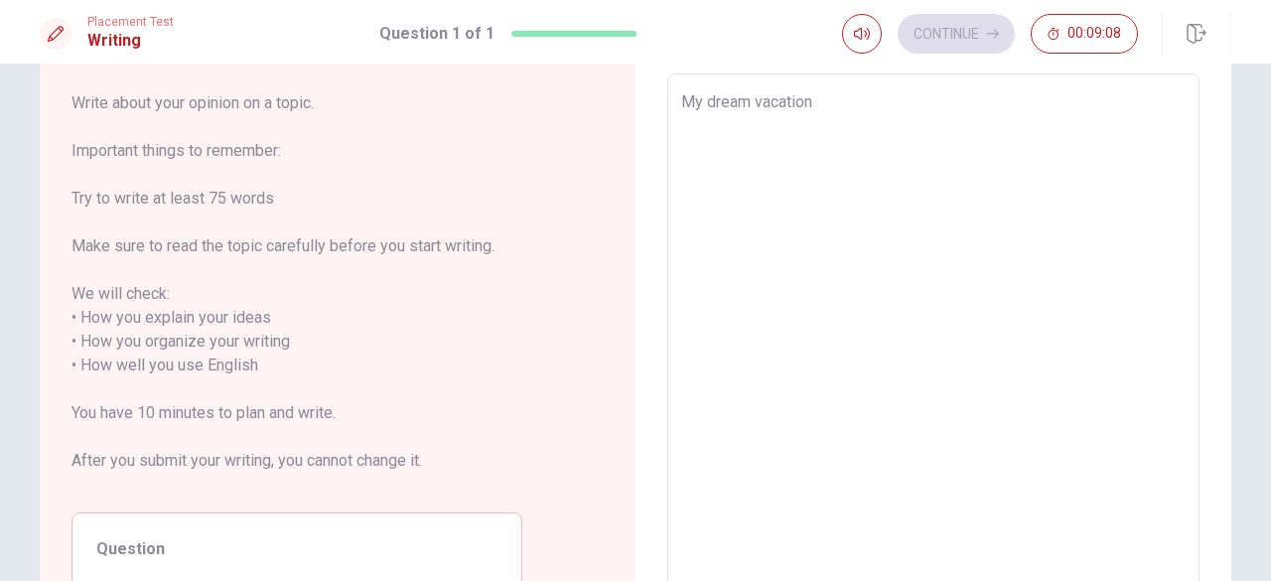
type textarea "x"
type textarea "My dream vacation"
type textarea "x"
type textarea "My dream vacation i"
type textarea "x"
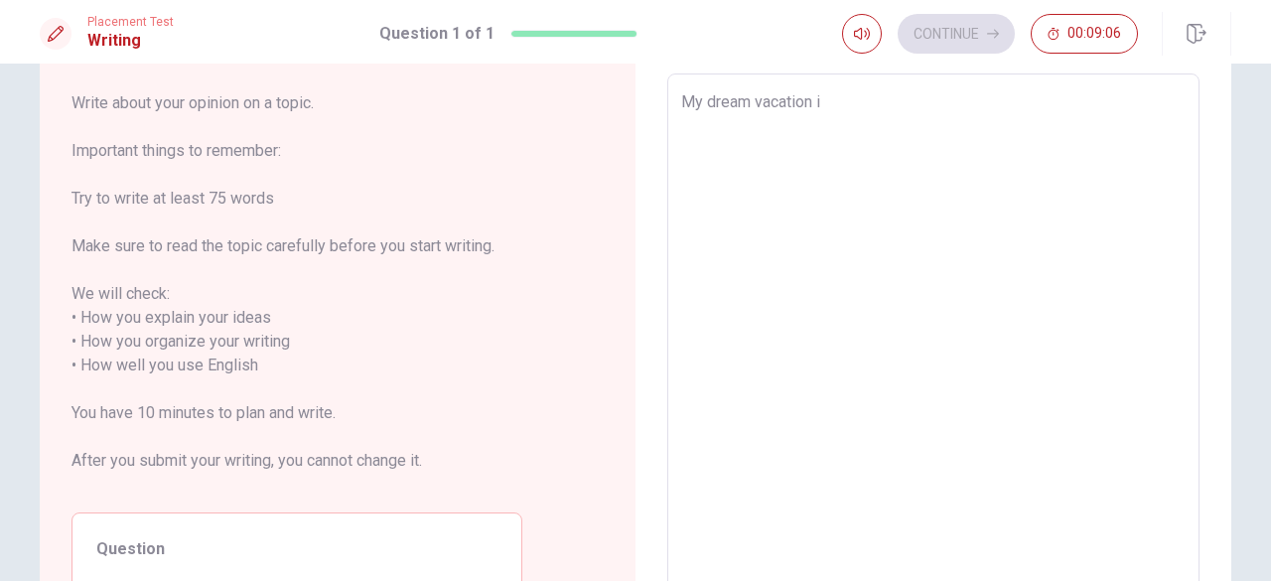
type textarea "My dream vacation is"
type textarea "x"
type textarea "My dream vacation is"
type textarea "x"
type textarea "My dream vacation is"
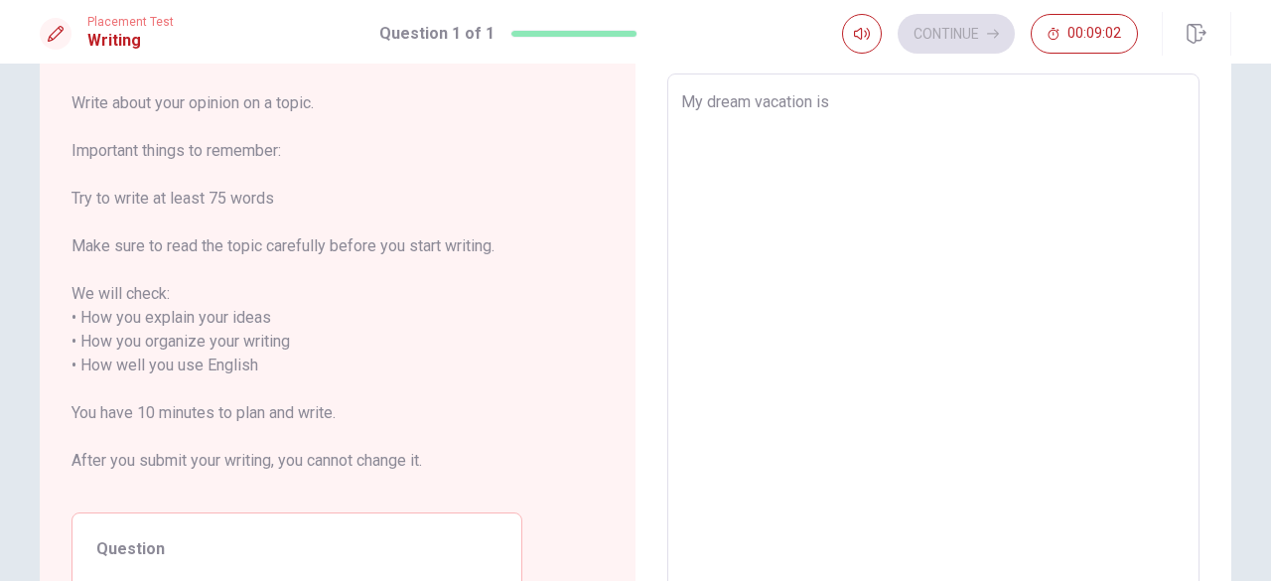
type textarea "x"
type textarea "My dream vacation i"
type textarea "x"
type textarea "My dream vacation"
type textarea "x"
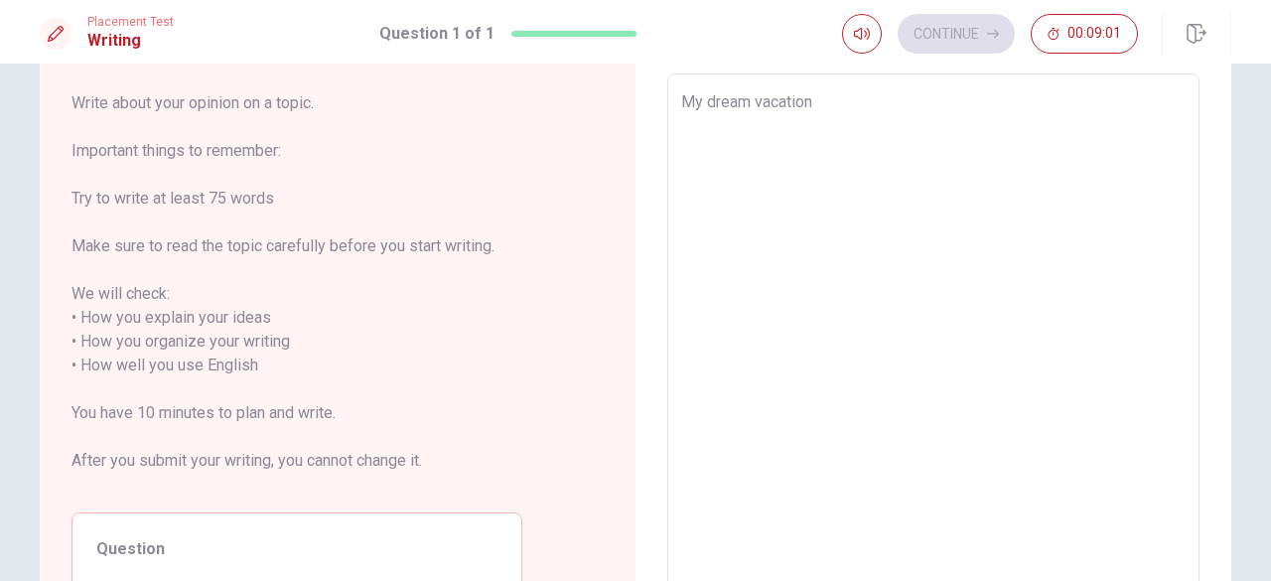
type textarea "My dream vacation w"
type textarea "x"
type textarea "My dream vacation wi"
type textarea "x"
type textarea "My dream vacation wil"
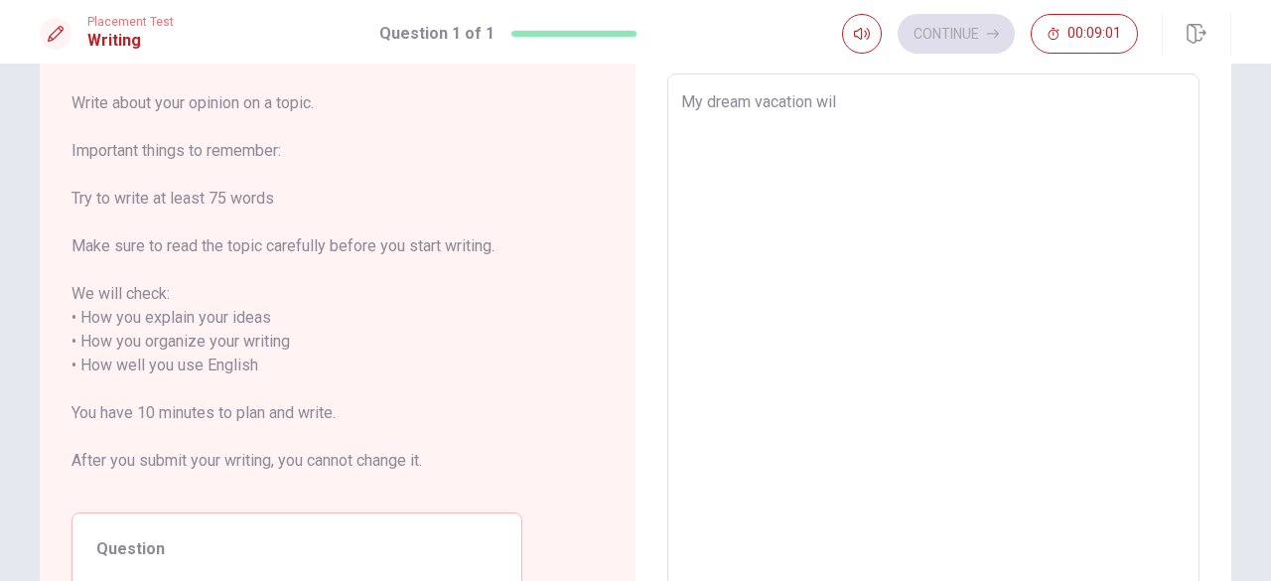
type textarea "x"
type textarea "My dream vacation will"
type textarea "x"
type textarea "My dream vacation will"
type textarea "x"
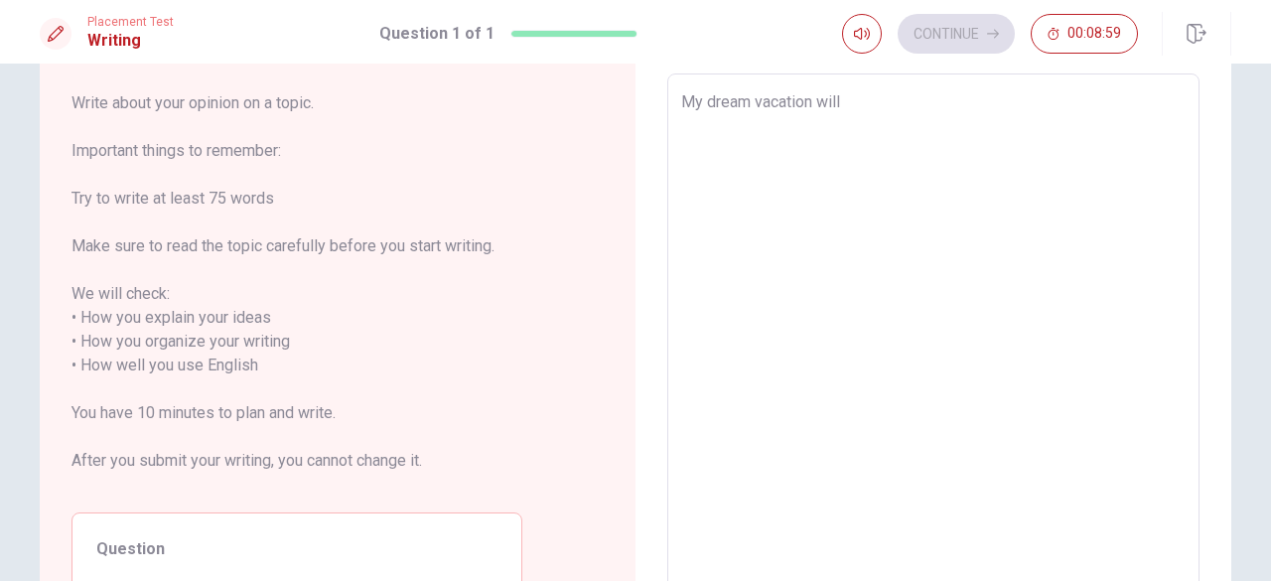
type textarea "My dream vacation will c"
type textarea "x"
type textarea "My dream vacation will co"
type textarea "x"
type textarea "My dream vacation will com"
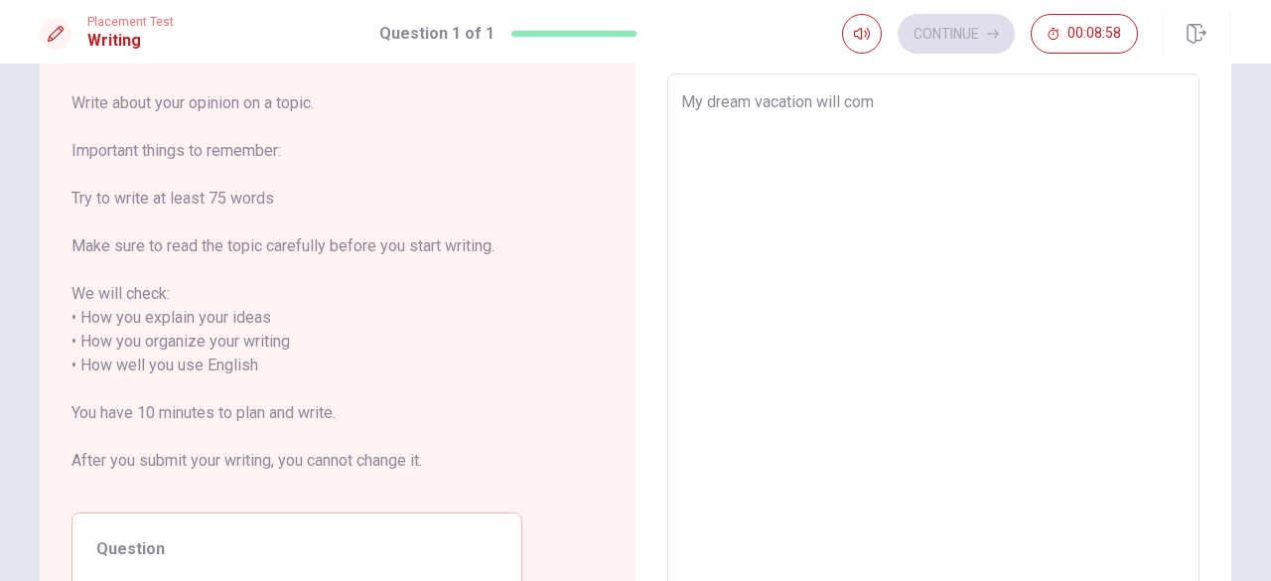
type textarea "x"
type textarea "My dream vacation will come"
type textarea "x"
type textarea "My dream vacation will come"
type textarea "x"
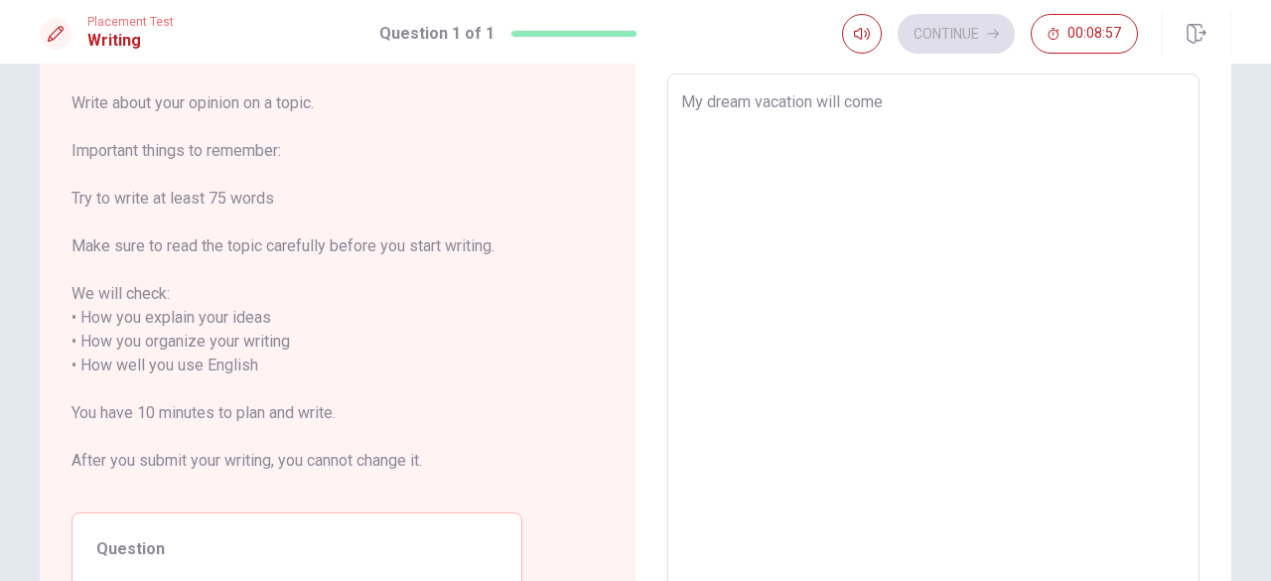
type textarea "My dream vacation will come t"
type textarea "x"
type textarea "My dream vacation will come to"
type textarea "x"
type textarea "My dream vacation will come to"
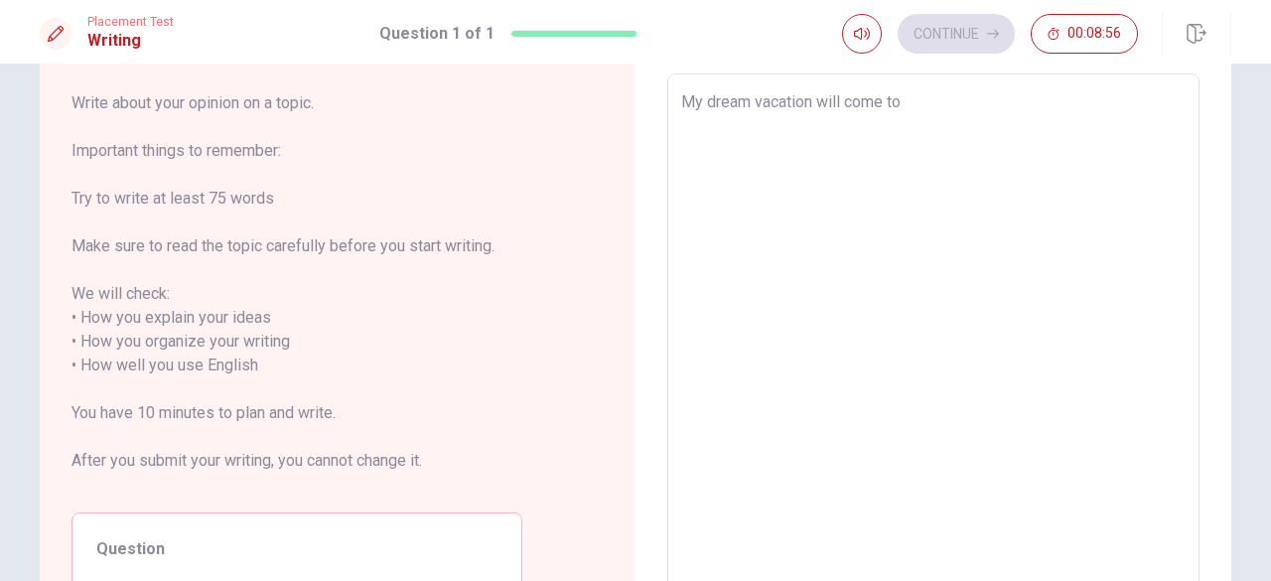
type textarea "x"
type textarea "My dream vacation will come to C"
type textarea "x"
type textarea "My dream vacation will come to Ca"
type textarea "x"
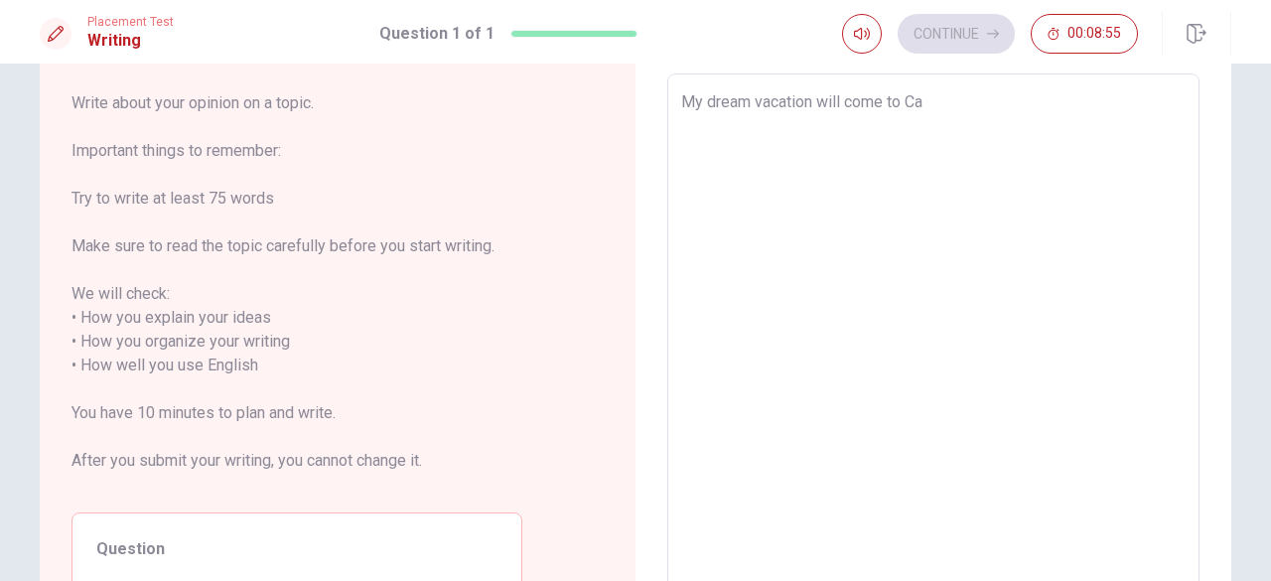
type textarea "My dream vacation will come to Can"
type textarea "x"
type textarea "My dream vacation will come to Cana"
type textarea "x"
type textarea "My dream vacation will come to Canad"
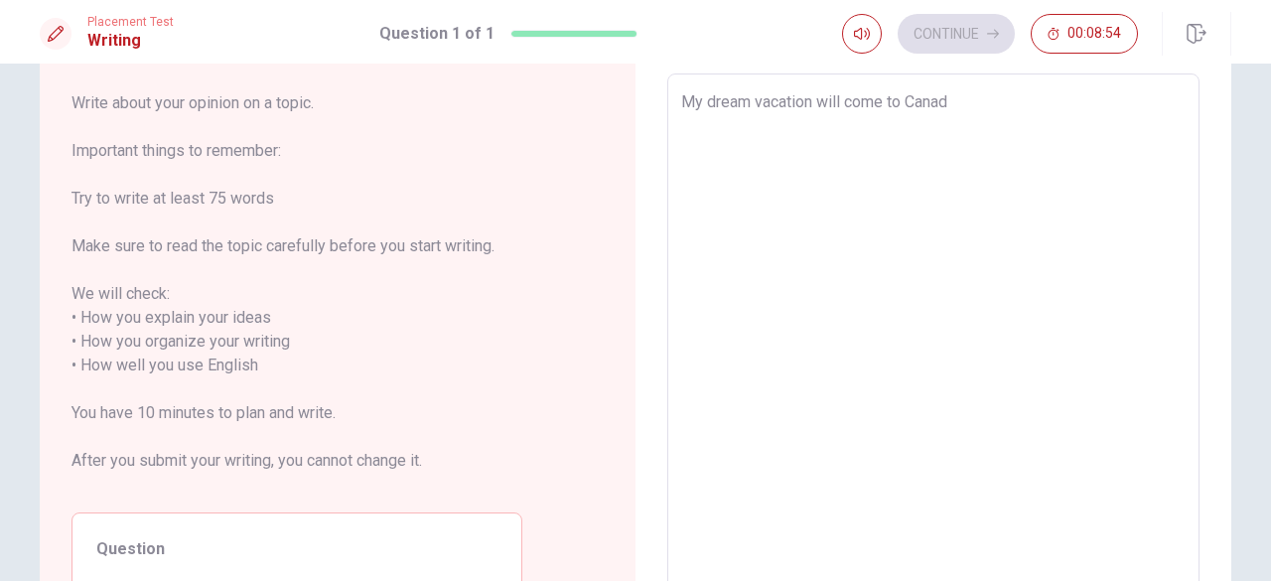
type textarea "x"
type textarea "My dream vacation will come to Canads"
type textarea "x"
type textarea "My dream vacation will come to Canad"
type textarea "x"
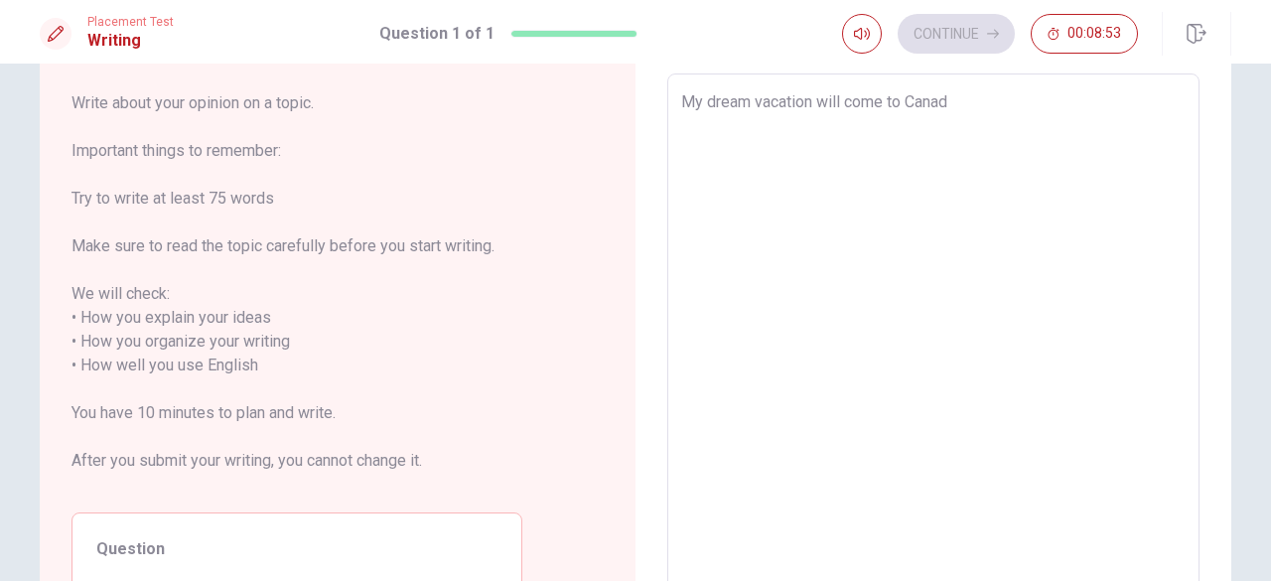
type textarea "My dream vacation will come to [GEOGRAPHIC_DATA]"
type textarea "x"
type textarea "My dream vacation will come to [GEOGRAPHIC_DATA]"
type textarea "x"
type textarea "My dream vacation will come to [GEOGRAPHIC_DATA] c"
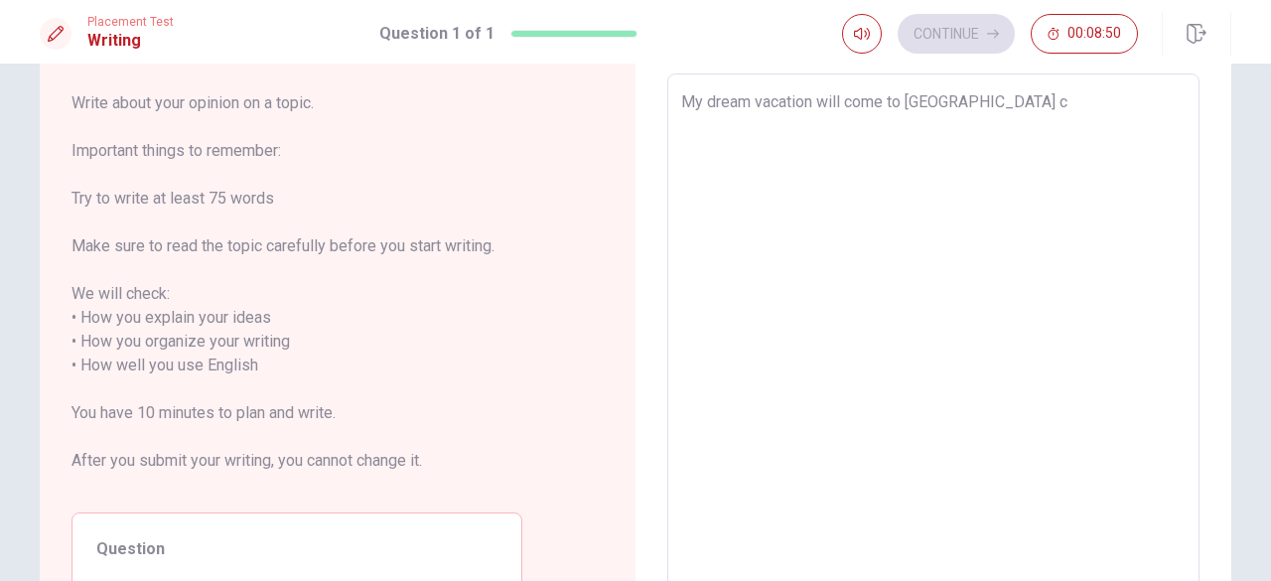
type textarea "x"
type textarea "My dream vacation will come to [GEOGRAPHIC_DATA] co"
type textarea "x"
type textarea "My dream vacation will come to [GEOGRAPHIC_DATA] cou"
type textarea "x"
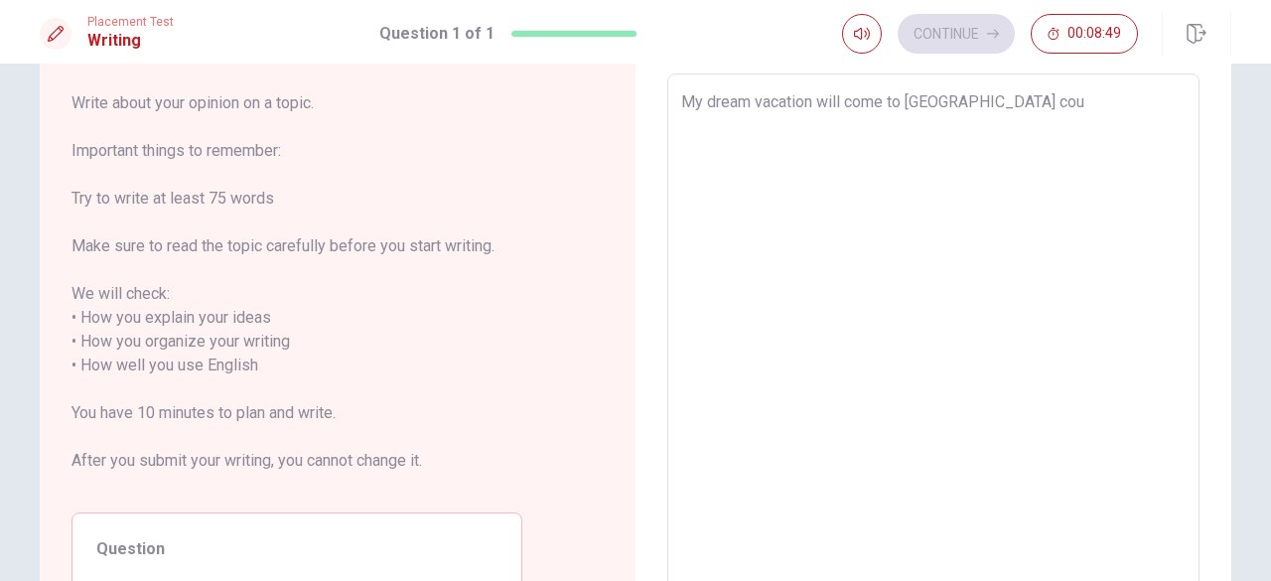
type textarea "My dream vacation will come to [GEOGRAPHIC_DATA] co"
type textarea "x"
type textarea "My dream vacation will come to [GEOGRAPHIC_DATA] c"
type textarea "x"
type textarea "My dream vacation will come to [GEOGRAPHIC_DATA]"
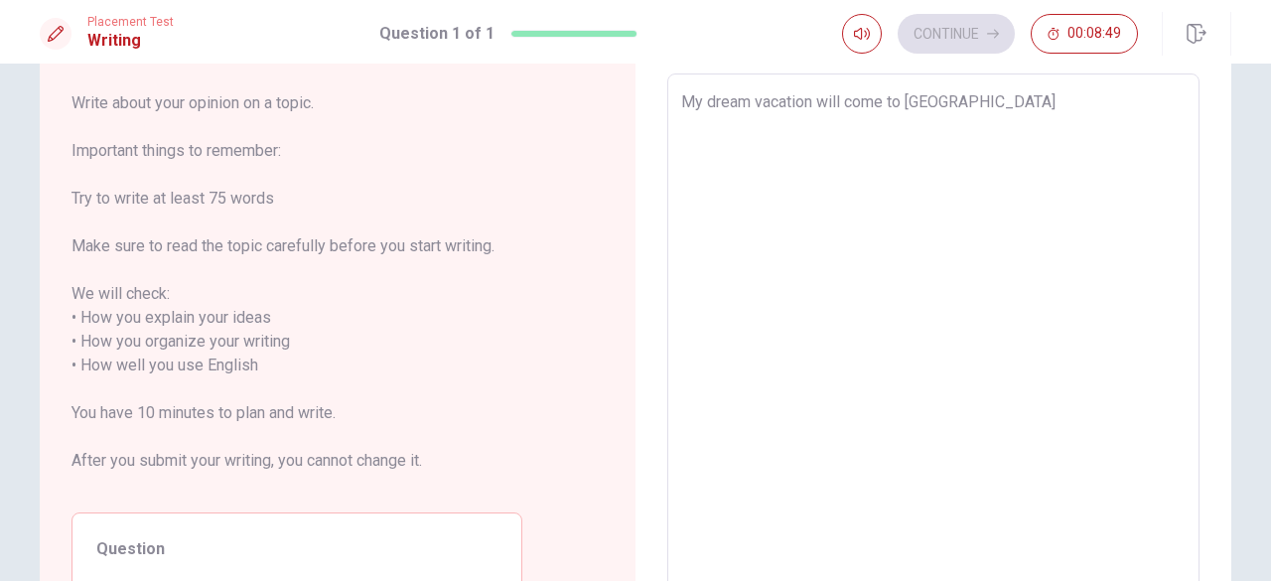
type textarea "x"
type textarea "My dream vacation will come to [GEOGRAPHIC_DATA]"
type textarea "x"
type textarea "My dream vacation will come to Canad"
type textarea "x"
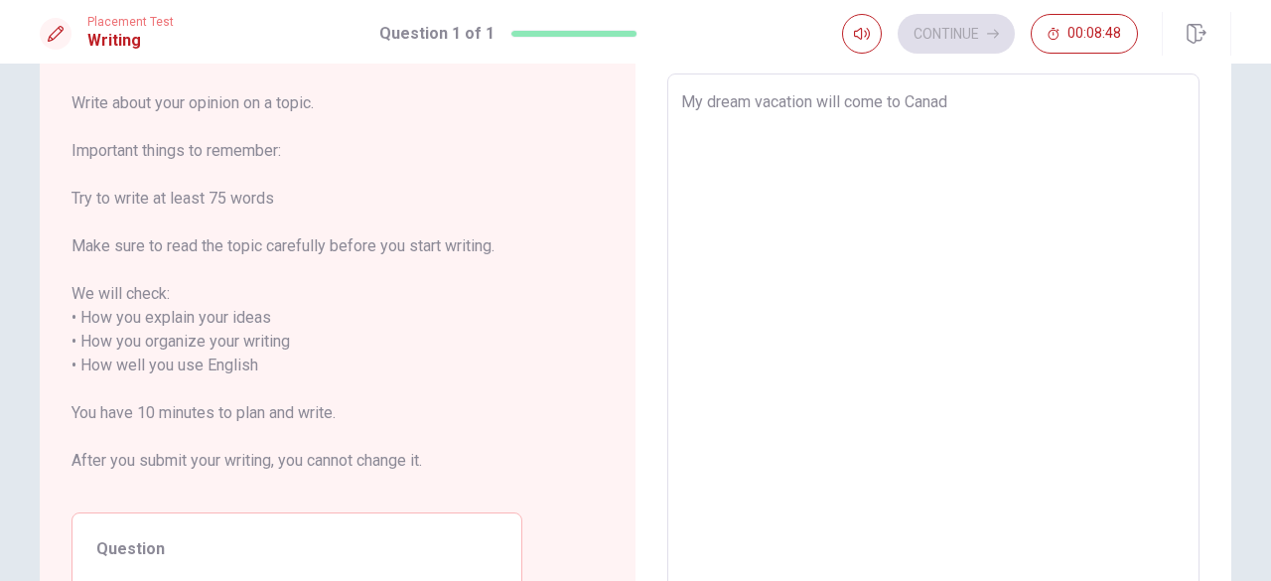
type textarea "My dream vacation will come to Cana"
type textarea "x"
type textarea "My dream vacation will come to Can"
type textarea "x"
type textarea "My dream vacation will come to Ca"
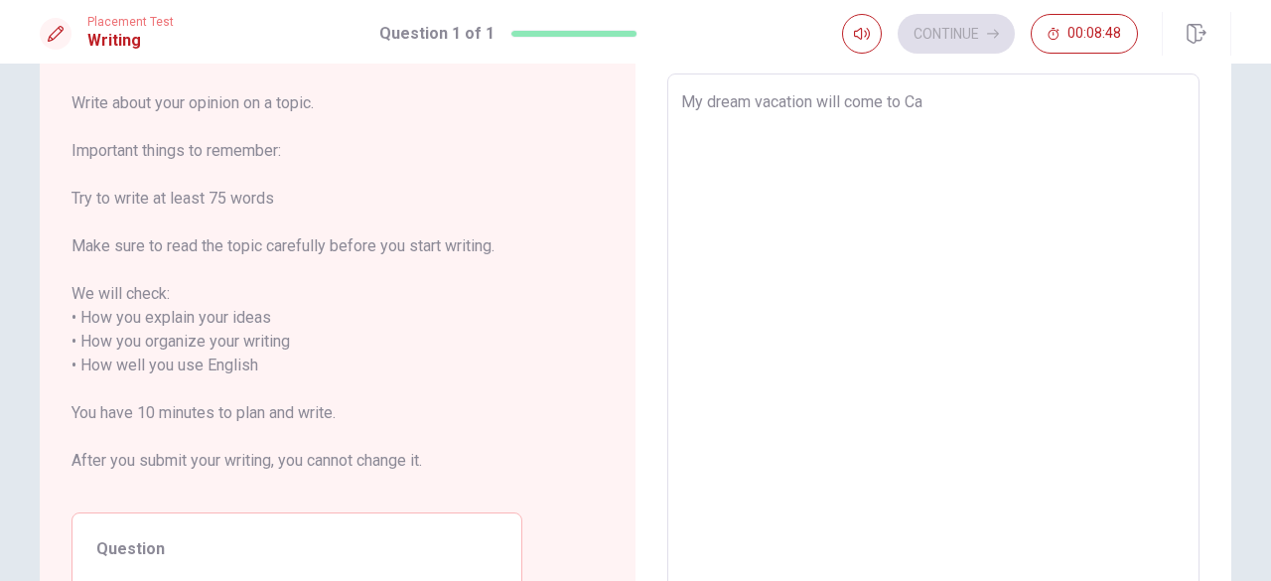
type textarea "x"
type textarea "My dream vacation will come to C"
type textarea "x"
type textarea "My dream vacation will come to"
type textarea "x"
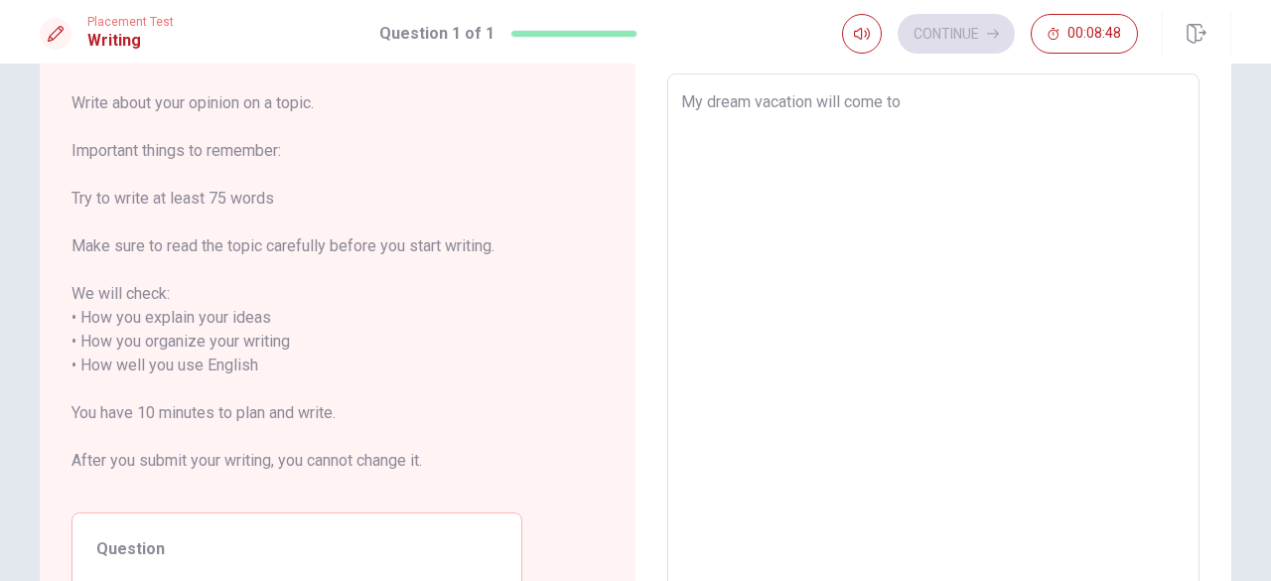
type textarea "My dream vacation will come to"
type textarea "x"
type textarea "My dream vacation will come to"
type textarea "x"
type textarea "My dream vacation will come to t"
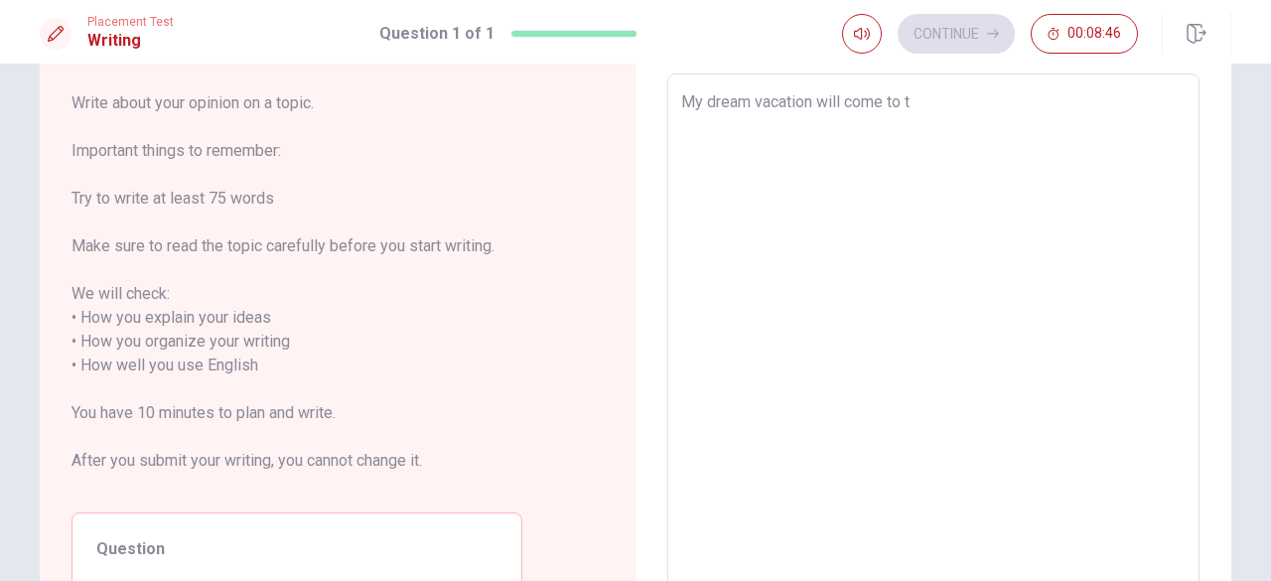
type textarea "x"
type textarea "My dream vacation will come to tr"
type textarea "x"
type textarea "My dream vacation will come to tra"
type textarea "x"
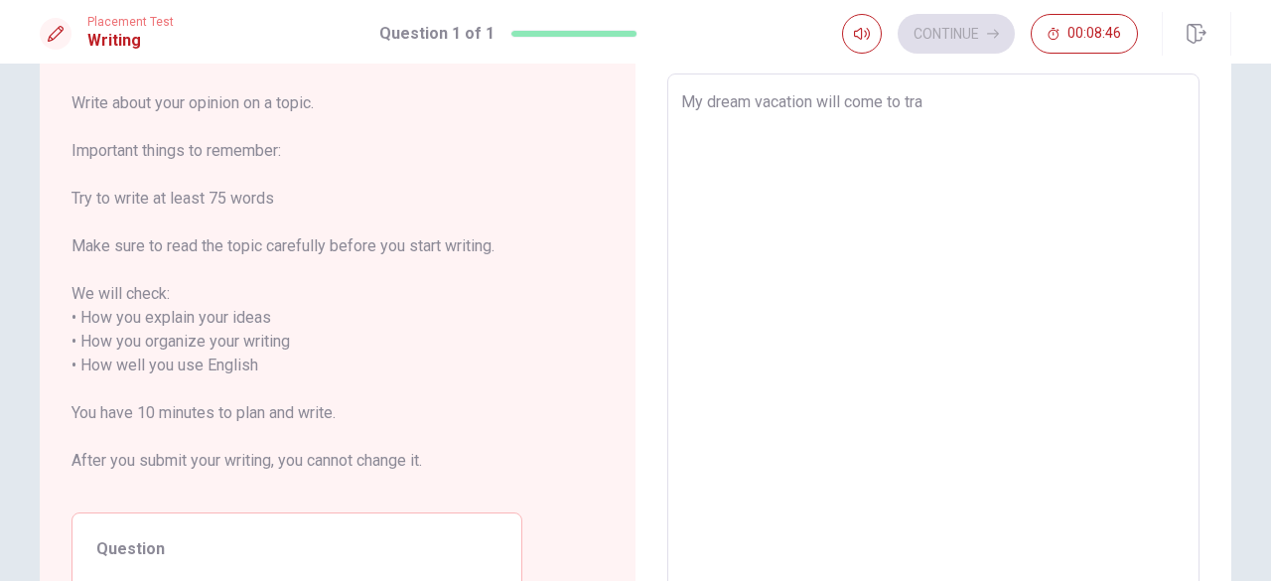
type textarea "My dream vacation will come to trav"
type textarea "x"
type textarea "My dream vacation will come to trave"
type textarea "x"
type textarea "My dream vacation will come to travek"
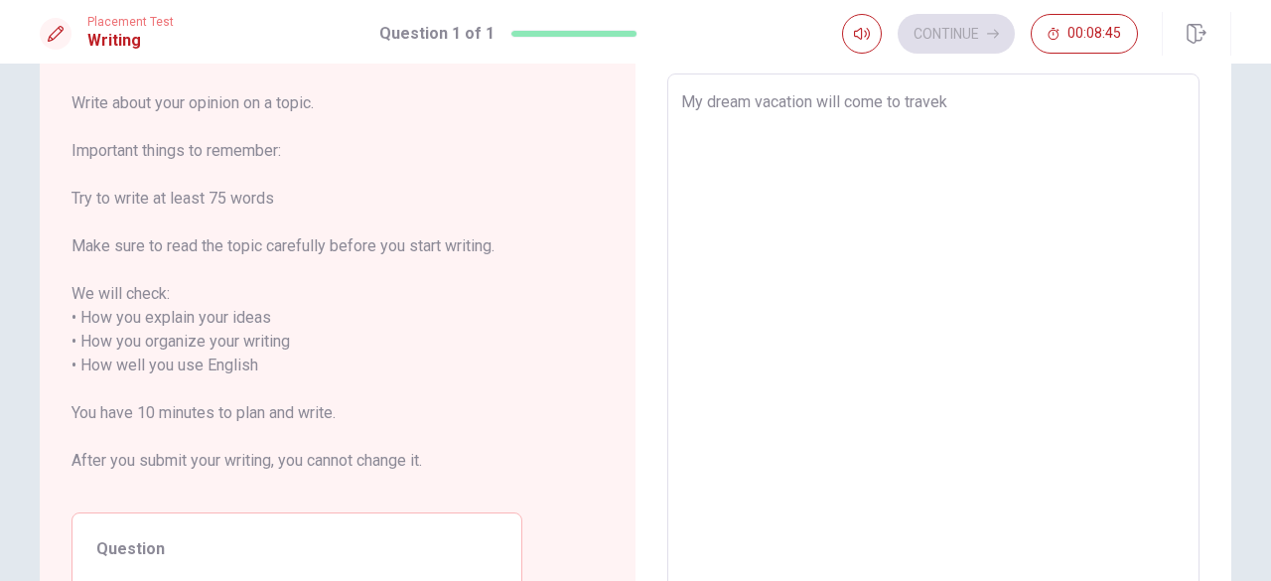
type textarea "x"
type textarea "My dream vacation will come to travek"
type textarea "x"
type textarea "My dream vacation will come to travek"
type textarea "x"
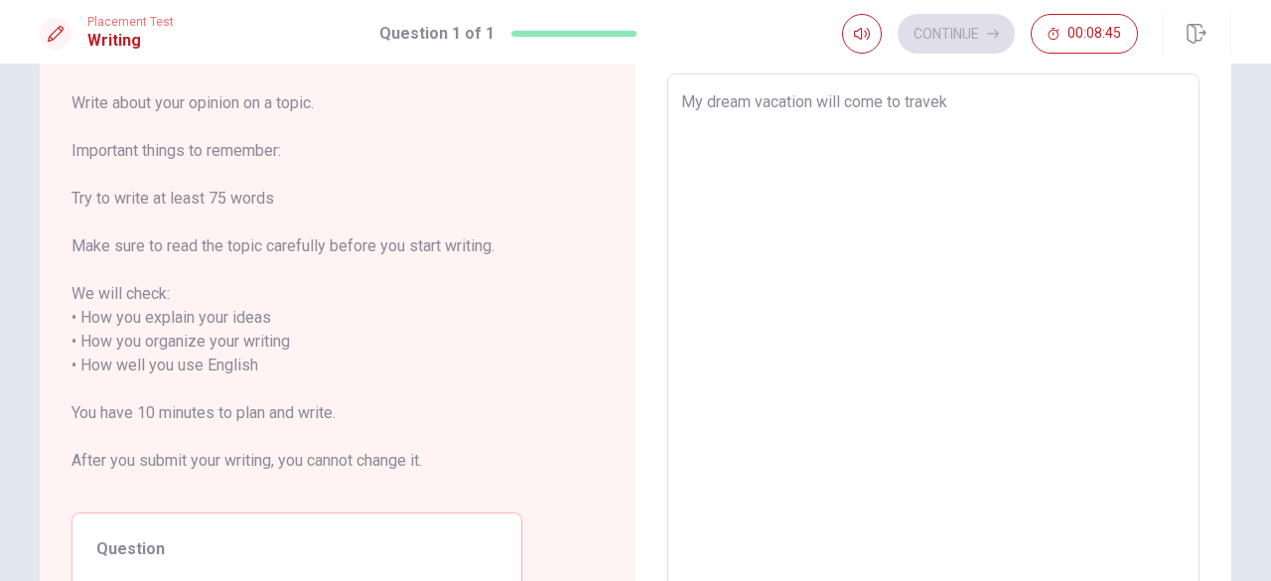
type textarea "My dream vacation will come to trave"
type textarea "x"
type textarea "My dream vacation will come to trav"
type textarea "x"
type textarea "My dream vacation will come to tra"
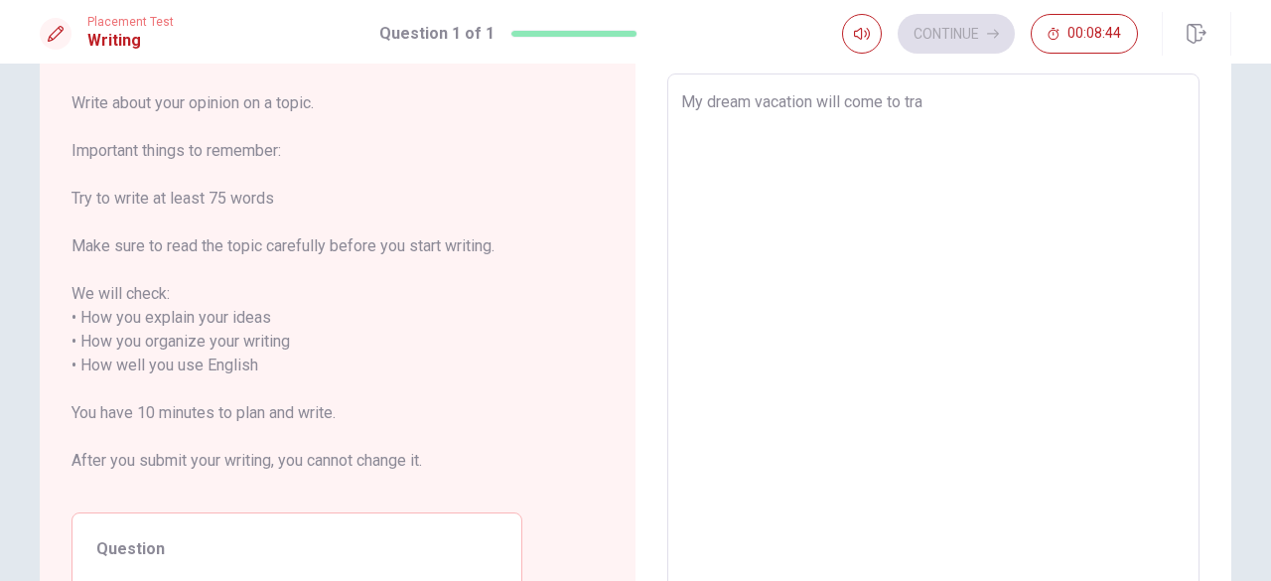
type textarea "x"
type textarea "My dream vacation will come to tr"
type textarea "x"
type textarea "My dream vacation will come to t"
type textarea "x"
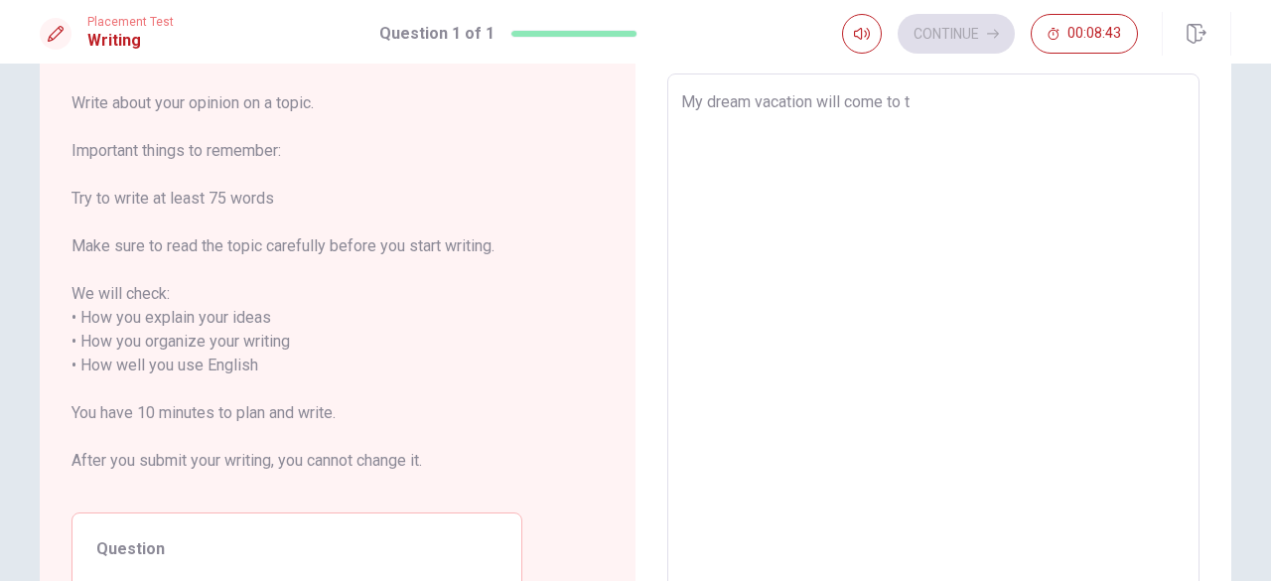
type textarea "My dream vacation will come to"
type textarea "x"
type textarea "My dream vacation will come to C"
type textarea "x"
type textarea "My dream vacation will come to Ca"
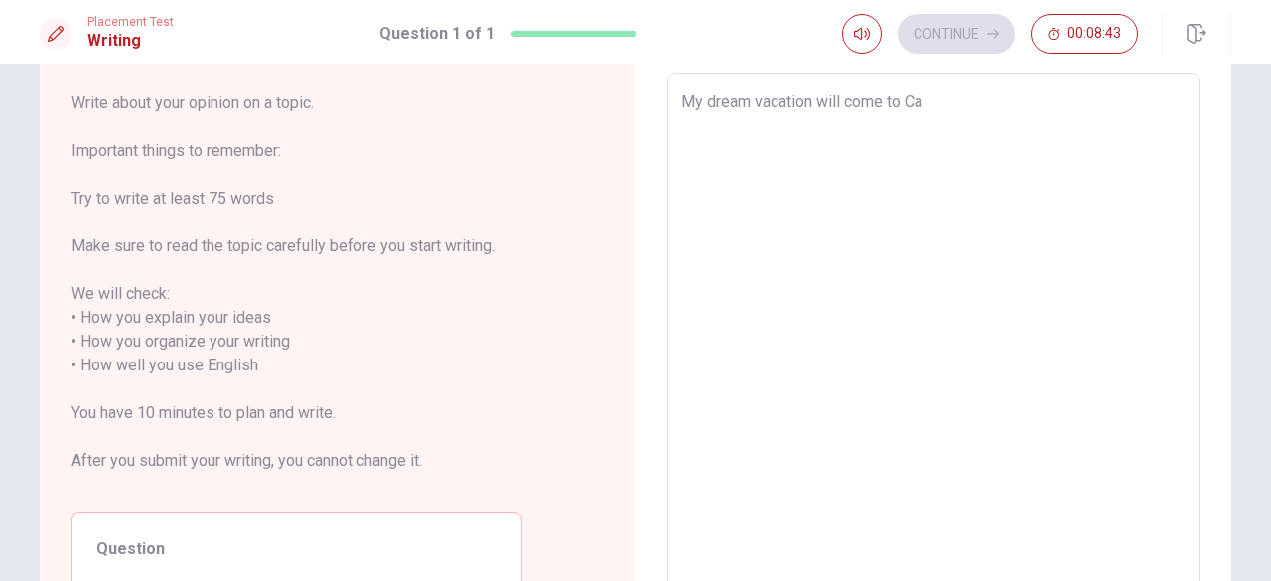
type textarea "x"
type textarea "My dream vacation will come to Cam"
type textarea "x"
type textarea "My dream vacation will come to Ca"
type textarea "x"
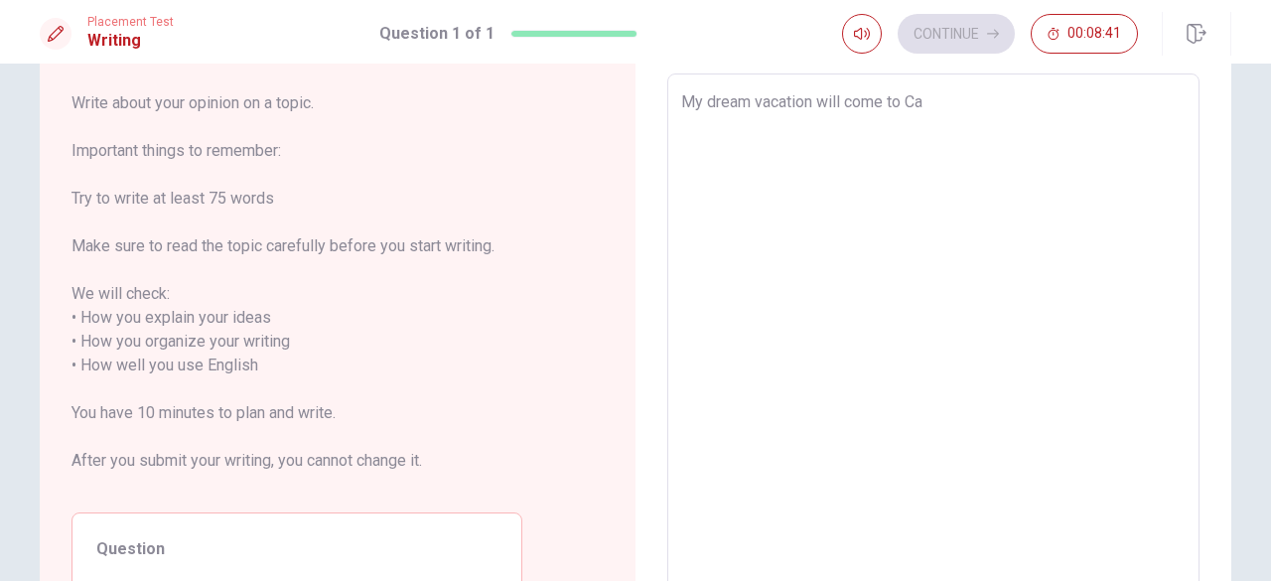
type textarea "My dream vacation will come to C"
type textarea "x"
type textarea "My dream vacation will come to"
type textarea "x"
type textarea "My dream vacation will come to"
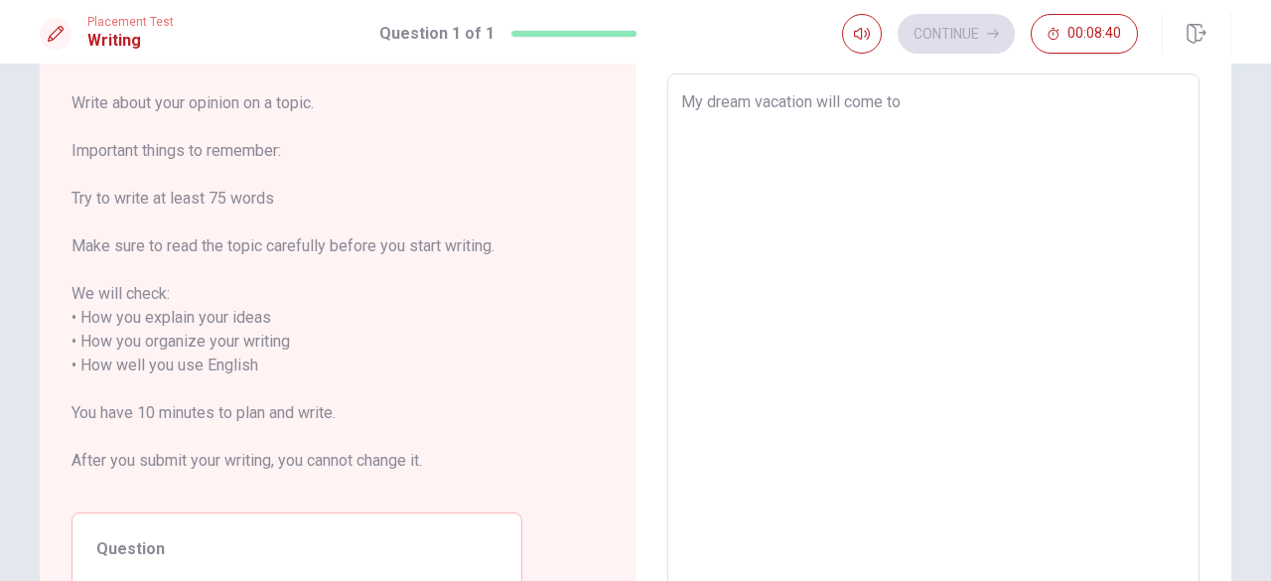
type textarea "x"
type textarea "My dream vacation will come t"
type textarea "x"
type textarea "My dream vacation will come"
type textarea "x"
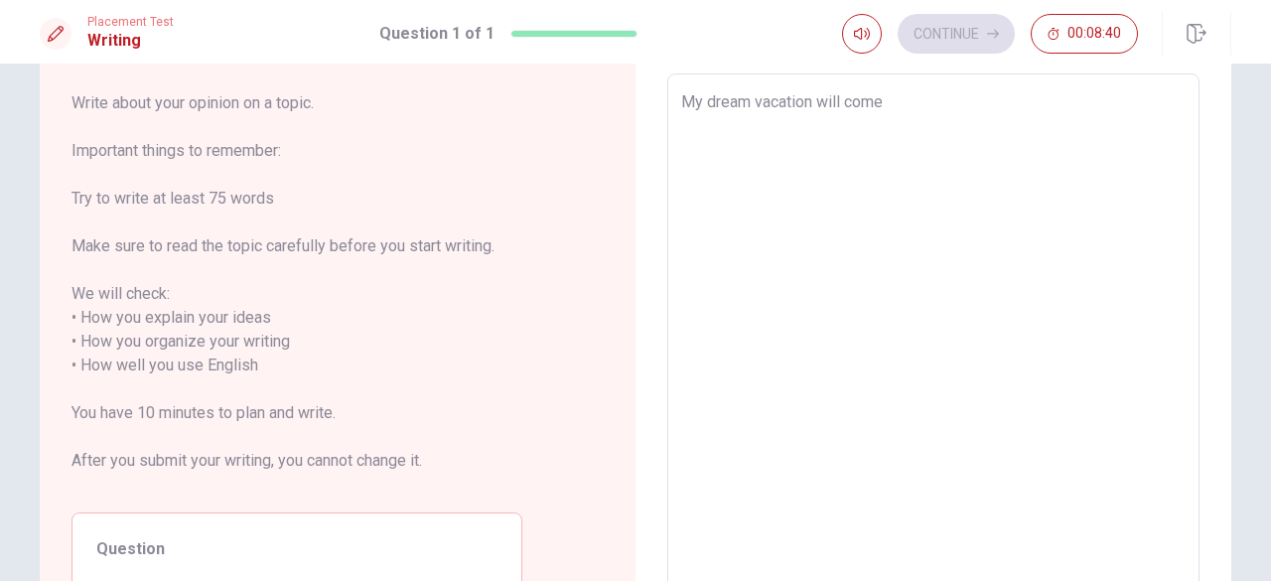
type textarea "My dream vacation will come"
type textarea "x"
type textarea "My dream vacation will com"
type textarea "x"
type textarea "My dream vacation will co"
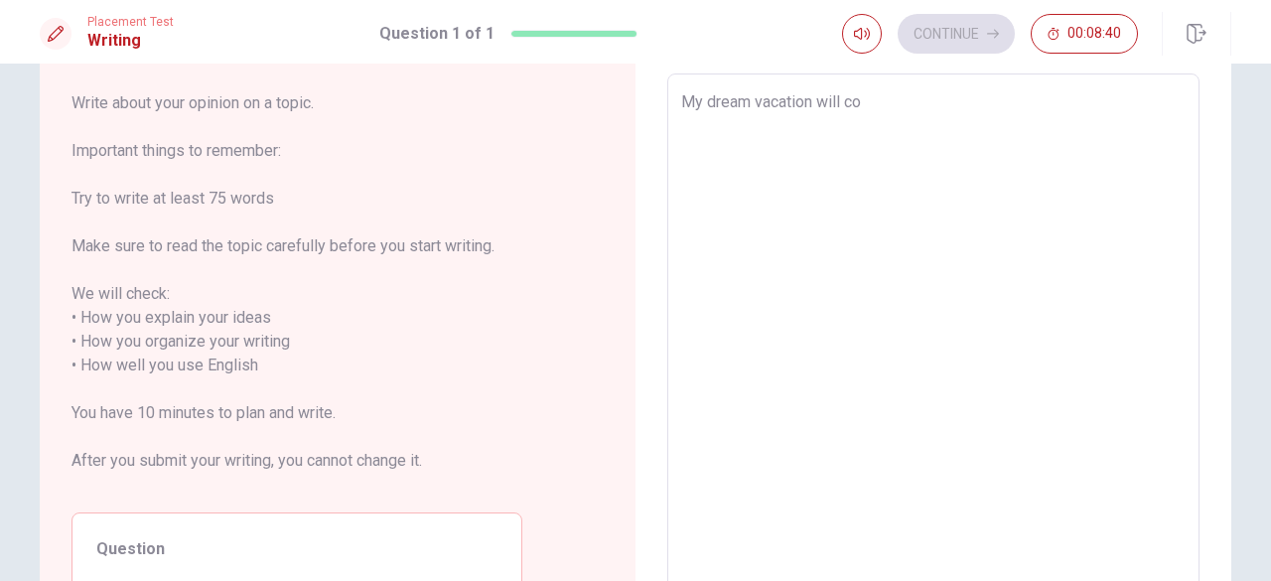
type textarea "x"
type textarea "My dream vacation will c"
type textarea "x"
type textarea "My dream vacation will"
type textarea "x"
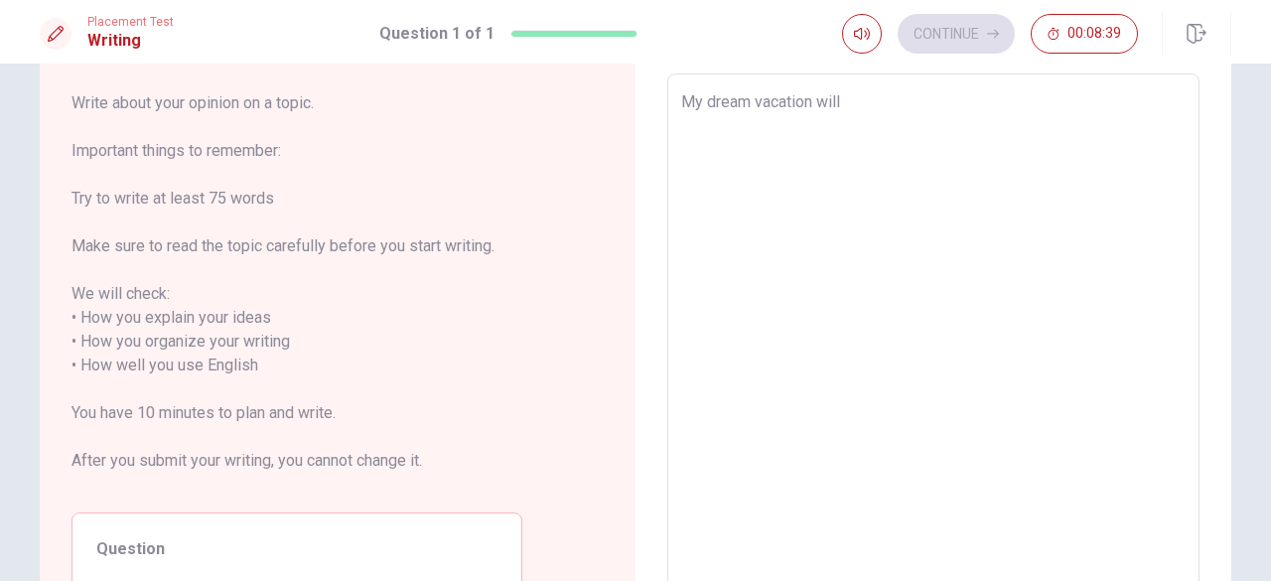
type textarea "My dream vacation will c"
type textarea "x"
type textarea "My dream vacation will co"
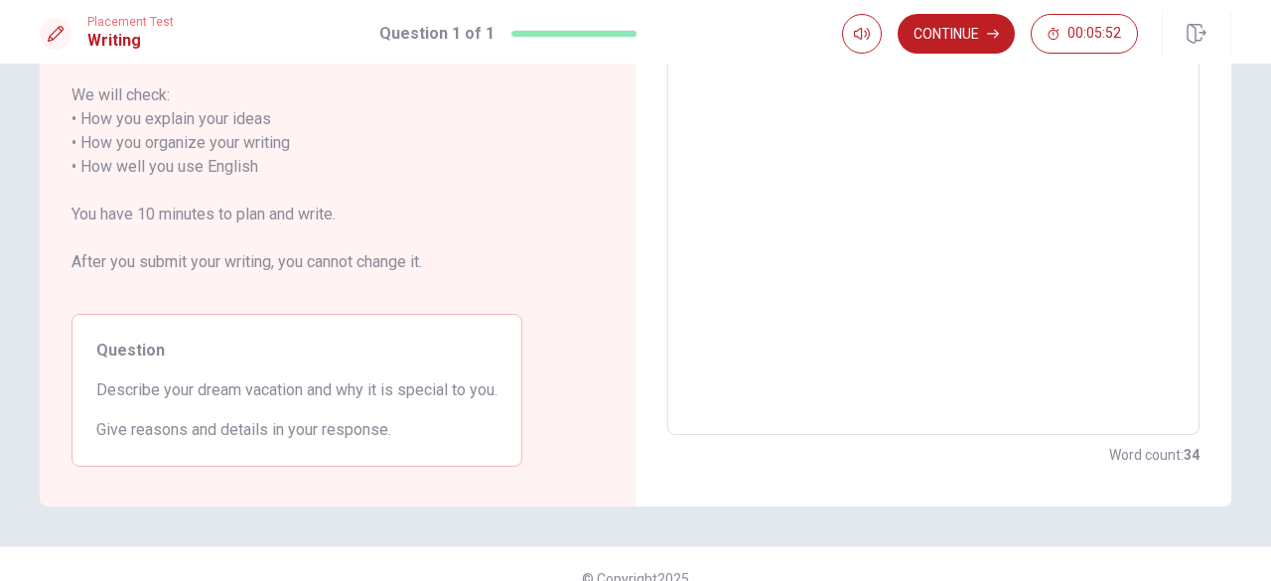
scroll to position [0, 0]
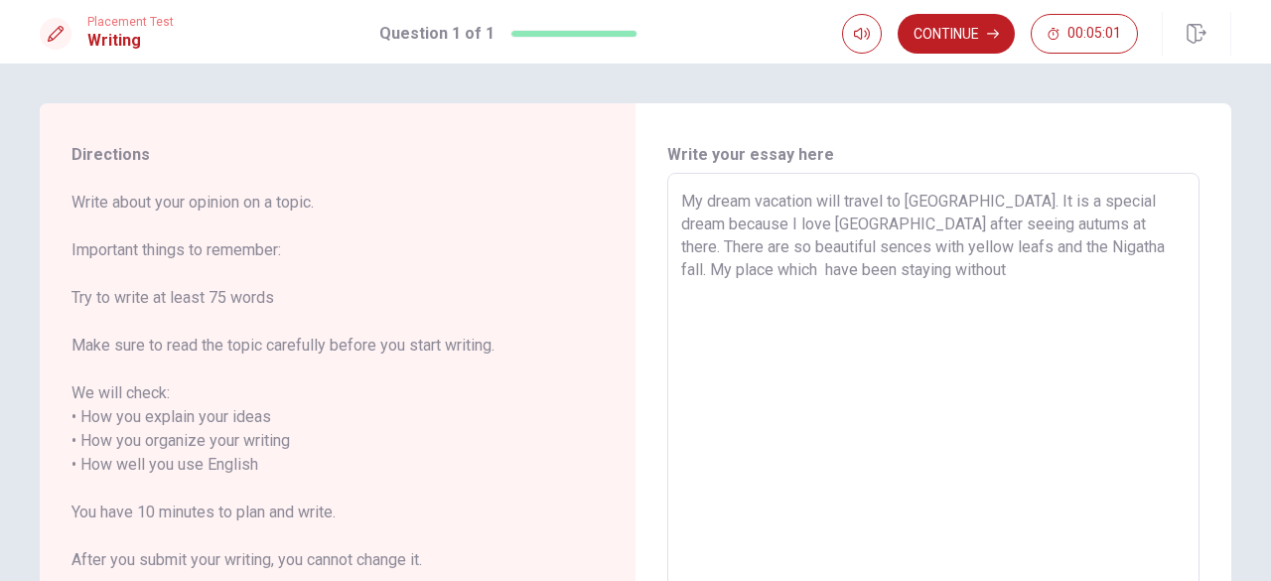
drag, startPoint x: 1034, startPoint y: 251, endPoint x: 1060, endPoint y: 264, distance: 29.8
click at [1033, 250] on textarea "My dream vacation will travel to [GEOGRAPHIC_DATA]. It is a special dream becau…" at bounding box center [933, 453] width 504 height 527
click at [943, 277] on textarea "My dream vacation will travel to [GEOGRAPHIC_DATA]. It is a special dream becau…" at bounding box center [933, 453] width 504 height 527
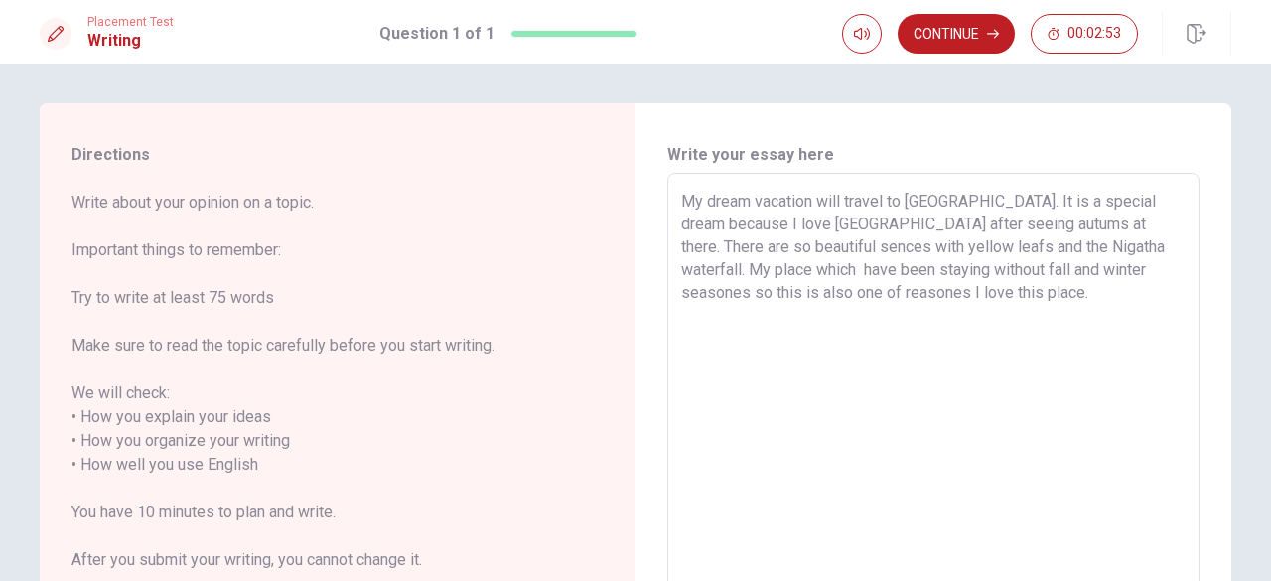
scroll to position [99, 0]
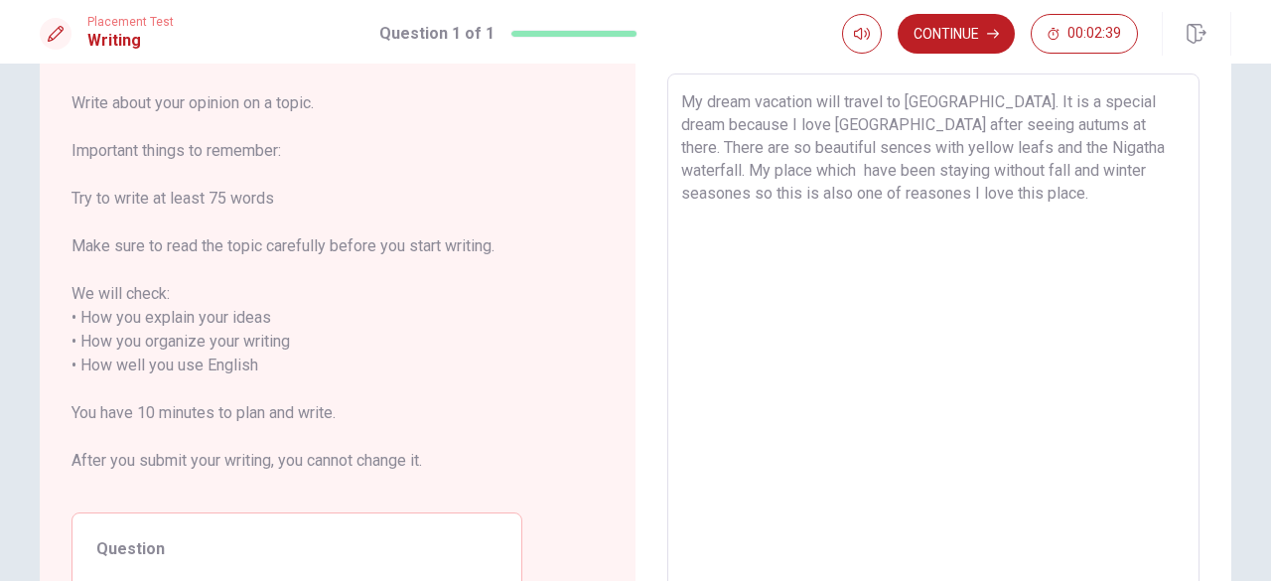
drag, startPoint x: 853, startPoint y: 175, endPoint x: 806, endPoint y: 176, distance: 46.7
click at [806, 176] on textarea "My dream vacation will travel to [GEOGRAPHIC_DATA]. It is a special dream becau…" at bounding box center [933, 353] width 504 height 527
click at [921, 206] on textarea "My dream vacation will travel to [GEOGRAPHIC_DATA]. It is a special dream becau…" at bounding box center [933, 353] width 504 height 527
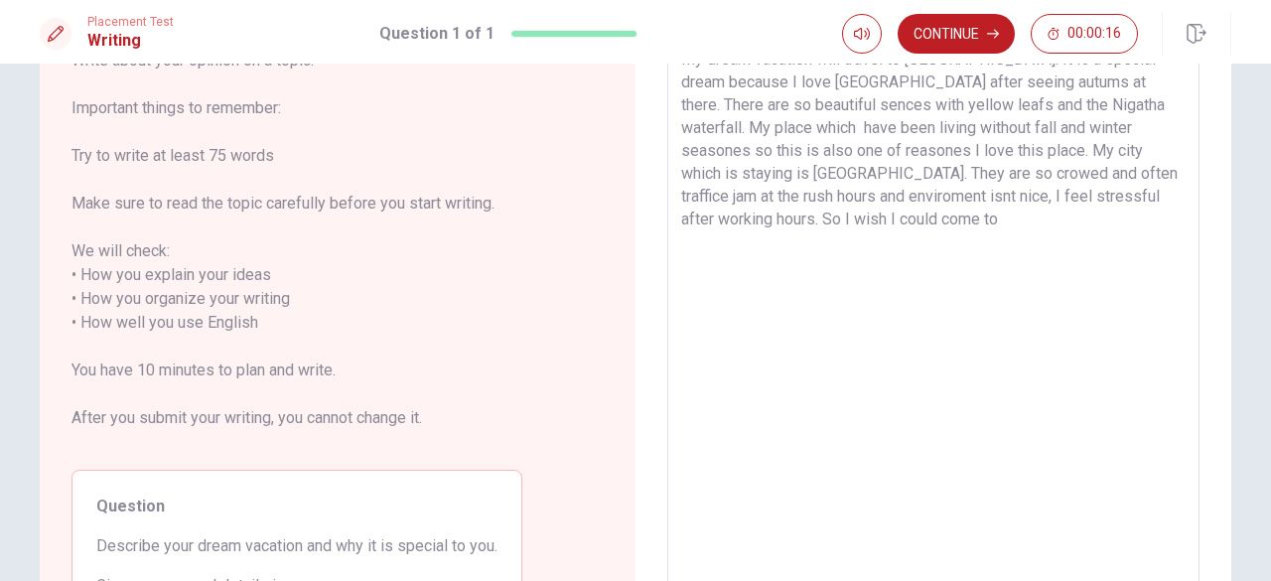
scroll to position [127, 0]
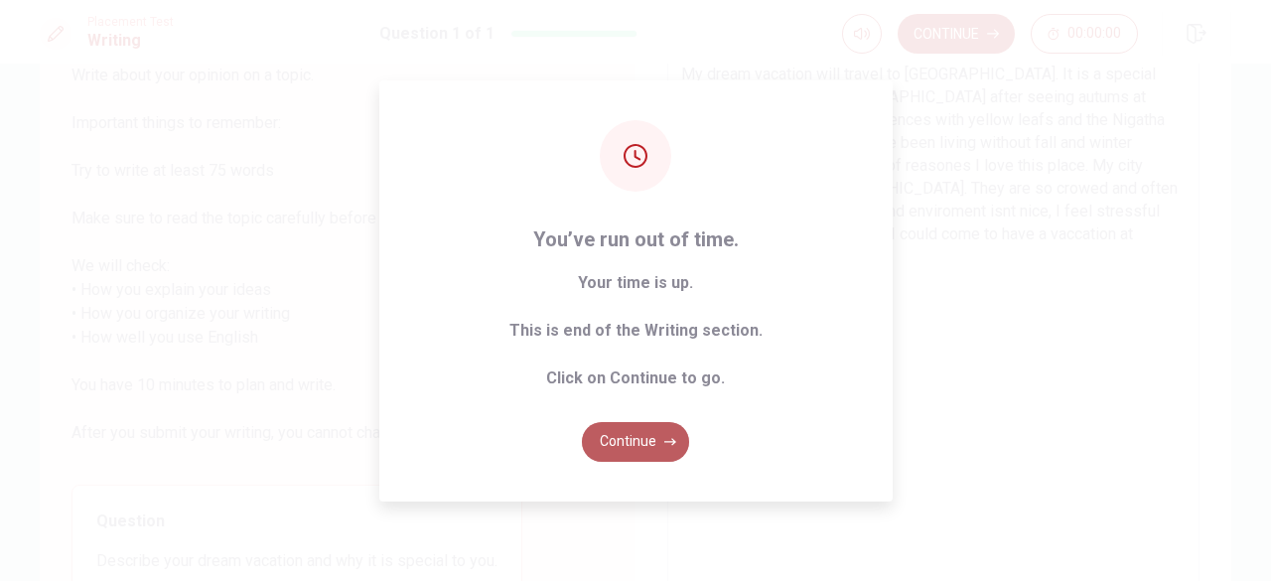
click at [645, 443] on button "Continue" at bounding box center [635, 442] width 107 height 40
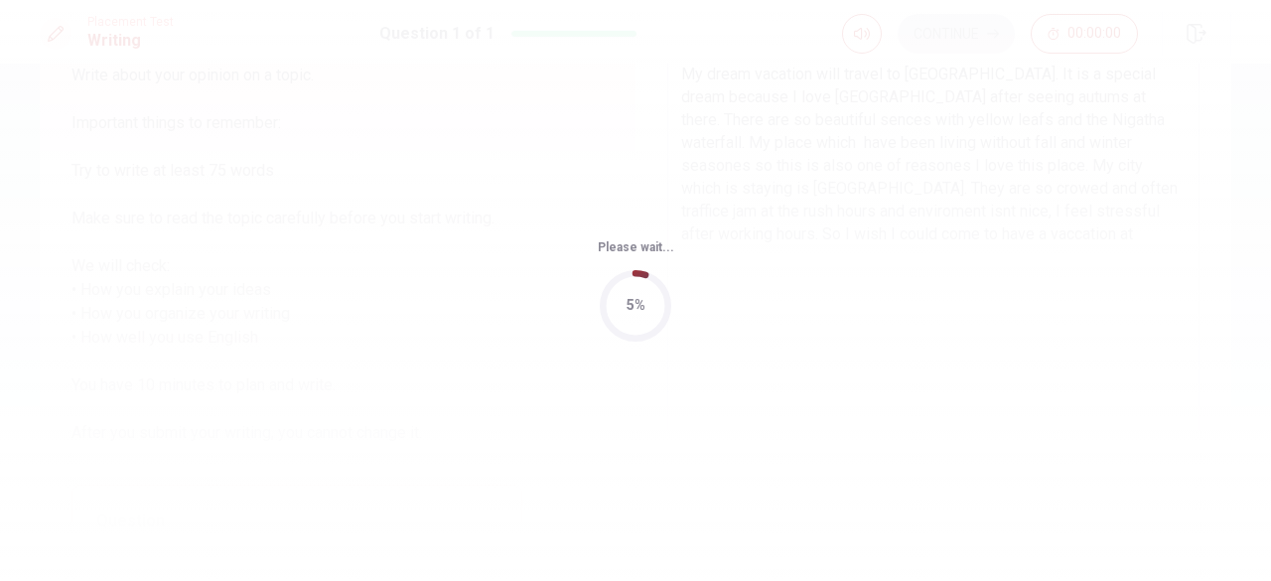
scroll to position [0, 0]
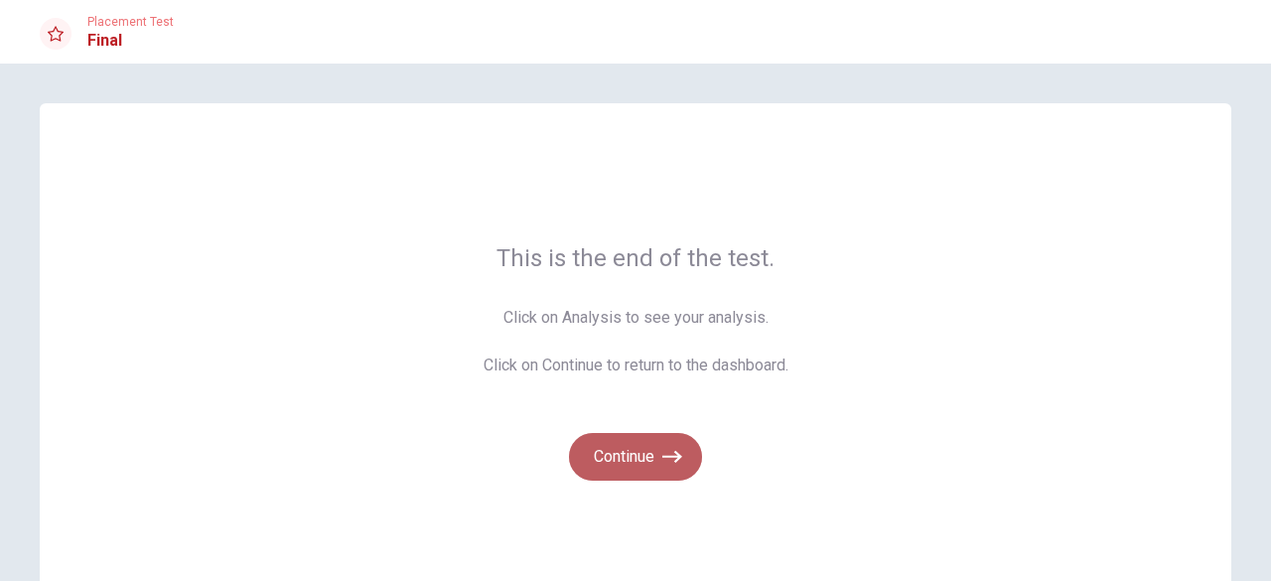
click at [617, 442] on button "Continue" at bounding box center [635, 457] width 133 height 48
